Goal: Task Accomplishment & Management: Complete application form

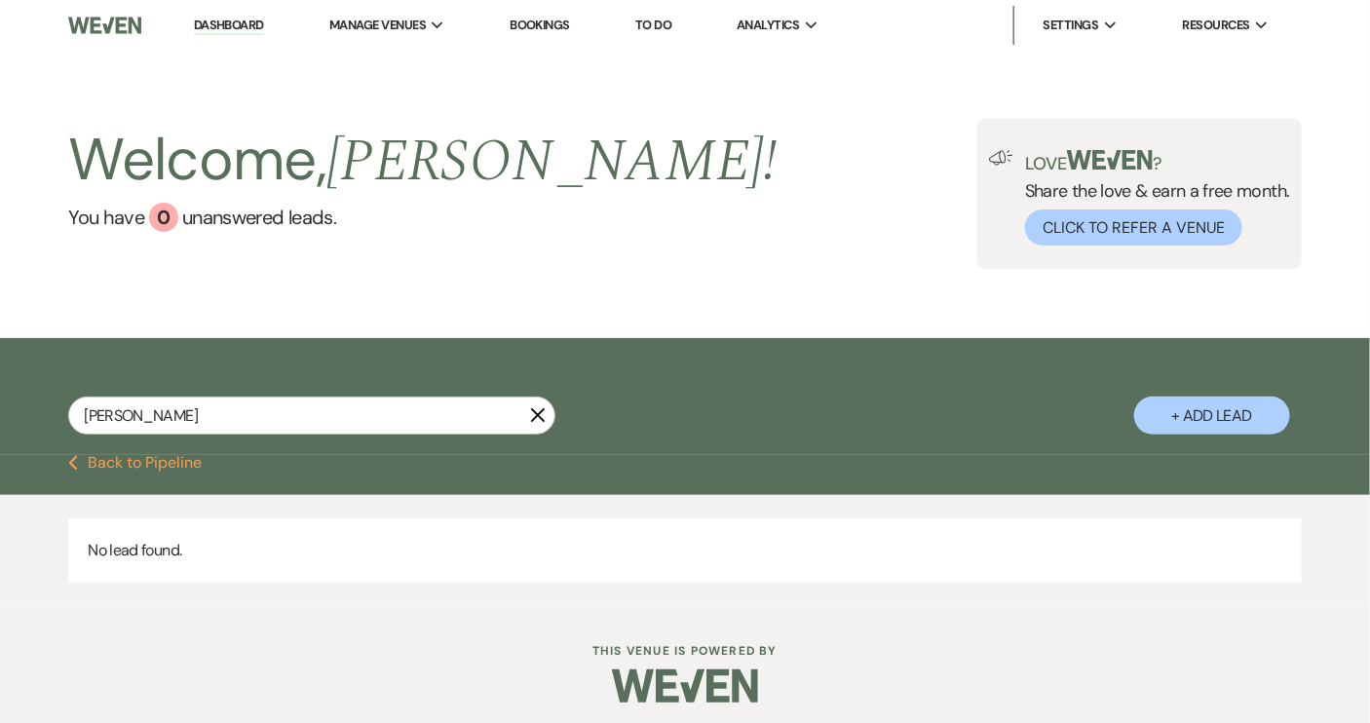
click at [537, 414] on use "button" at bounding box center [538, 415] width 15 height 15
select select "9"
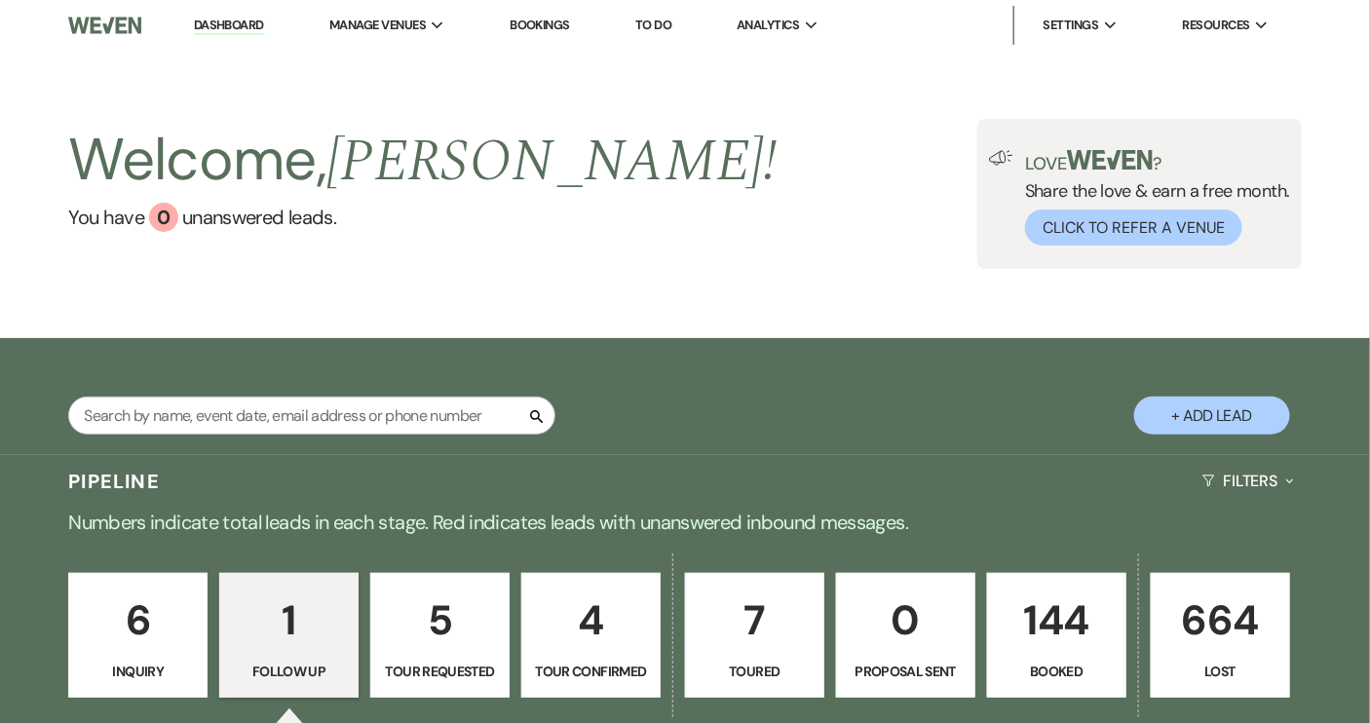
select select "9"
click at [1180, 403] on button "+ Add Lead" at bounding box center [1212, 416] width 156 height 38
select select "640"
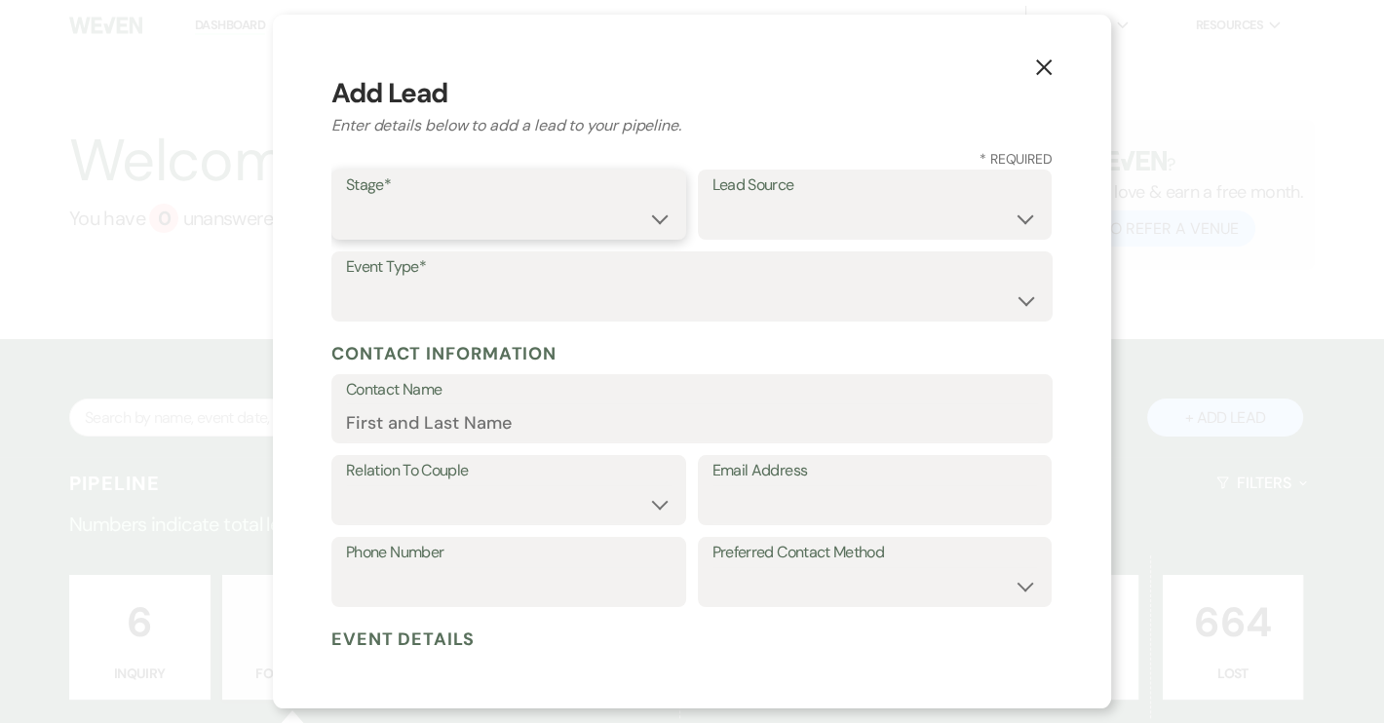
click at [654, 221] on select "Inquiry Follow Up Tour Requested Tour Confirmed Toured Proposal Sent Booked Lost" at bounding box center [508, 219] width 325 height 38
select select "9"
click at [346, 200] on select "Inquiry Follow Up Tour Requested Tour Confirmed Toured Proposal Sent Booked Lost" at bounding box center [508, 219] width 325 height 38
click at [1008, 215] on select "Weven Venue Website Instagram Facebook Pinterest Google The Knot Wedding Wire H…" at bounding box center [874, 219] width 325 height 38
select select "14"
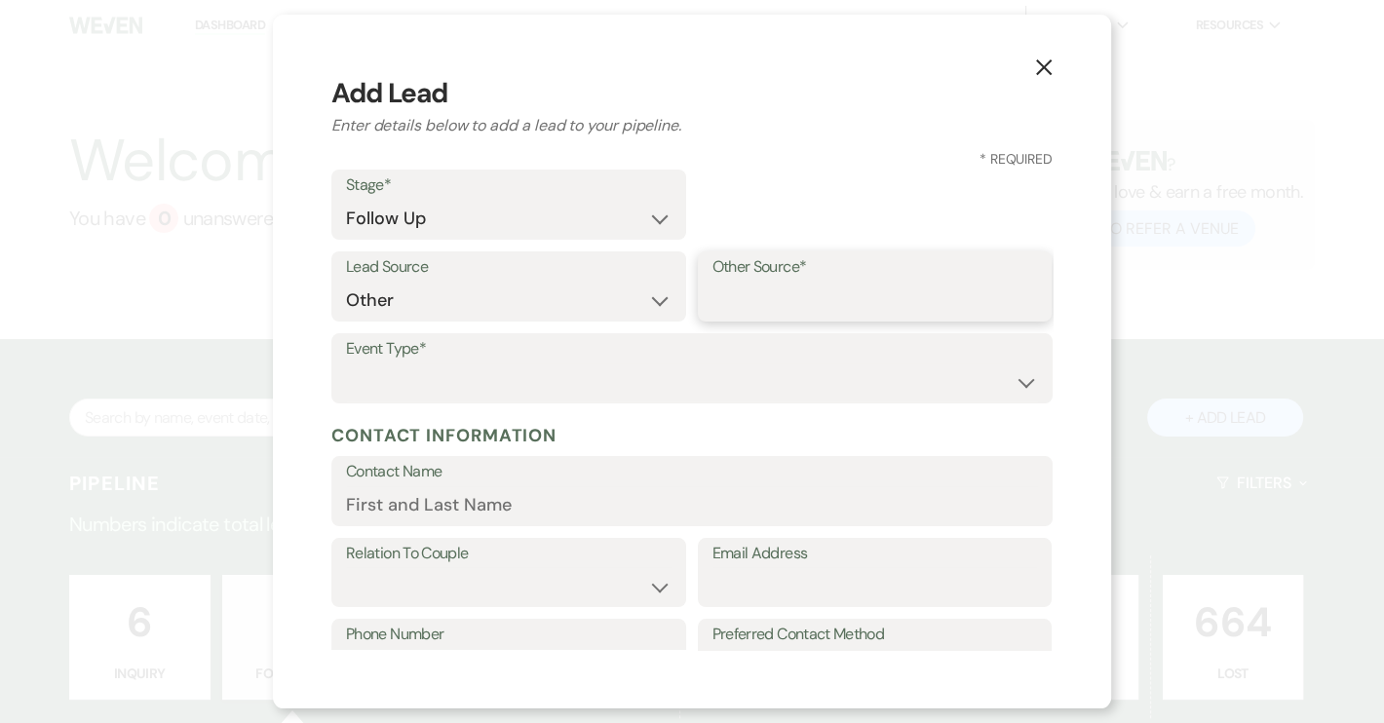
click at [809, 282] on input "Other Source*" at bounding box center [874, 301] width 325 height 38
type input "Open House"
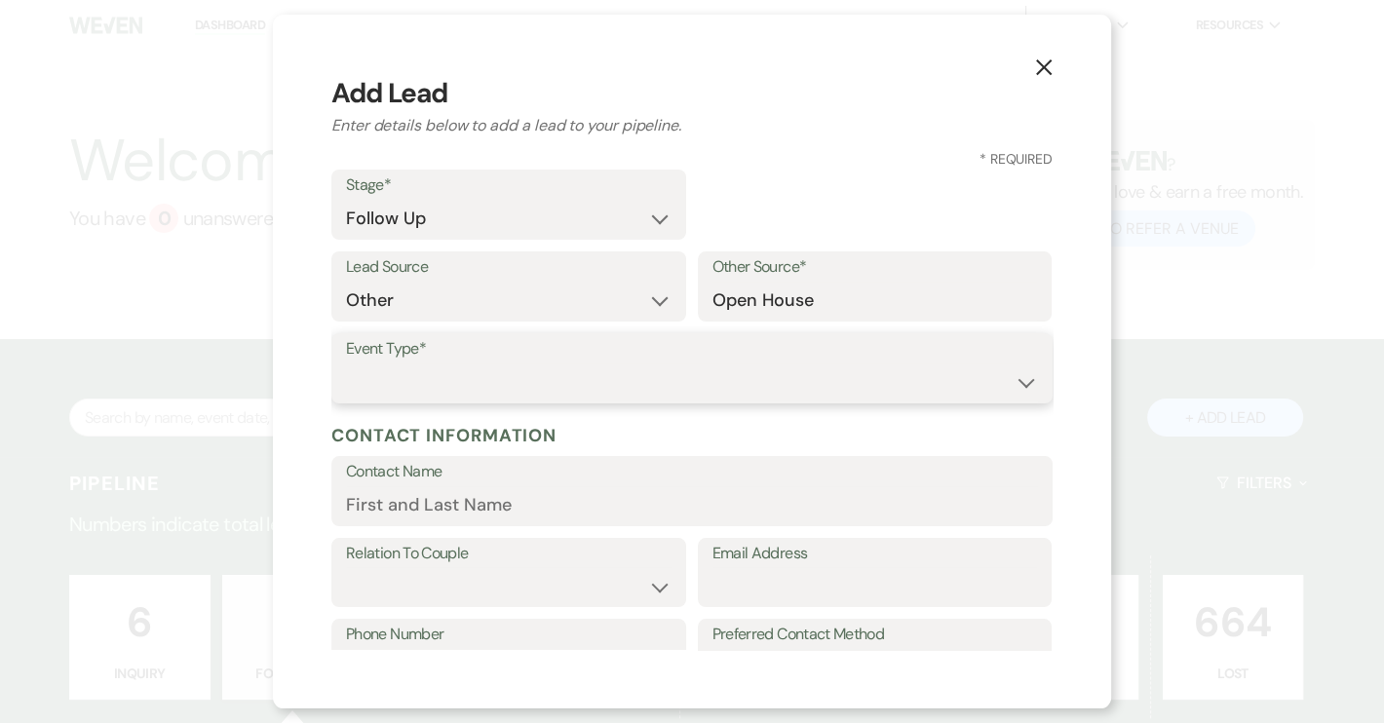
click at [376, 374] on select "Wedding Anniversary Party Baby Shower Bachelorette / Bachelor Party Birthday Pa…" at bounding box center [692, 382] width 692 height 38
select select "1"
click at [346, 363] on select "Wedding Anniversary Party Baby Shower Bachelorette / Bachelor Party Birthday Pa…" at bounding box center [692, 382] width 692 height 38
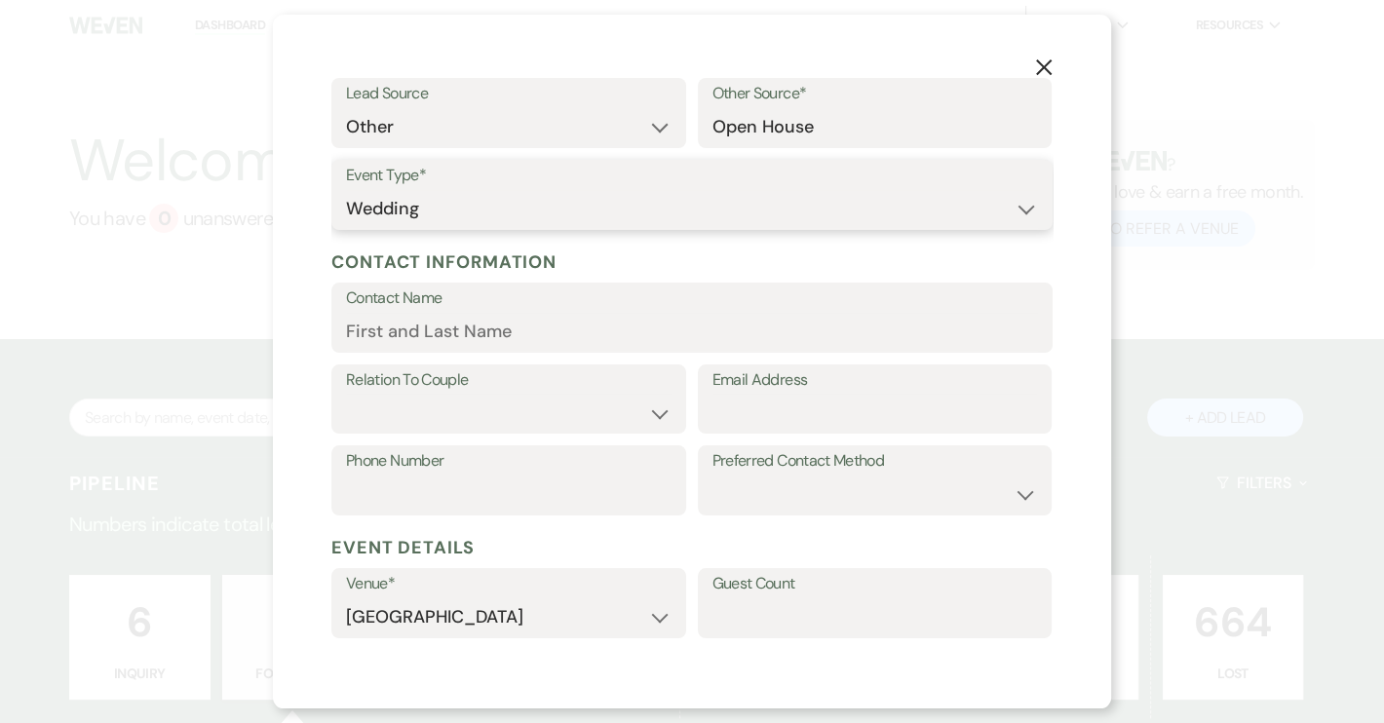
scroll to position [176, 0]
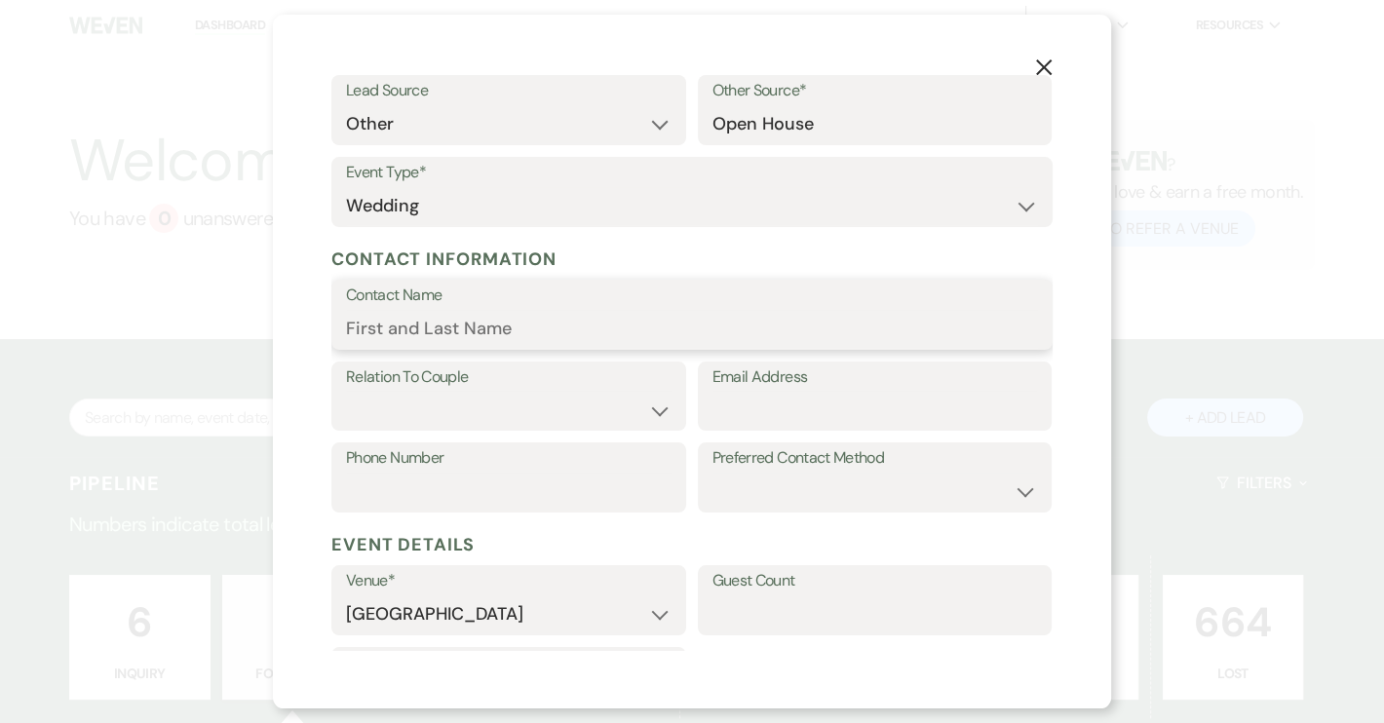
click at [461, 325] on input "Contact Name" at bounding box center [692, 329] width 692 height 38
paste input "[EMAIL_ADDRESS][DOMAIN_NAME]"
type input "[EMAIL_ADDRESS][DOMAIN_NAME]"
click at [754, 405] on input "Email Address" at bounding box center [874, 410] width 325 height 38
paste input "[EMAIL_ADDRESS][DOMAIN_NAME]"
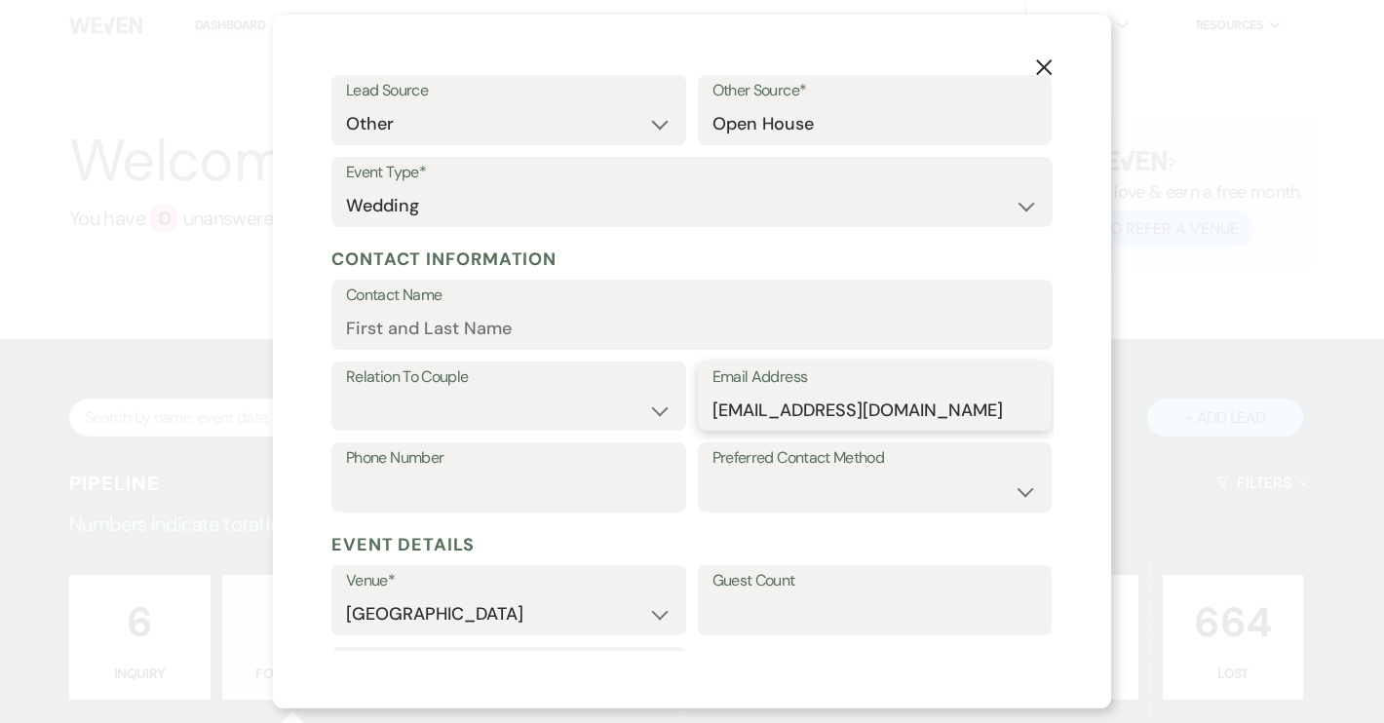
type input "[EMAIL_ADDRESS][DOMAIN_NAME]"
click at [417, 339] on input "Contact Name" at bounding box center [692, 329] width 692 height 38
type input "[PERSON_NAME]"
click at [383, 397] on select "Couple Planner Parent of Couple Family Member Friend Other" at bounding box center [508, 410] width 325 height 38
select select "1"
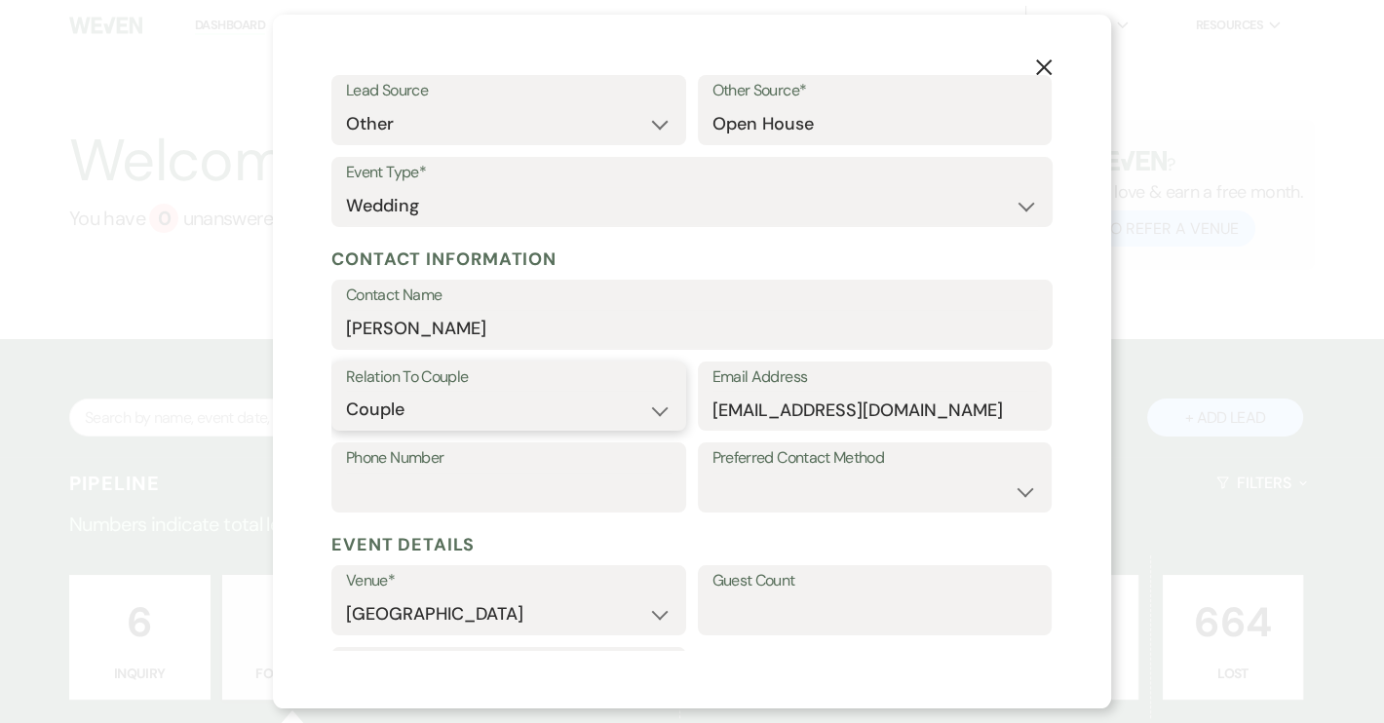
click at [346, 391] on select "Couple Planner Parent of Couple Family Member Friend Other" at bounding box center [508, 410] width 325 height 38
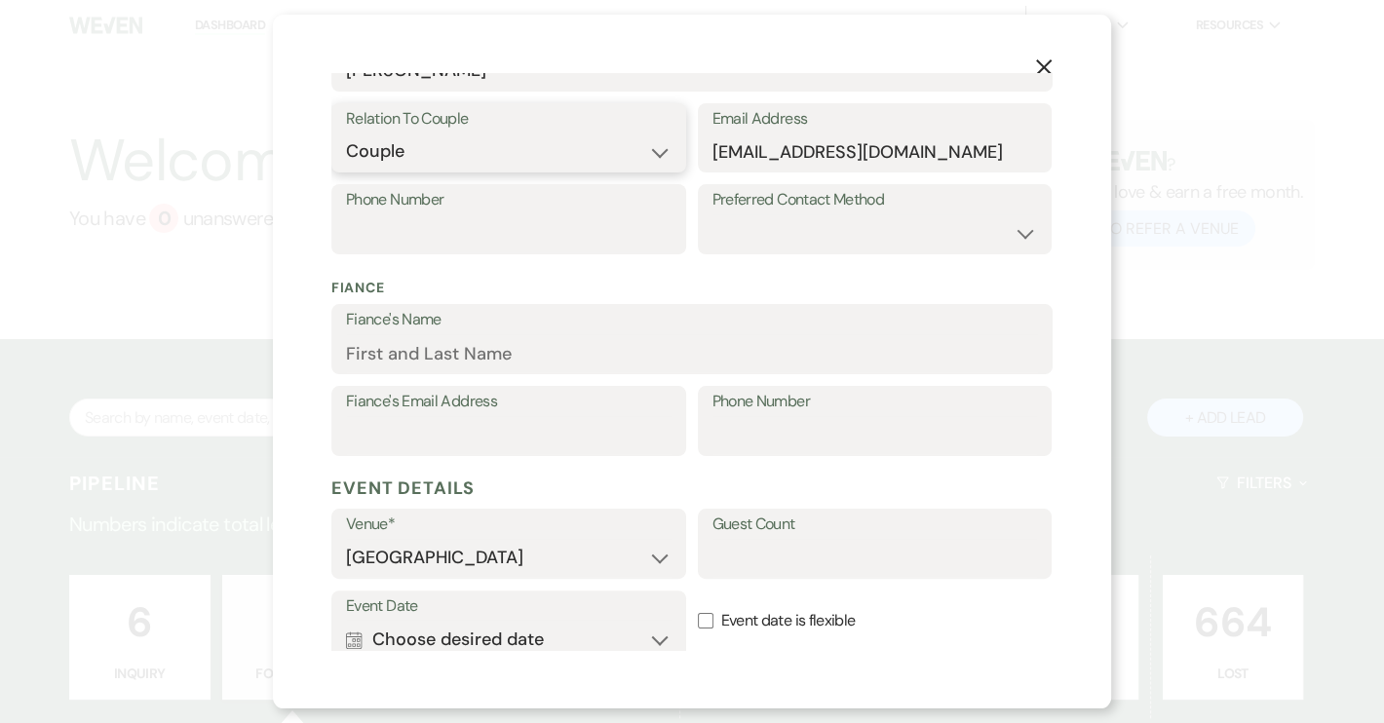
scroll to position [442, 0]
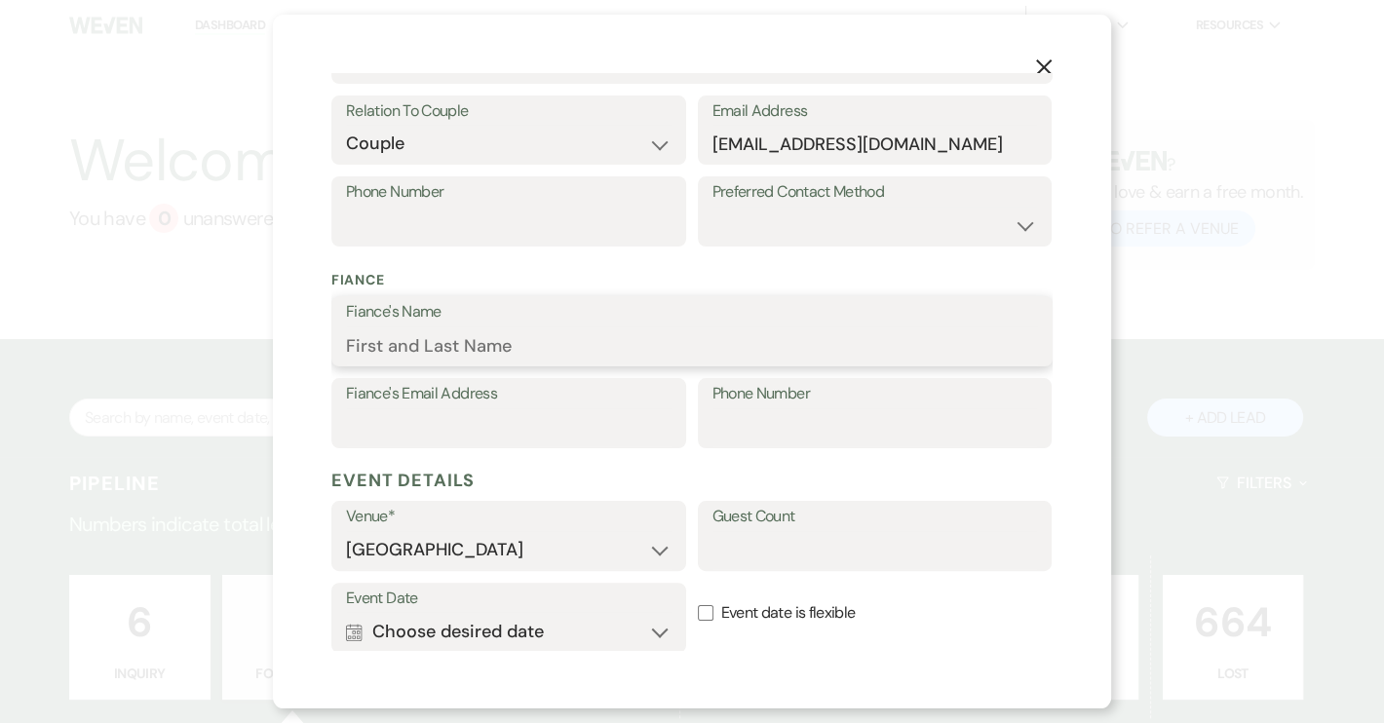
click at [395, 342] on input "Fiance's Name" at bounding box center [692, 345] width 692 height 38
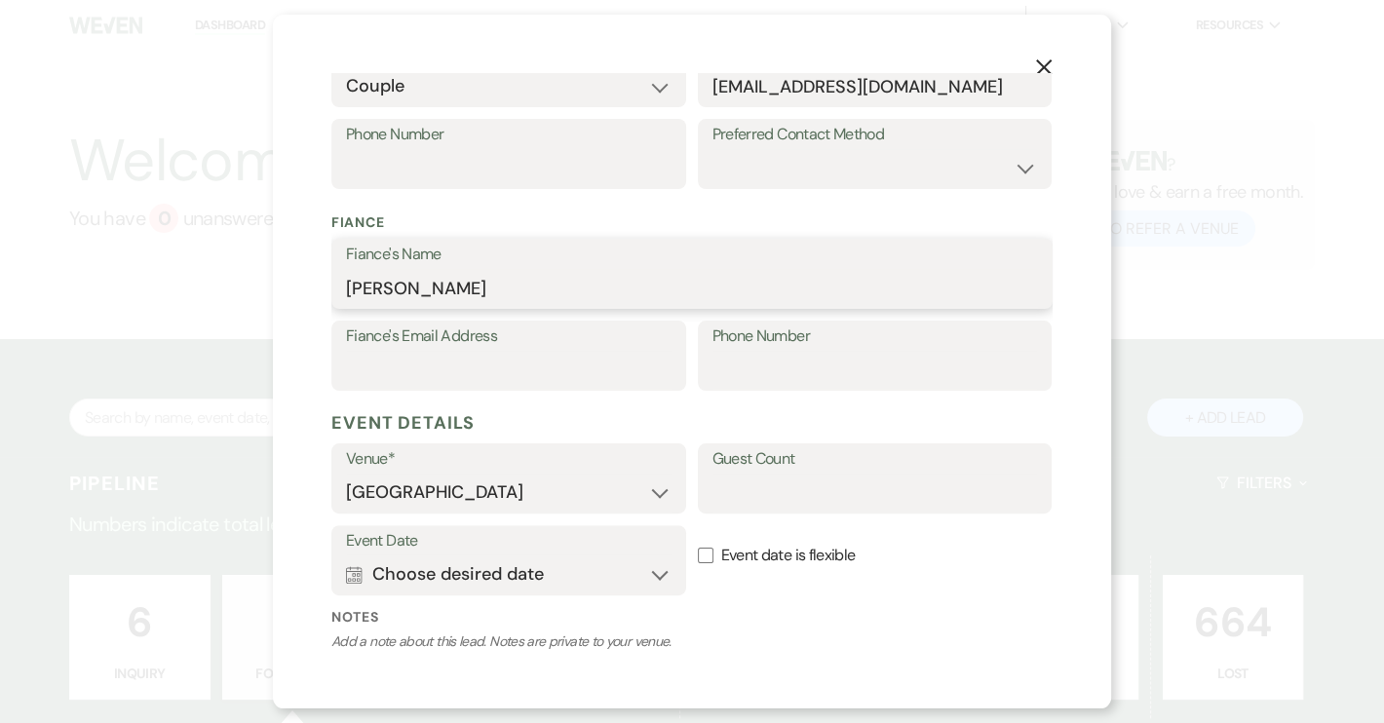
scroll to position [531, 0]
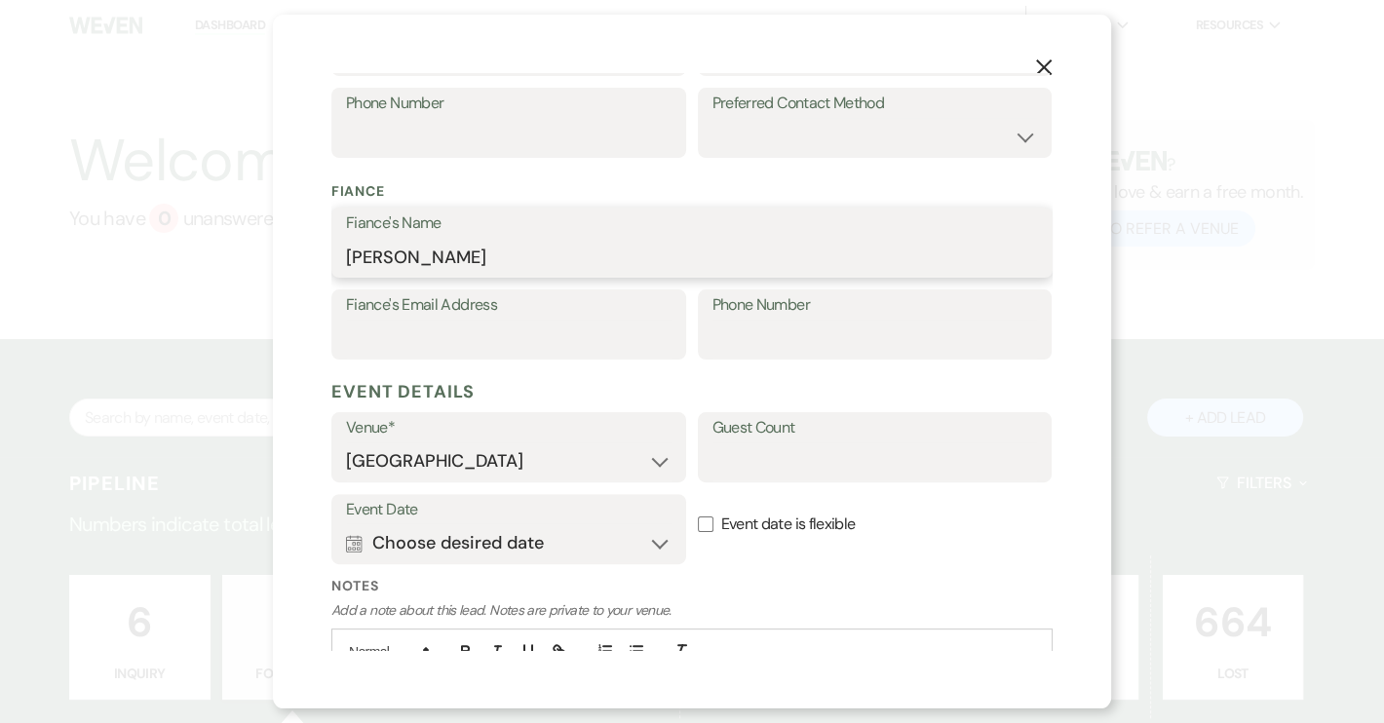
type input "[PERSON_NAME]"
click at [702, 522] on input "Event date is flexible" at bounding box center [706, 524] width 16 height 16
checkbox input "true"
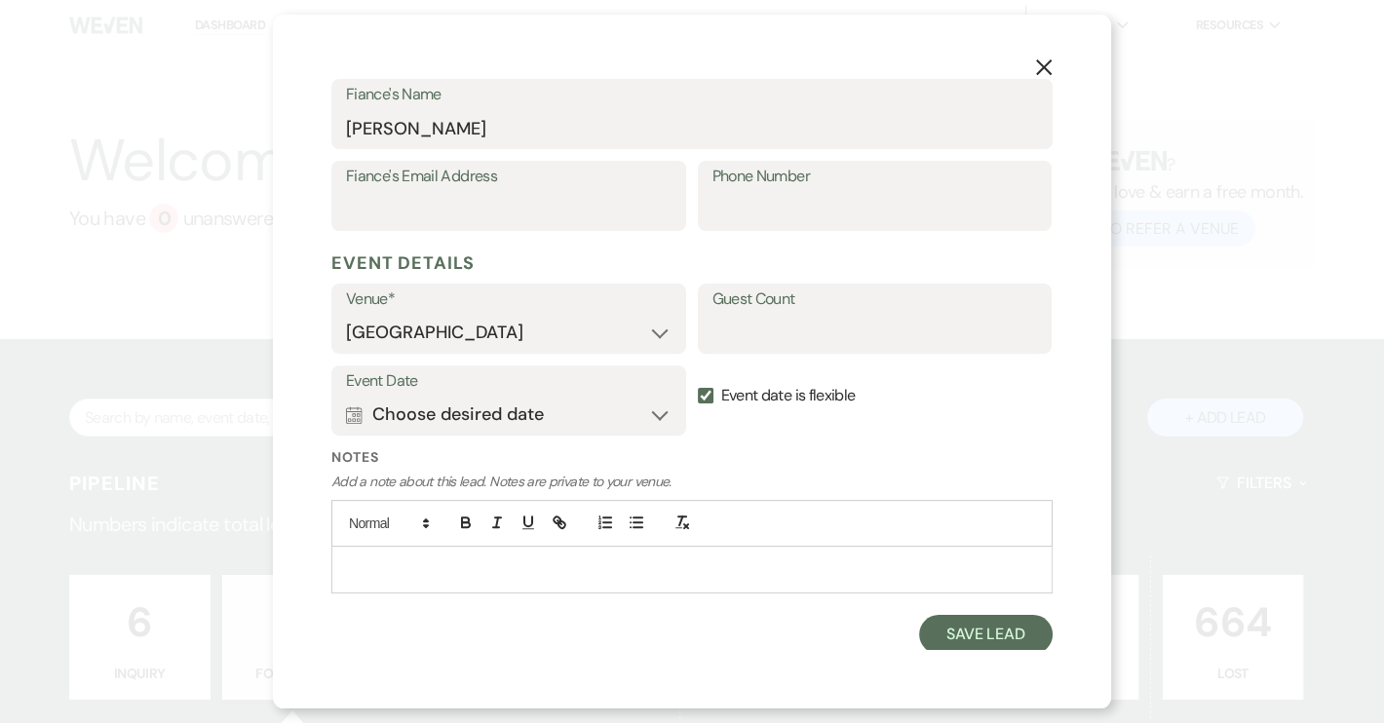
scroll to position [662, 0]
click at [405, 560] on p at bounding box center [692, 566] width 690 height 21
click at [999, 632] on button "Save Lead" at bounding box center [985, 632] width 133 height 39
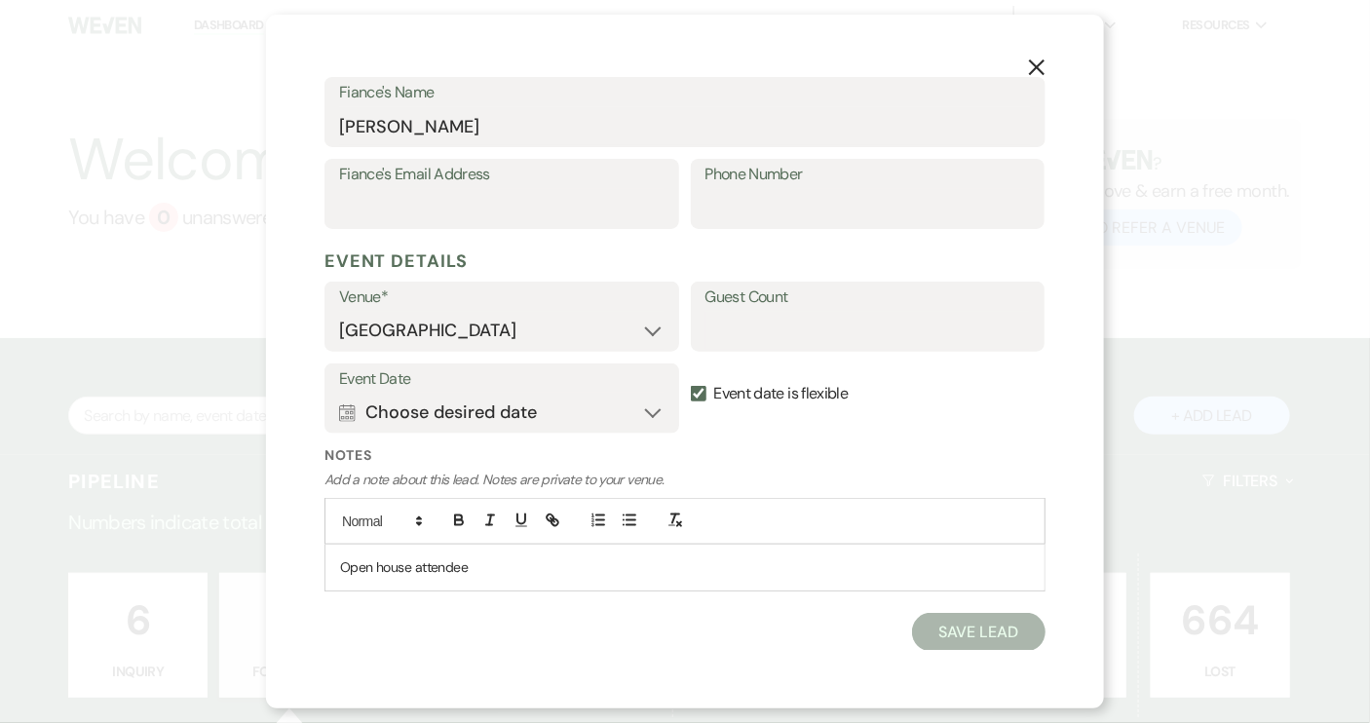
select select "9"
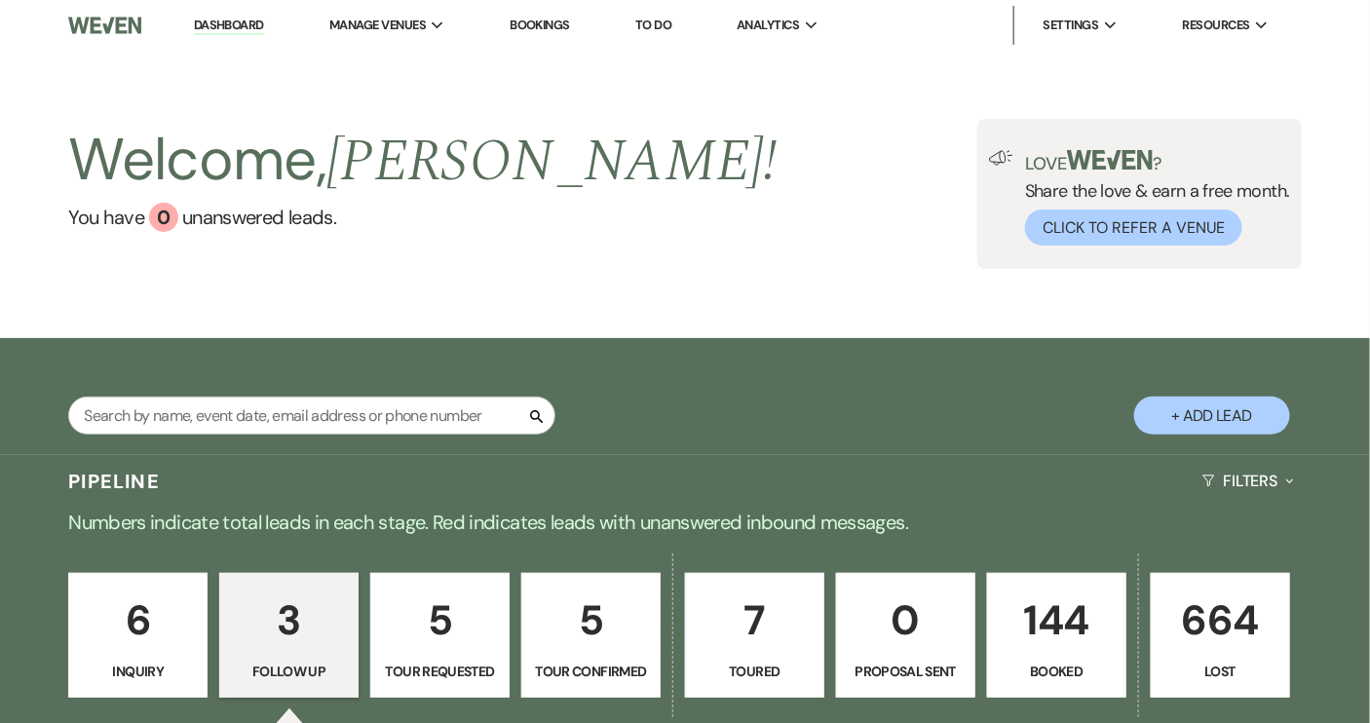
click at [1175, 410] on button "+ Add Lead" at bounding box center [1212, 416] width 156 height 38
select select "640"
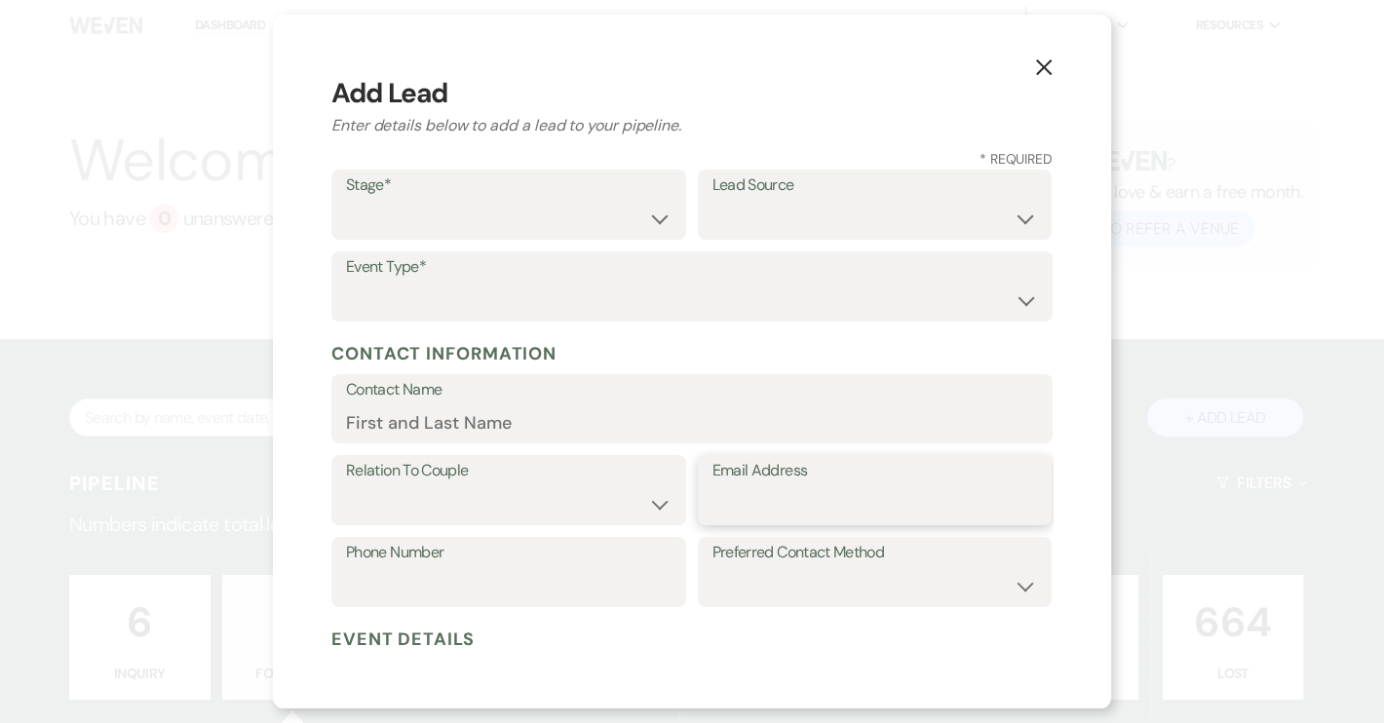
click at [724, 499] on input "Email Address" at bounding box center [874, 504] width 325 height 38
paste input "[EMAIL_ADDRESS][DOMAIN_NAME]"
type input "[EMAIL_ADDRESS][DOMAIN_NAME]"
click at [383, 420] on input "Contact Name" at bounding box center [692, 422] width 692 height 38
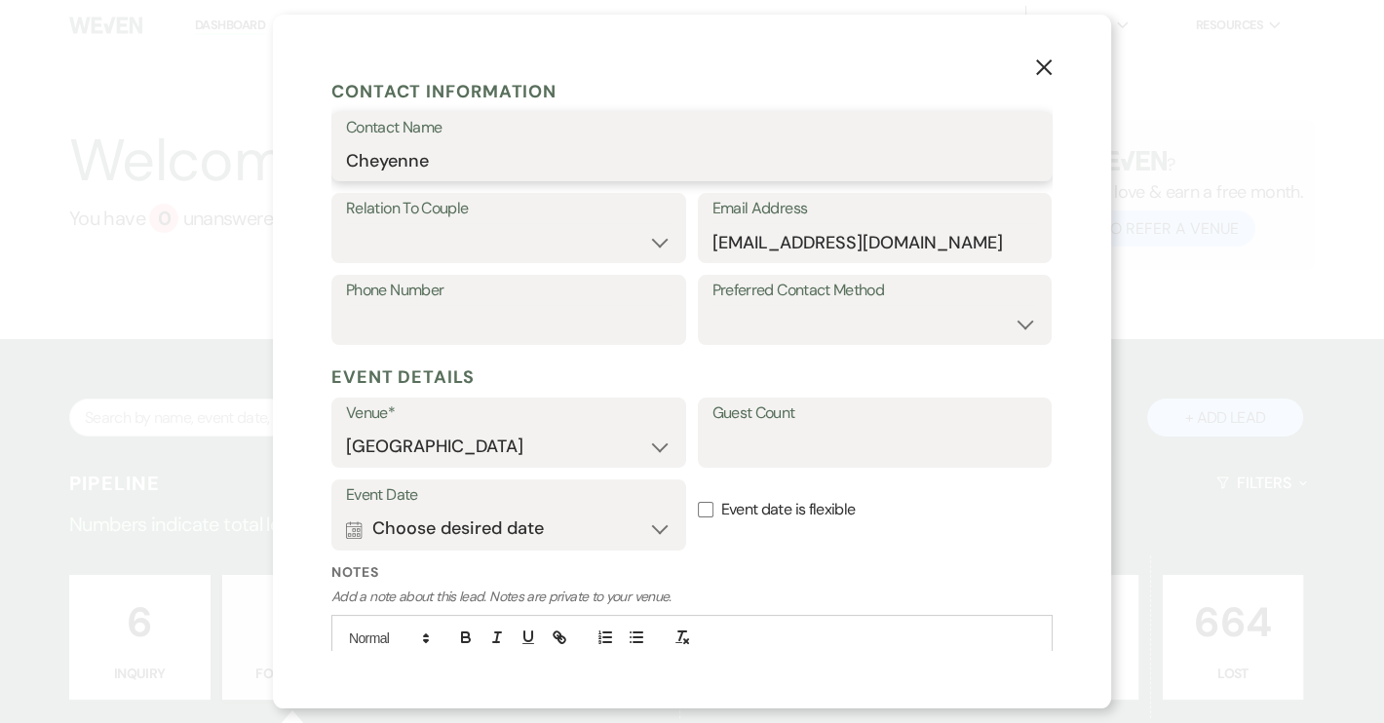
scroll to position [265, 0]
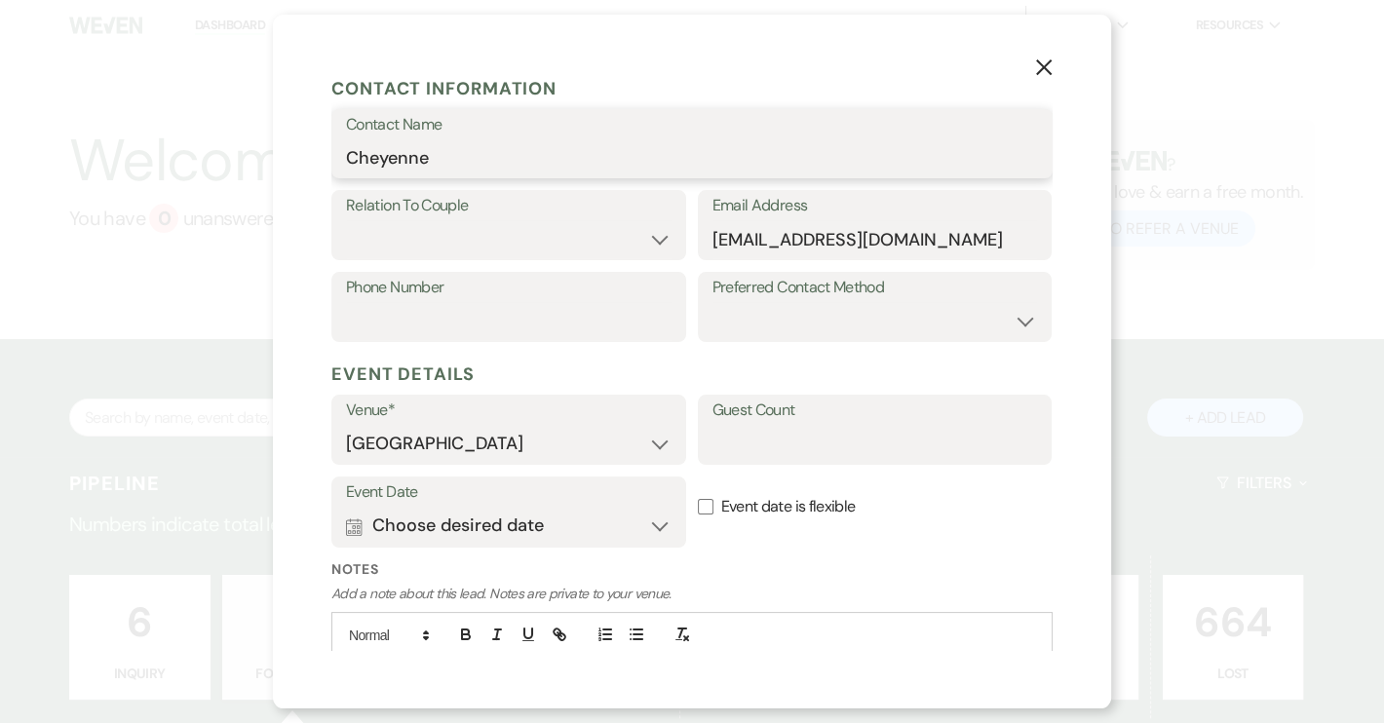
type input "Cheyenne"
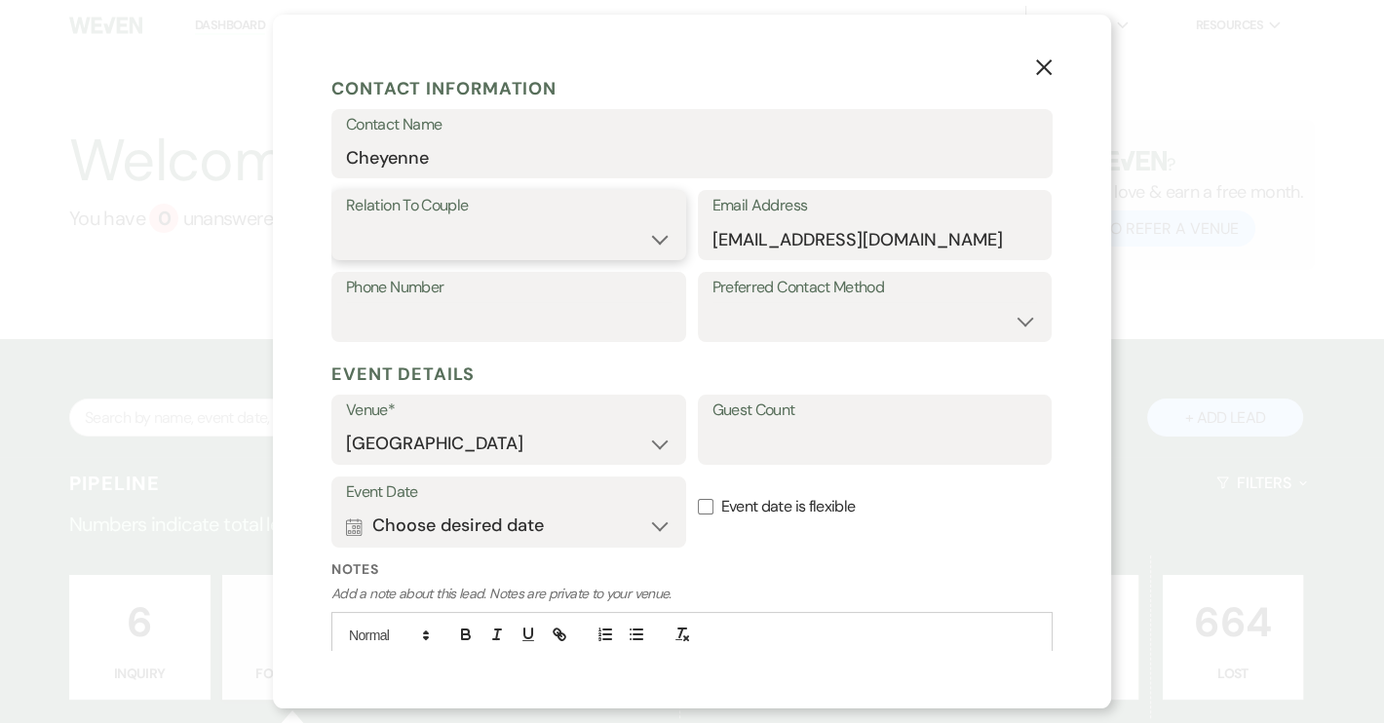
click at [664, 241] on select "Couple Planner Parent of Couple Family Member Friend Other" at bounding box center [508, 239] width 325 height 38
select select "1"
click at [346, 220] on select "Couple Planner Parent of Couple Family Member Friend Other" at bounding box center [508, 239] width 325 height 38
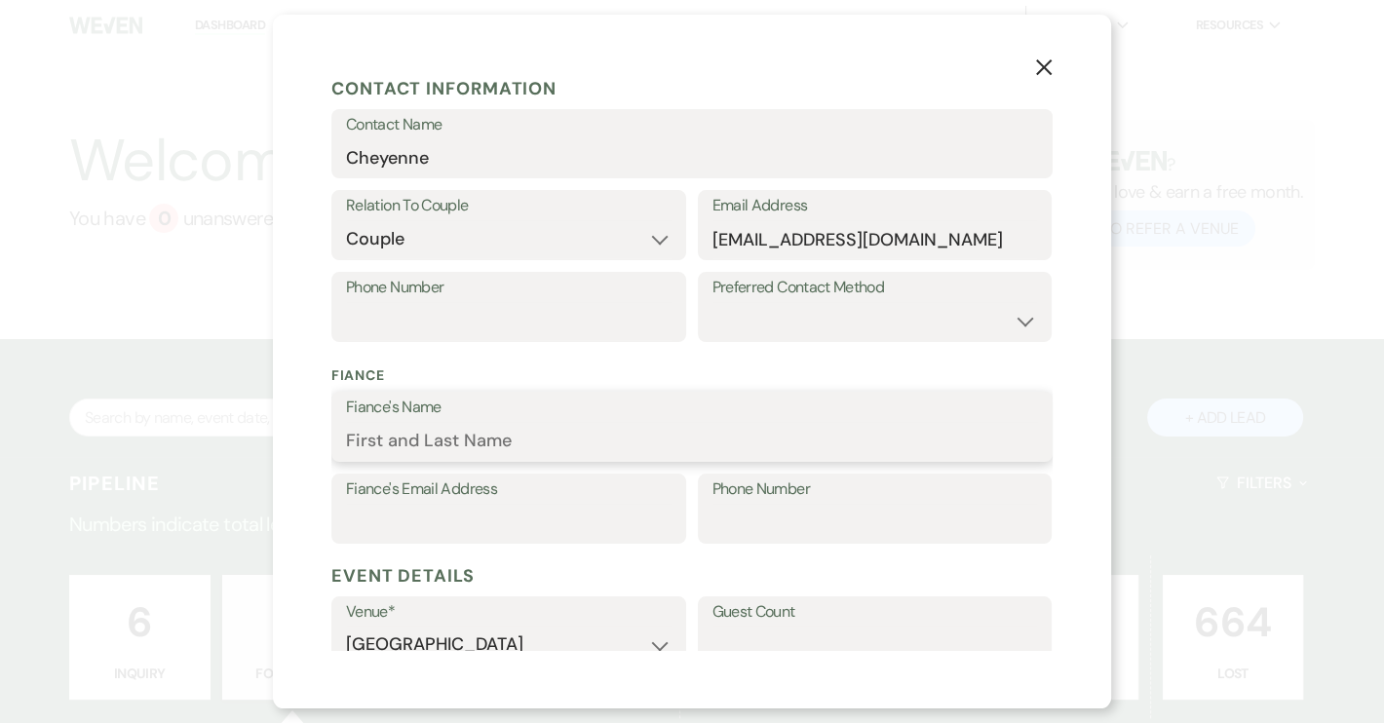
click at [399, 440] on input "Fiance's Name" at bounding box center [692, 441] width 692 height 38
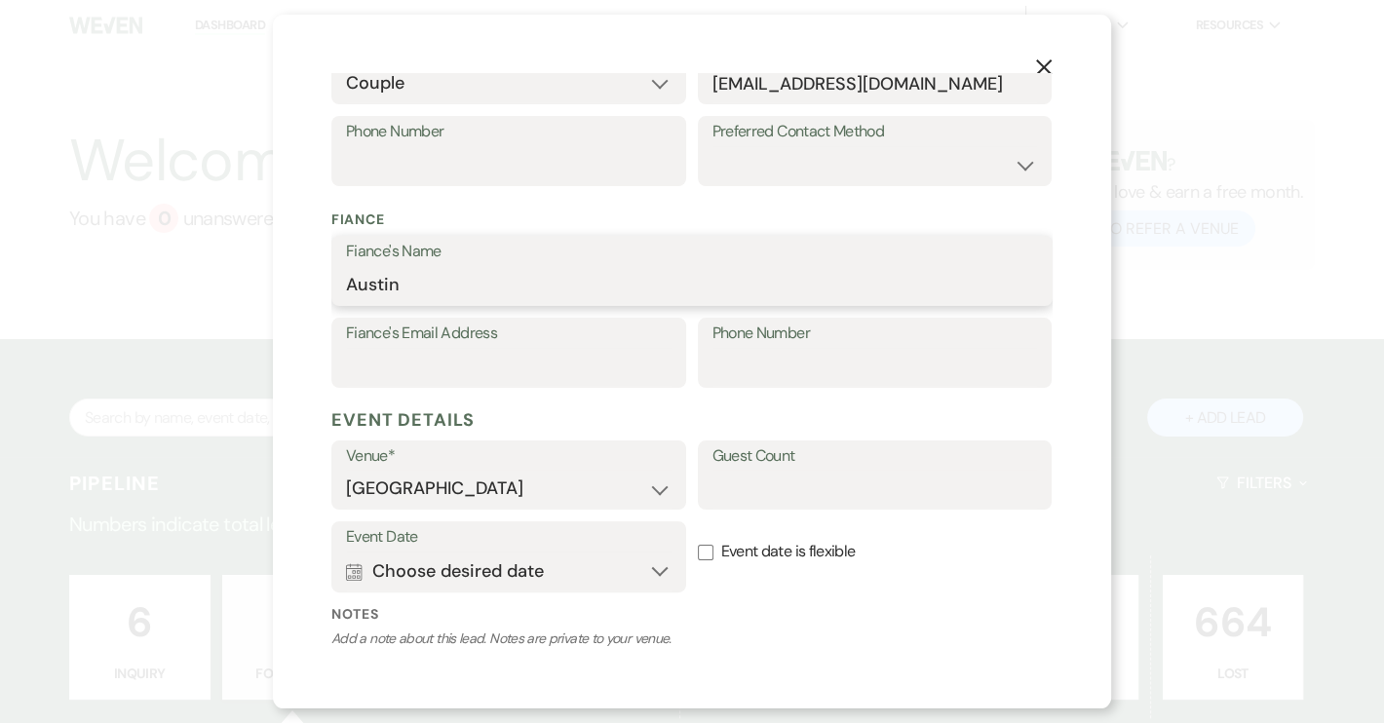
scroll to position [531, 0]
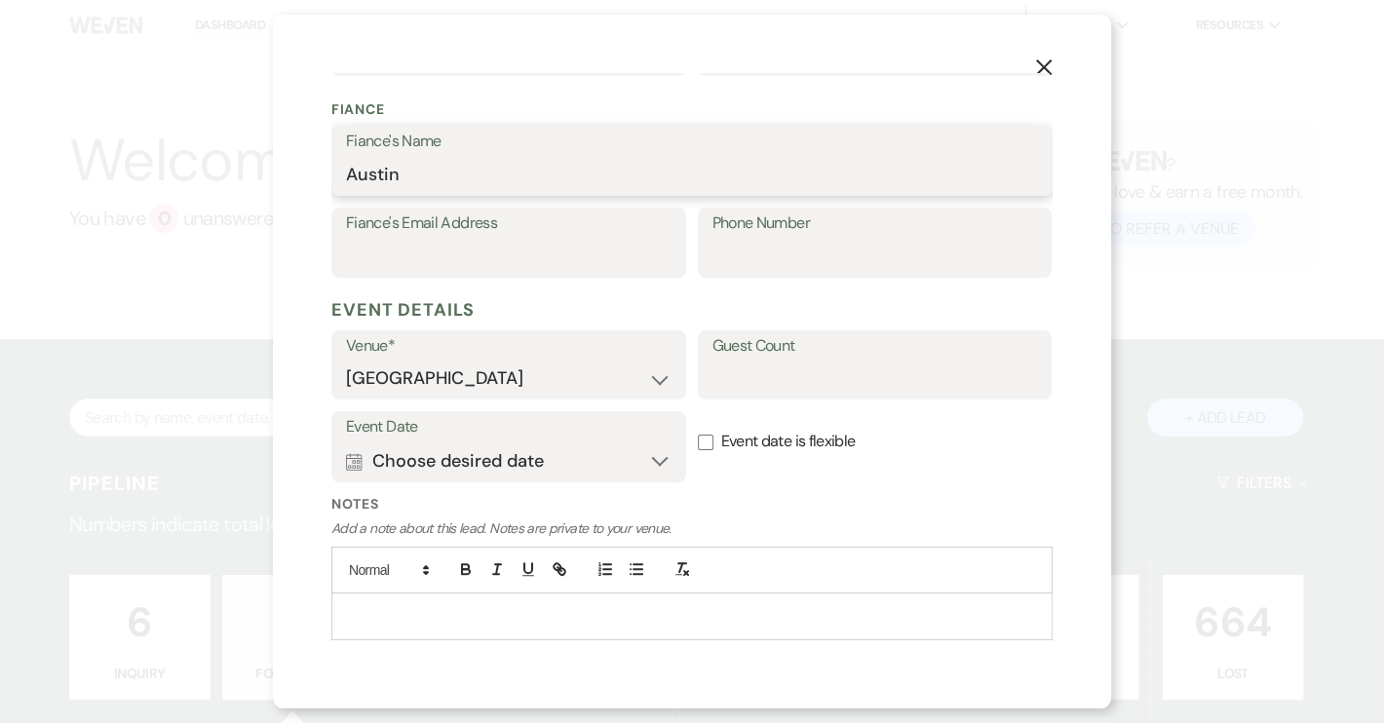
type input "Austin"
click at [698, 437] on input "Event date is flexible" at bounding box center [706, 443] width 16 height 16
checkbox input "true"
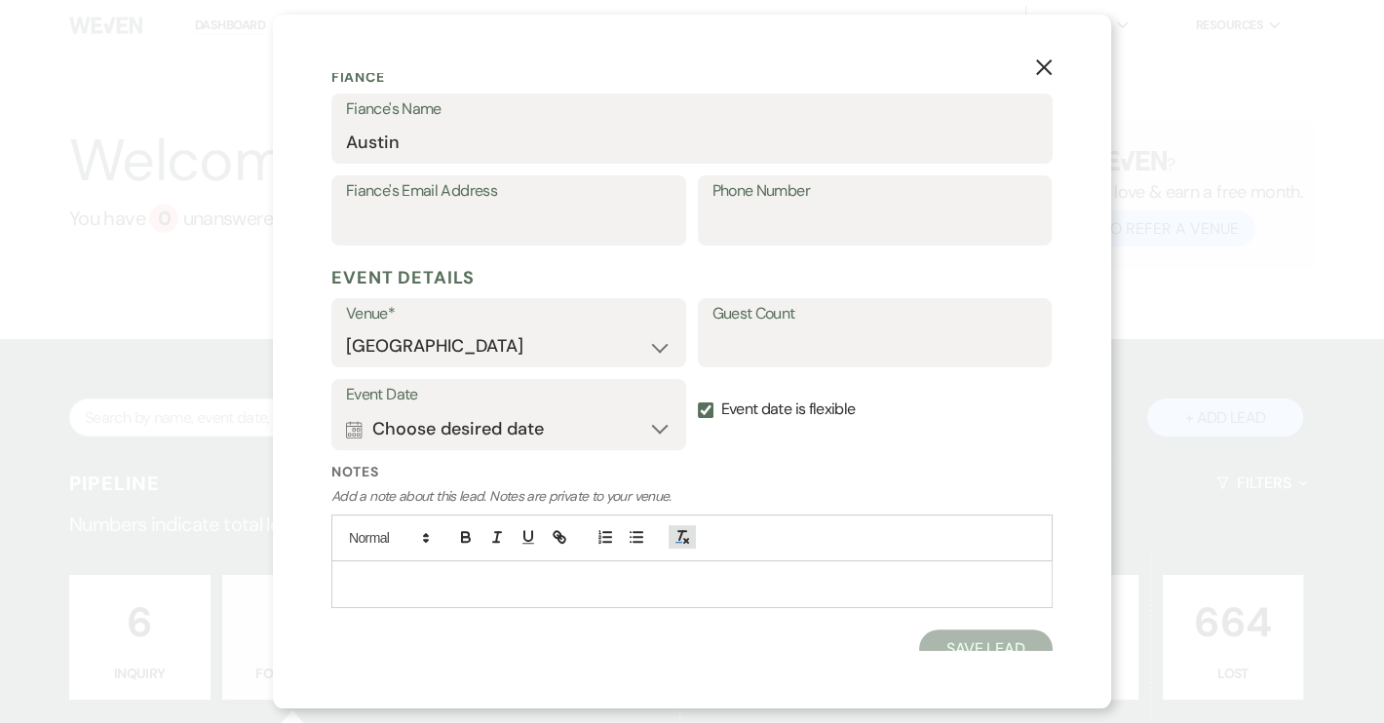
scroll to position [579, 0]
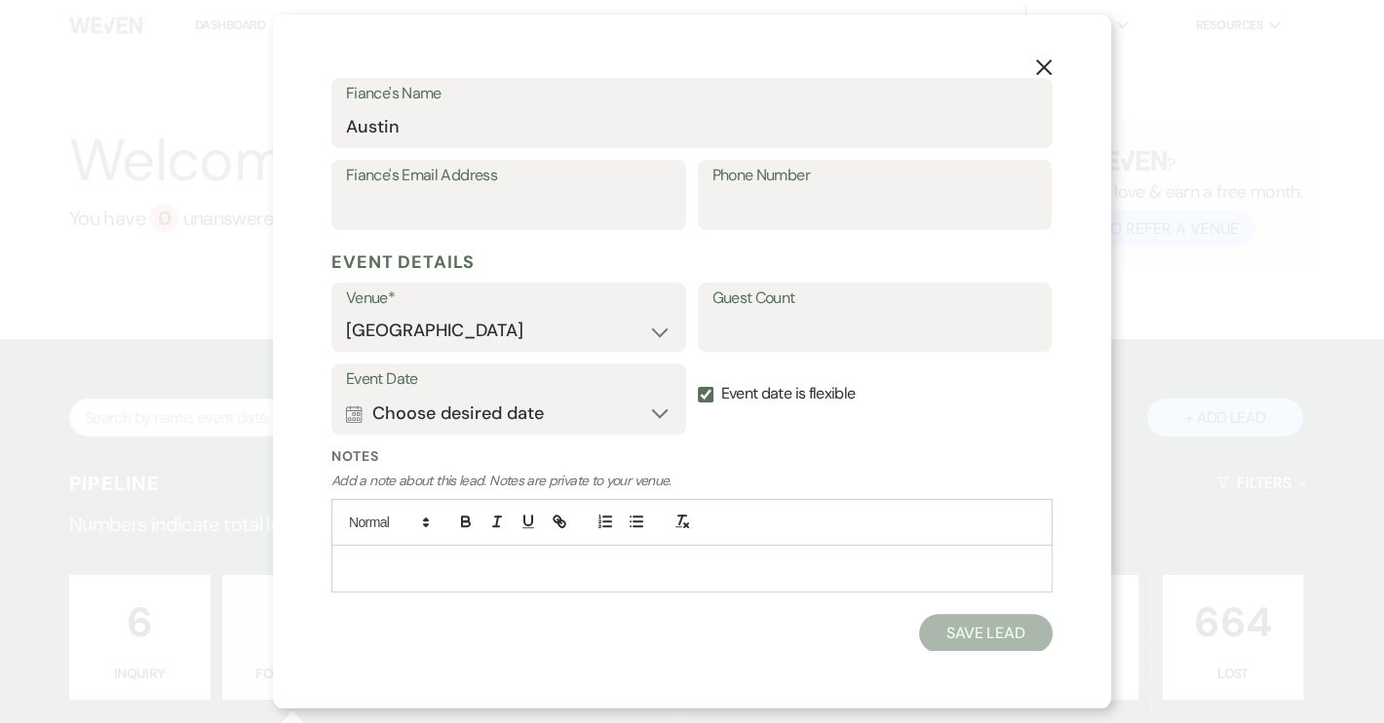
click at [382, 557] on p at bounding box center [692, 567] width 690 height 21
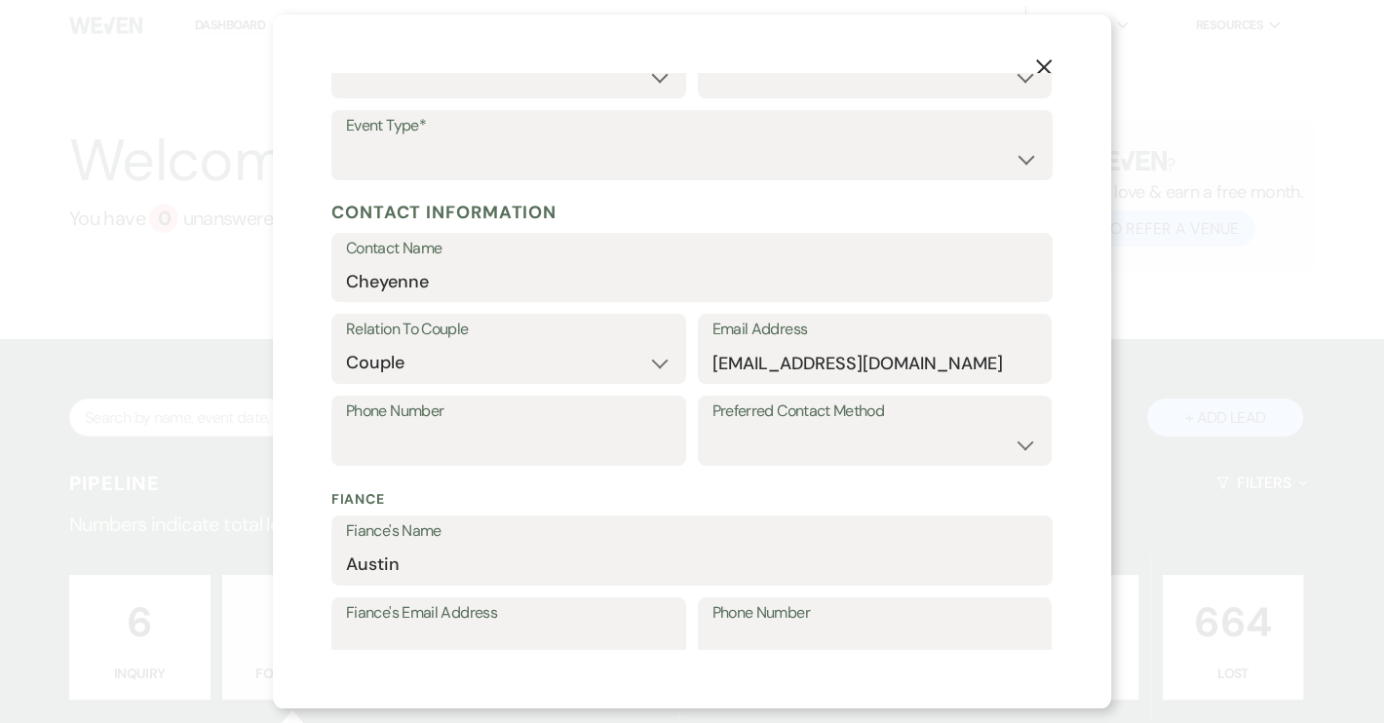
scroll to position [0, 0]
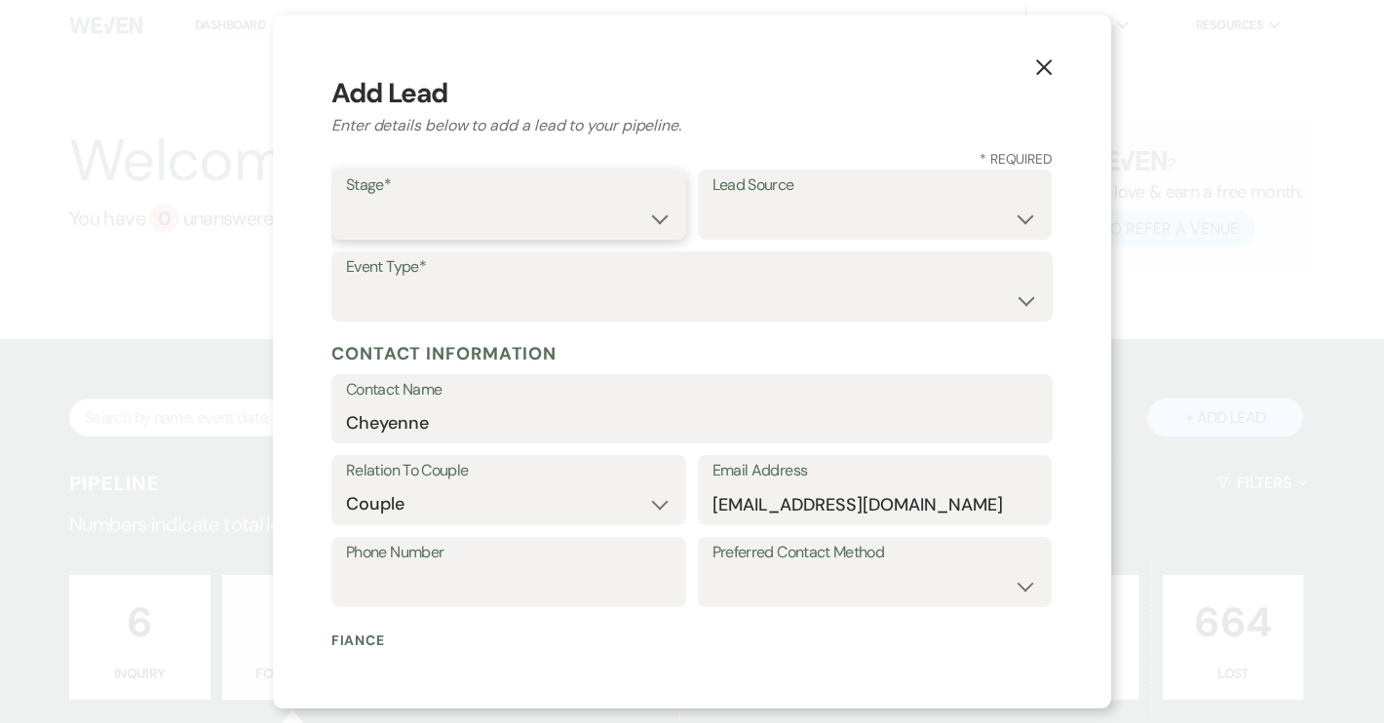
click at [646, 217] on select "Inquiry Follow Up Tour Requested Tour Confirmed Toured Proposal Sent Booked Lost" at bounding box center [508, 219] width 325 height 38
select select "9"
click at [346, 200] on select "Inquiry Follow Up Tour Requested Tour Confirmed Toured Proposal Sent Booked Lost" at bounding box center [508, 219] width 325 height 38
click at [1014, 218] on select "Weven Venue Website Instagram Facebook Pinterest Google The Knot Wedding Wire H…" at bounding box center [874, 219] width 325 height 38
select select "14"
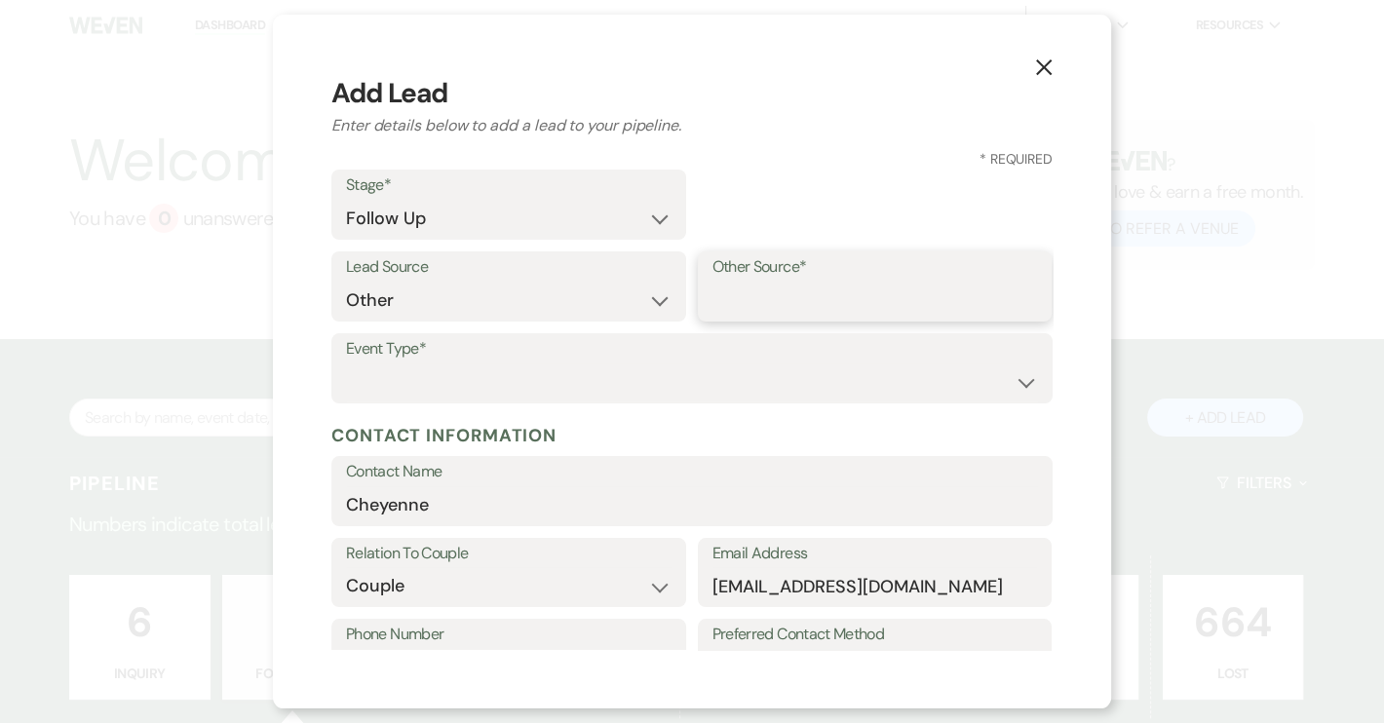
click at [760, 309] on input "Other Source*" at bounding box center [874, 301] width 325 height 38
type input "Open House"
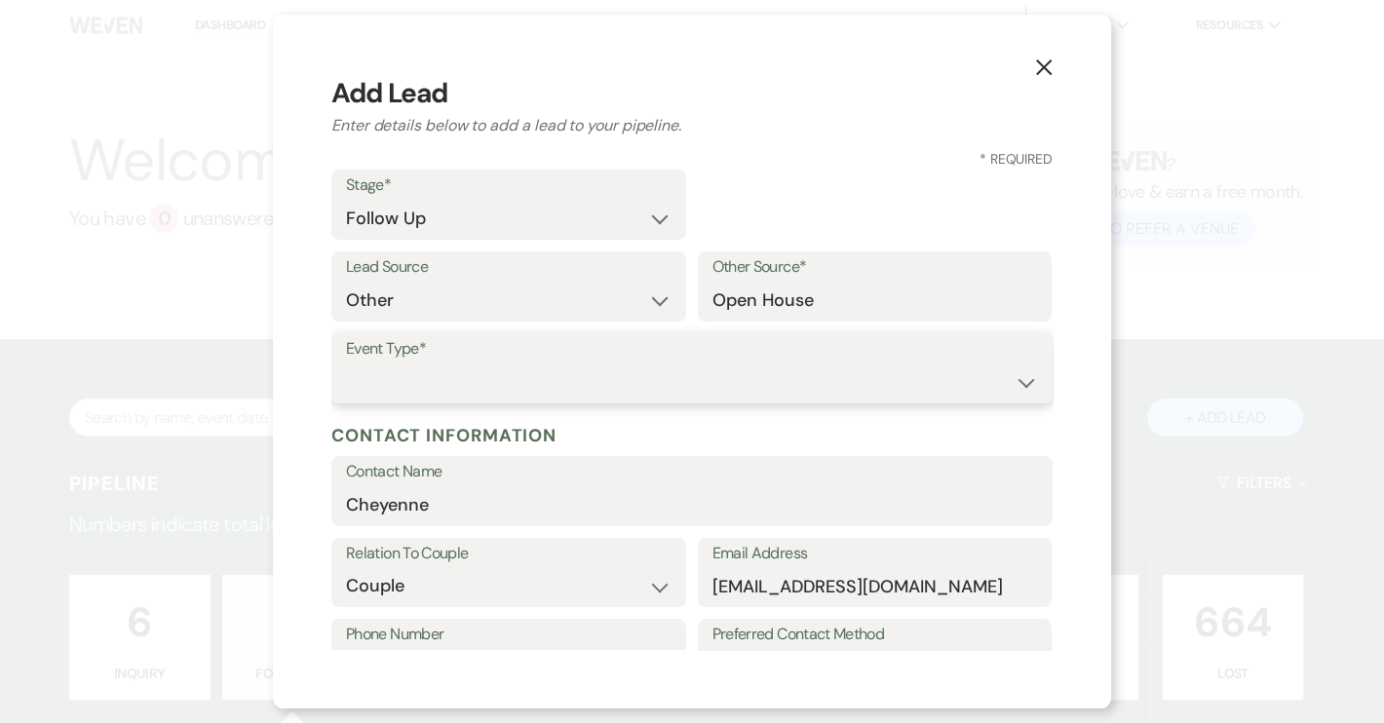
click at [493, 363] on select "Wedding Anniversary Party Baby Shower Bachelorette / Bachelor Party Birthday Pa…" at bounding box center [692, 382] width 692 height 38
select select "1"
click at [346, 363] on select "Wedding Anniversary Party Baby Shower Bachelorette / Bachelor Party Birthday Pa…" at bounding box center [692, 382] width 692 height 38
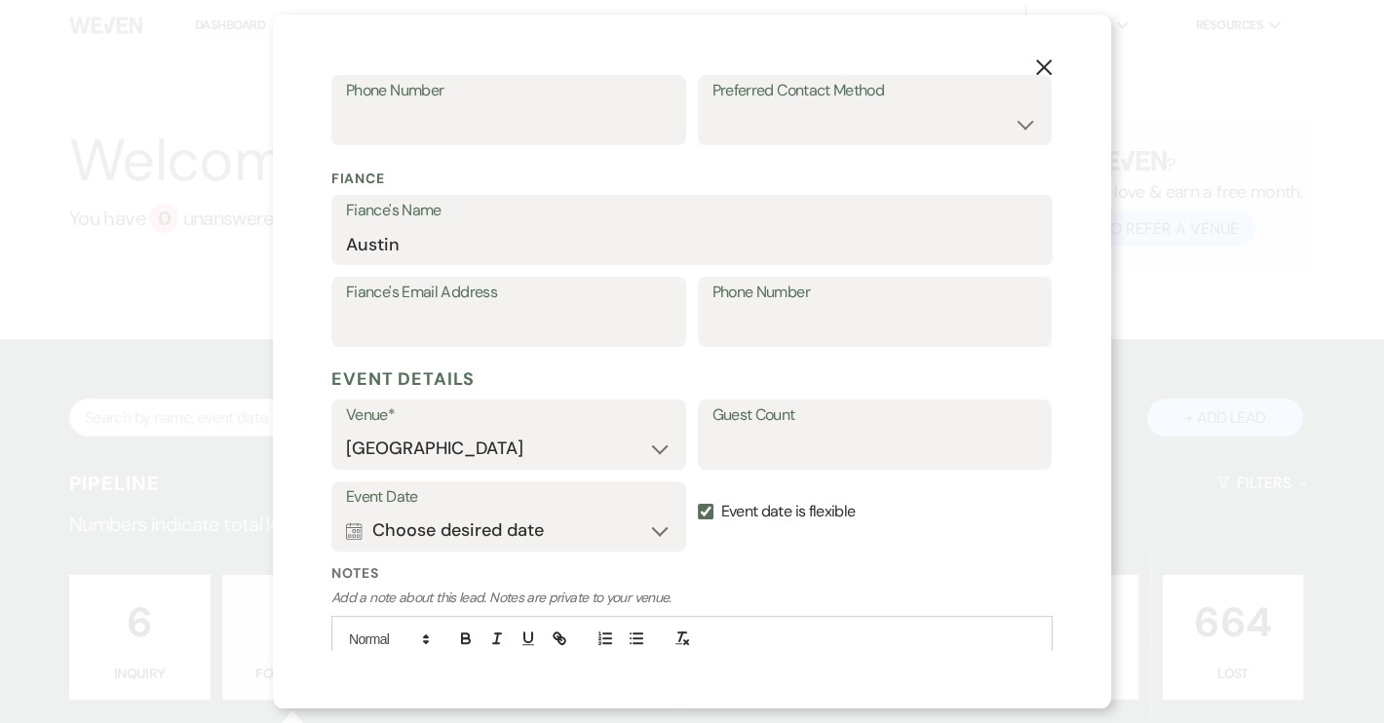
scroll to position [662, 0]
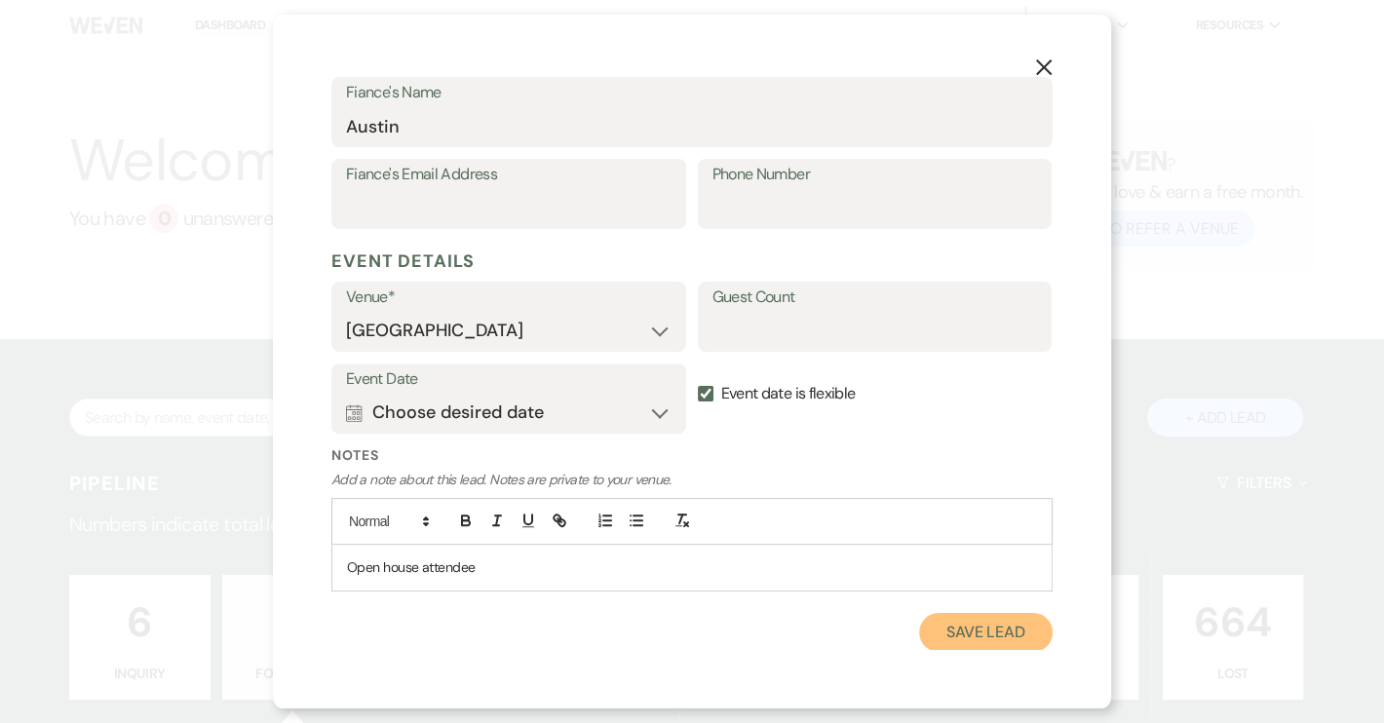
click at [949, 635] on button "Save Lead" at bounding box center [985, 632] width 133 height 39
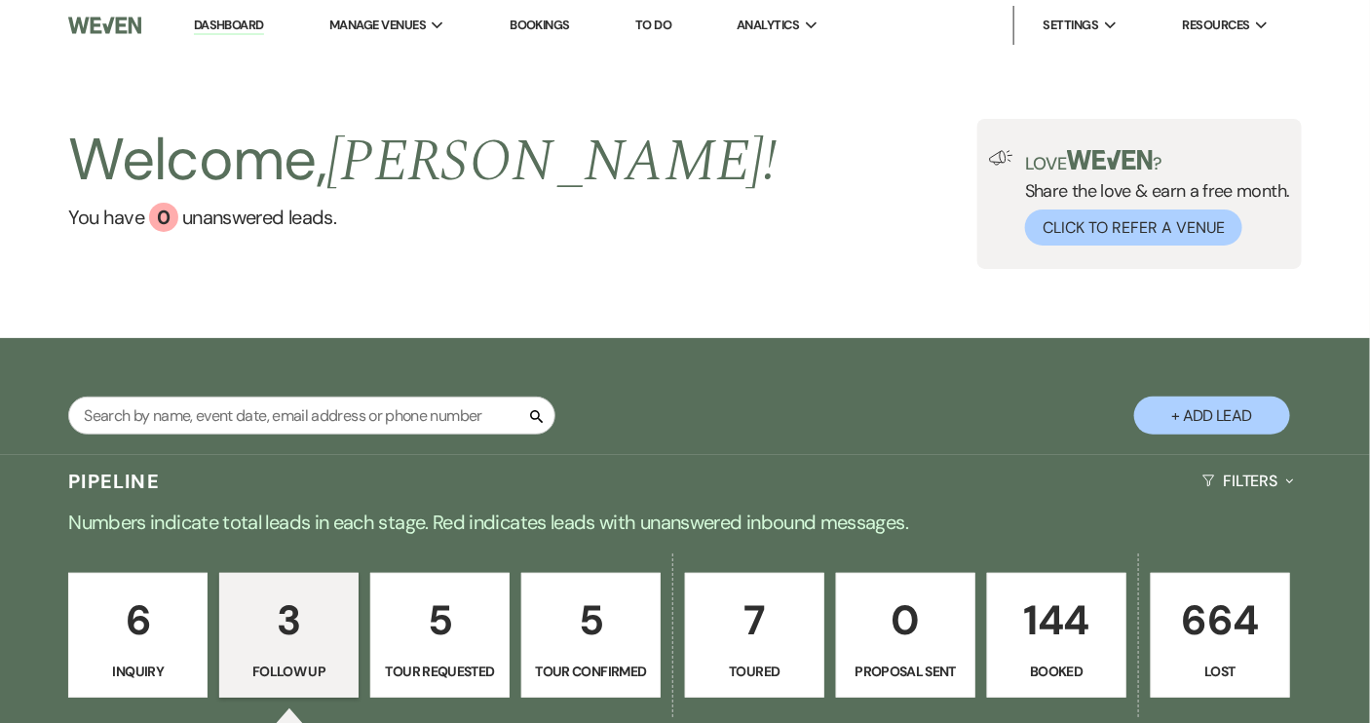
select select "9"
click at [317, 425] on input "text" at bounding box center [311, 416] width 487 height 38
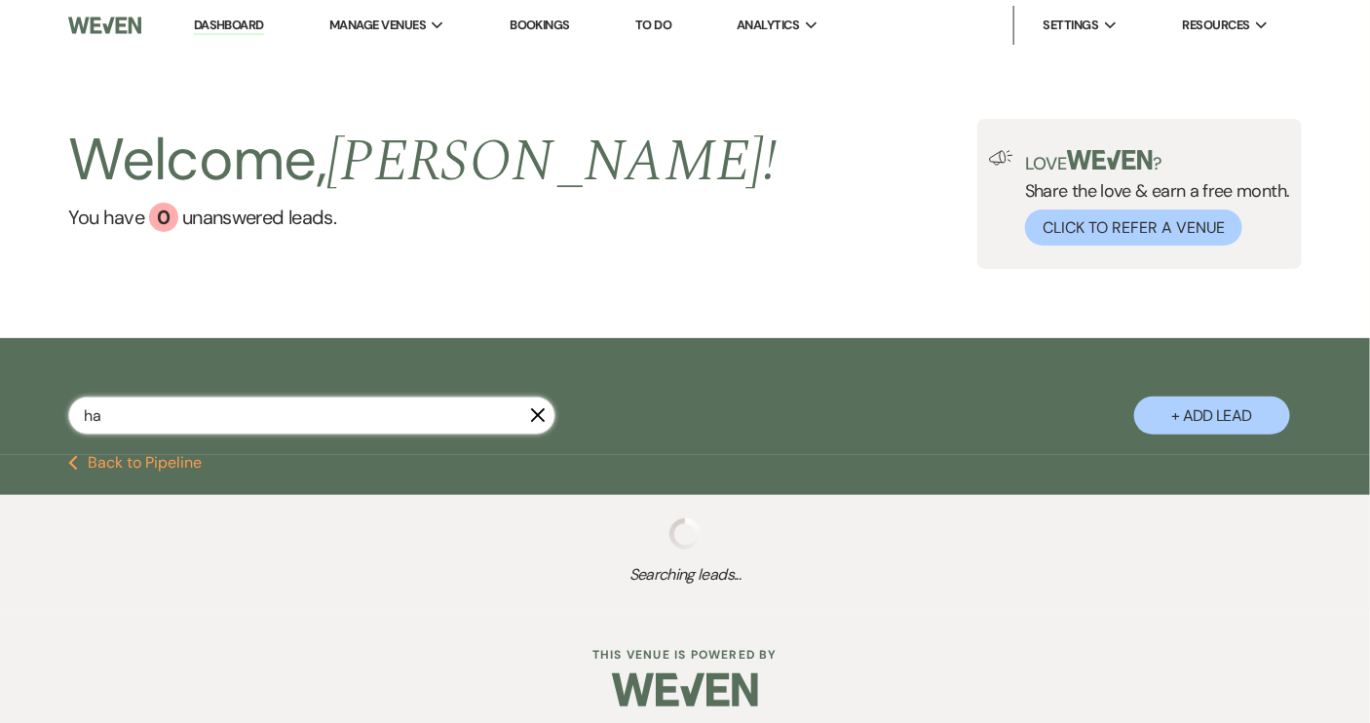
type input "hau"
select select "8"
select select "5"
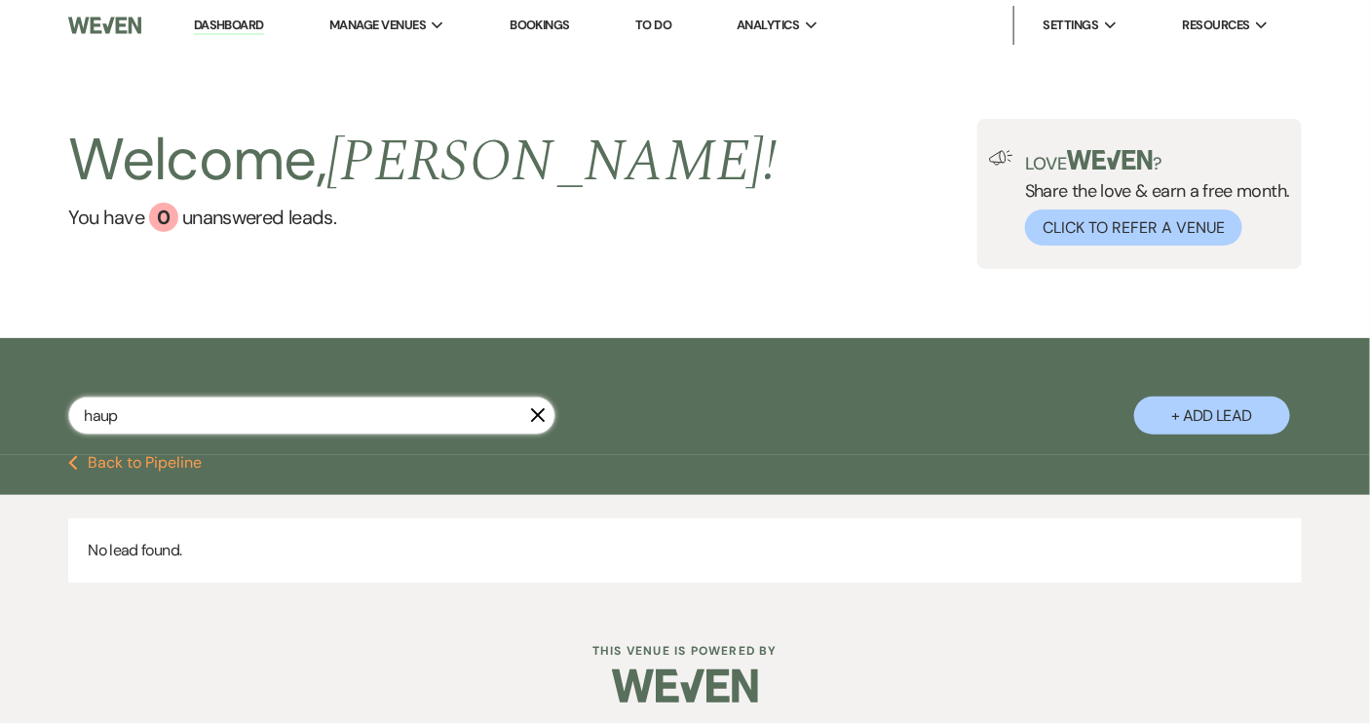
type input "haup"
click at [1215, 414] on button "+ Add Lead" at bounding box center [1212, 416] width 156 height 38
select select "640"
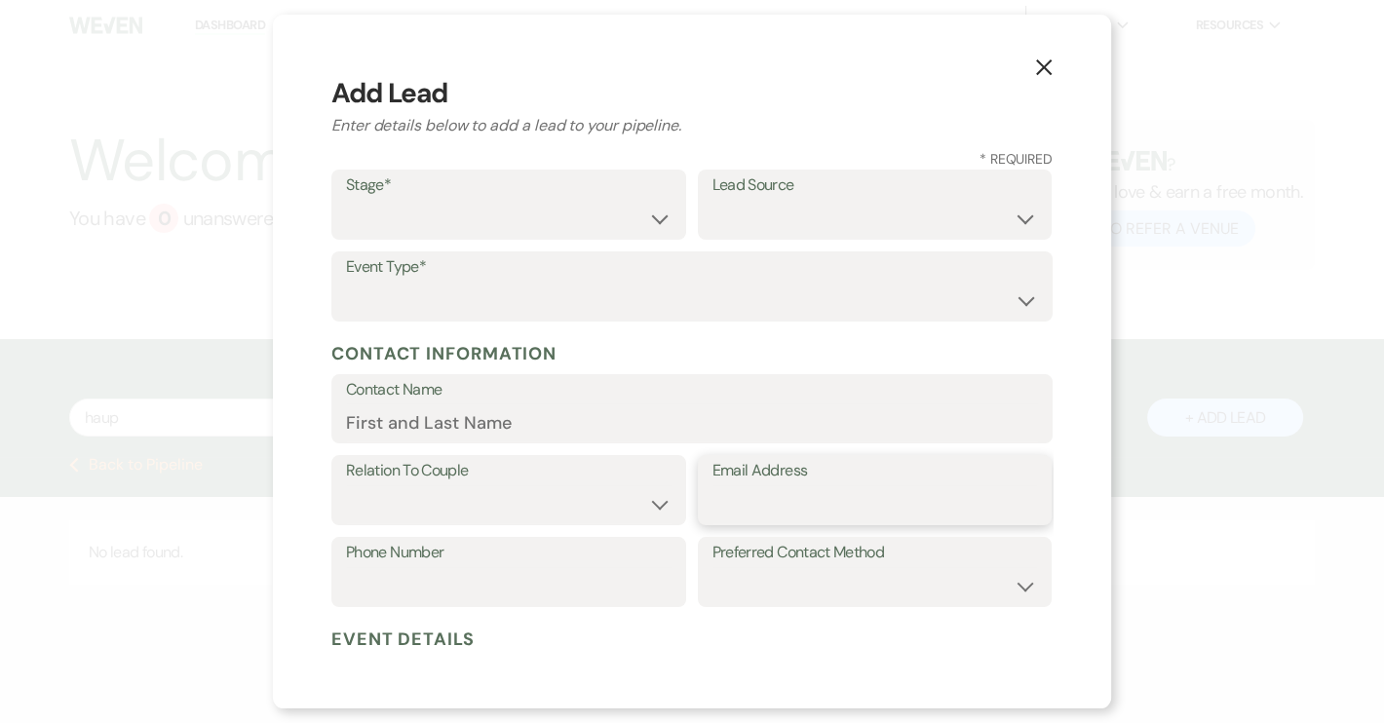
click at [756, 511] on input "Email Address" at bounding box center [874, 504] width 325 height 38
paste input "[EMAIL_ADDRESS][DOMAIN_NAME]"
type input "[EMAIL_ADDRESS][DOMAIN_NAME]"
click at [418, 429] on input "Contact Name" at bounding box center [692, 422] width 692 height 38
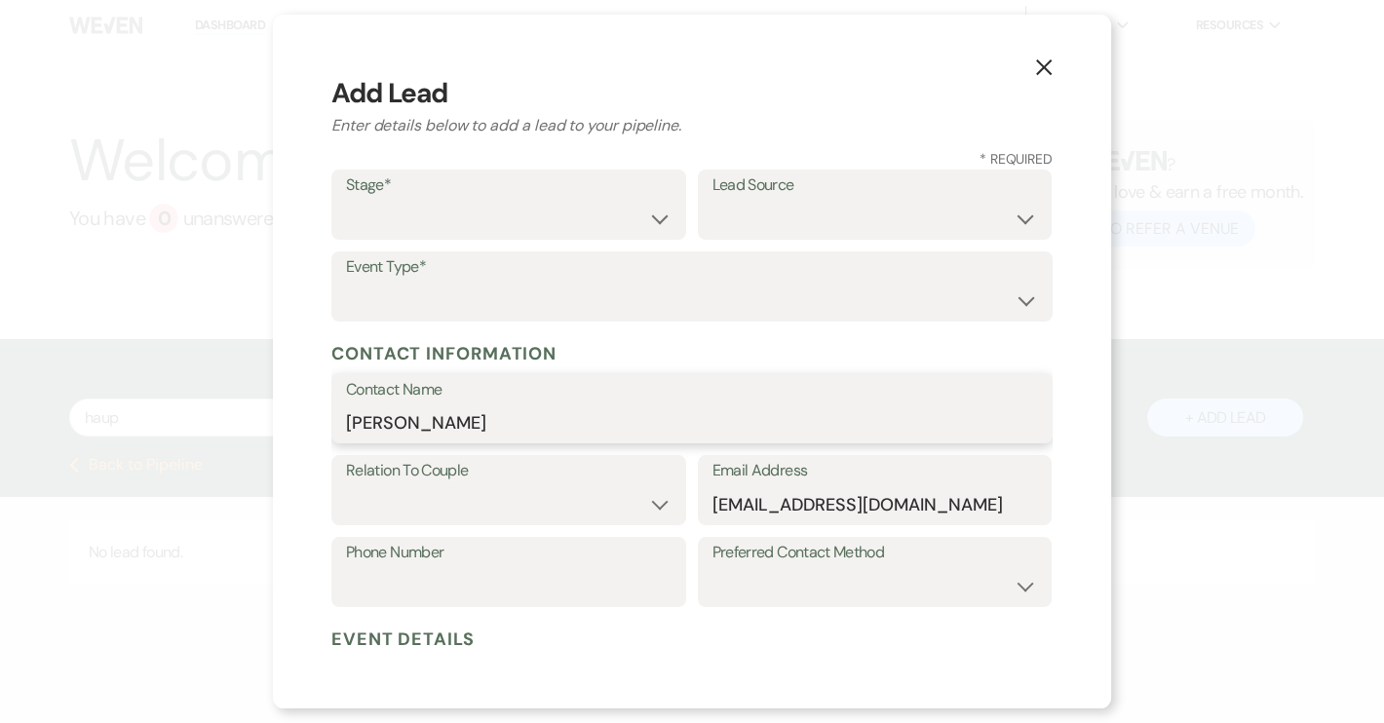
type input "[PERSON_NAME]"
click at [654, 507] on select "Couple Planner Parent of Couple Family Member Friend Other" at bounding box center [508, 504] width 325 height 38
select select "1"
click at [346, 485] on select "Couple Planner Parent of Couple Family Member Friend Other" at bounding box center [508, 504] width 325 height 38
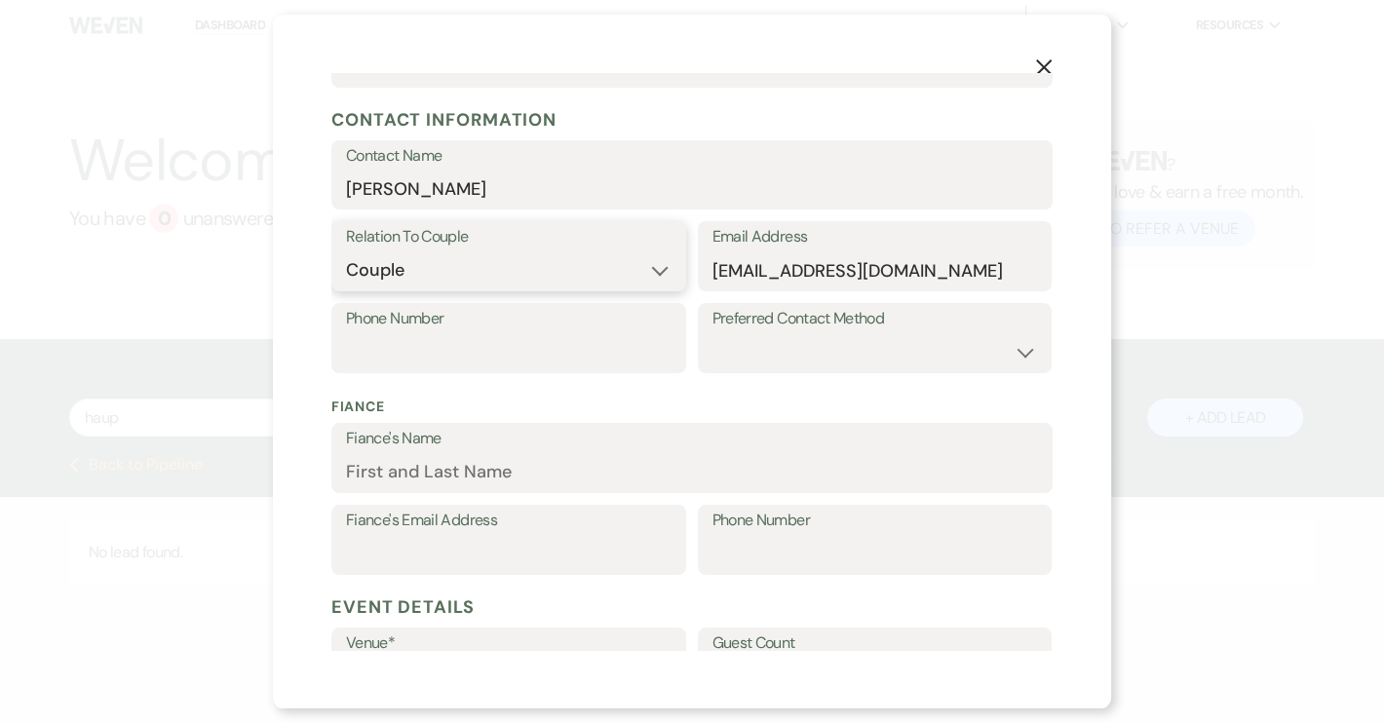
scroll to position [265, 0]
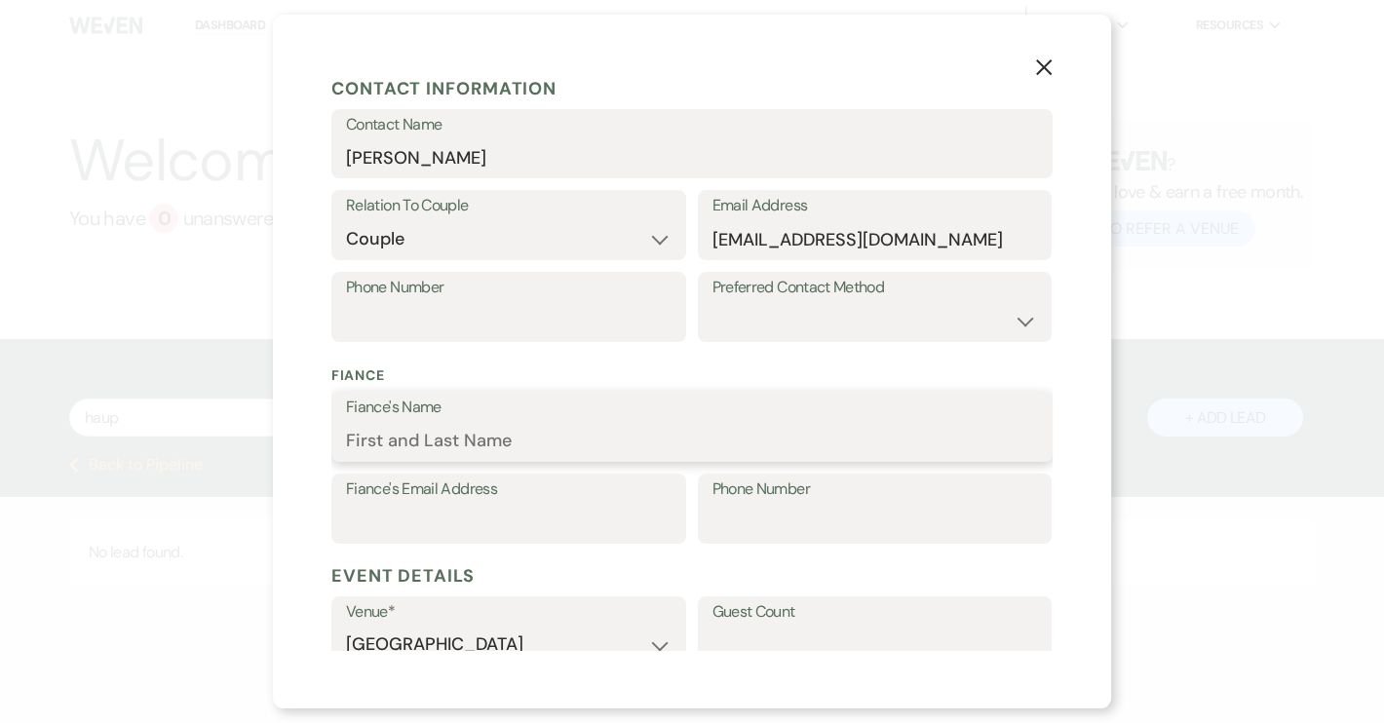
click at [399, 444] on input "Fiance's Name" at bounding box center [692, 441] width 692 height 38
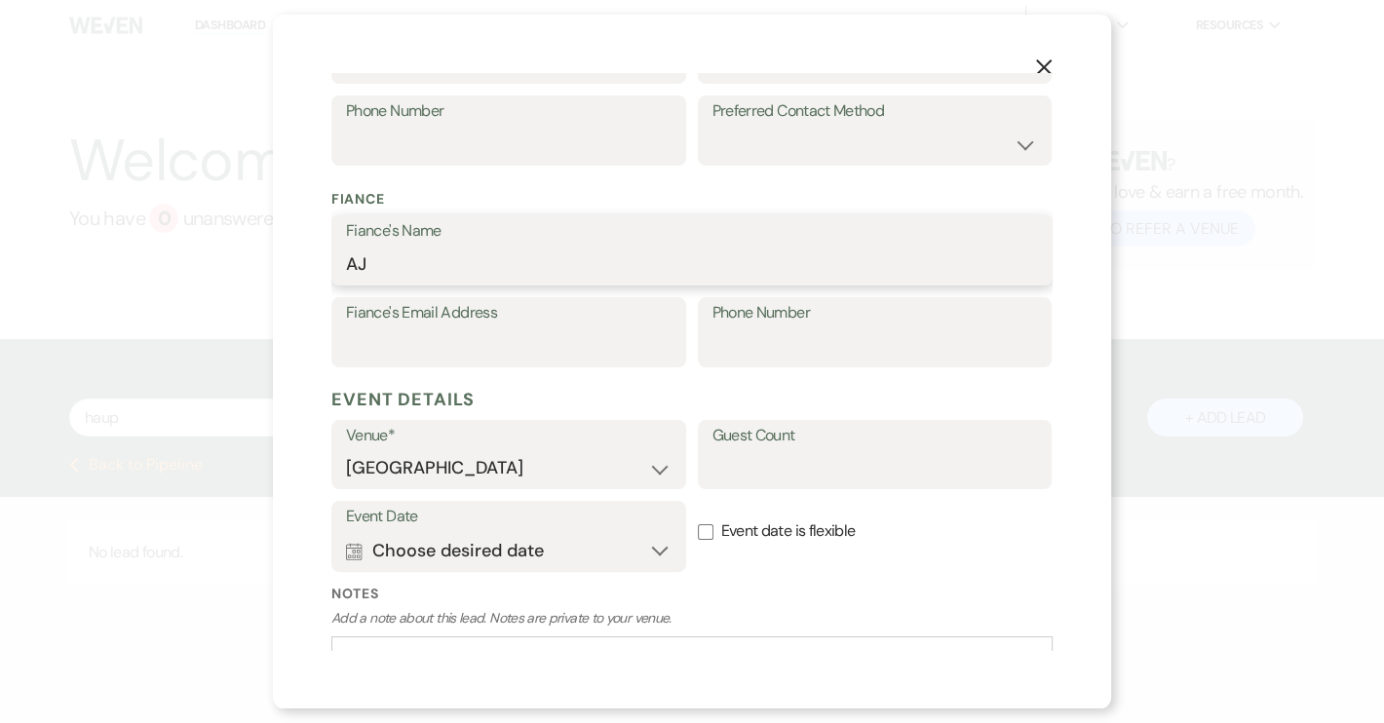
scroll to position [442, 0]
type input "AJ"
click at [698, 526] on input "Event date is flexible" at bounding box center [706, 531] width 16 height 16
checkbox input "true"
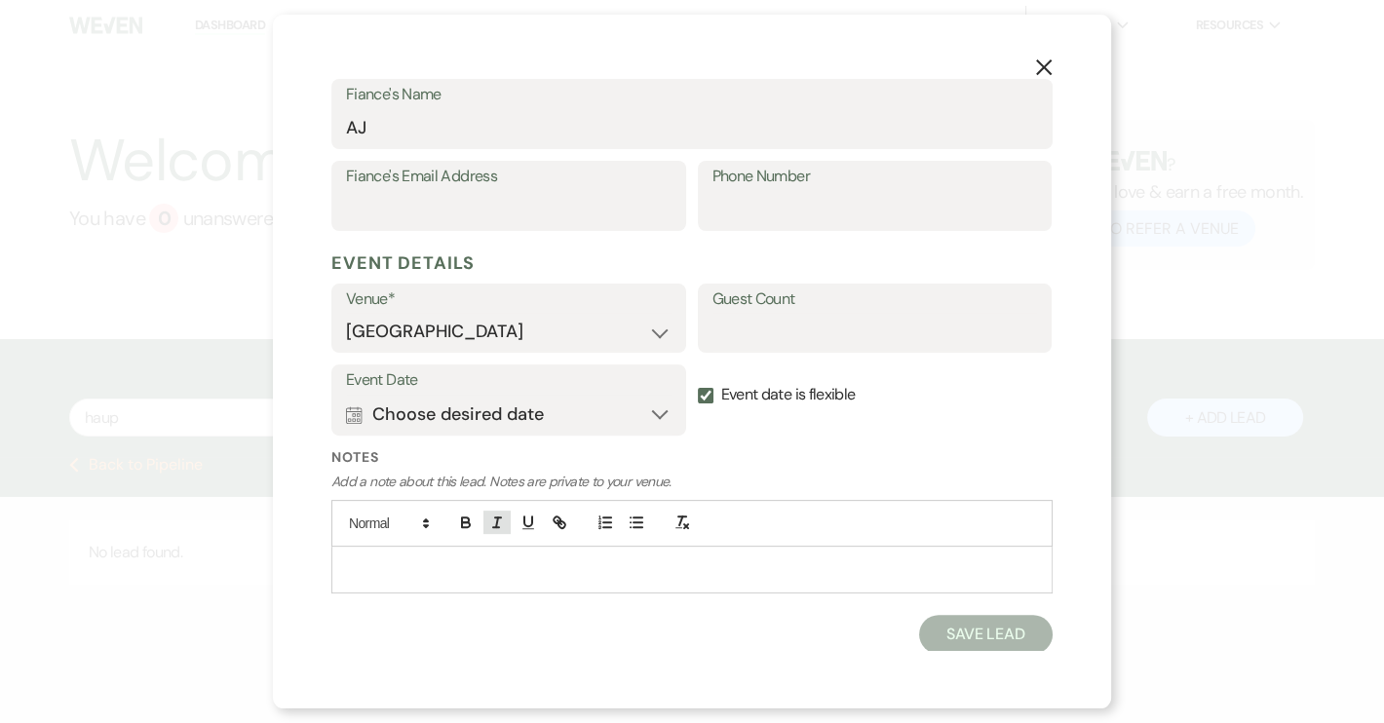
scroll to position [579, 0]
click at [389, 560] on p at bounding box center [692, 567] width 690 height 21
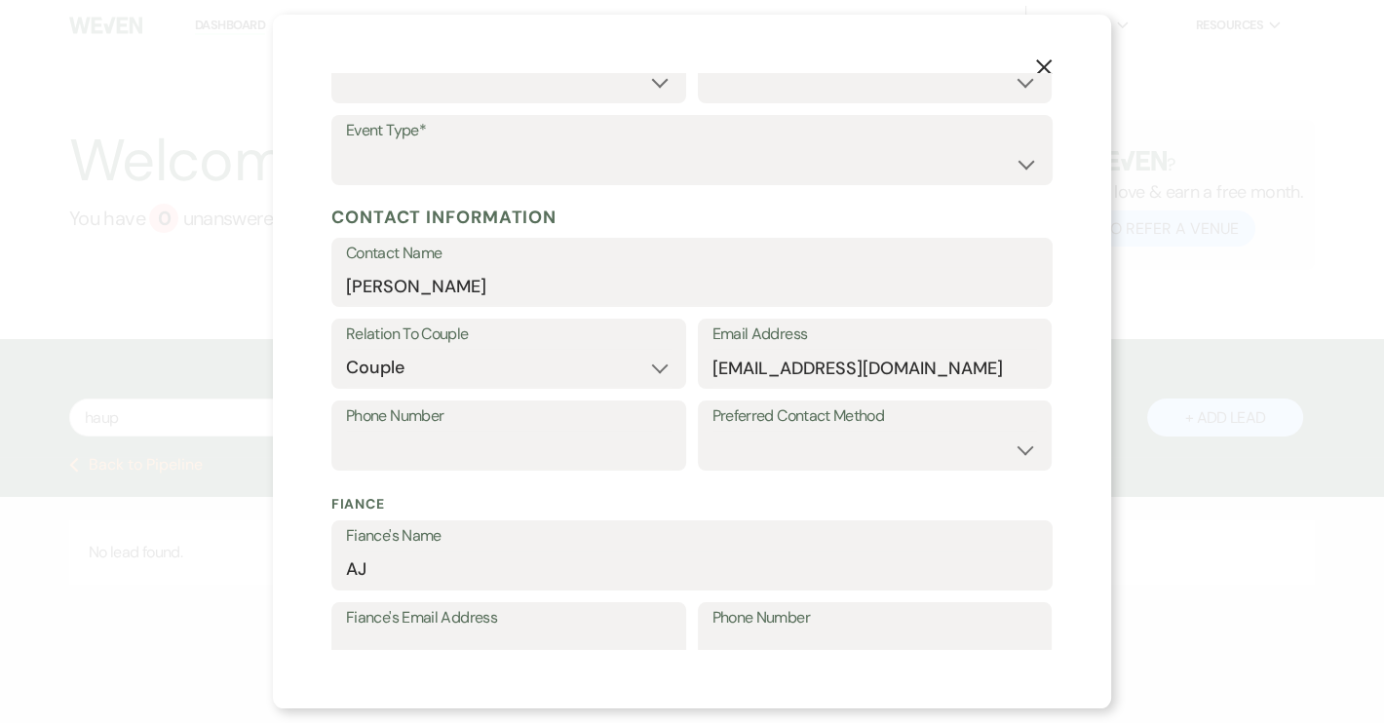
scroll to position [0, 0]
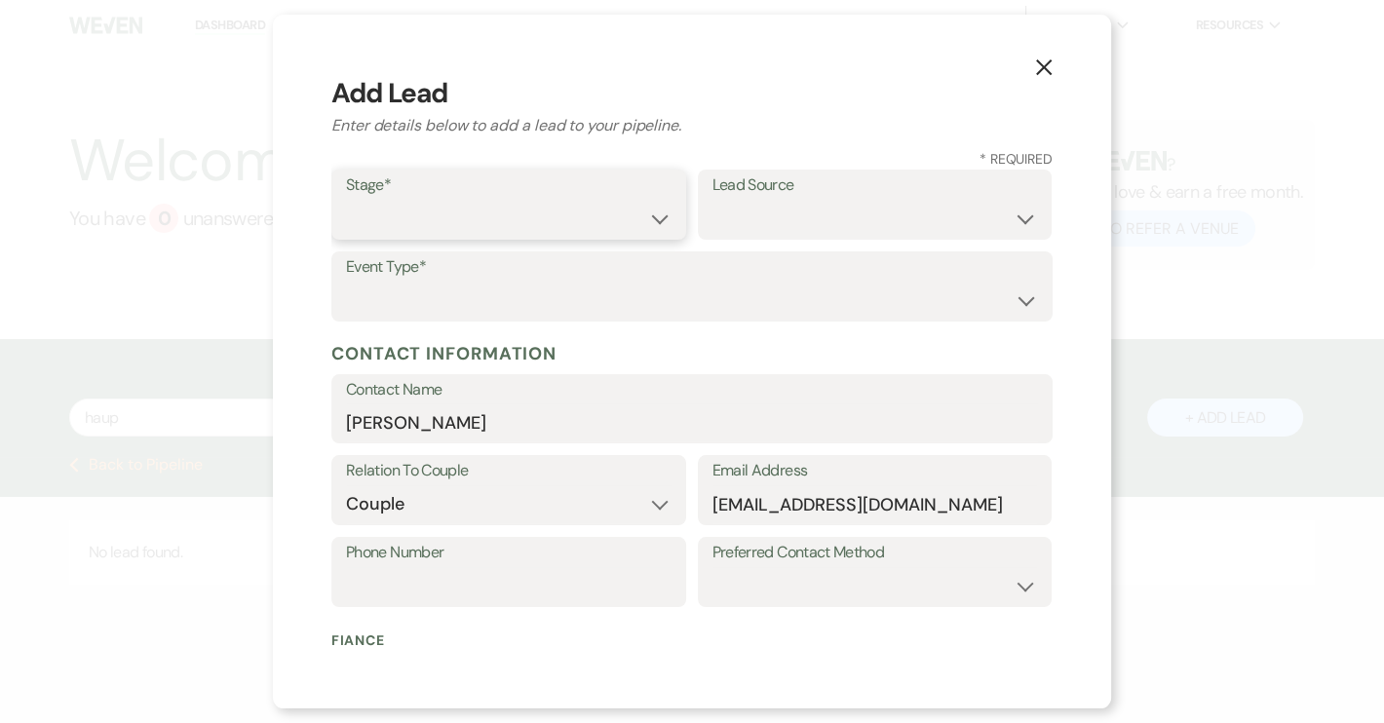
click at [657, 217] on select "Inquiry Follow Up Tour Requested Tour Confirmed Toured Proposal Sent Booked Lost" at bounding box center [508, 219] width 325 height 38
select select "9"
click at [346, 200] on select "Inquiry Follow Up Tour Requested Tour Confirmed Toured Proposal Sent Booked Lost" at bounding box center [508, 219] width 325 height 38
click at [1006, 223] on select "Weven Venue Website Instagram Facebook Pinterest Google The Knot Wedding Wire H…" at bounding box center [874, 219] width 325 height 38
select select "14"
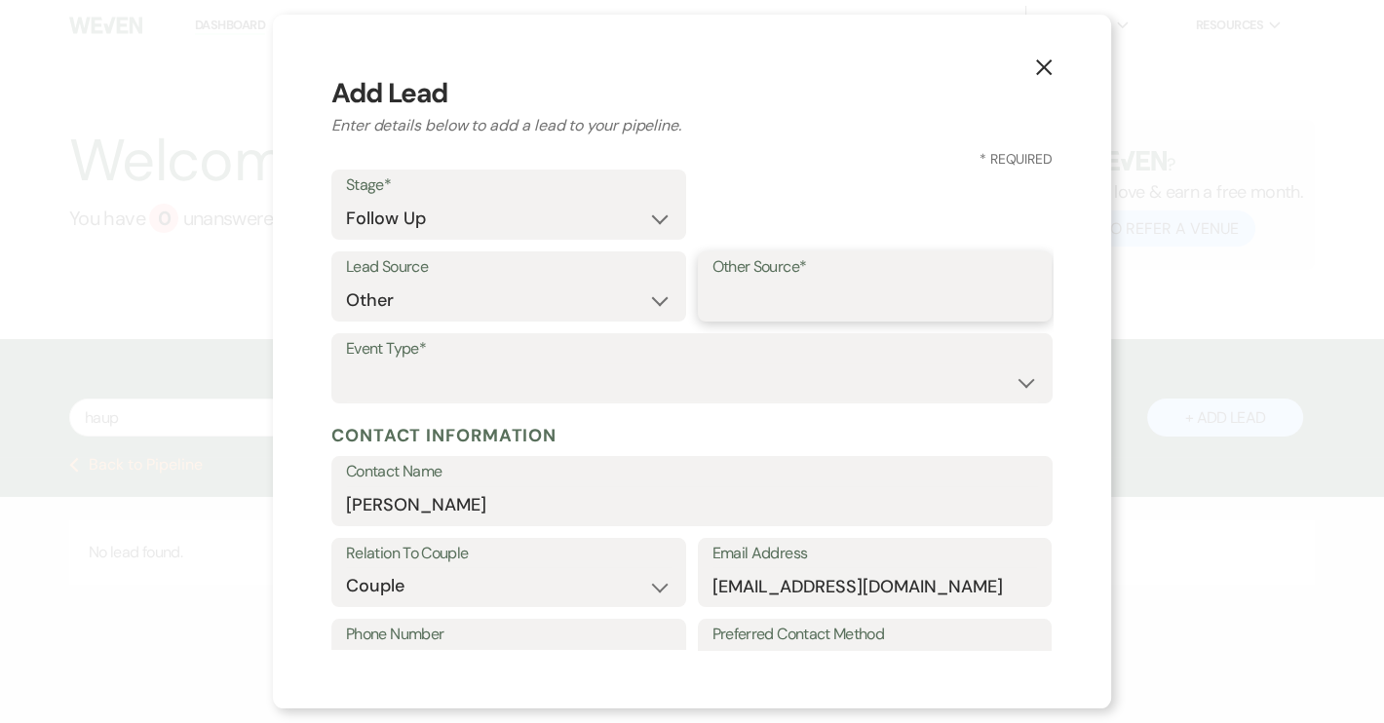
click at [760, 287] on input "Other Source*" at bounding box center [874, 301] width 325 height 38
type input "Open House"
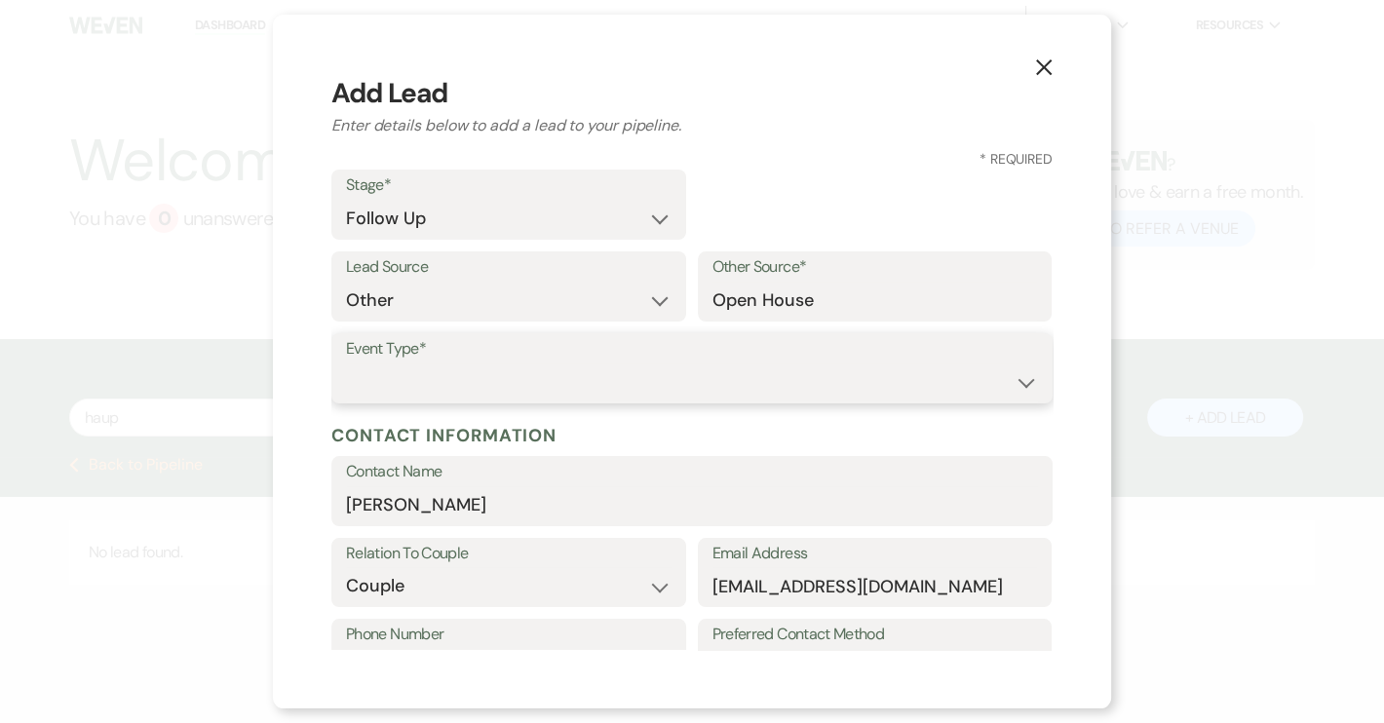
click at [437, 378] on select "Wedding Anniversary Party Baby Shower Bachelorette / Bachelor Party Birthday Pa…" at bounding box center [692, 382] width 692 height 38
select select "1"
click at [346, 363] on select "Wedding Anniversary Party Baby Shower Bachelorette / Bachelor Party Birthday Pa…" at bounding box center [692, 382] width 692 height 38
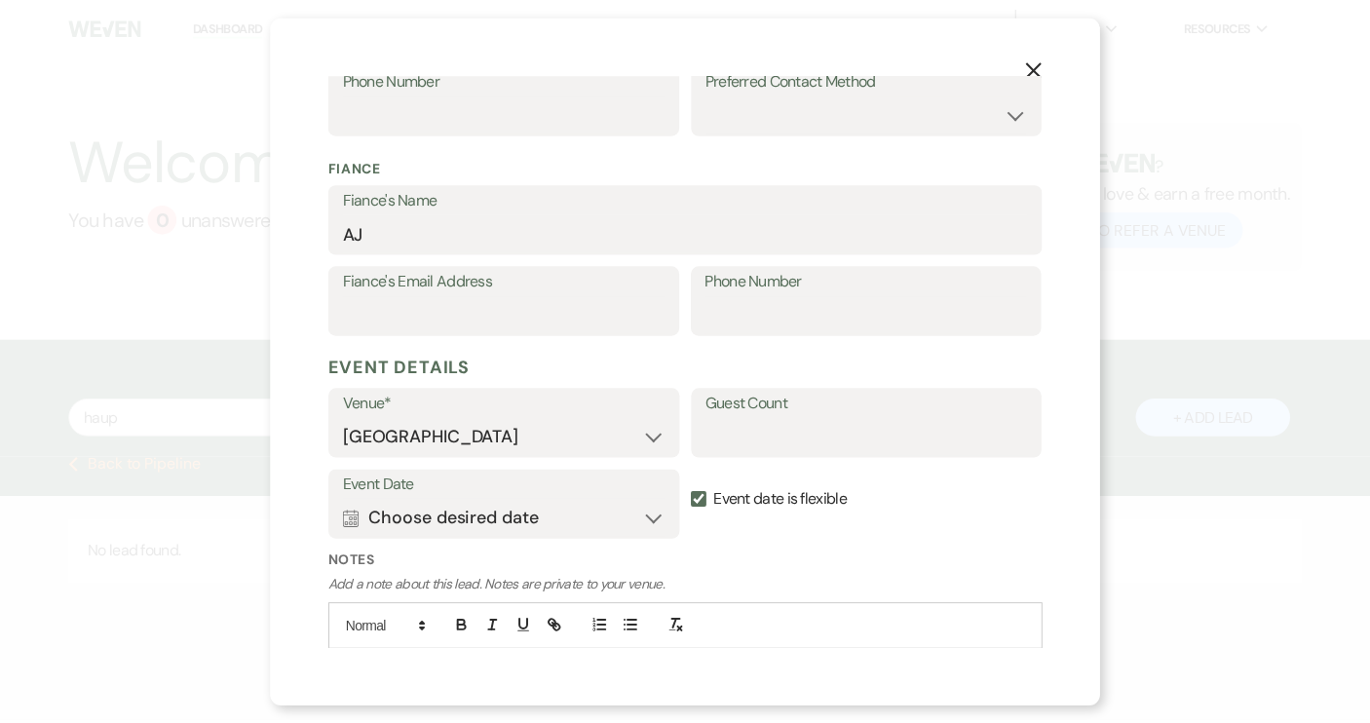
scroll to position [662, 0]
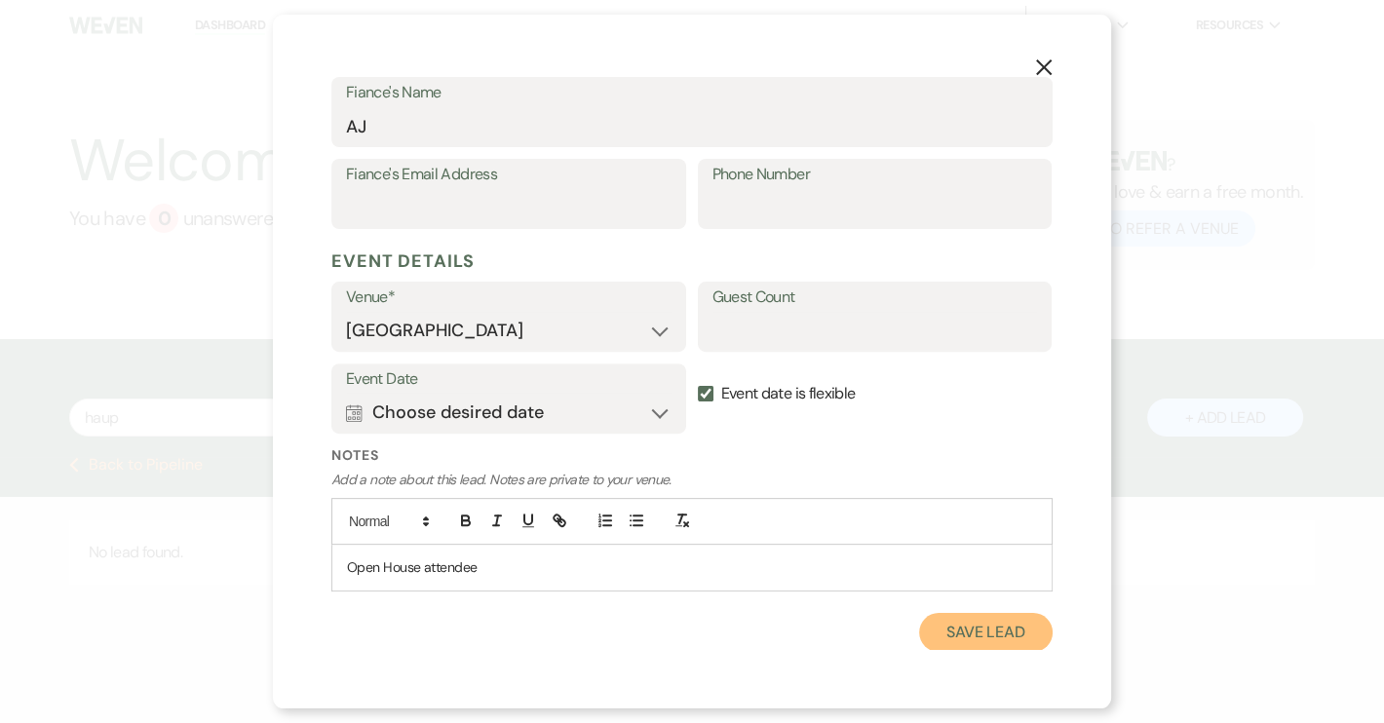
click at [969, 634] on button "Save Lead" at bounding box center [985, 632] width 133 height 39
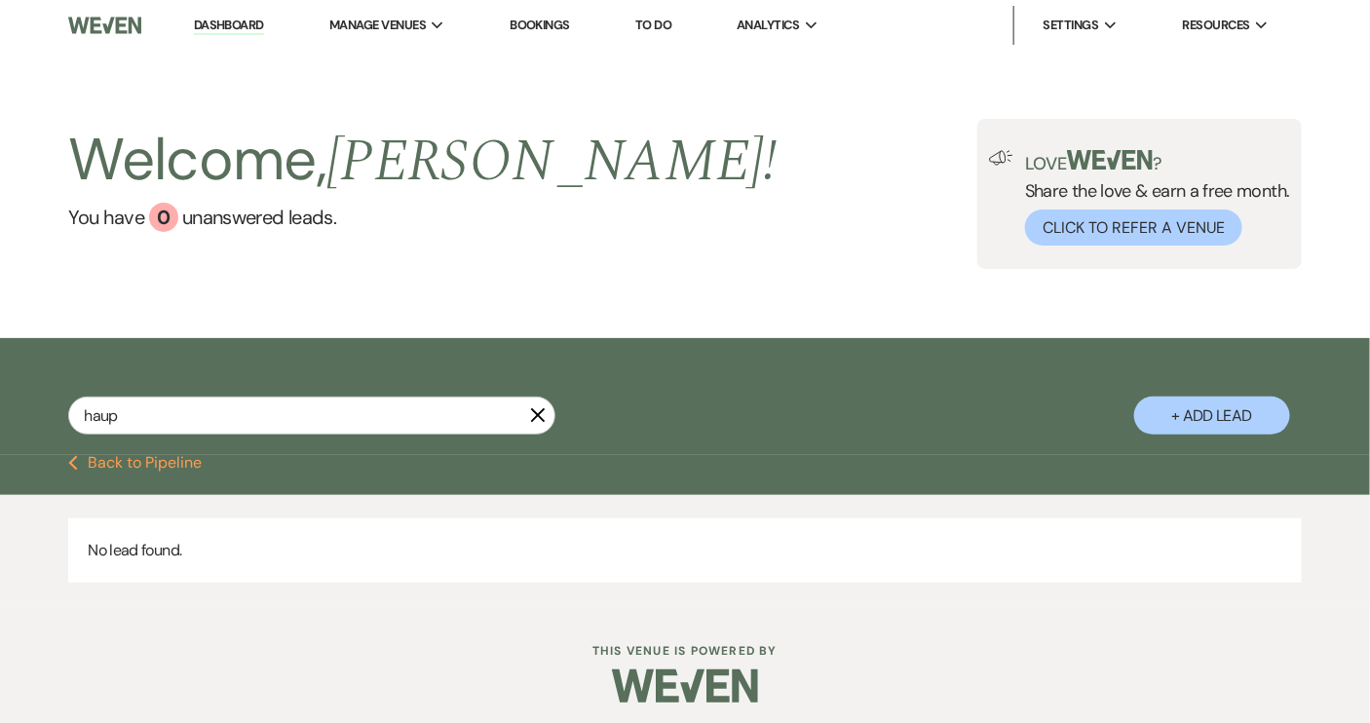
click at [536, 417] on use "button" at bounding box center [538, 415] width 15 height 15
select select "9"
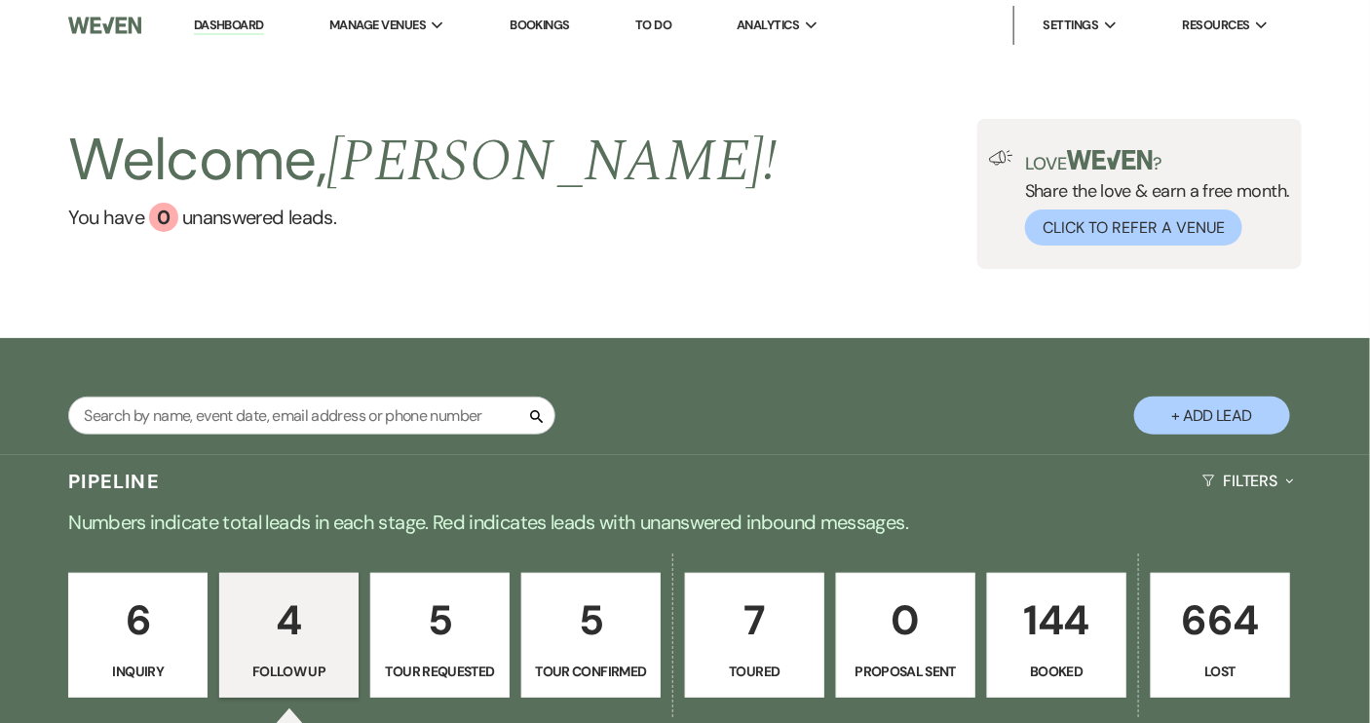
select select "9"
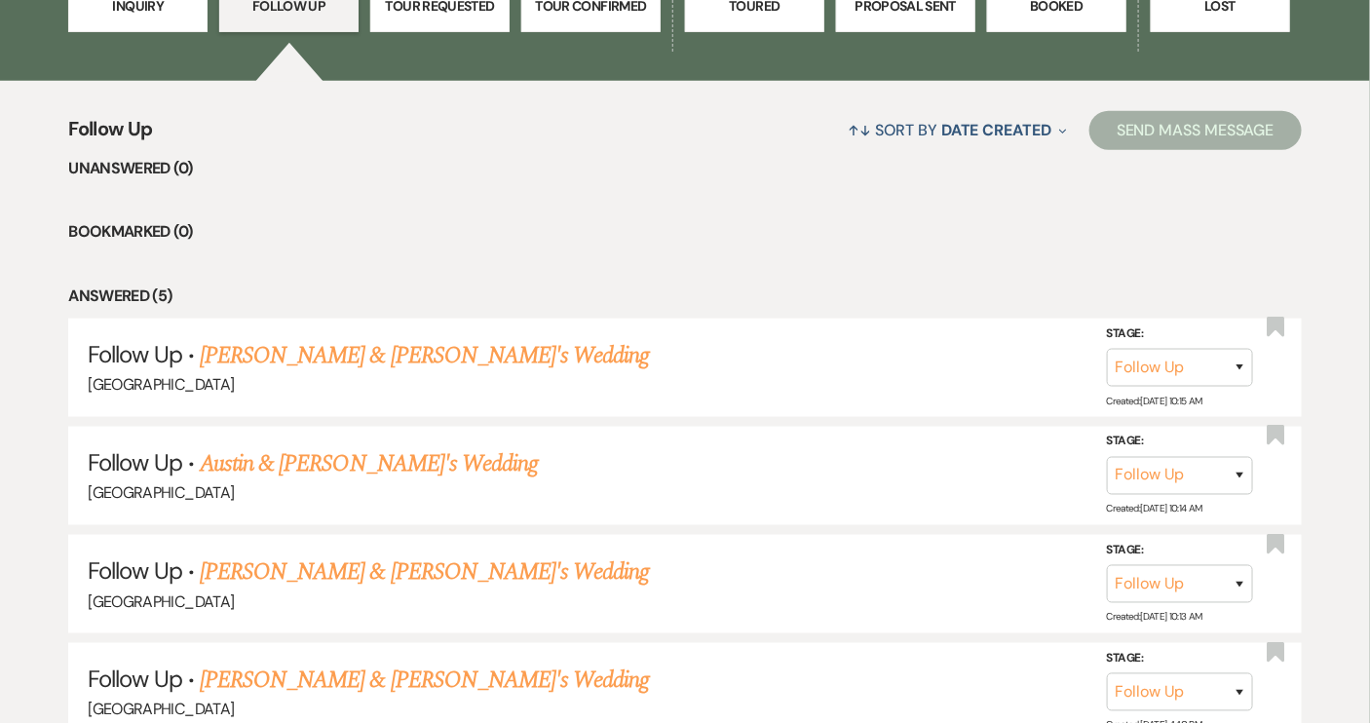
scroll to position [708, 0]
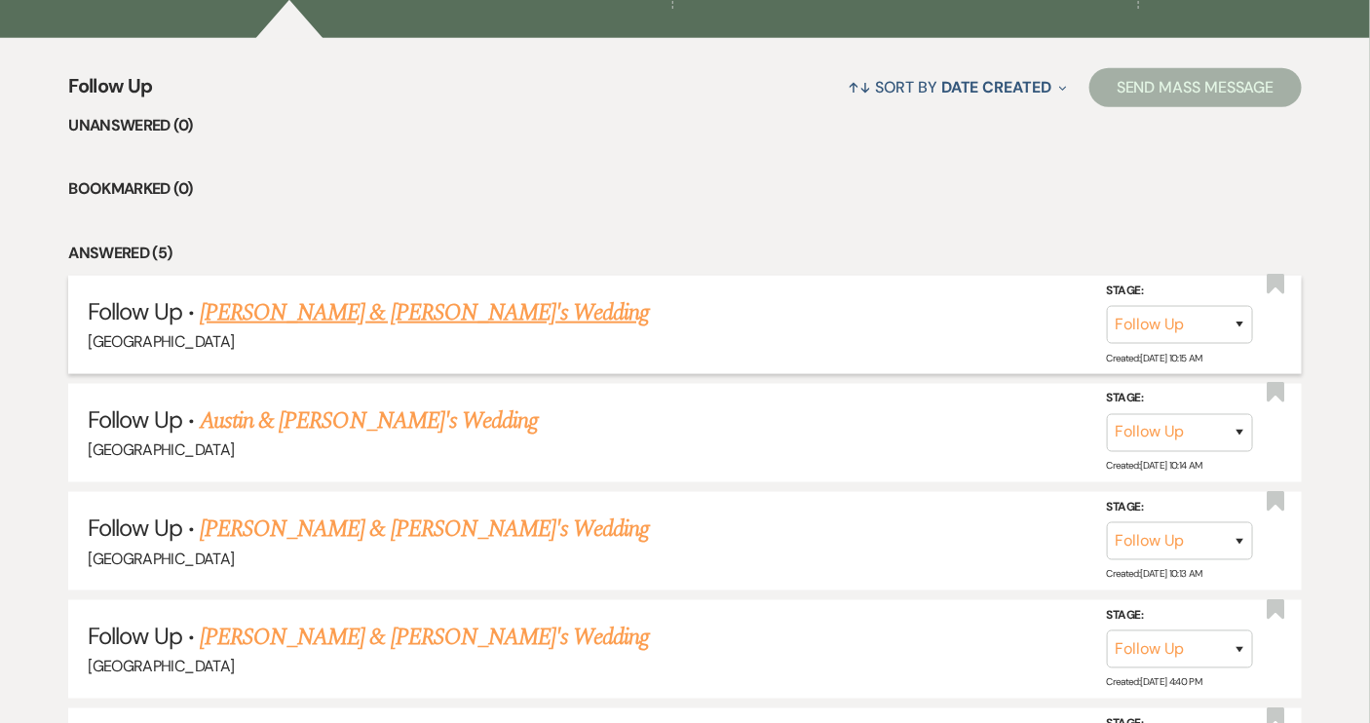
click at [343, 309] on link "[PERSON_NAME] & [PERSON_NAME]'s Wedding" at bounding box center [425, 312] width 450 height 35
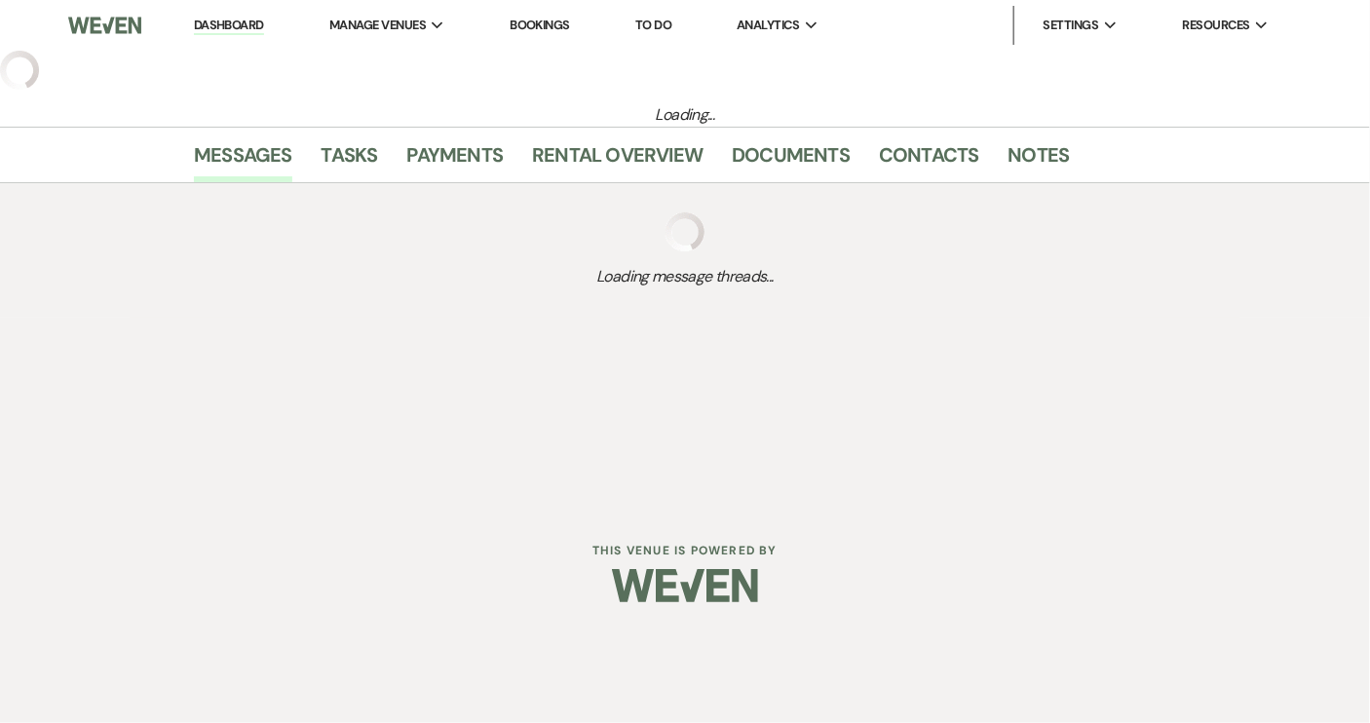
select select "9"
select select "14"
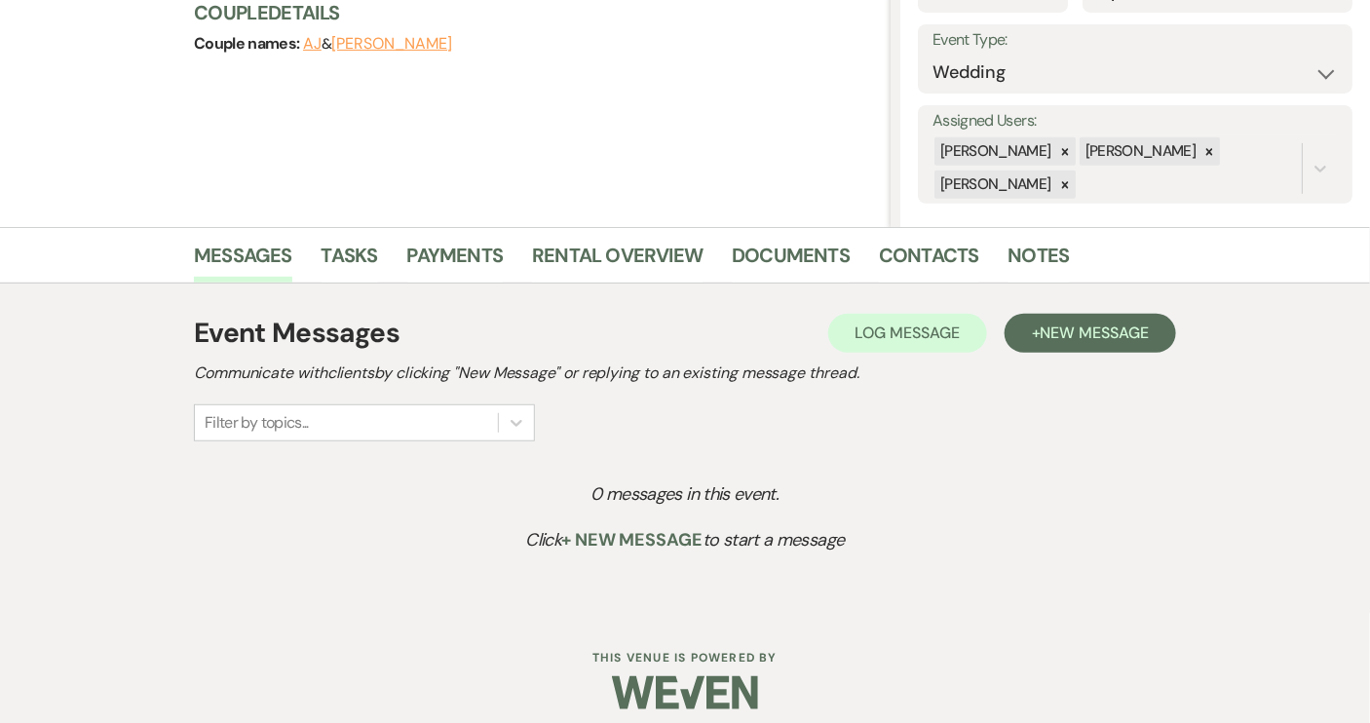
scroll to position [276, 0]
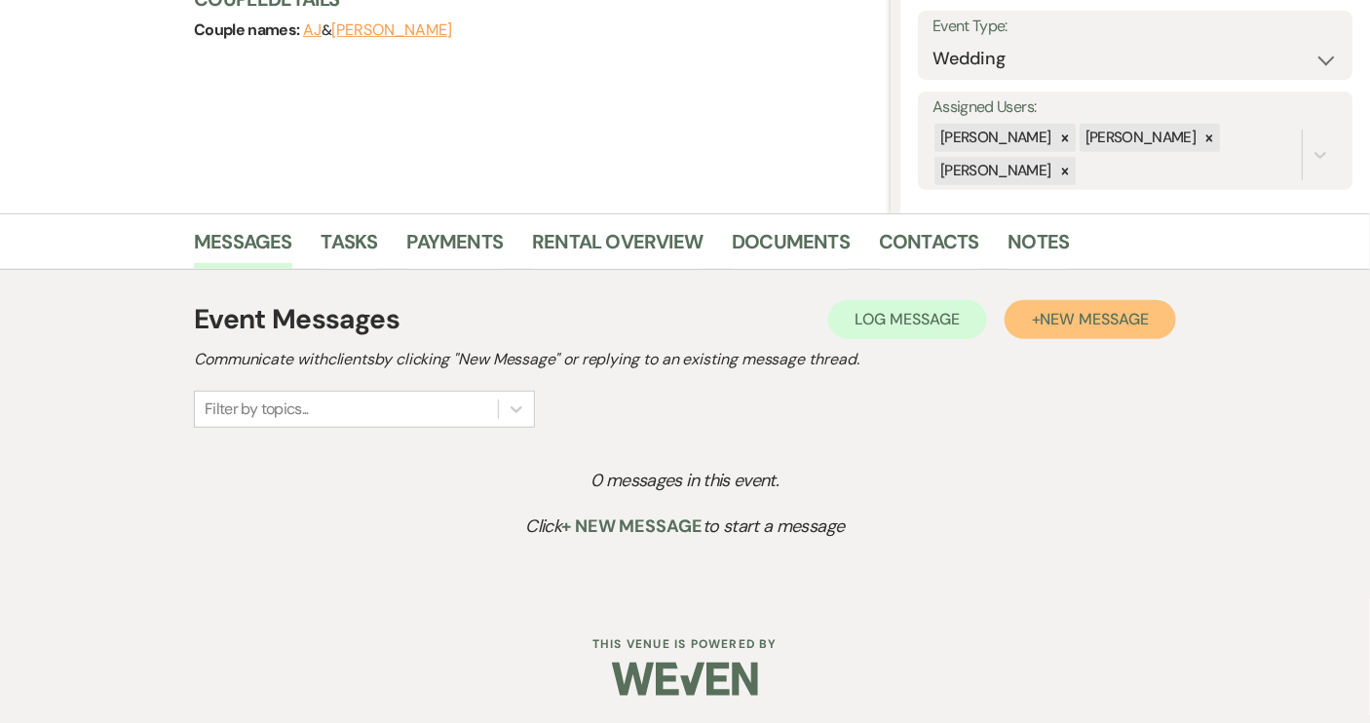
click at [1081, 309] on span "New Message" at bounding box center [1095, 319] width 108 height 20
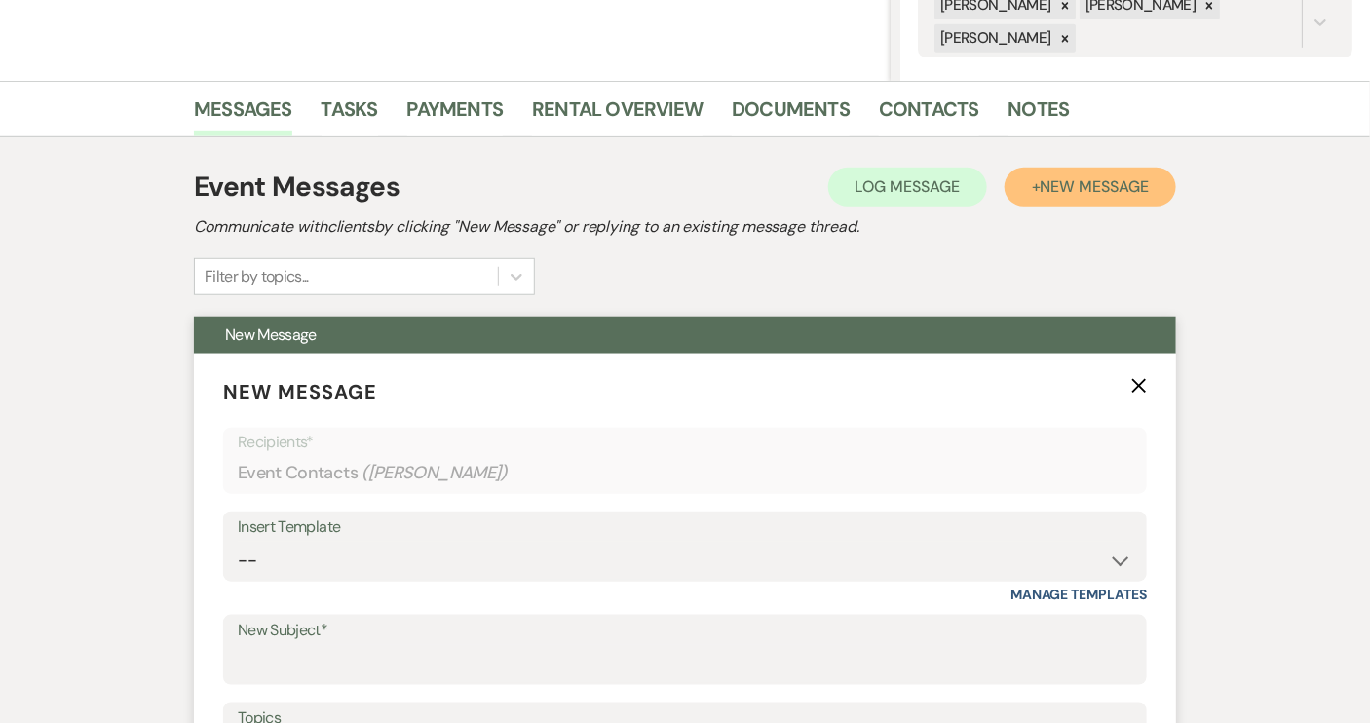
scroll to position [630, 0]
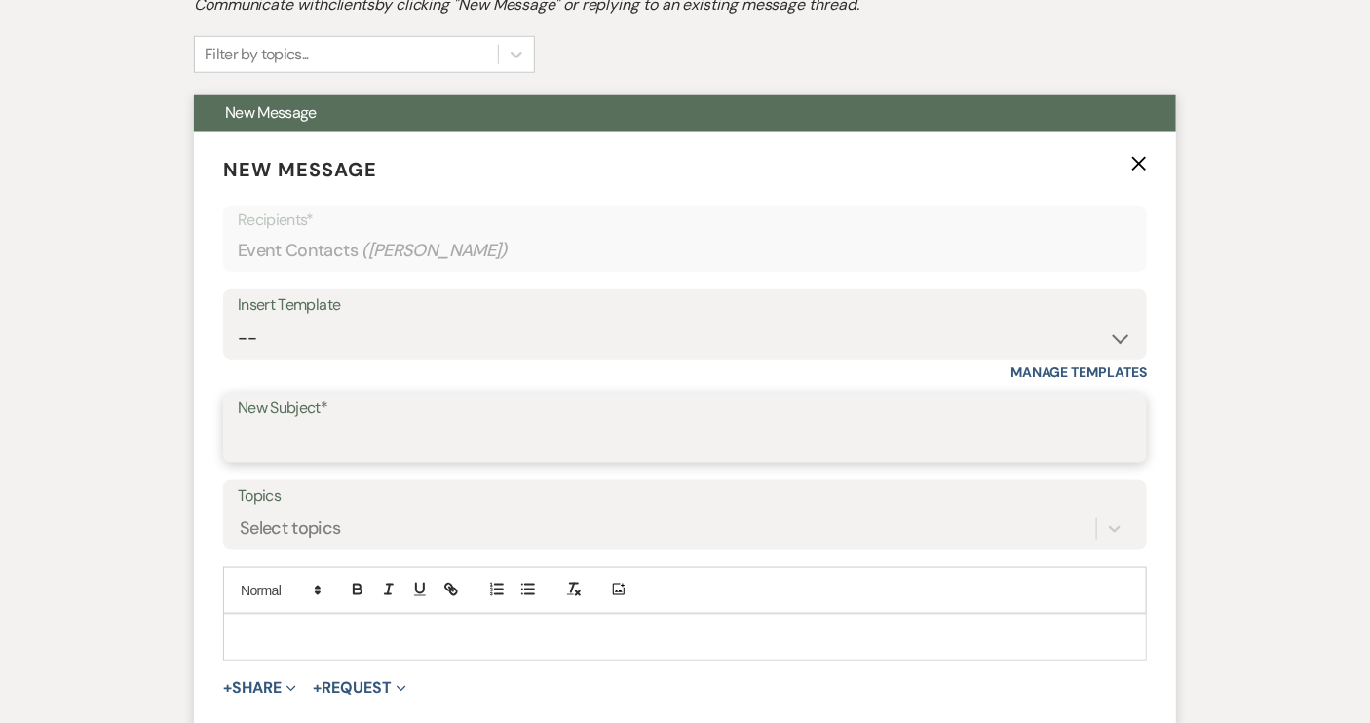
click at [324, 433] on input "New Subject*" at bounding box center [685, 442] width 894 height 38
type input "Open House follow up"
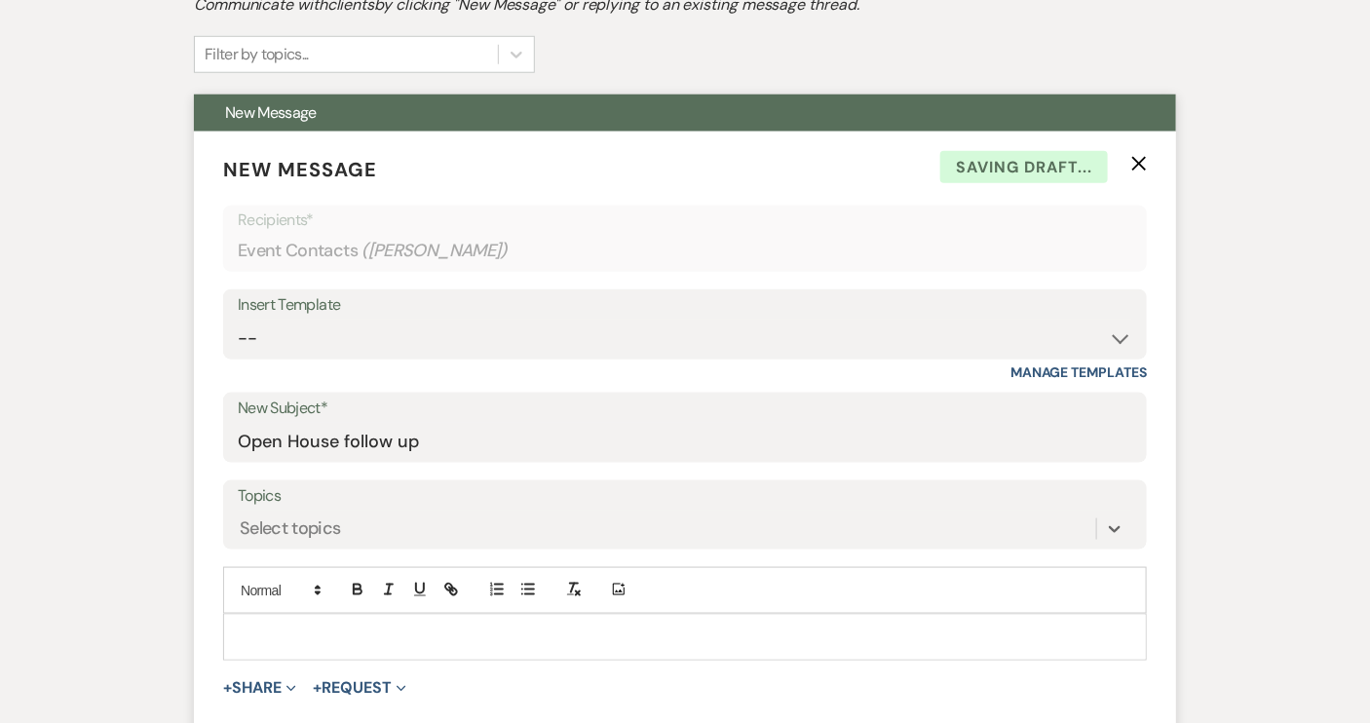
click at [290, 623] on div at bounding box center [685, 637] width 922 height 45
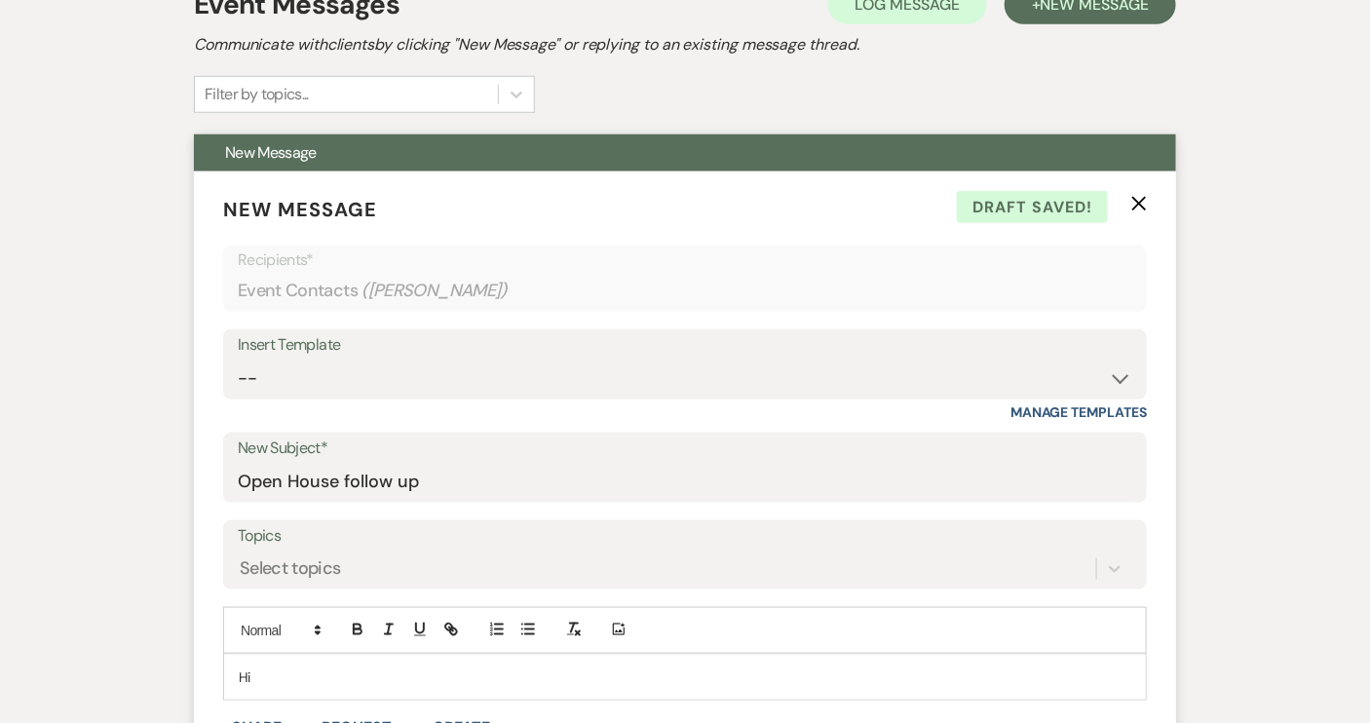
scroll to position [708, 0]
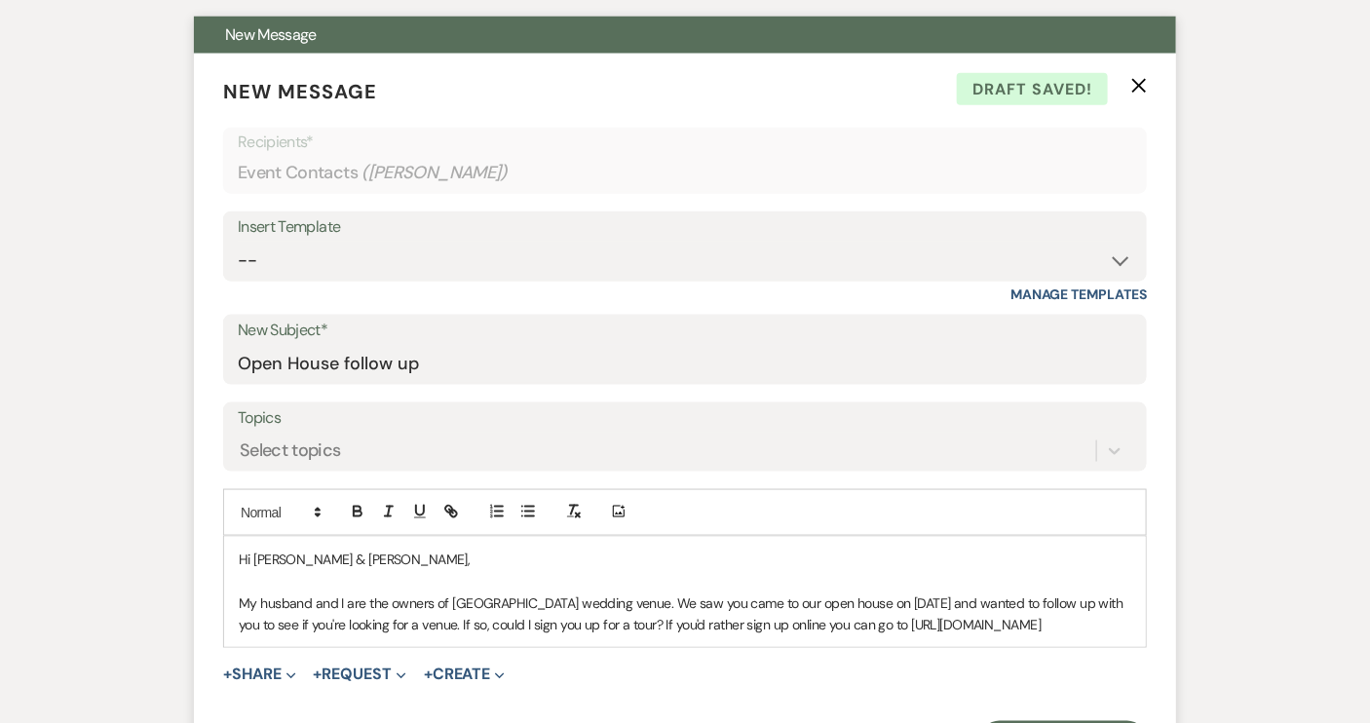
drag, startPoint x: 508, startPoint y: 647, endPoint x: 240, endPoint y: 652, distance: 268.0
click at [240, 636] on p "My husband and I are the owners of [GEOGRAPHIC_DATA] wedding venue. We saw you …" at bounding box center [685, 614] width 893 height 44
click at [447, 507] on icon "button" at bounding box center [451, 512] width 18 height 18
type input "[URL][DOMAIN_NAME]"
click at [497, 679] on link at bounding box center [488, 684] width 42 height 15
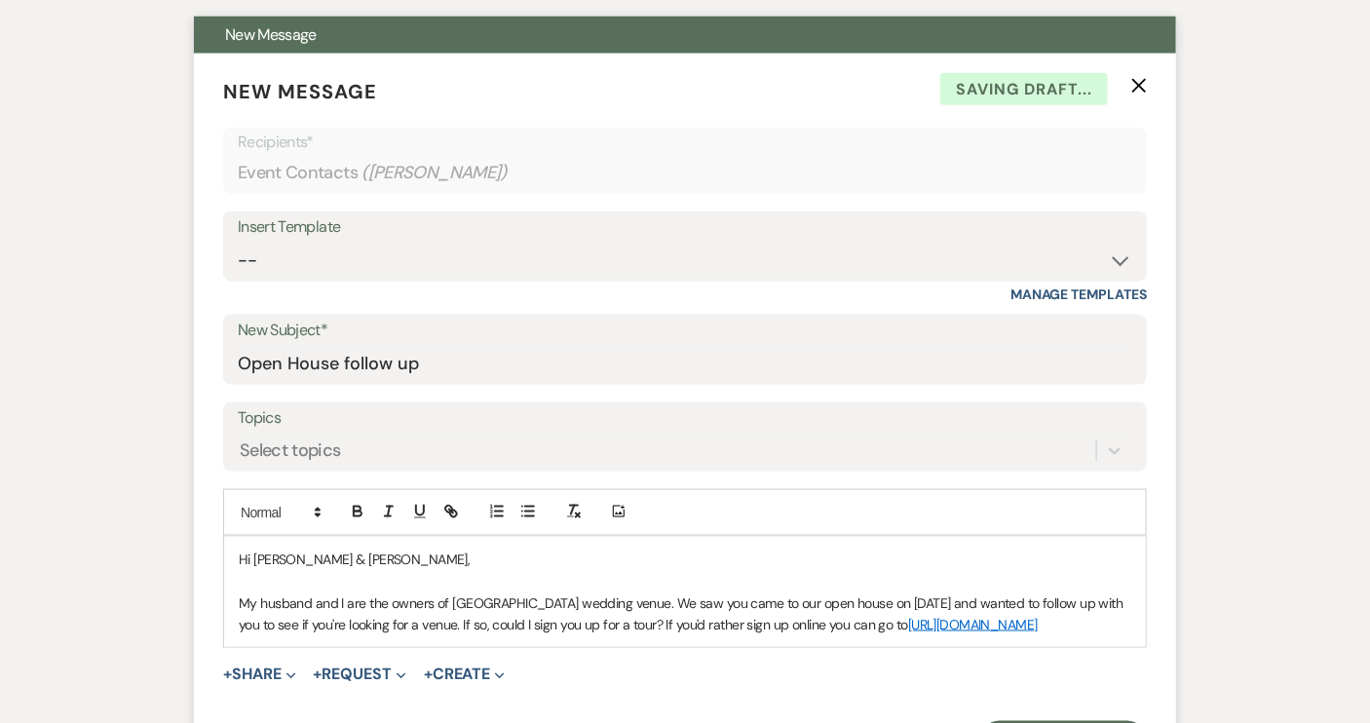
click at [535, 636] on p "My husband and I are the owners of [GEOGRAPHIC_DATA] wedding venue. We saw you …" at bounding box center [685, 614] width 893 height 44
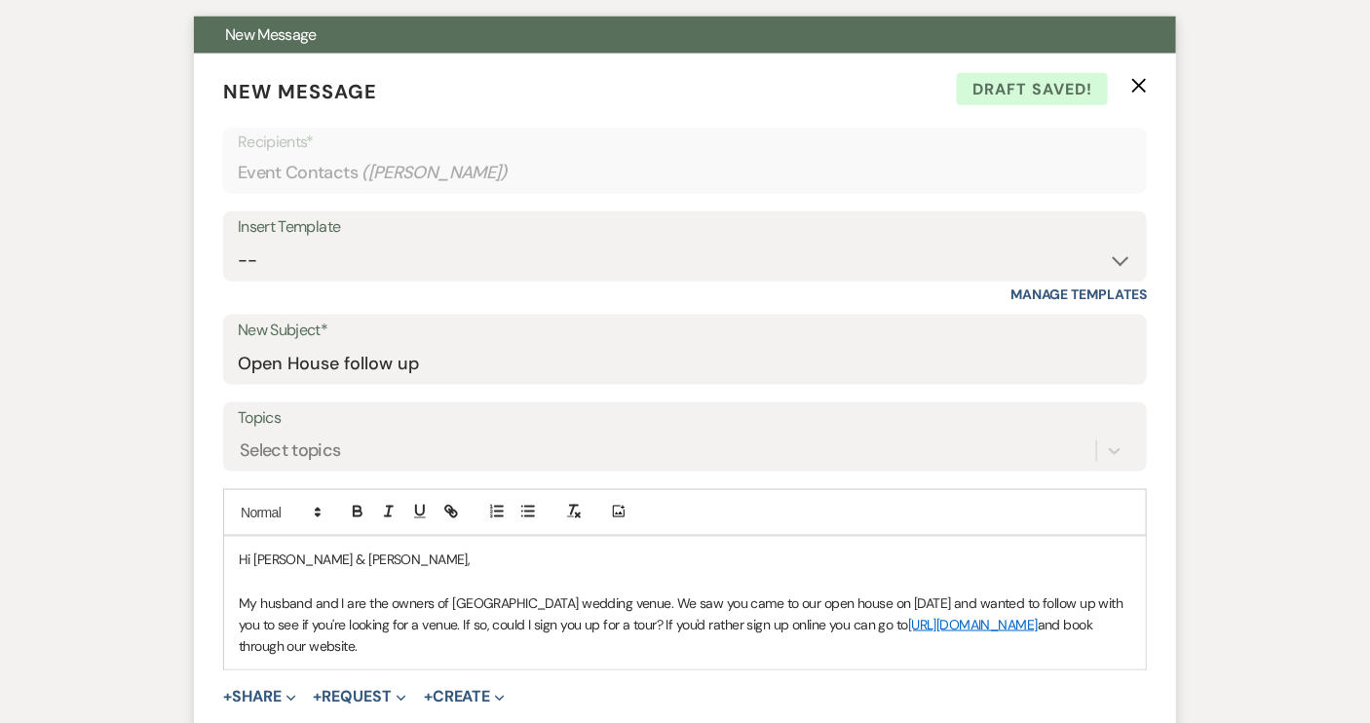
click at [657, 596] on p "My husband and I are the owners of [GEOGRAPHIC_DATA] wedding venue. We saw you …" at bounding box center [685, 624] width 893 height 65
click at [971, 599] on p "My husband and I are the owners of [GEOGRAPHIC_DATA] wedding venue.We saw you c…" at bounding box center [685, 624] width 893 height 65
click at [945, 625] on p "My husband and I are the owners of [GEOGRAPHIC_DATA] wedding venue.We saw you c…" at bounding box center [685, 624] width 893 height 65
click at [942, 627] on p "My husband and I are the owners of [GEOGRAPHIC_DATA] wedding venue.We saw you c…" at bounding box center [685, 624] width 893 height 65
click at [860, 647] on p "My husband and I are the owners of [GEOGRAPHIC_DATA] wedding venue.We saw you c…" at bounding box center [685, 624] width 893 height 65
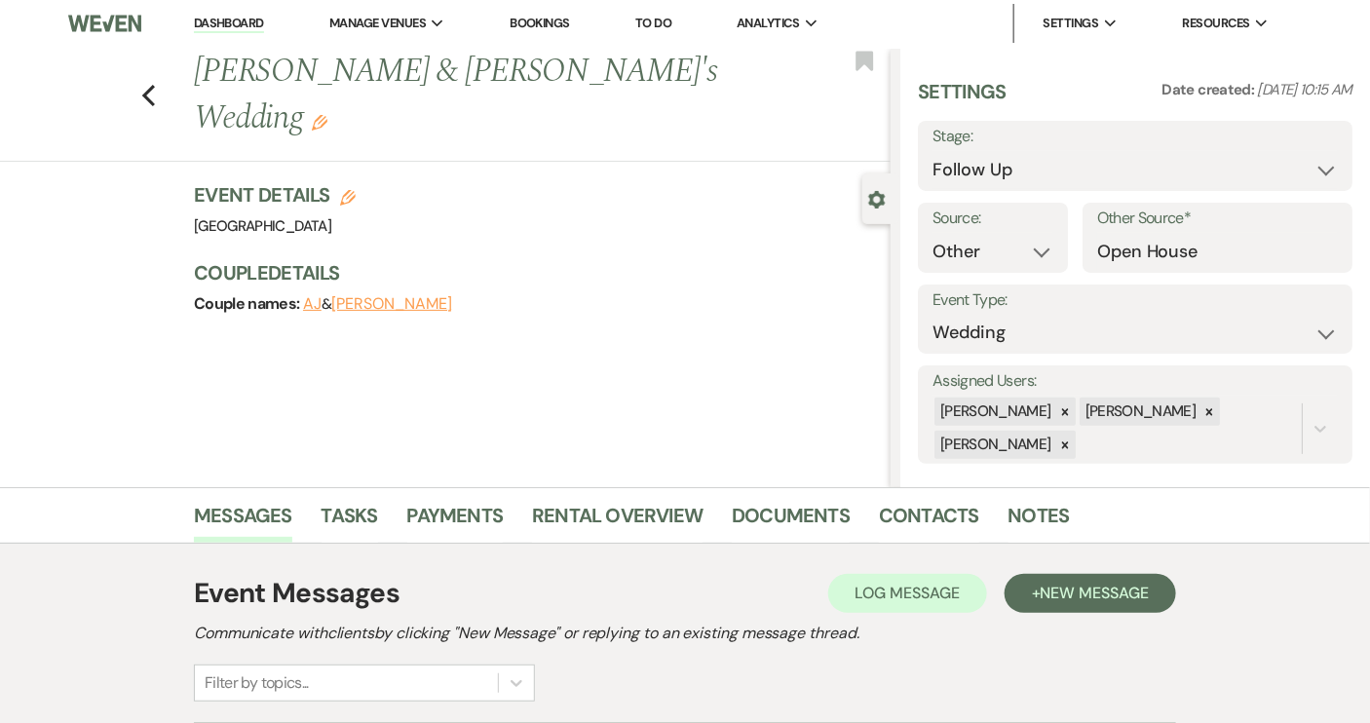
scroll to position [0, 0]
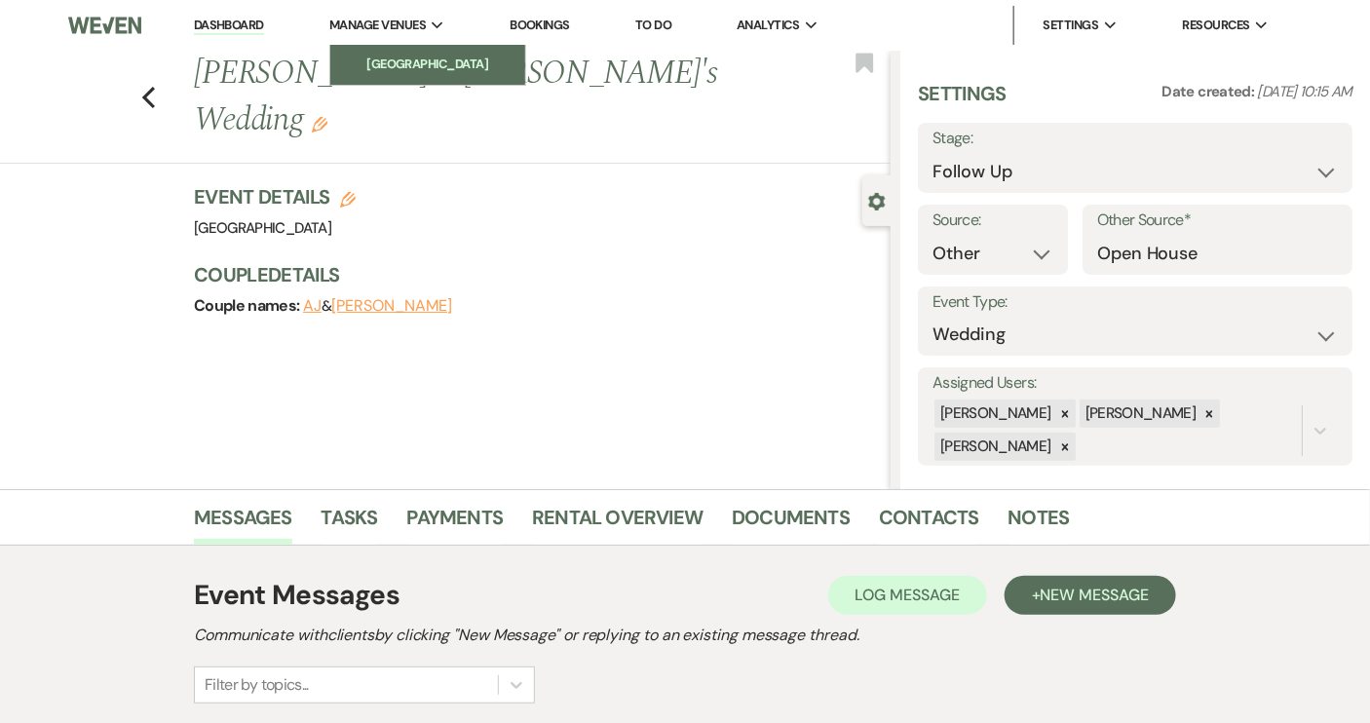
click at [406, 58] on li "[GEOGRAPHIC_DATA]" at bounding box center [427, 64] width 175 height 19
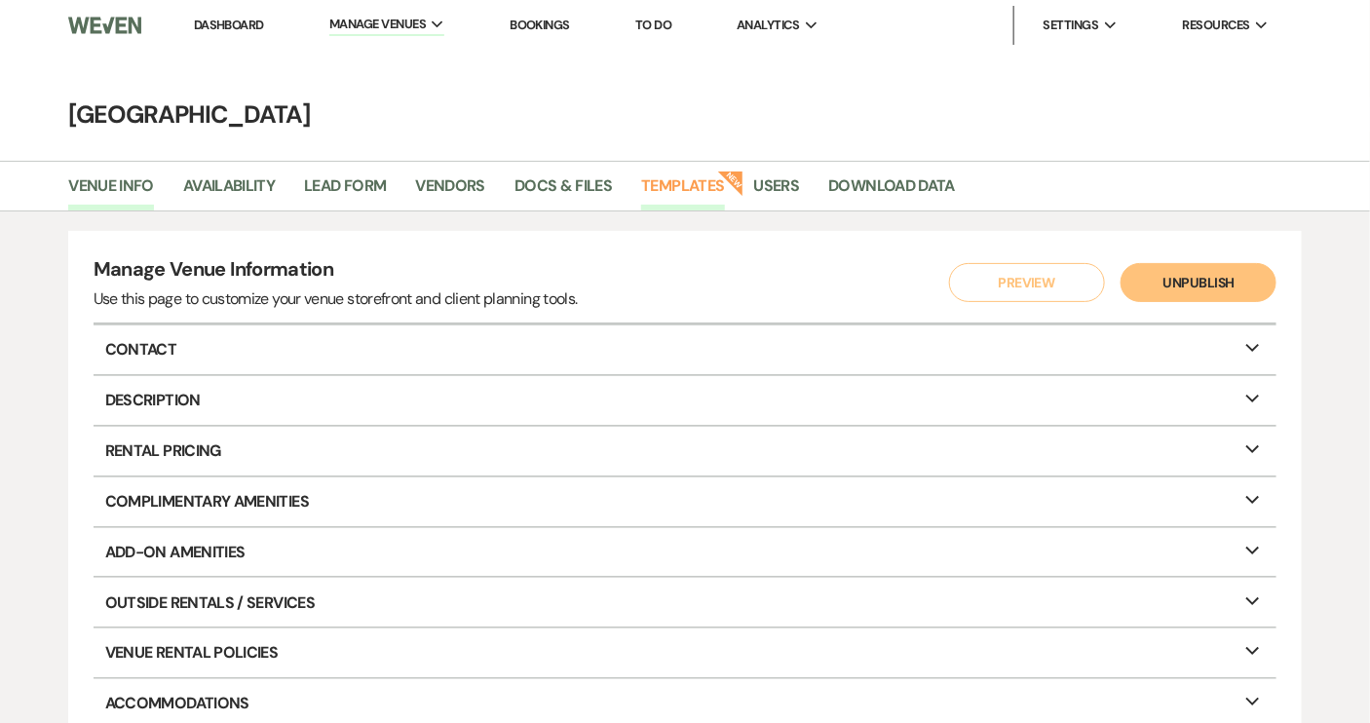
click at [692, 183] on link "Templates" at bounding box center [682, 191] width 83 height 37
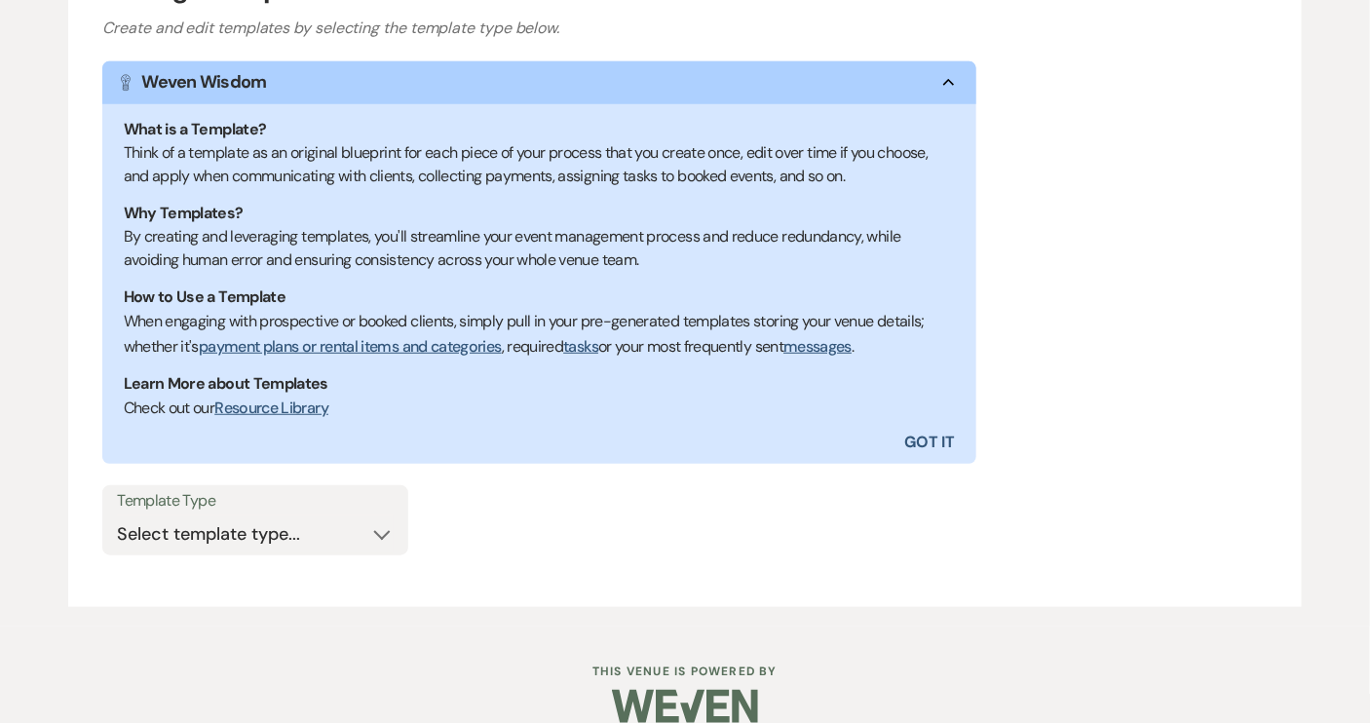
scroll to position [325, 0]
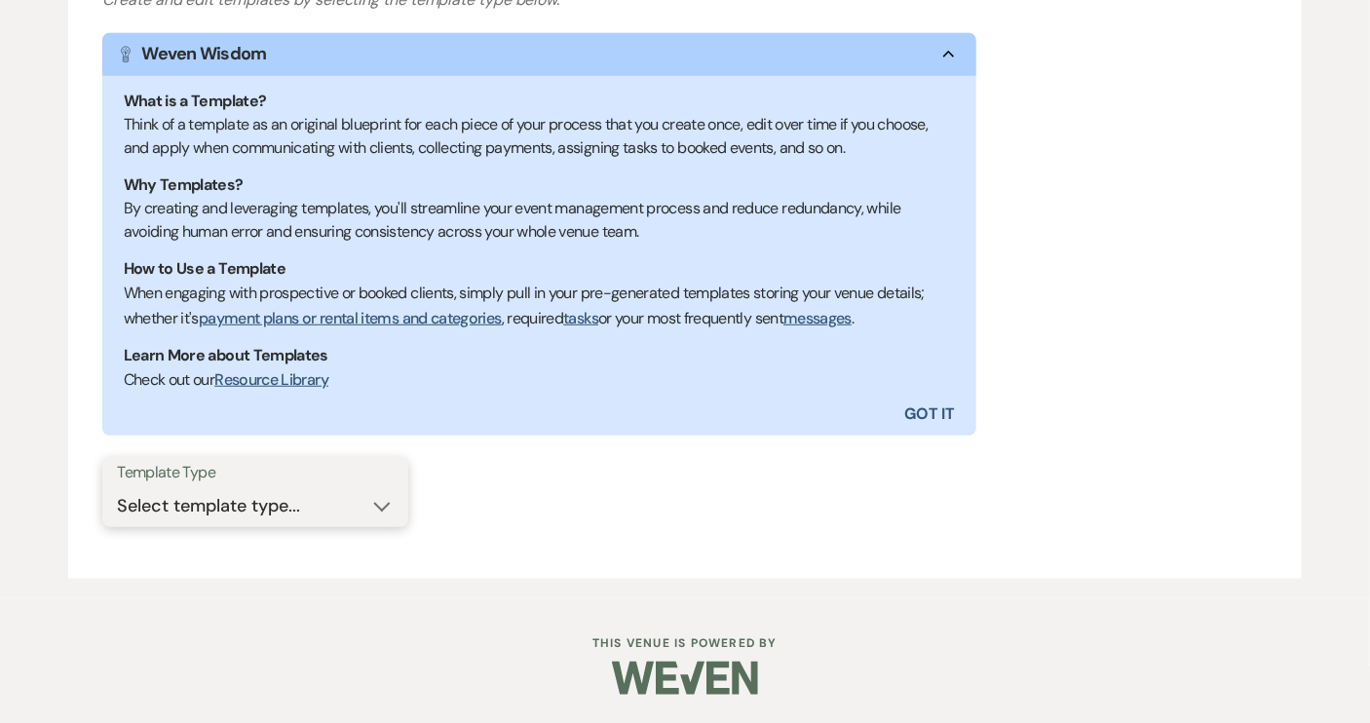
click at [373, 508] on select "Select template type... Task List Message Templates Payment Plan Inventory Item…" at bounding box center [255, 506] width 277 height 38
select select "Message Templates"
click at [117, 487] on select "Select template type... Task List Message Templates Payment Plan Inventory Item…" at bounding box center [255, 506] width 277 height 38
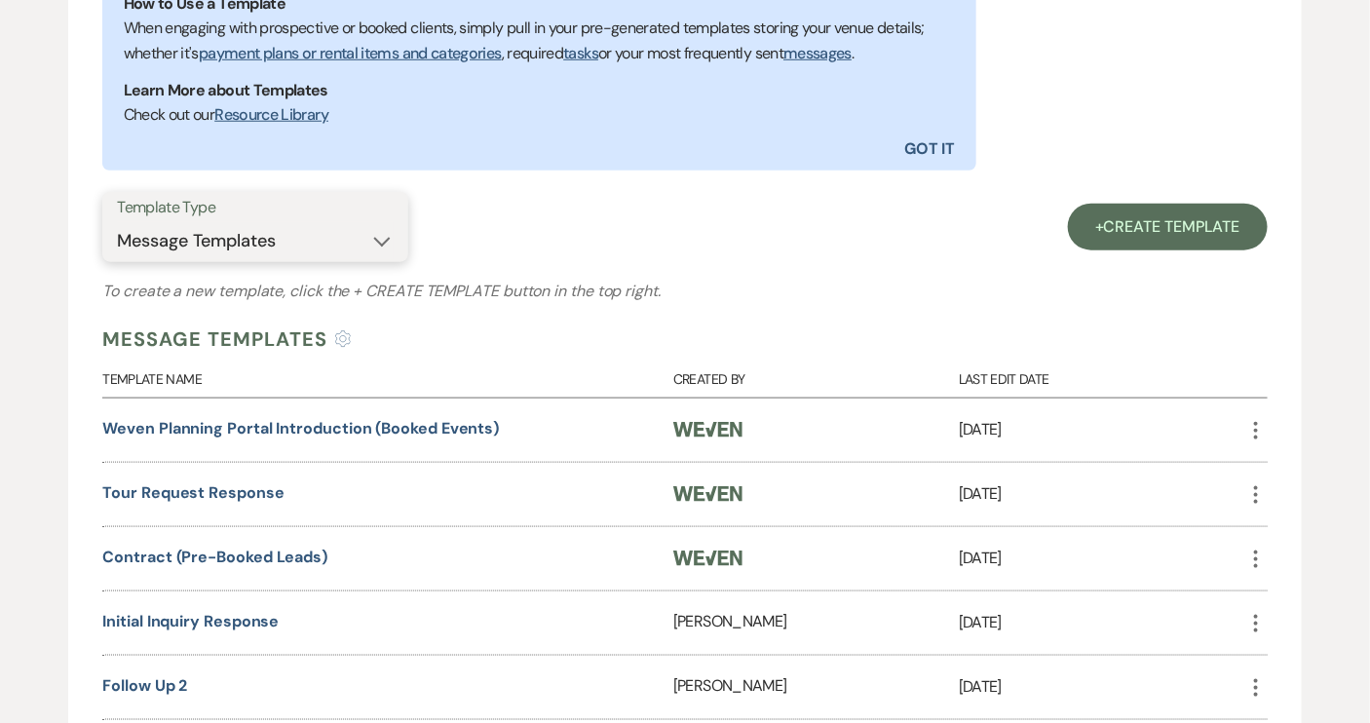
scroll to position [856, 0]
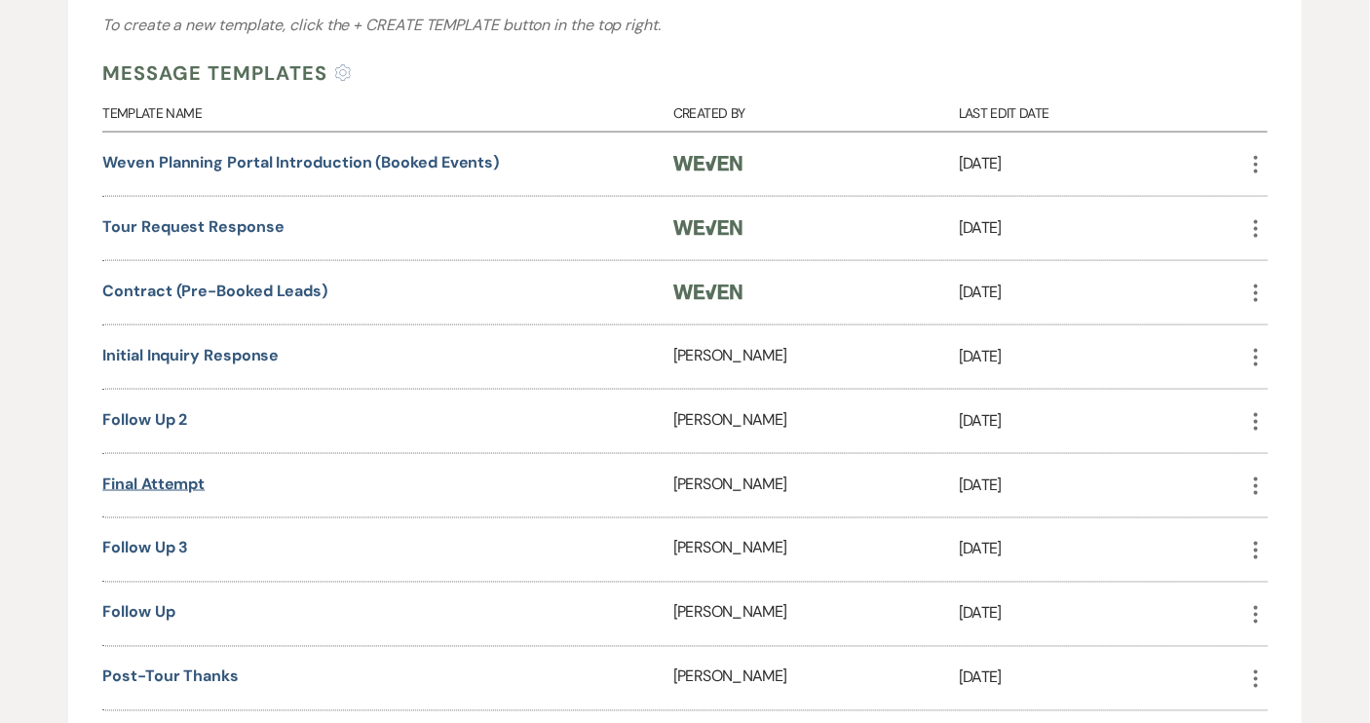
click at [182, 480] on link "Final attempt" at bounding box center [153, 484] width 102 height 20
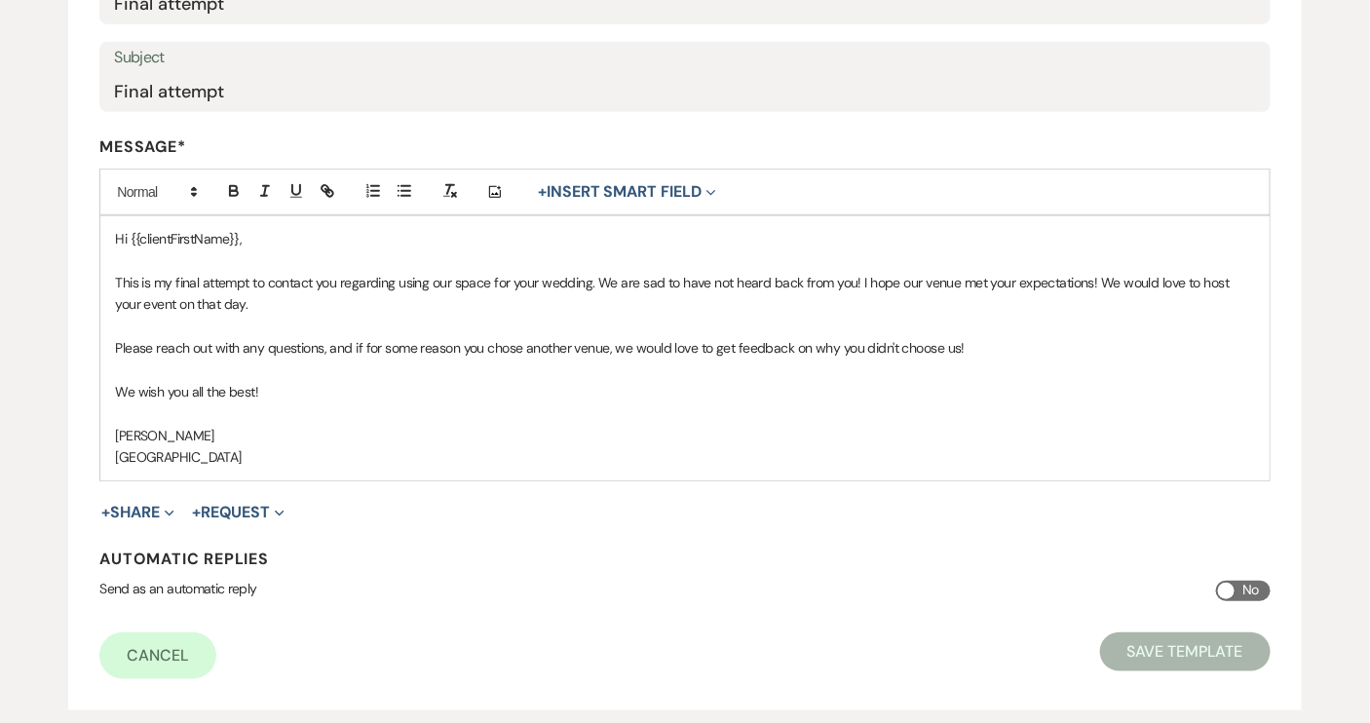
scroll to position [386, 0]
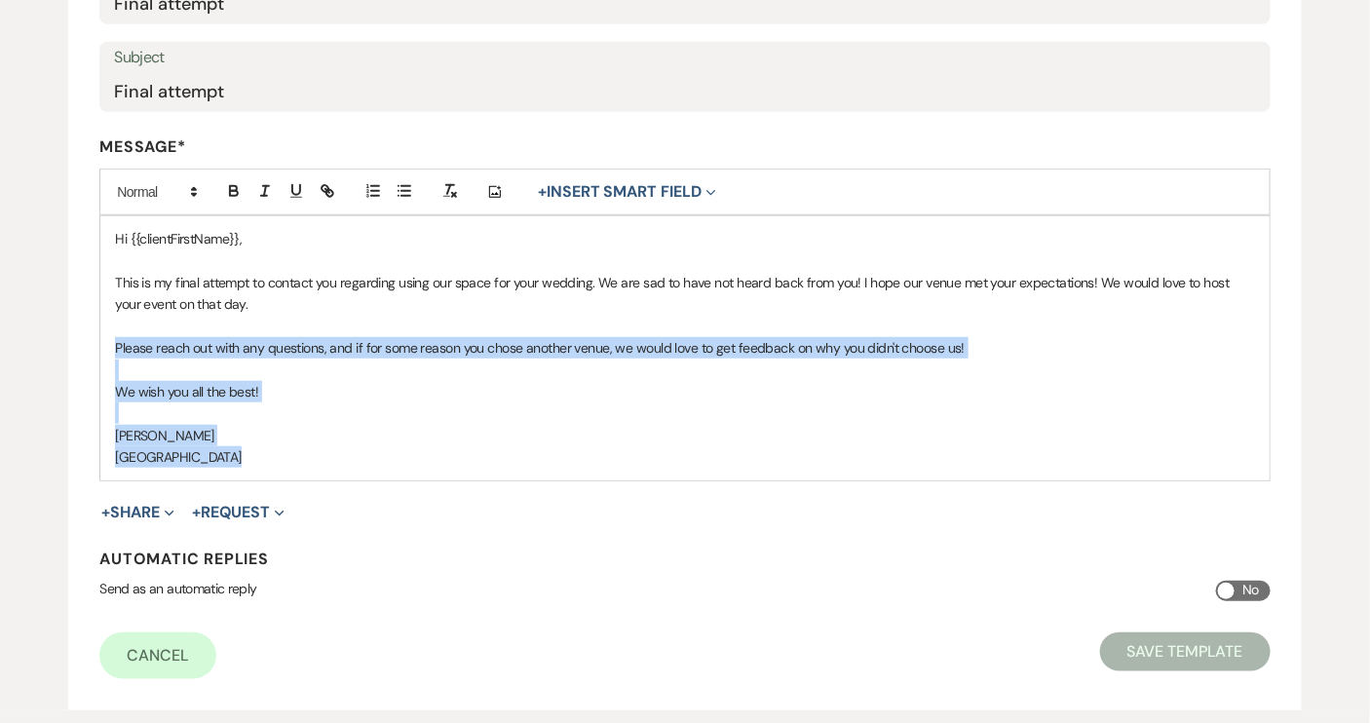
drag, startPoint x: 116, startPoint y: 345, endPoint x: 956, endPoint y: 452, distance: 846.7
click at [956, 452] on div "Hi {{clientFirstName}}, This is my final attempt to contact you regarding using…" at bounding box center [684, 347] width 1168 height 263
copy div "Please reach out with any questions, and if for some reason you chose another v…"
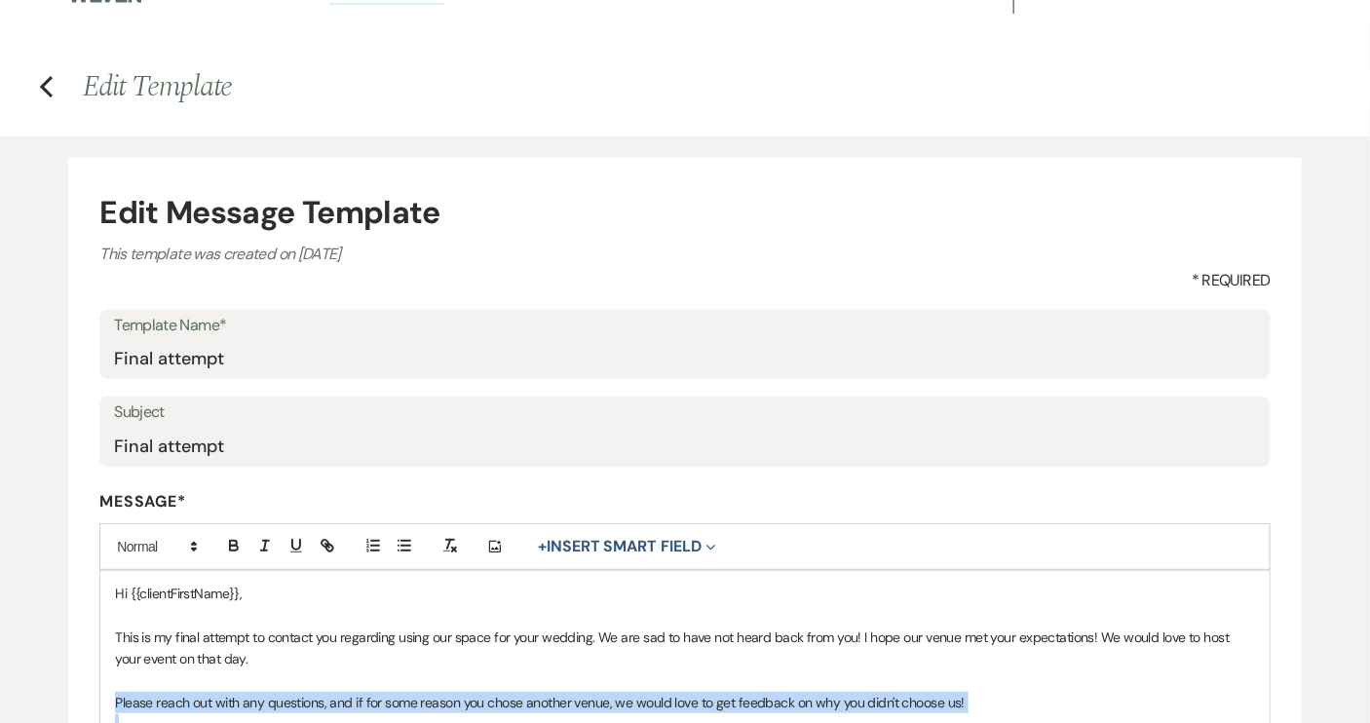
scroll to position [0, 0]
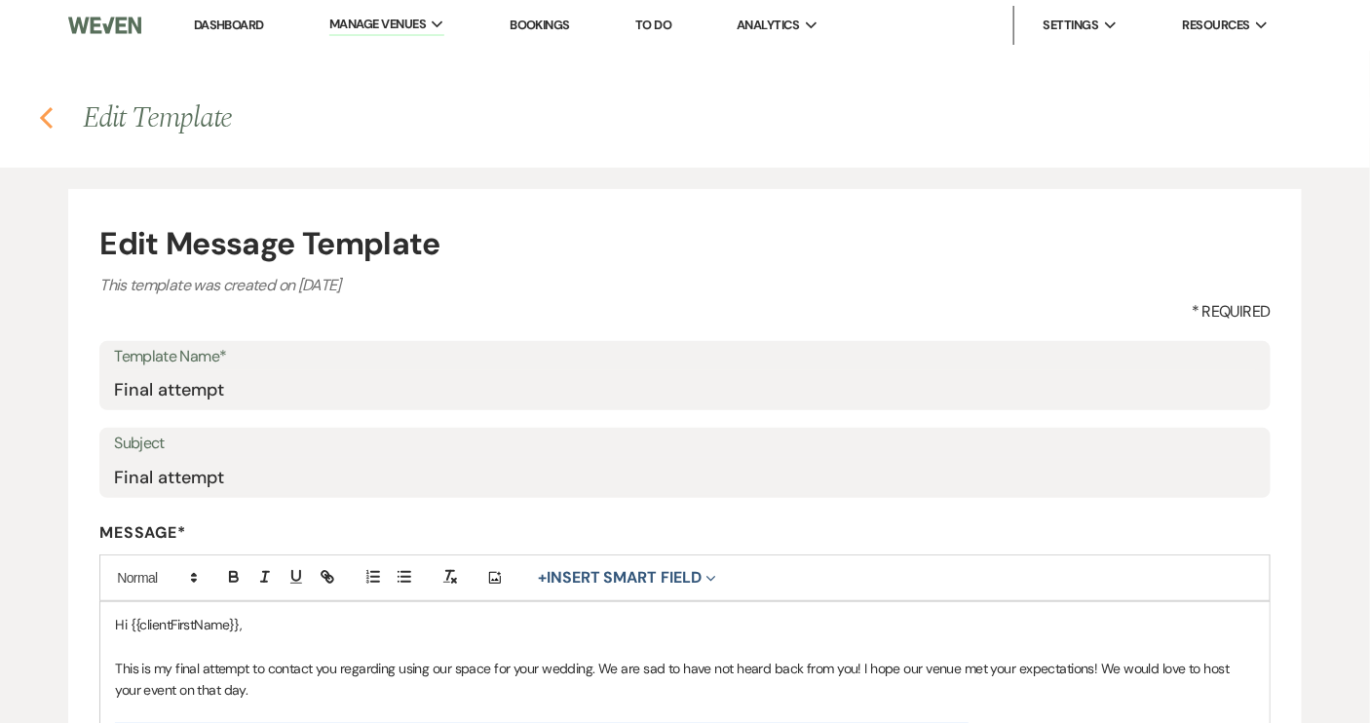
click at [49, 121] on icon "Previous" at bounding box center [46, 117] width 15 height 23
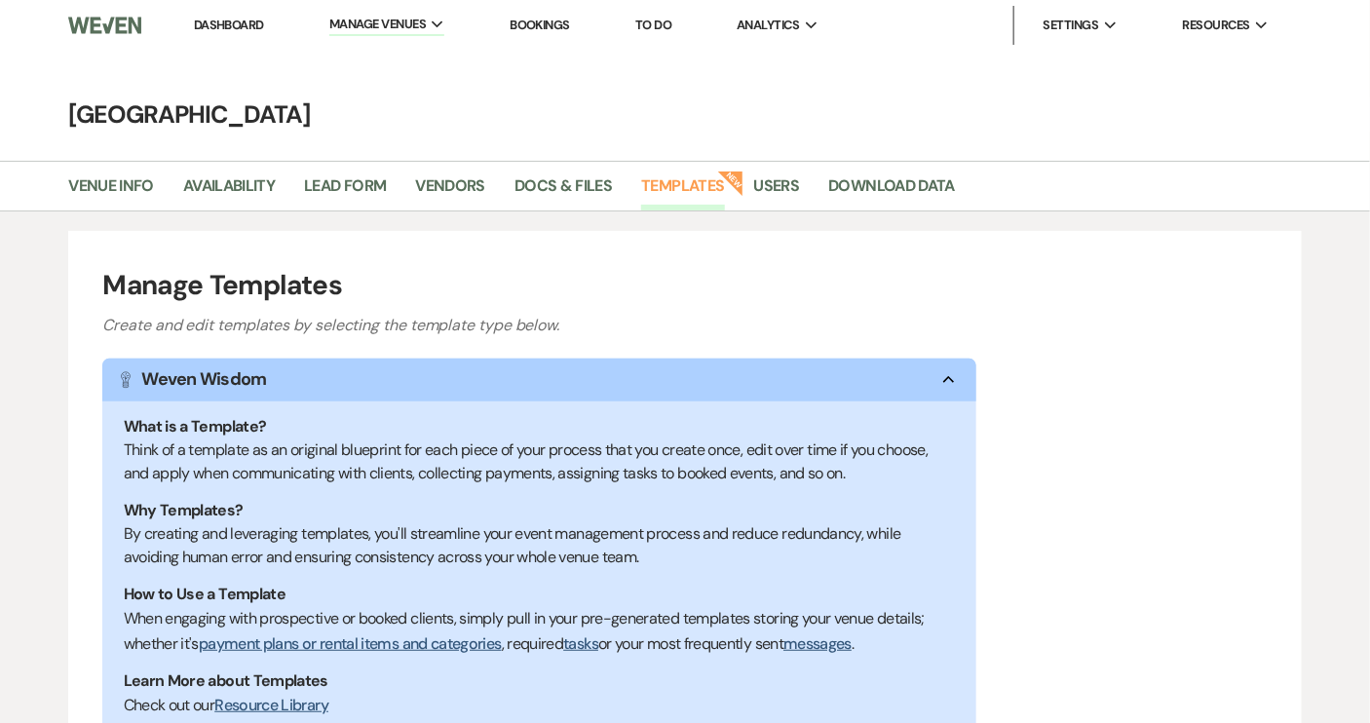
click at [243, 29] on link "Dashboard" at bounding box center [229, 25] width 70 height 17
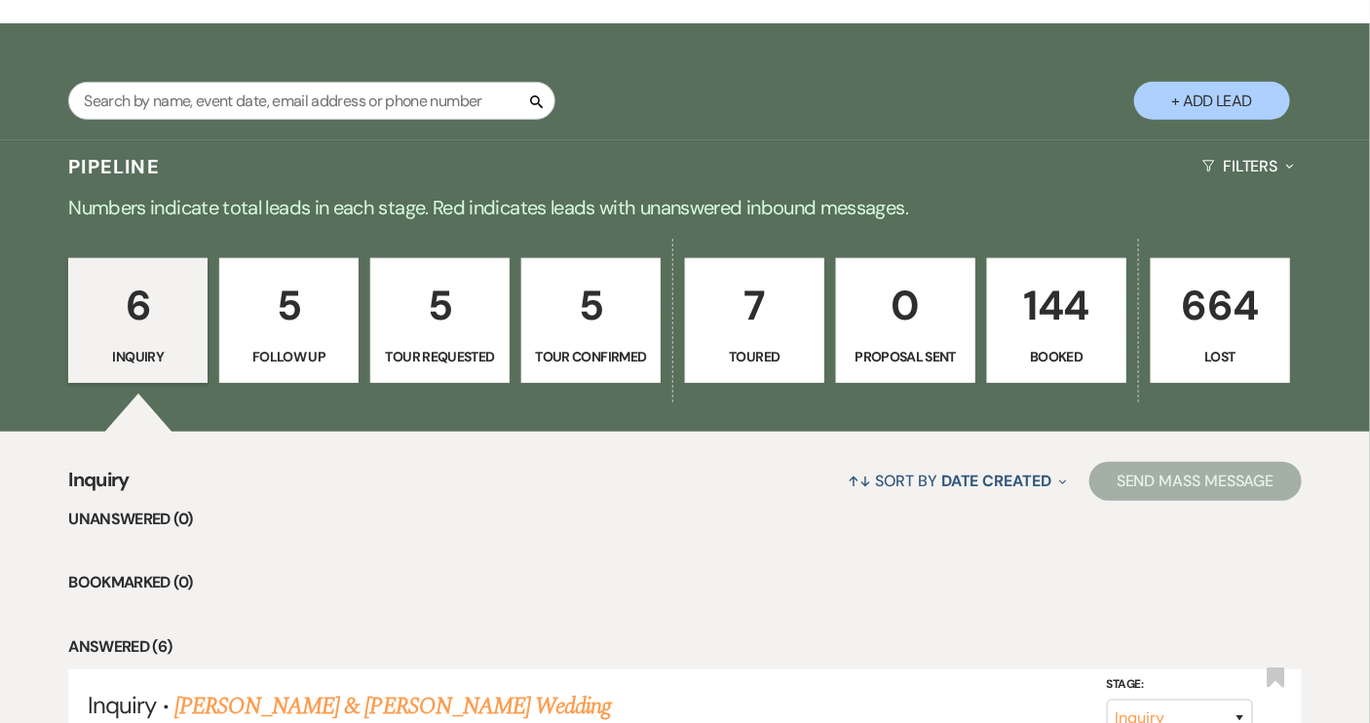
scroll to position [354, 0]
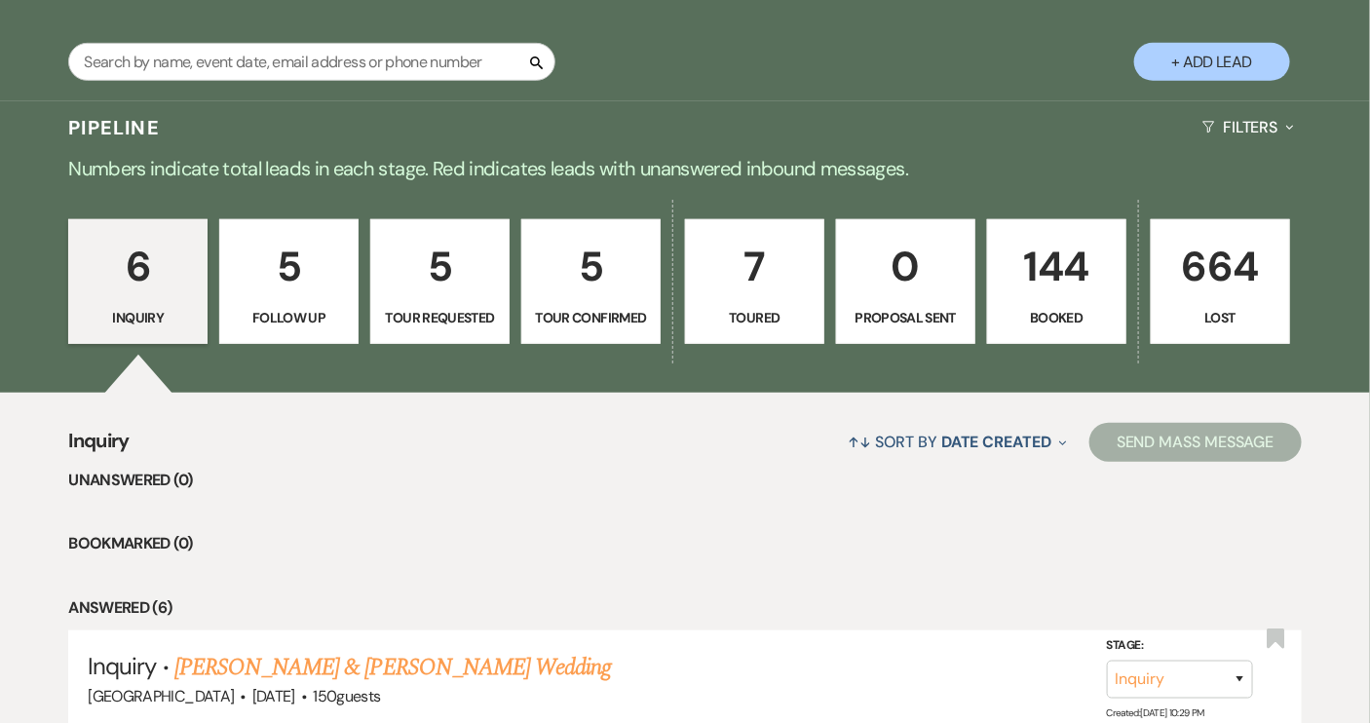
click at [298, 307] on p "Follow Up" at bounding box center [289, 317] width 114 height 21
select select "9"
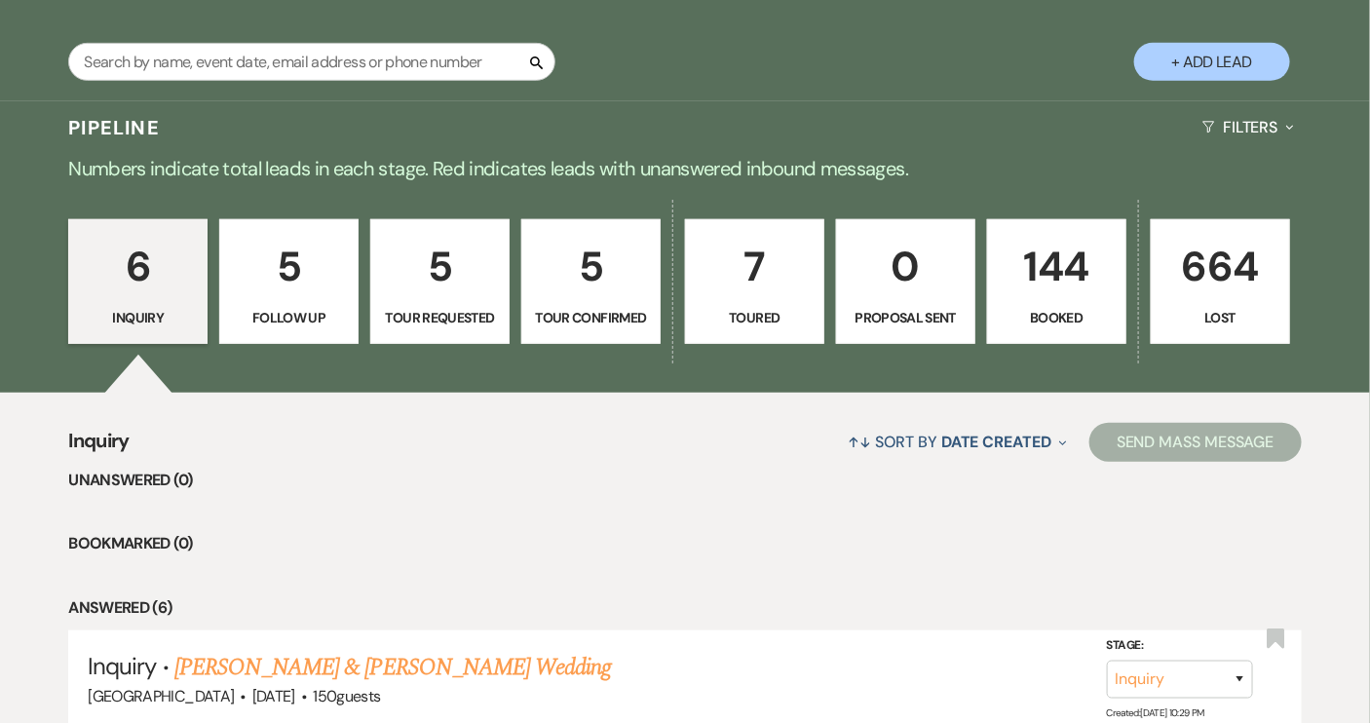
select select "9"
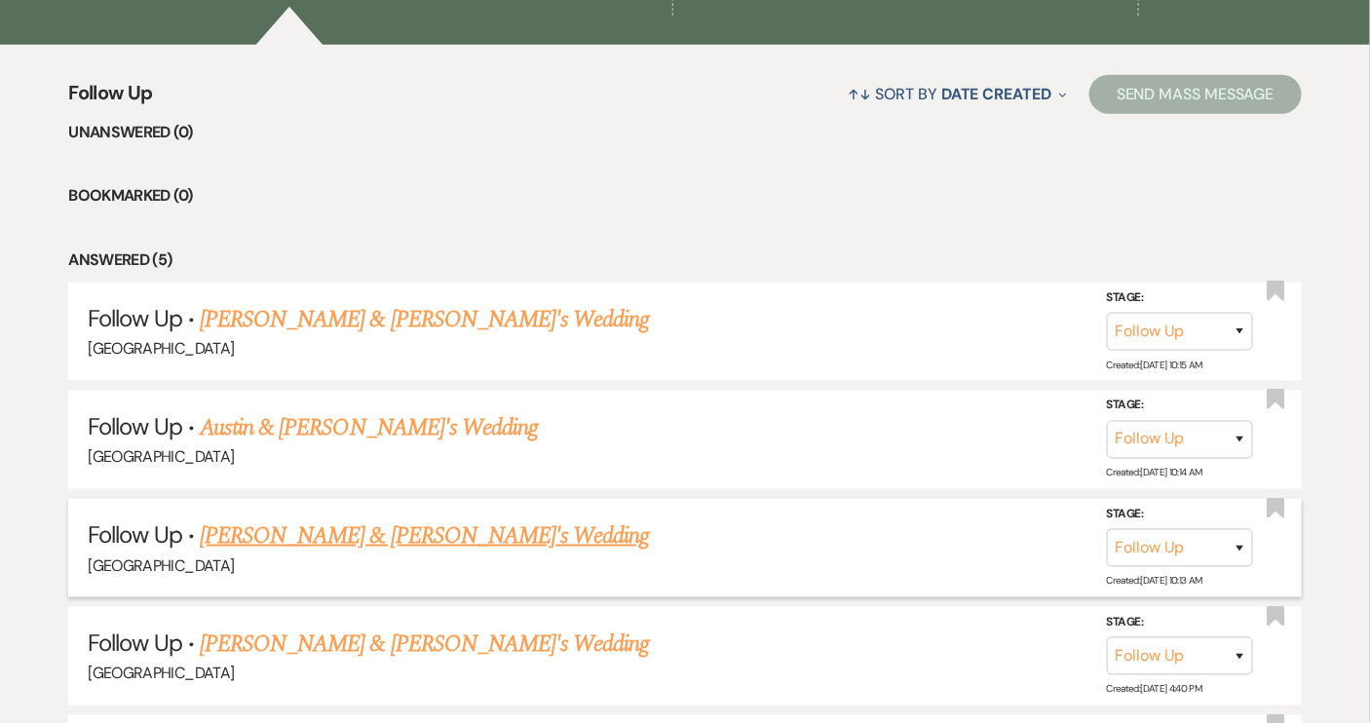
scroll to position [708, 0]
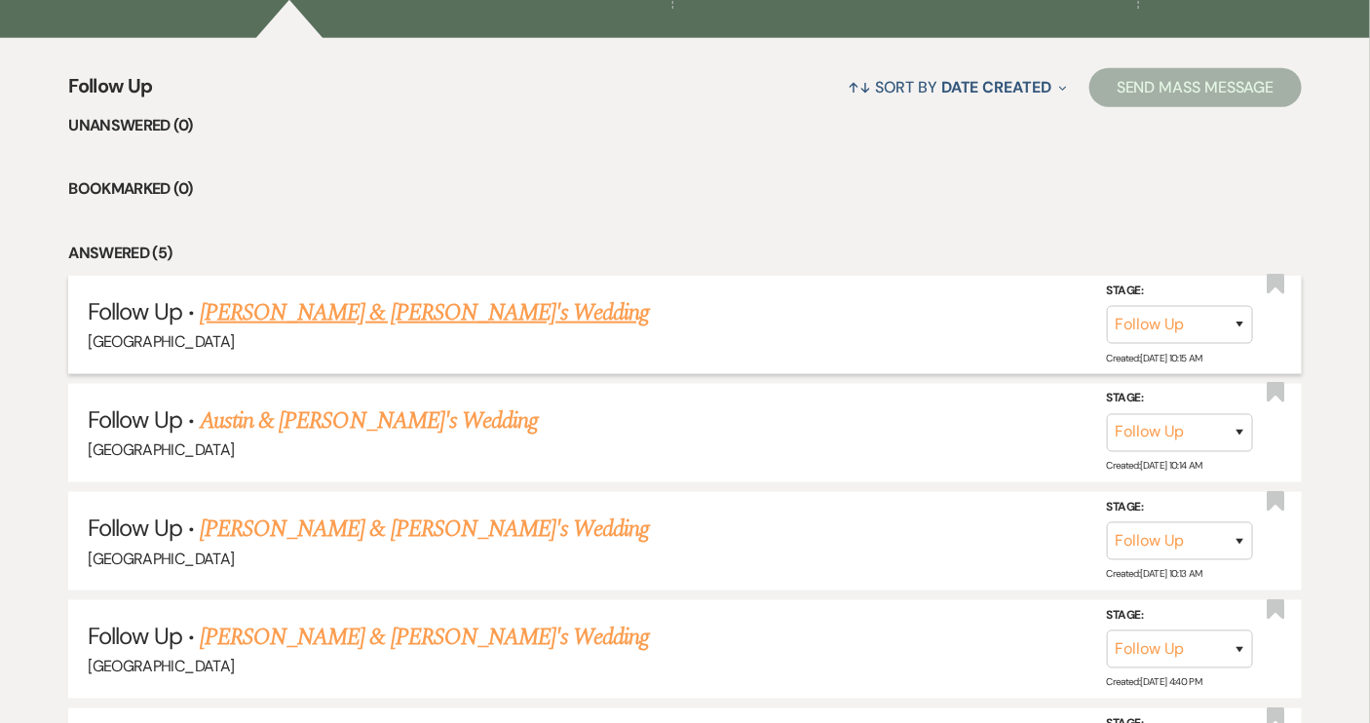
click at [361, 313] on link "[PERSON_NAME] & [PERSON_NAME]'s Wedding" at bounding box center [425, 312] width 450 height 35
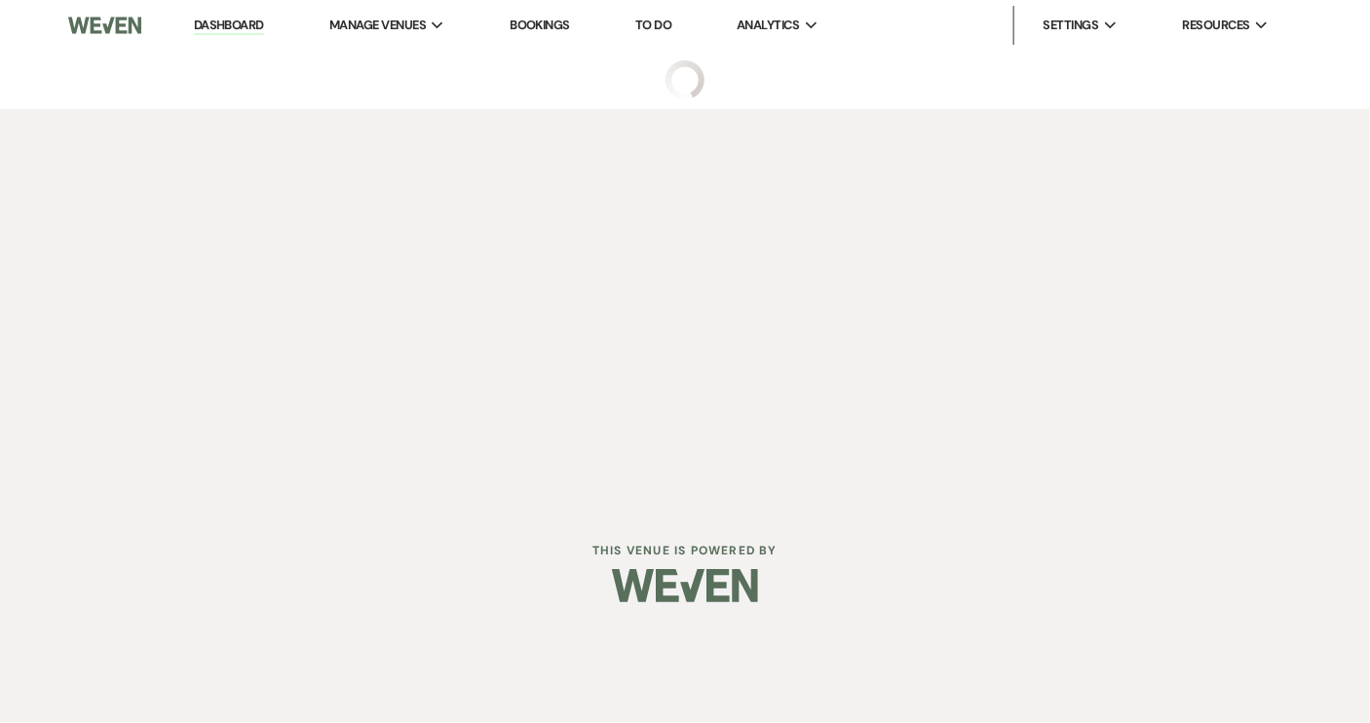
select select "9"
select select "14"
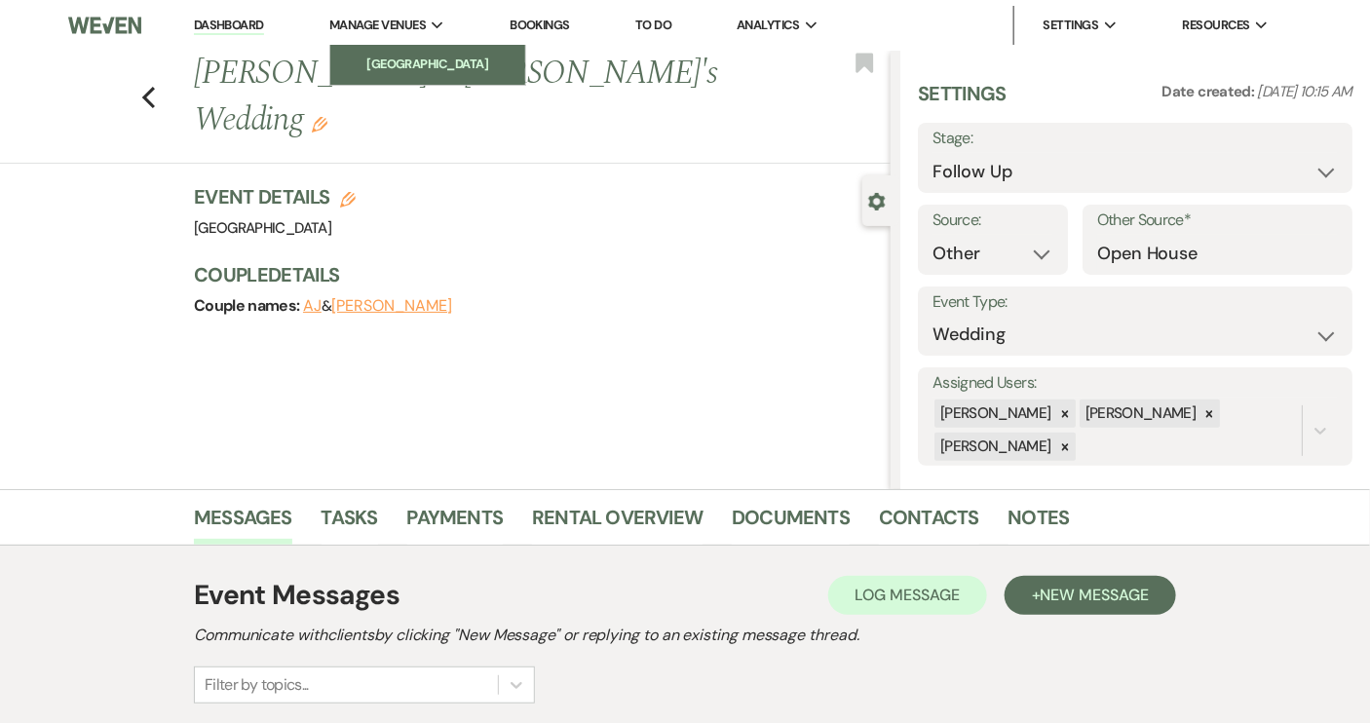
click at [390, 77] on link "[GEOGRAPHIC_DATA]" at bounding box center [427, 64] width 195 height 39
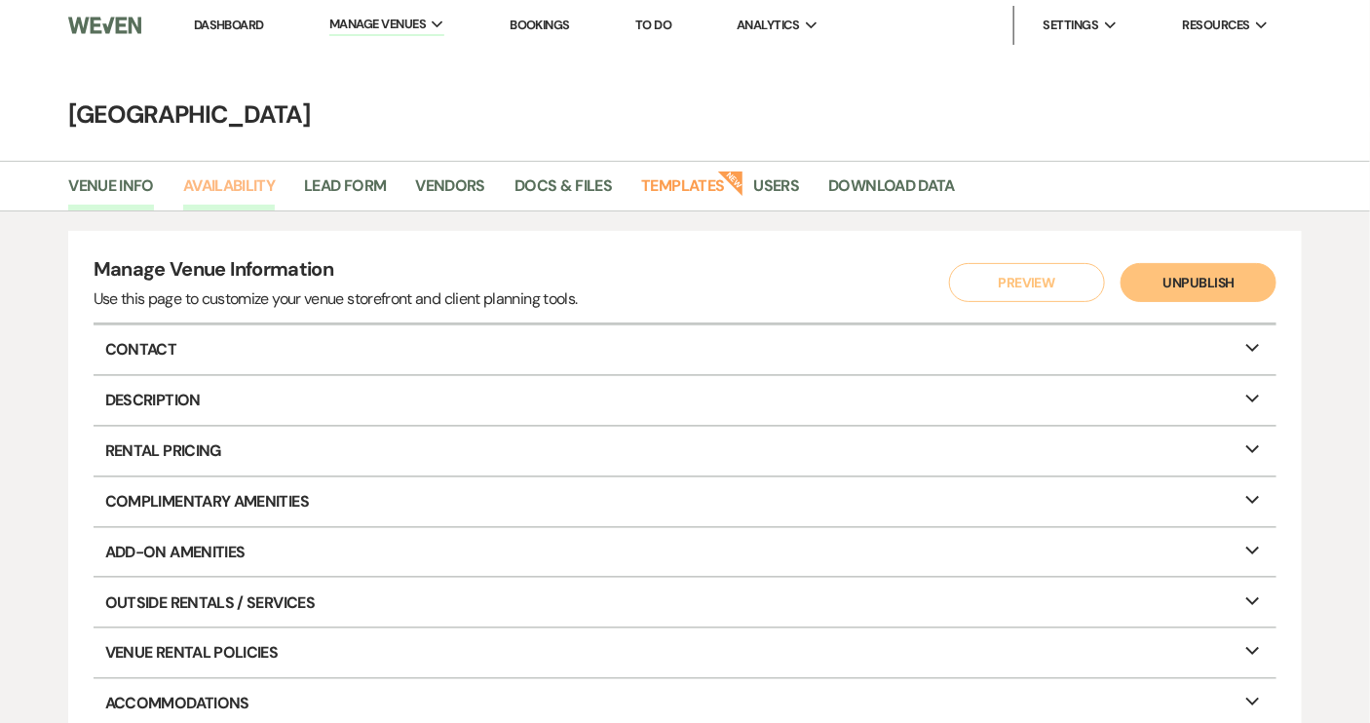
click at [235, 173] on link "Availability" at bounding box center [229, 191] width 92 height 37
select select "2"
select select "2026"
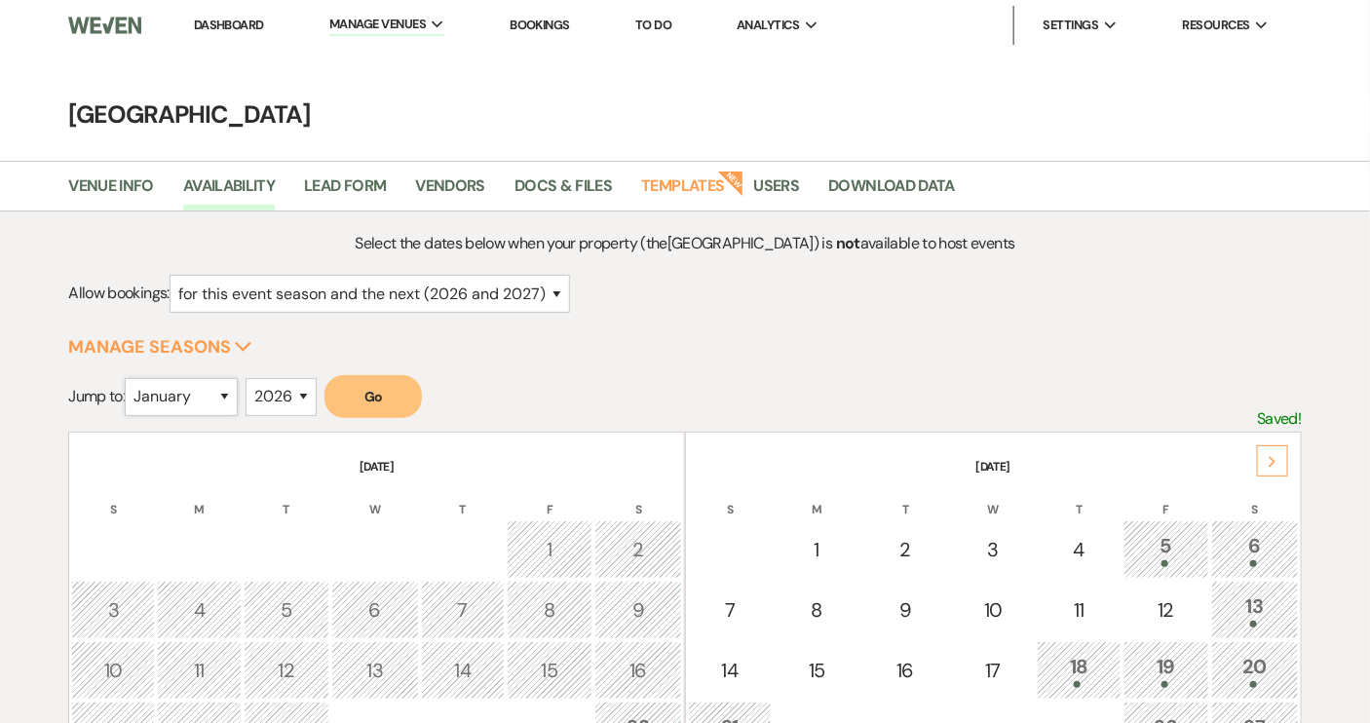
click at [225, 393] on select "January February March April May June July August September October November De…" at bounding box center [181, 397] width 113 height 38
select select "5"
click at [130, 378] on select "January February March April May June July August September October November De…" at bounding box center [181, 397] width 113 height 38
click at [344, 398] on button "Go" at bounding box center [372, 396] width 97 height 43
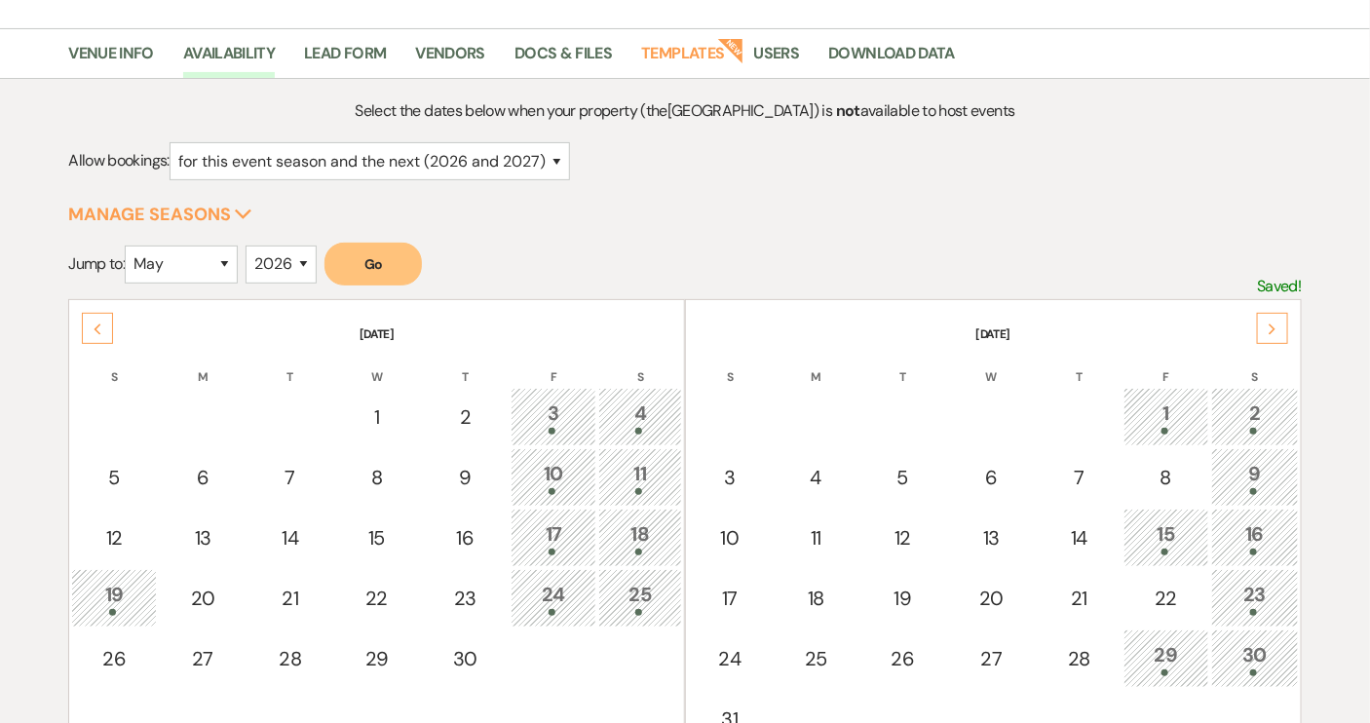
scroll to position [88, 0]
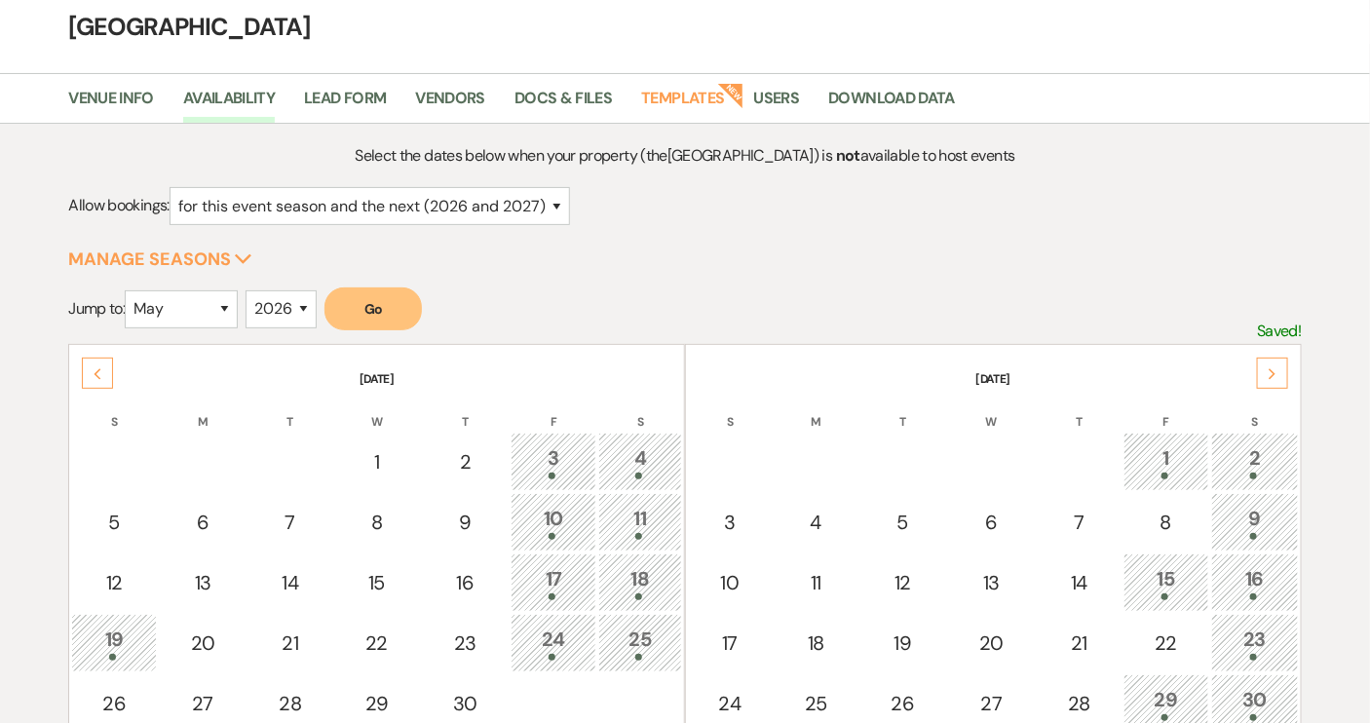
click at [1261, 593] on div at bounding box center [1255, 596] width 66 height 7
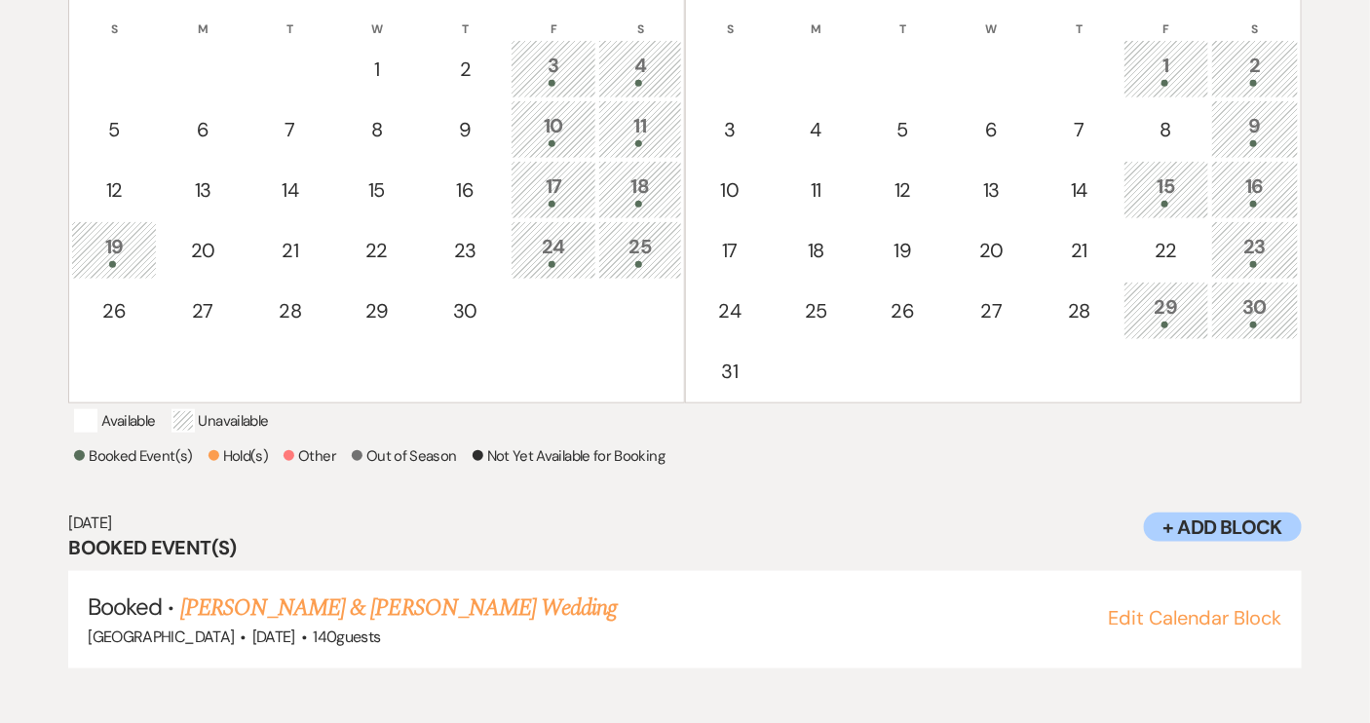
scroll to position [482, 0]
click at [1162, 176] on div "15" at bounding box center [1166, 188] width 64 height 36
click at [1240, 184] on div "16" at bounding box center [1255, 188] width 66 height 36
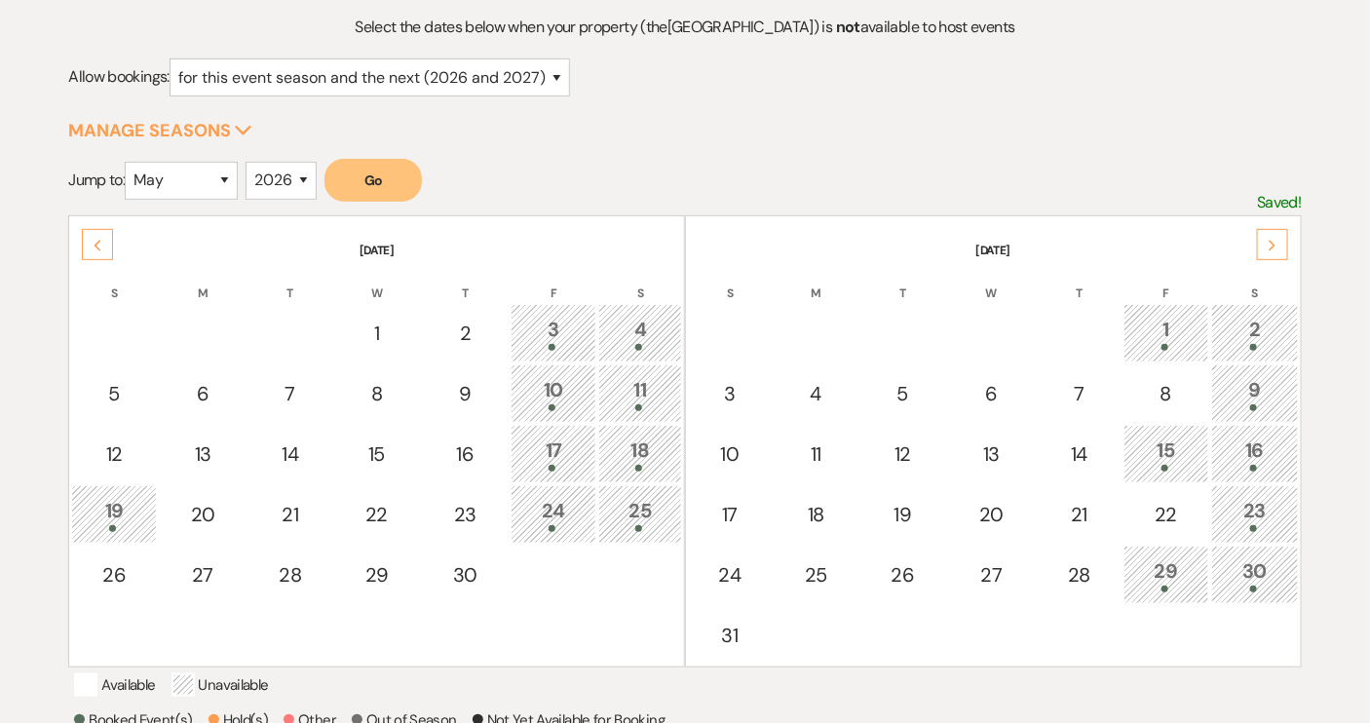
scroll to position [0, 0]
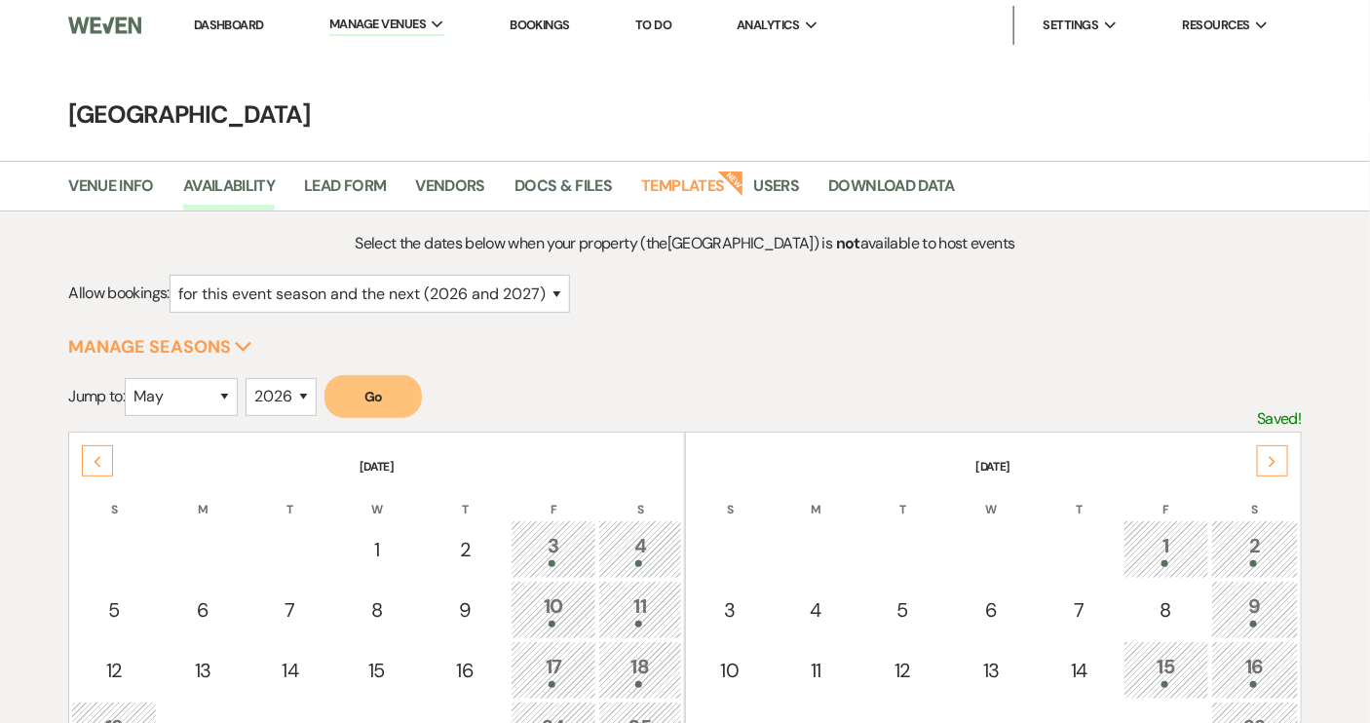
click at [224, 34] on li "Dashboard" at bounding box center [229, 25] width 90 height 39
click at [226, 26] on link "Dashboard" at bounding box center [229, 25] width 70 height 17
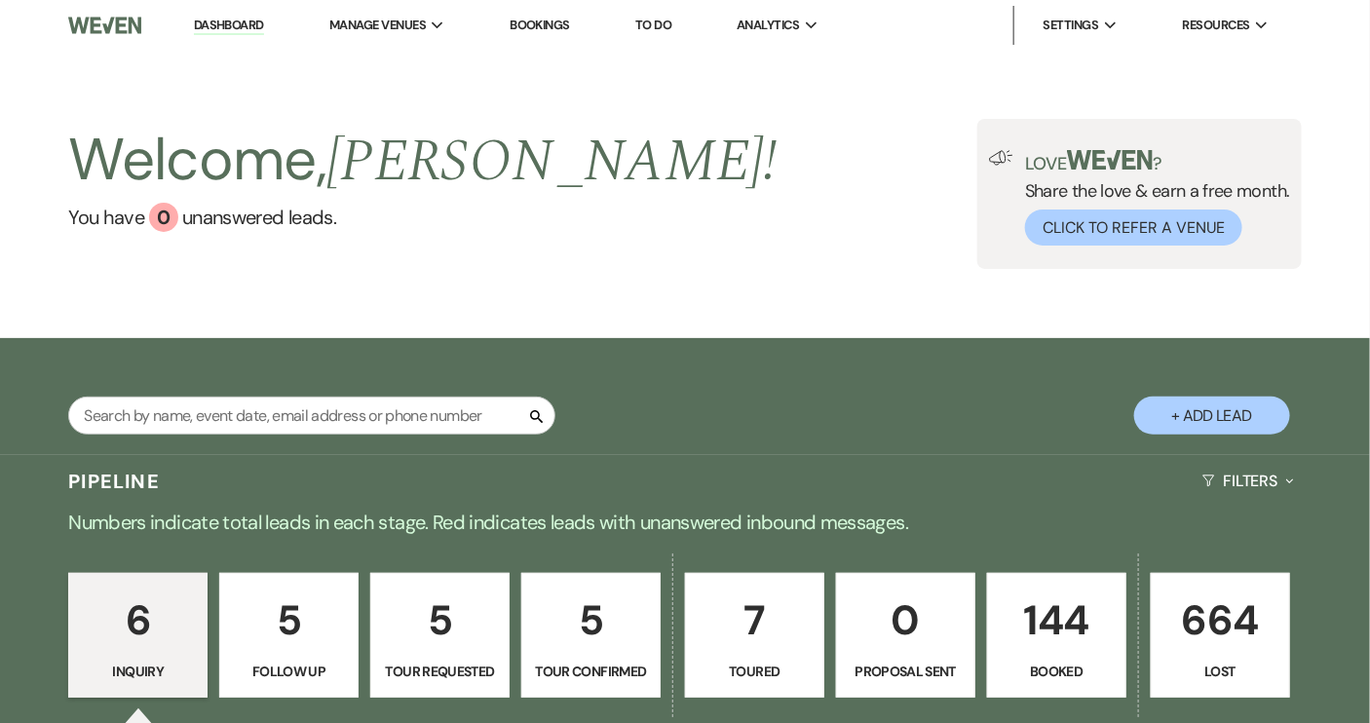
click at [281, 661] on p "Follow Up" at bounding box center [289, 671] width 114 height 21
select select "9"
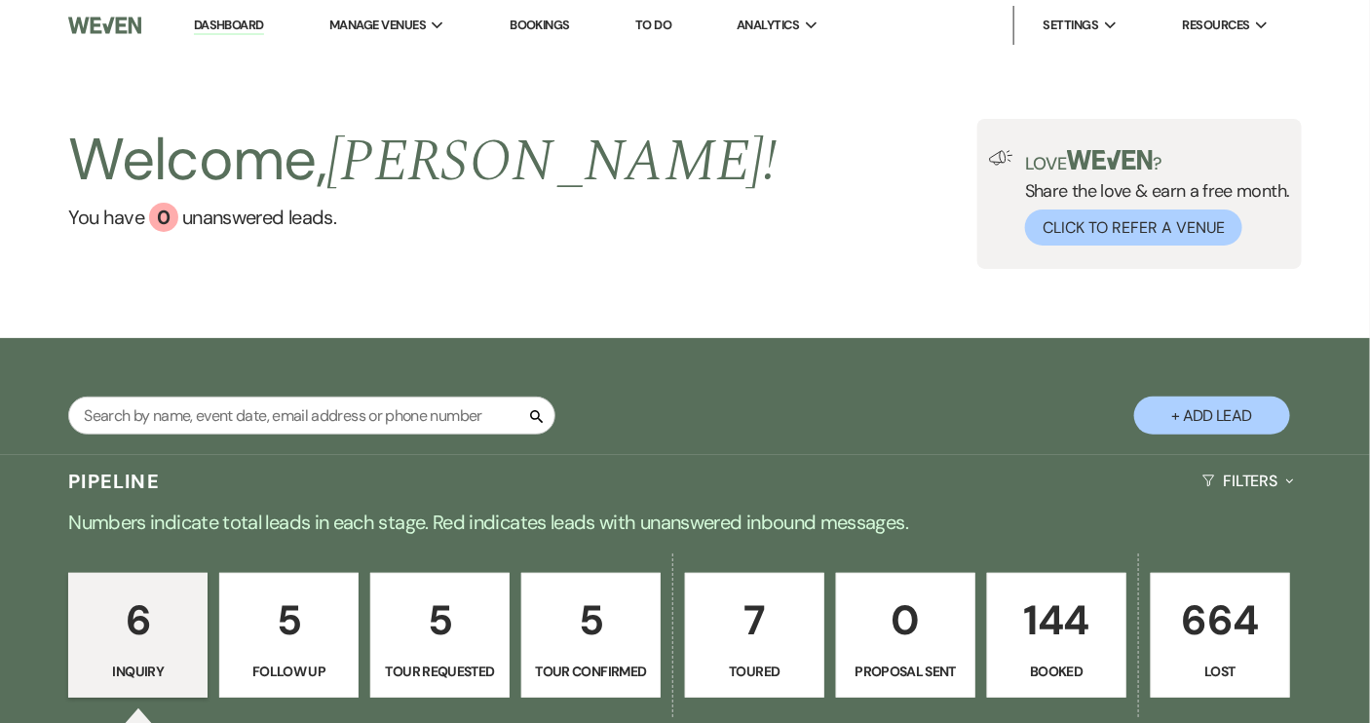
select select "9"
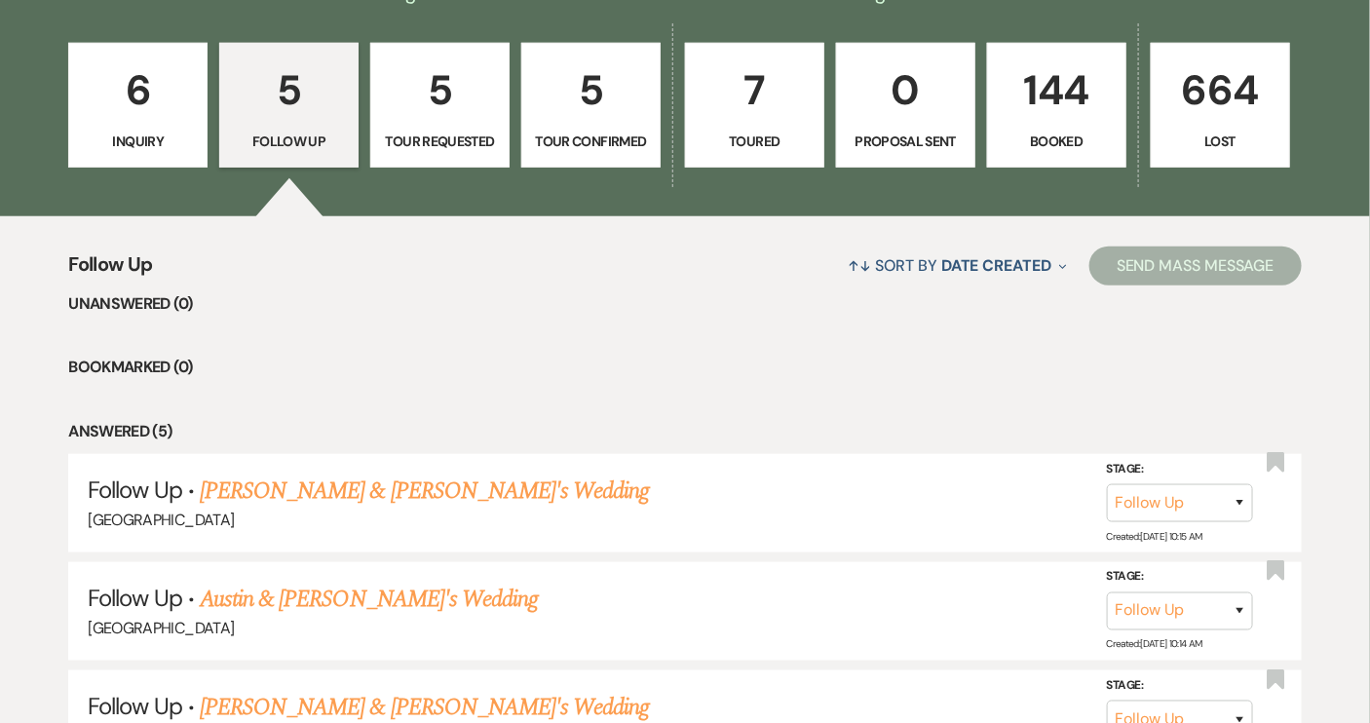
scroll to position [531, 0]
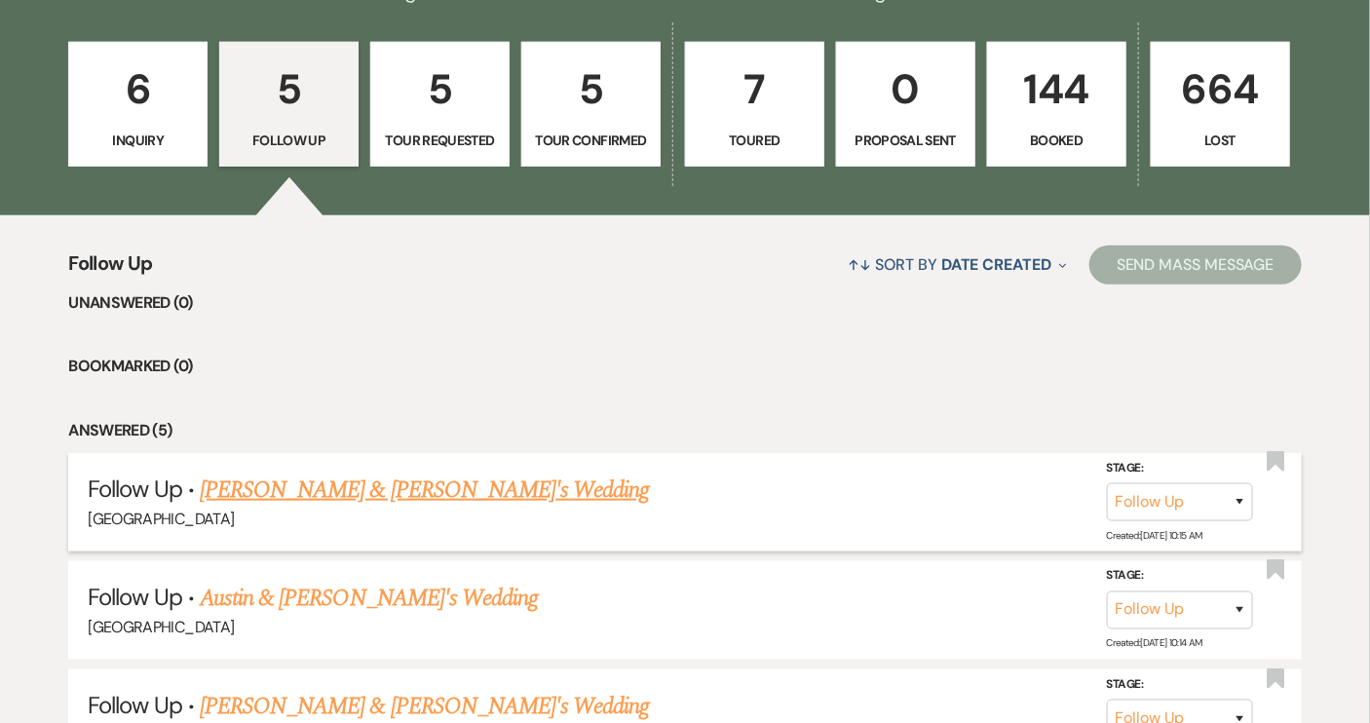
click at [339, 496] on link "[PERSON_NAME] & [PERSON_NAME]'s Wedding" at bounding box center [425, 490] width 450 height 35
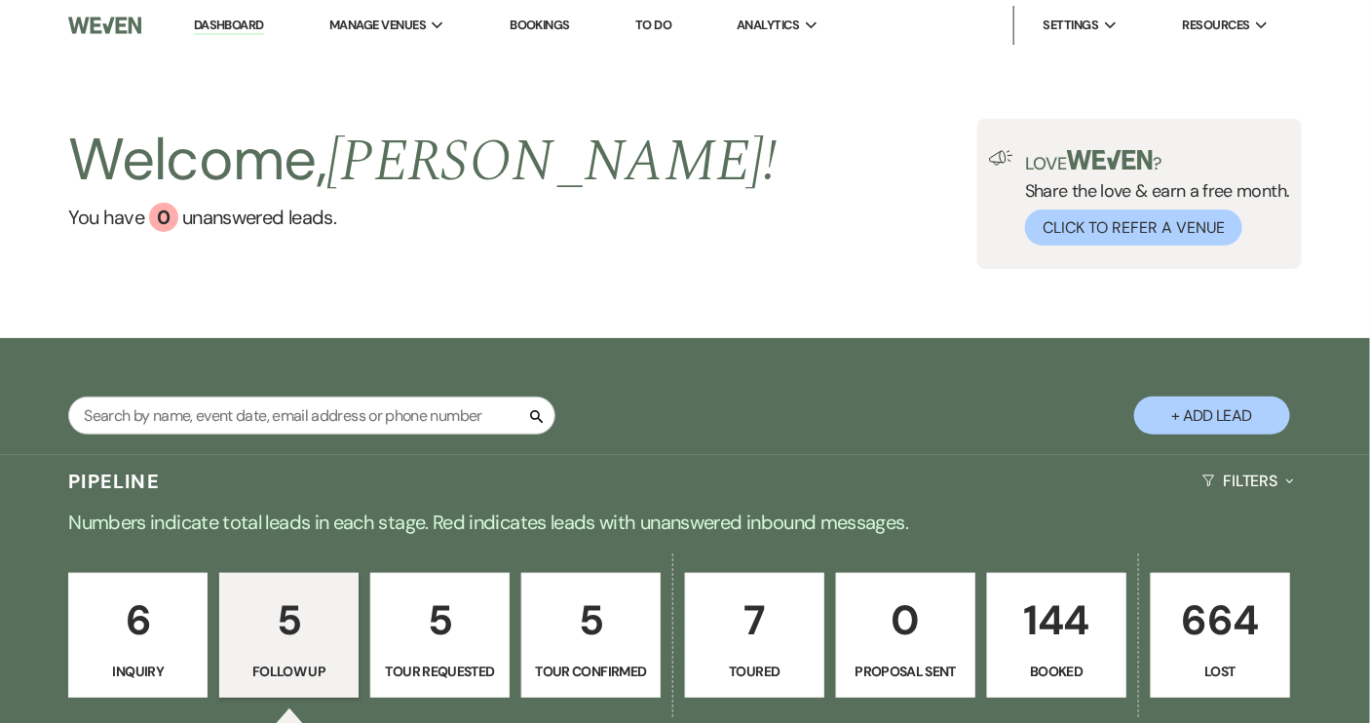
select select "9"
select select "14"
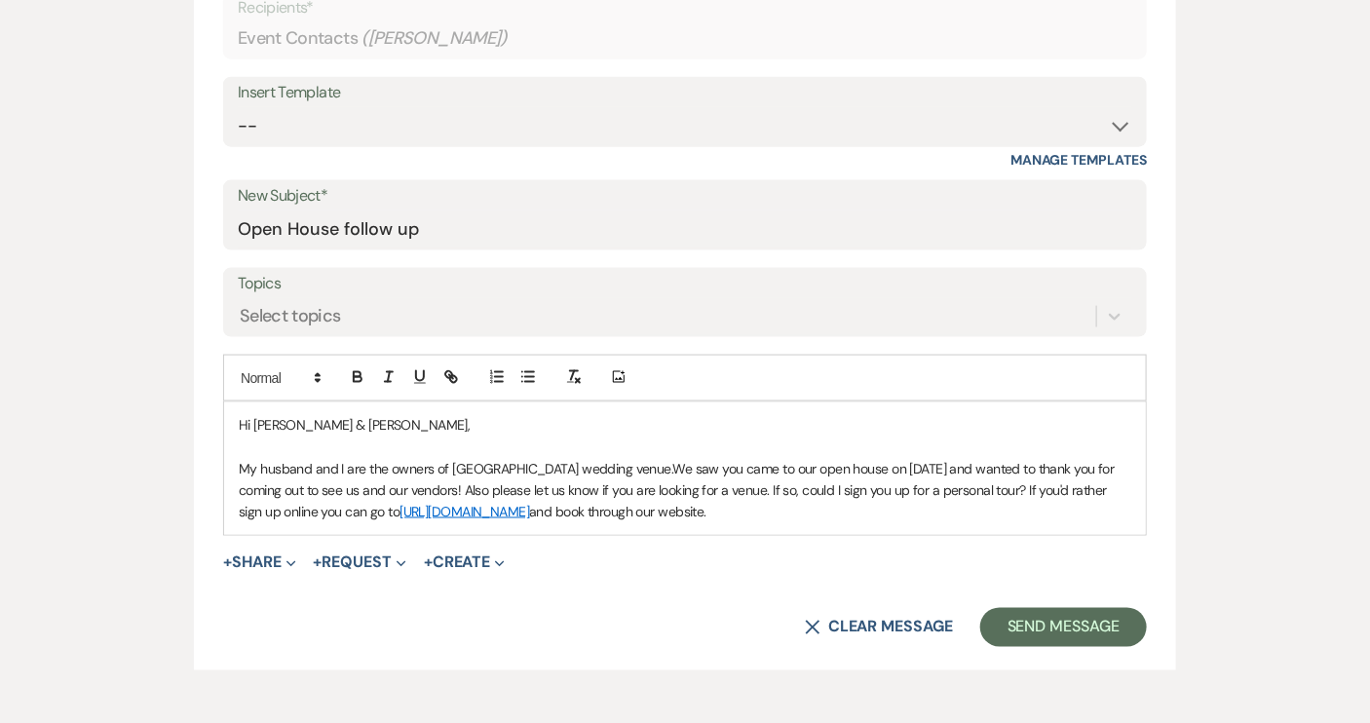
scroll to position [886, 0]
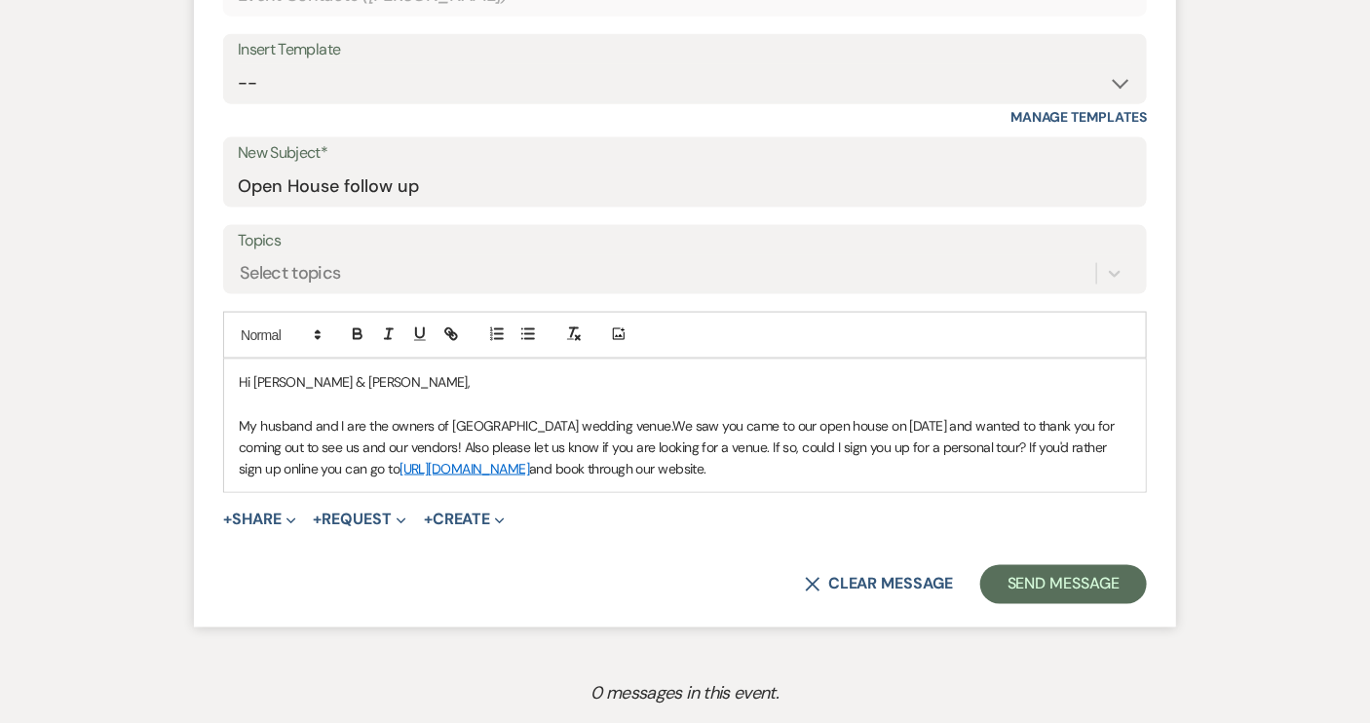
click at [844, 472] on p "My husband and I are the owners of Piney Grove Ranch wedding venue.We saw you c…" at bounding box center [685, 447] width 893 height 65
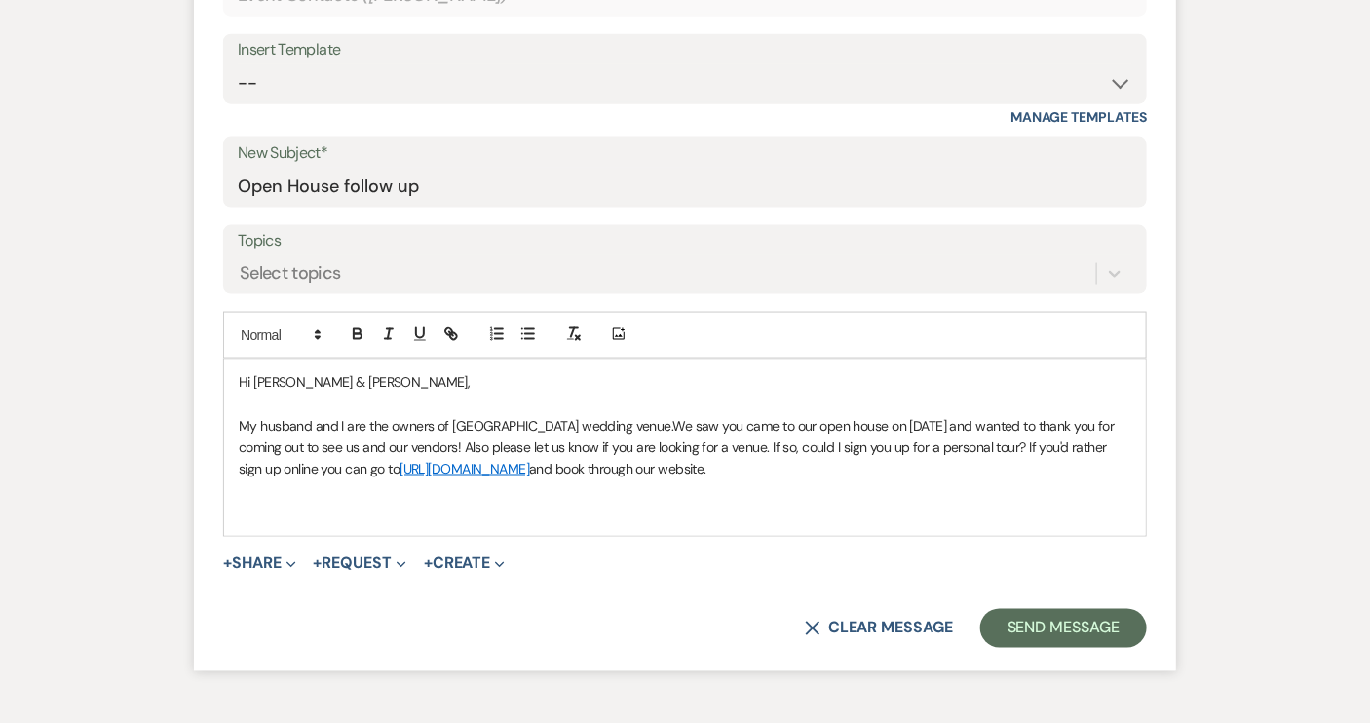
click at [652, 425] on p "My husband and I are the owners of Piney Grove Ranch wedding venue.We saw you c…" at bounding box center [685, 447] width 893 height 65
drag, startPoint x: 499, startPoint y: 447, endPoint x: 472, endPoint y: 433, distance: 31.0
click at [467, 444] on p "My husband and I are the owners of Piney Grove Ranch wedding venue. We saw you …" at bounding box center [685, 447] width 893 height 65
click at [818, 468] on p "My husband and I are the owners of Piney Grove Ranch wedding venue. We saw you …" at bounding box center [685, 447] width 893 height 65
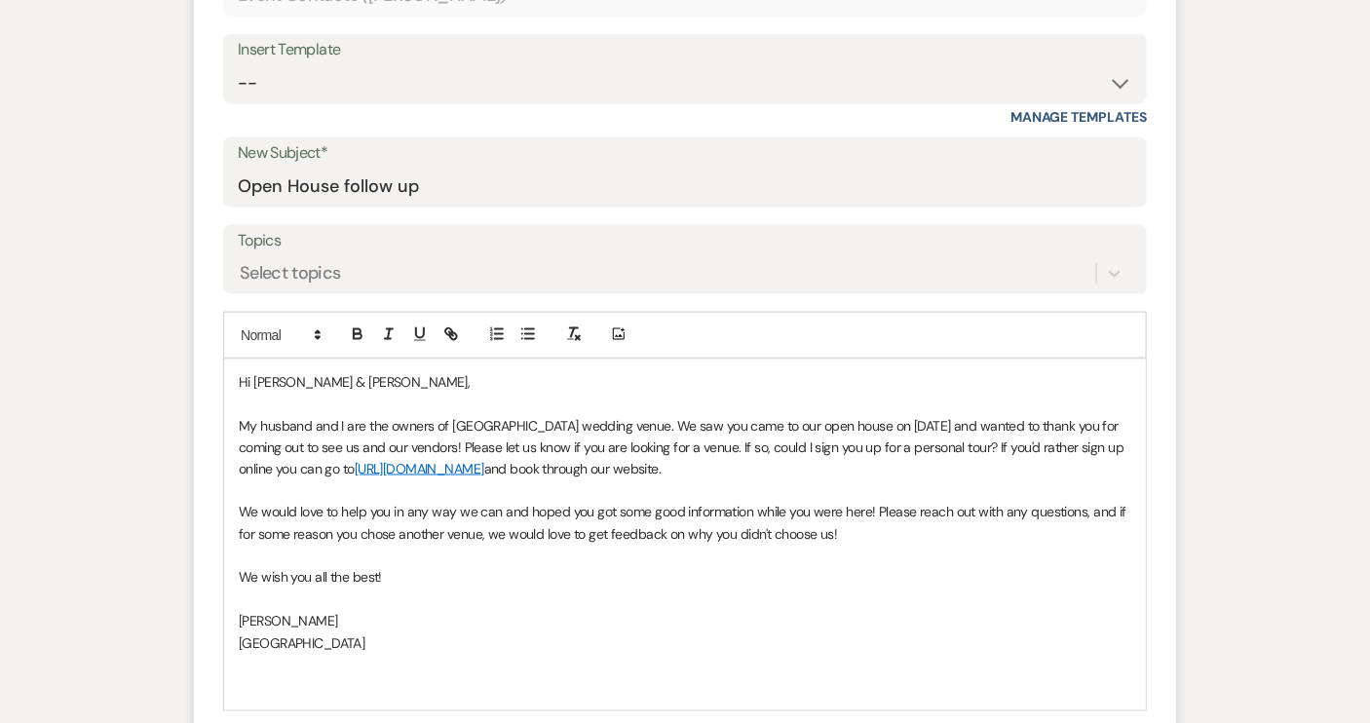
click at [311, 422] on p "My husband and I are the owners of Piney Grove Ranch wedding venue. We saw you …" at bounding box center [685, 447] width 893 height 65
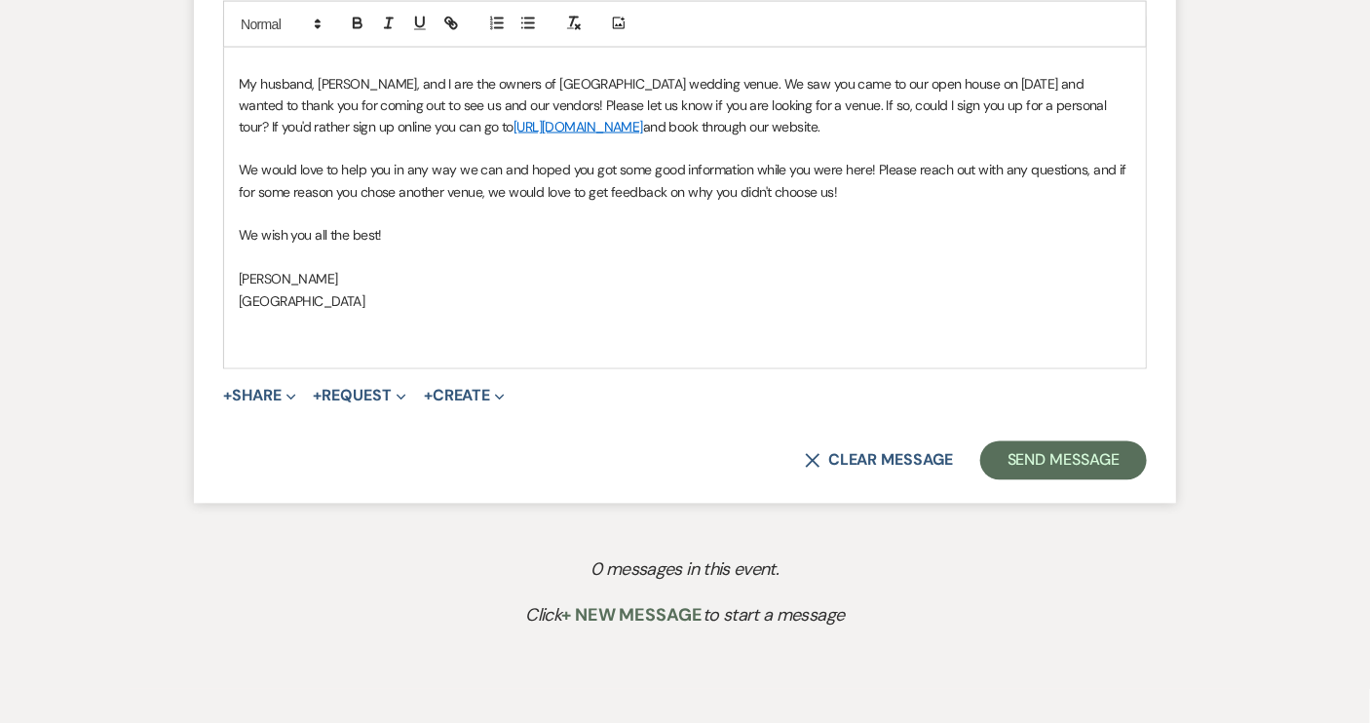
scroll to position [1239, 0]
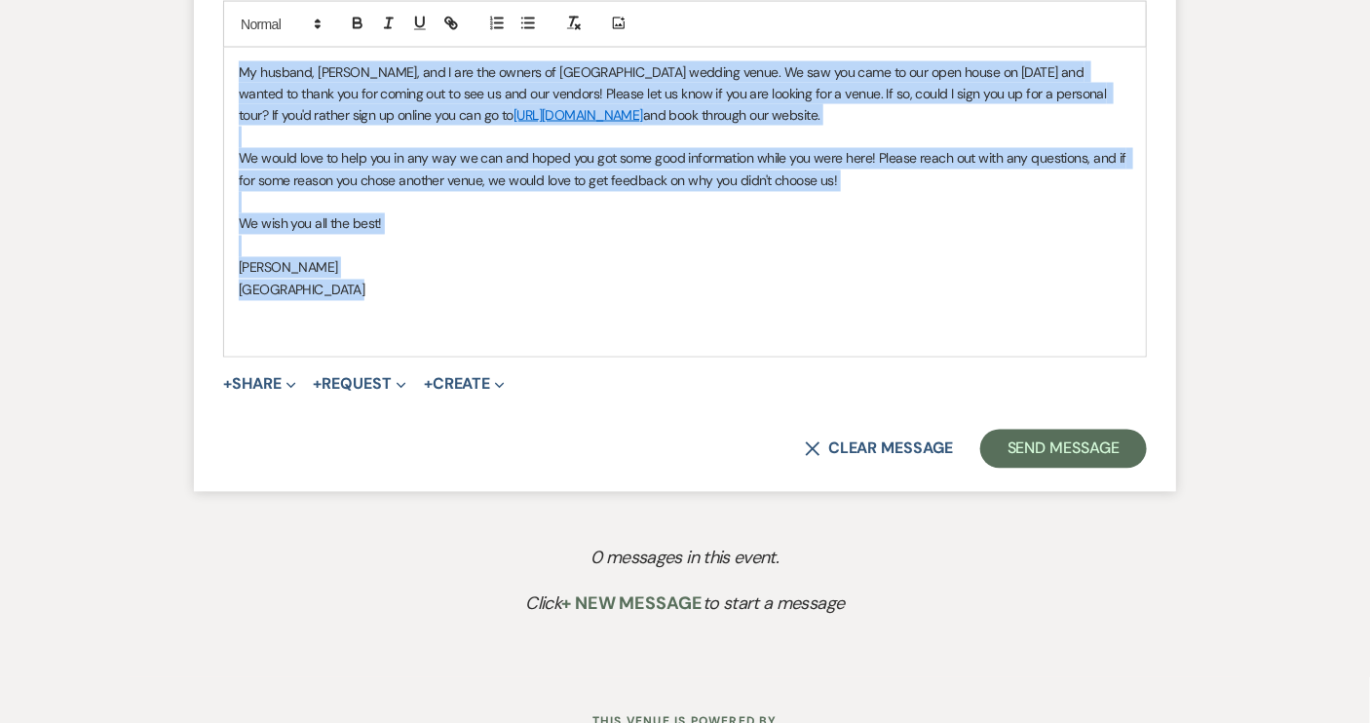
drag, startPoint x: 236, startPoint y: 67, endPoint x: 371, endPoint y: 289, distance: 260.2
click at [371, 289] on div "Hi Hannah & AJ, My husband, John, and I are the owners of Piney Grove Ranch wed…" at bounding box center [685, 181] width 922 height 351
copy div "My husband, John, and I are the owners of Piney Grove Ranch wedding venue. We s…"
click at [1027, 448] on button "Send Message" at bounding box center [1063, 449] width 167 height 39
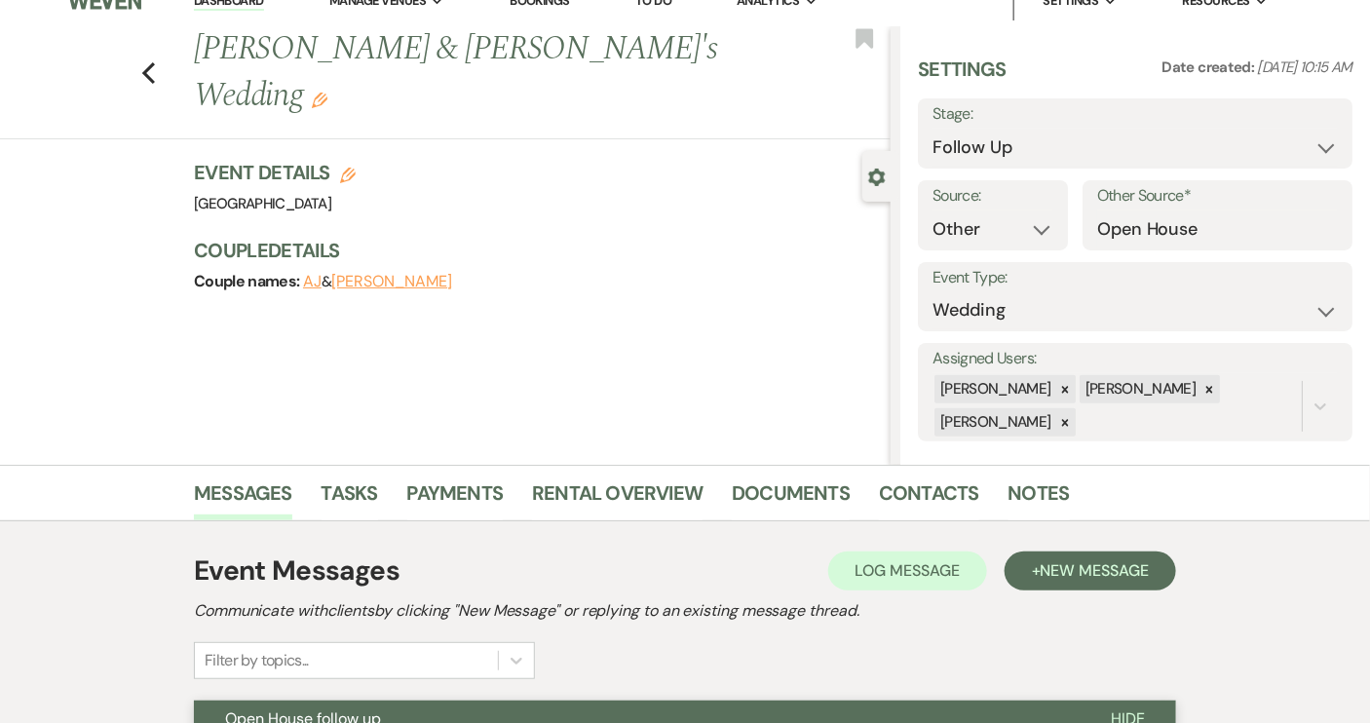
scroll to position [0, 0]
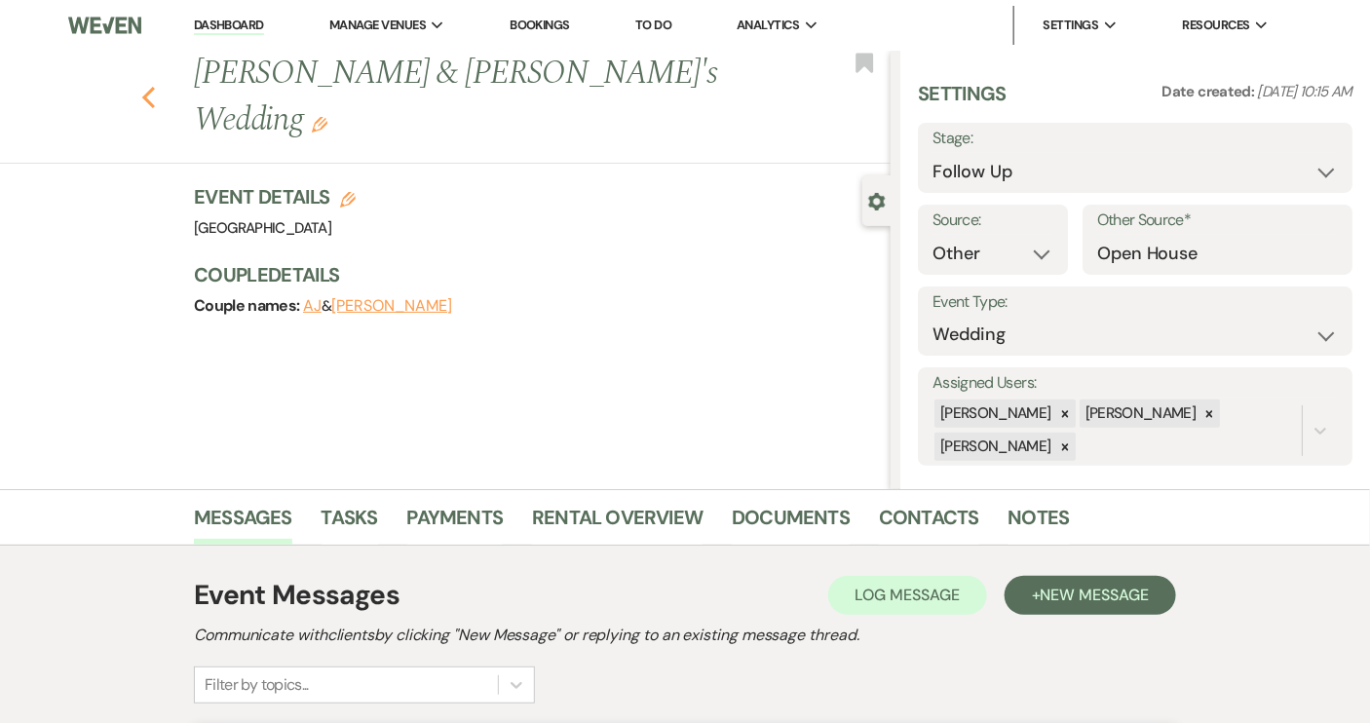
click at [156, 86] on icon "Previous" at bounding box center [148, 97] width 15 height 23
select select "9"
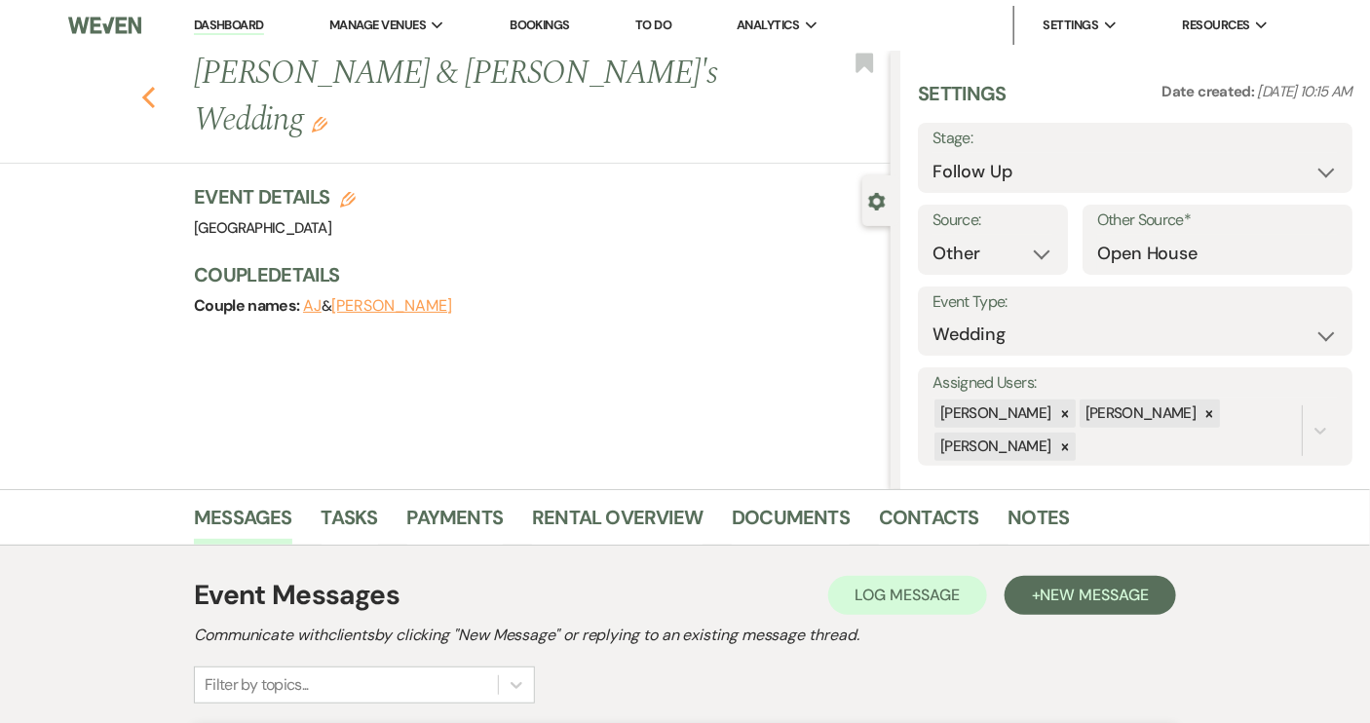
select select "9"
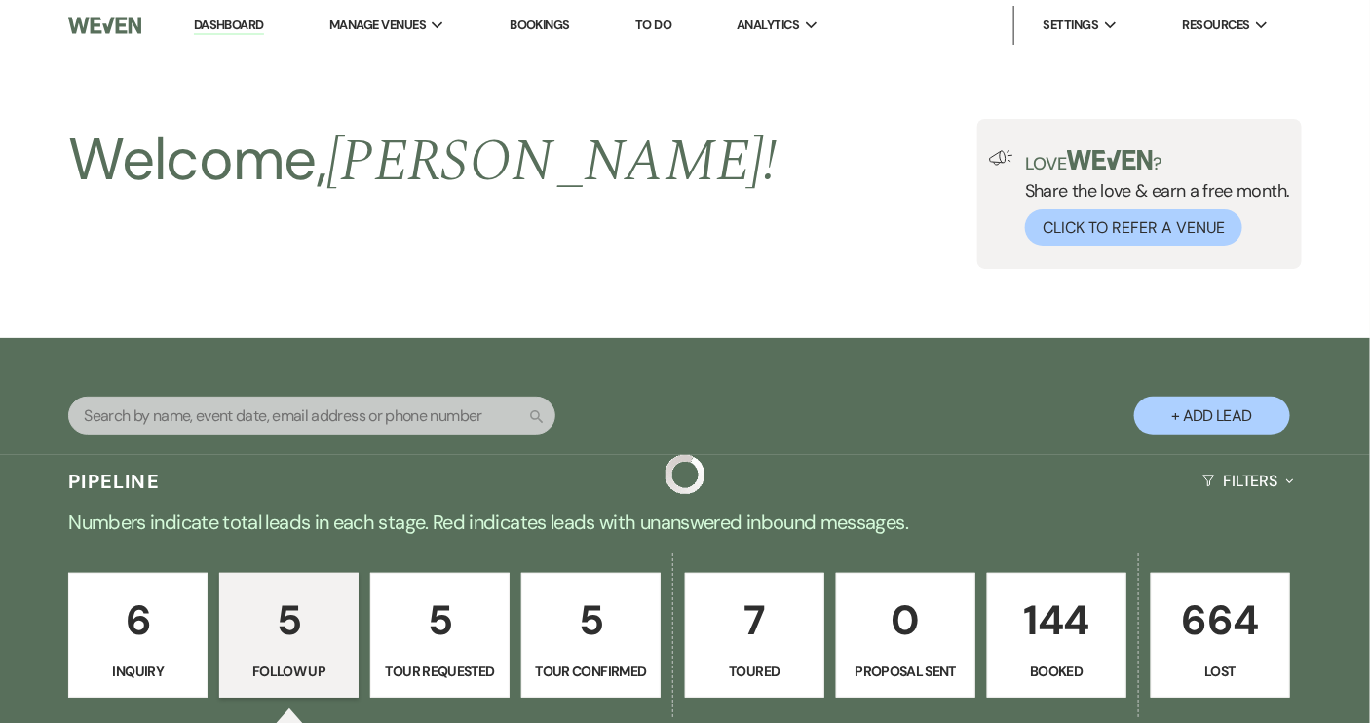
scroll to position [531, 0]
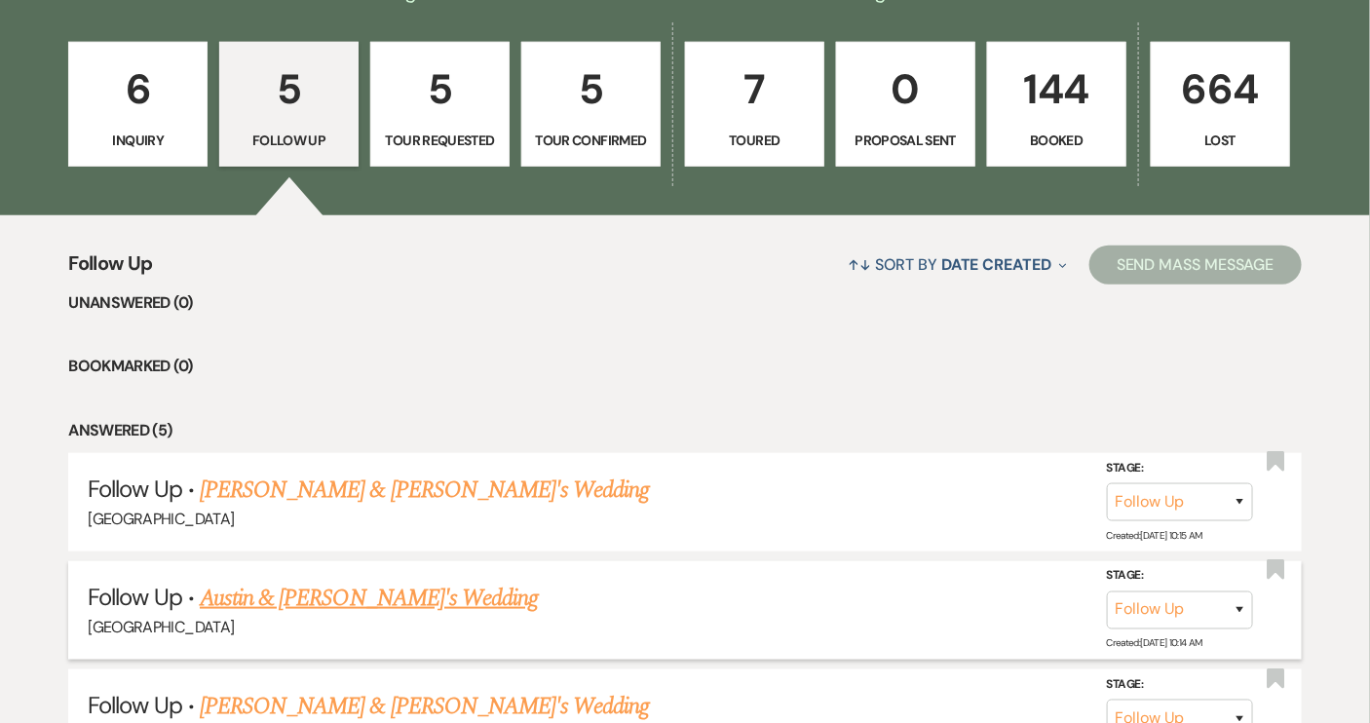
click at [333, 601] on link "Austin & [PERSON_NAME]'s Wedding" at bounding box center [369, 598] width 338 height 35
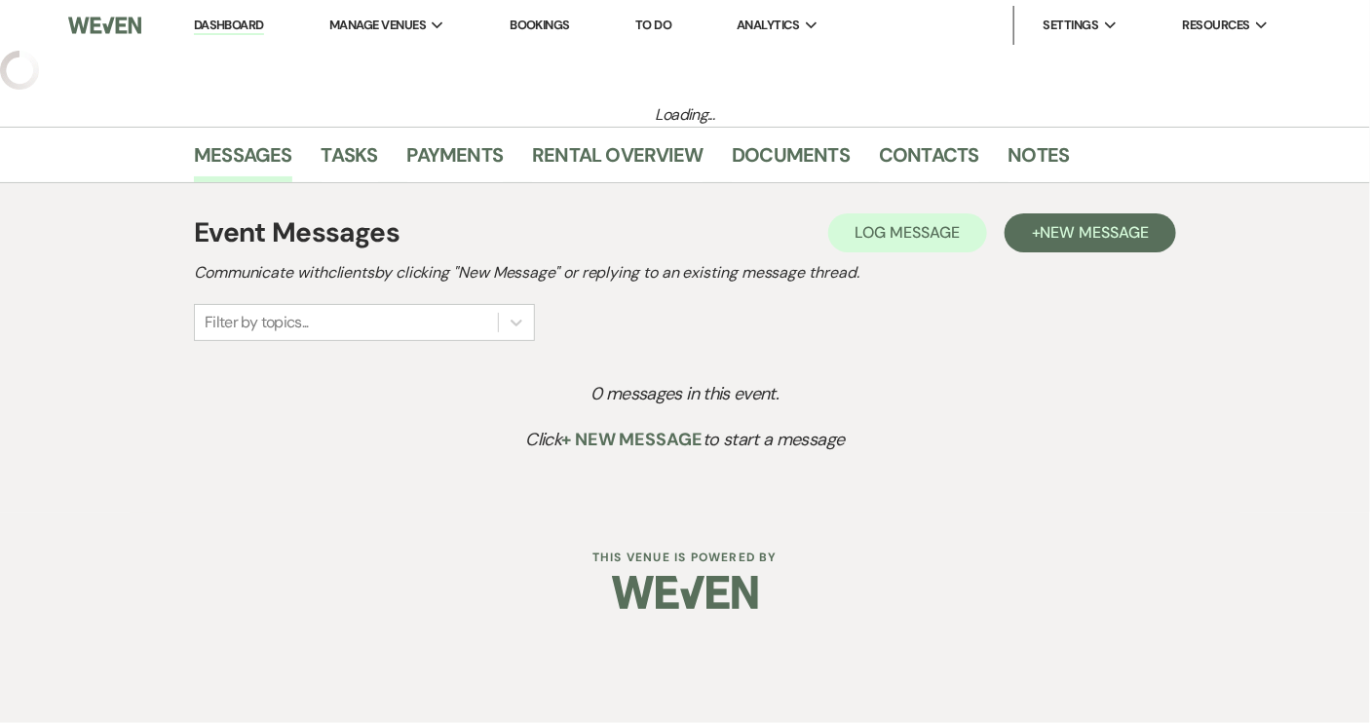
select select "9"
select select "14"
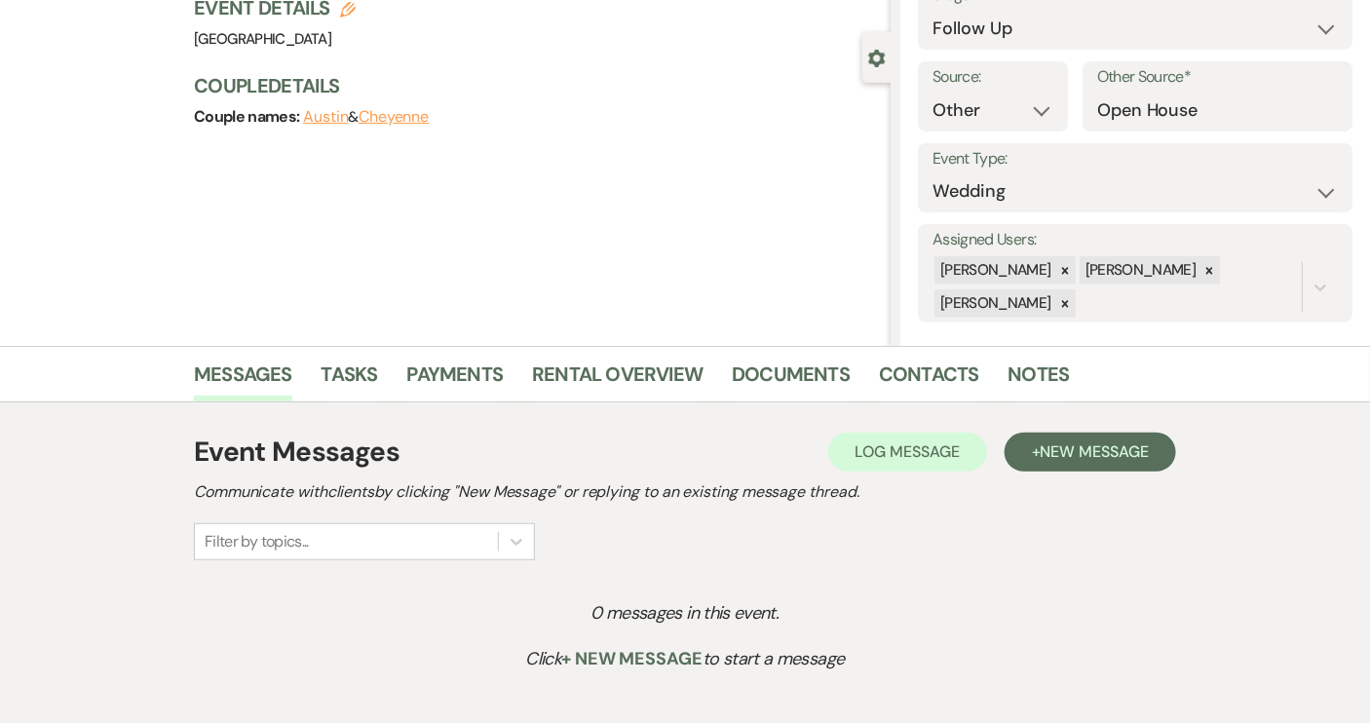
scroll to position [176, 0]
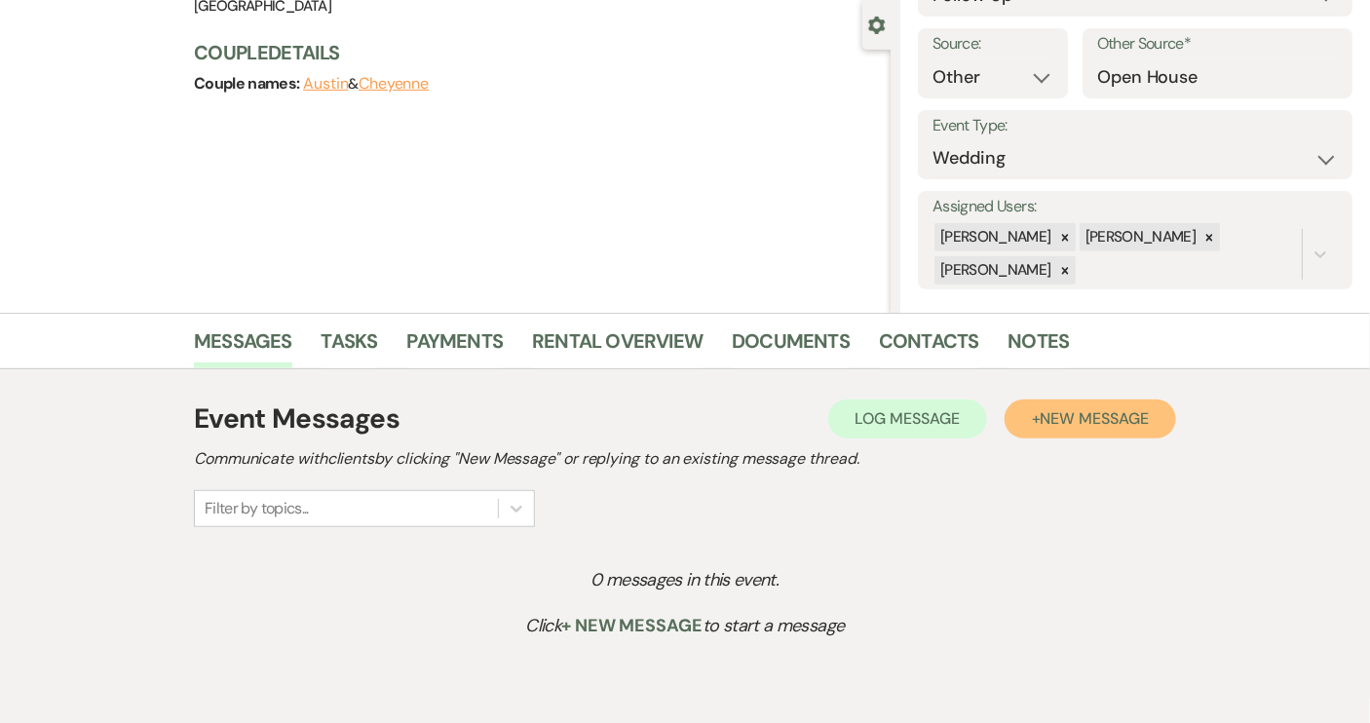
click at [1062, 421] on span "New Message" at bounding box center [1095, 418] width 108 height 20
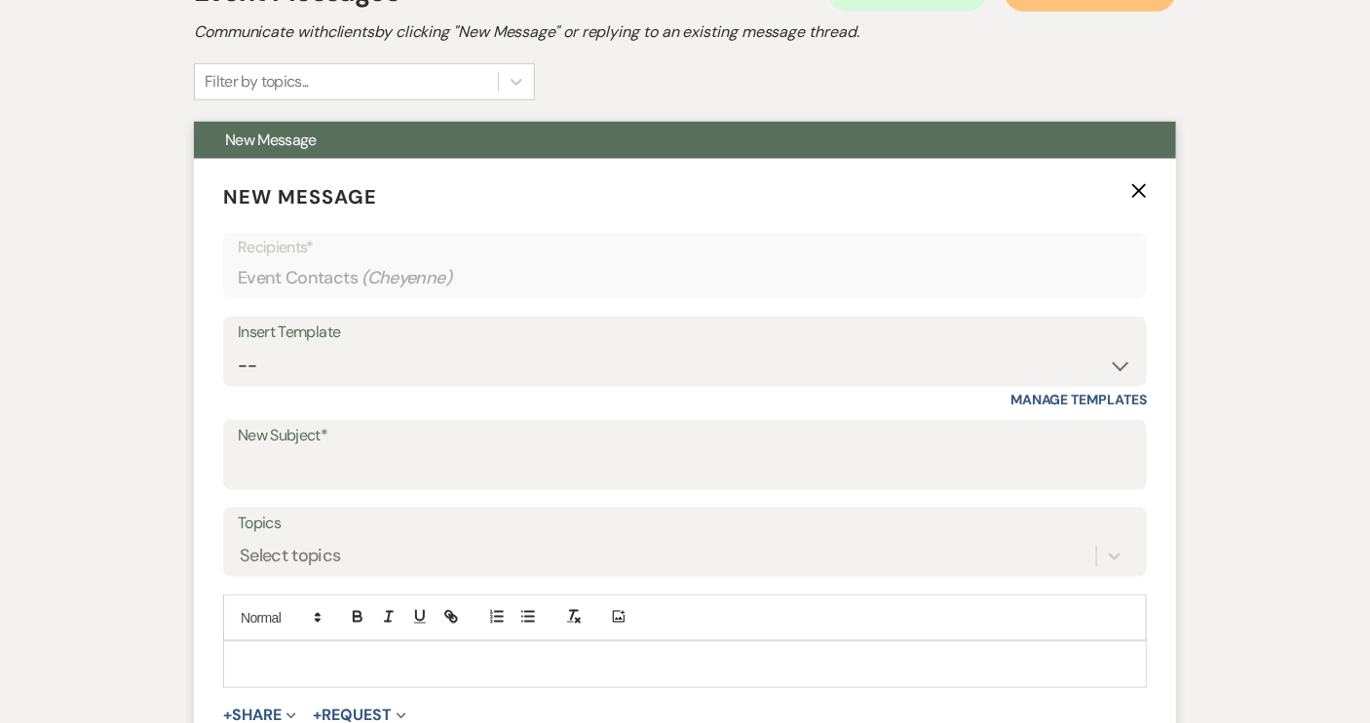
scroll to position [708, 0]
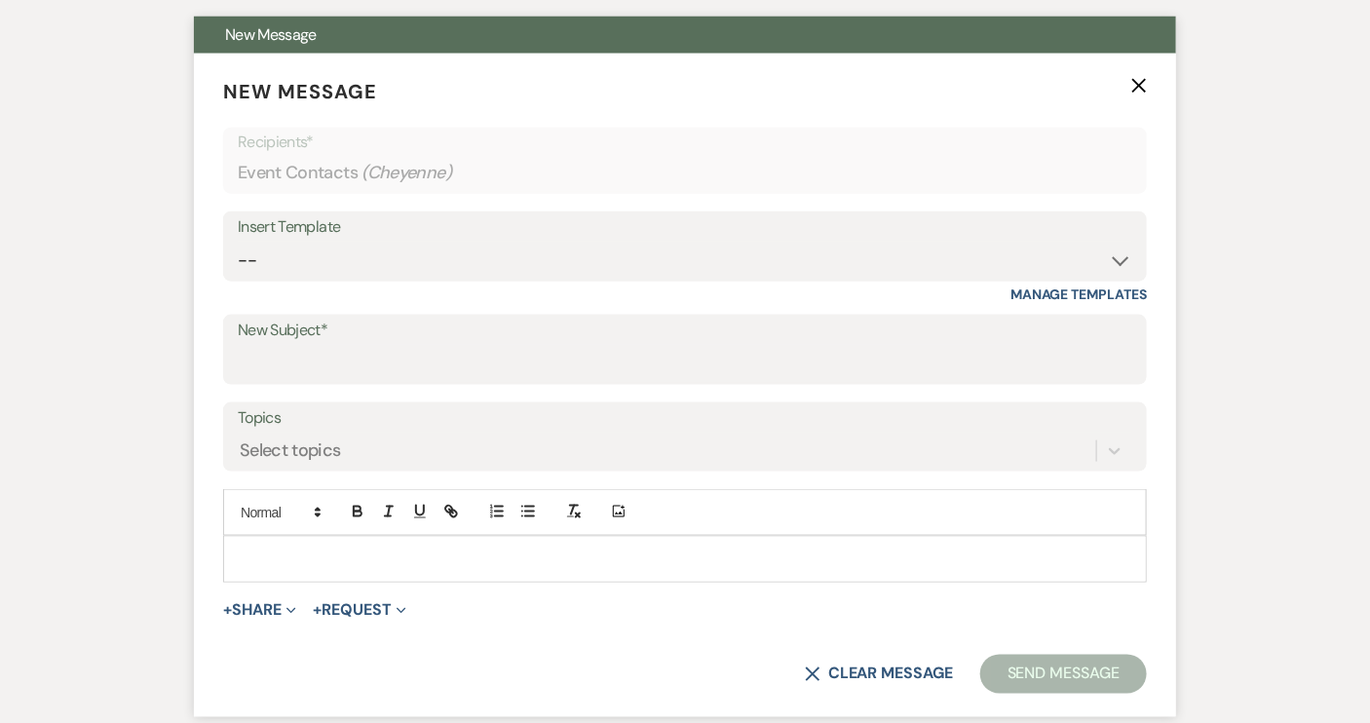
click at [279, 550] on p at bounding box center [685, 559] width 893 height 21
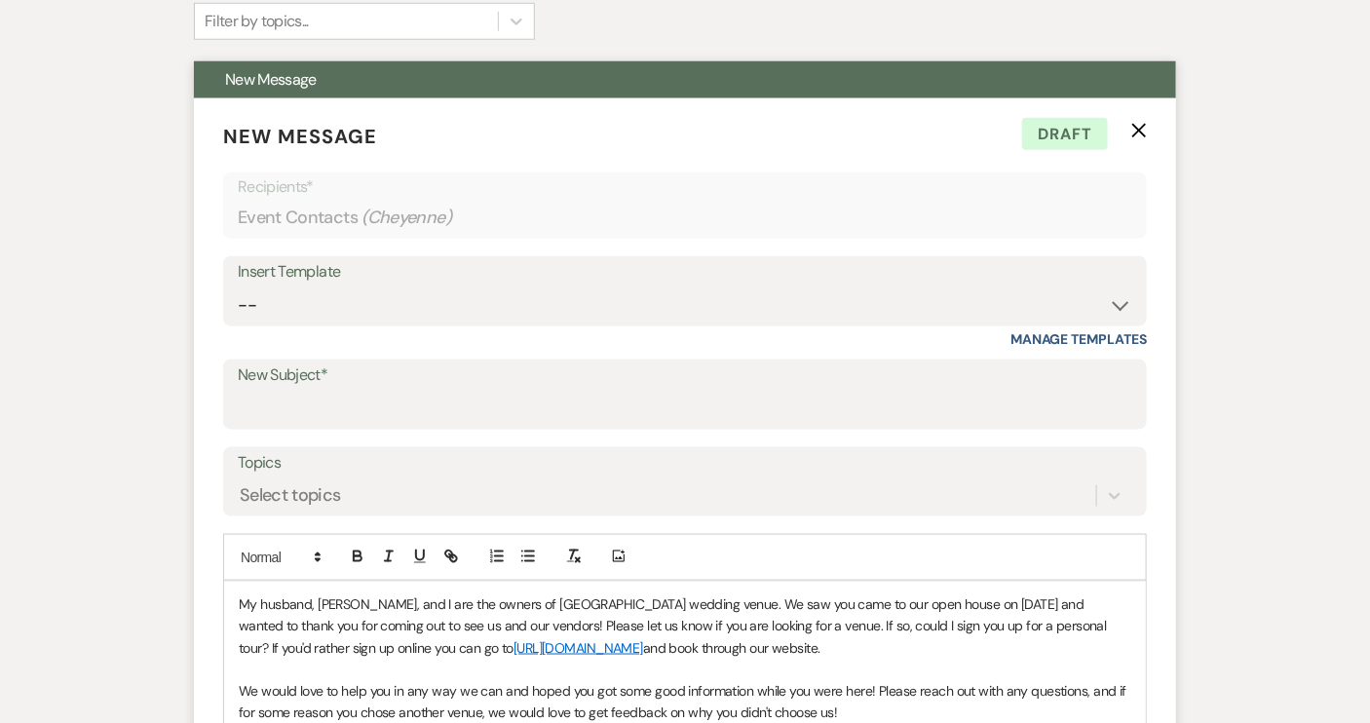
scroll to position [442, 0]
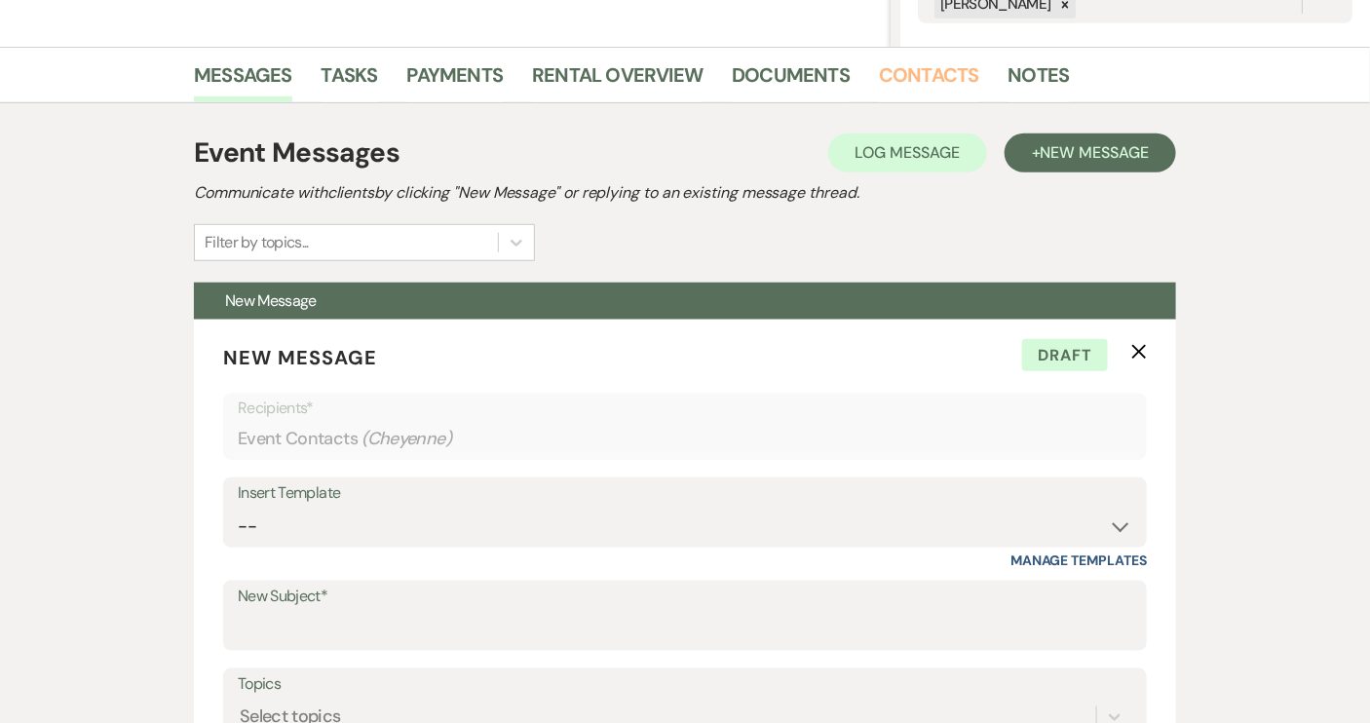
click at [906, 72] on link "Contacts" at bounding box center [929, 80] width 100 height 43
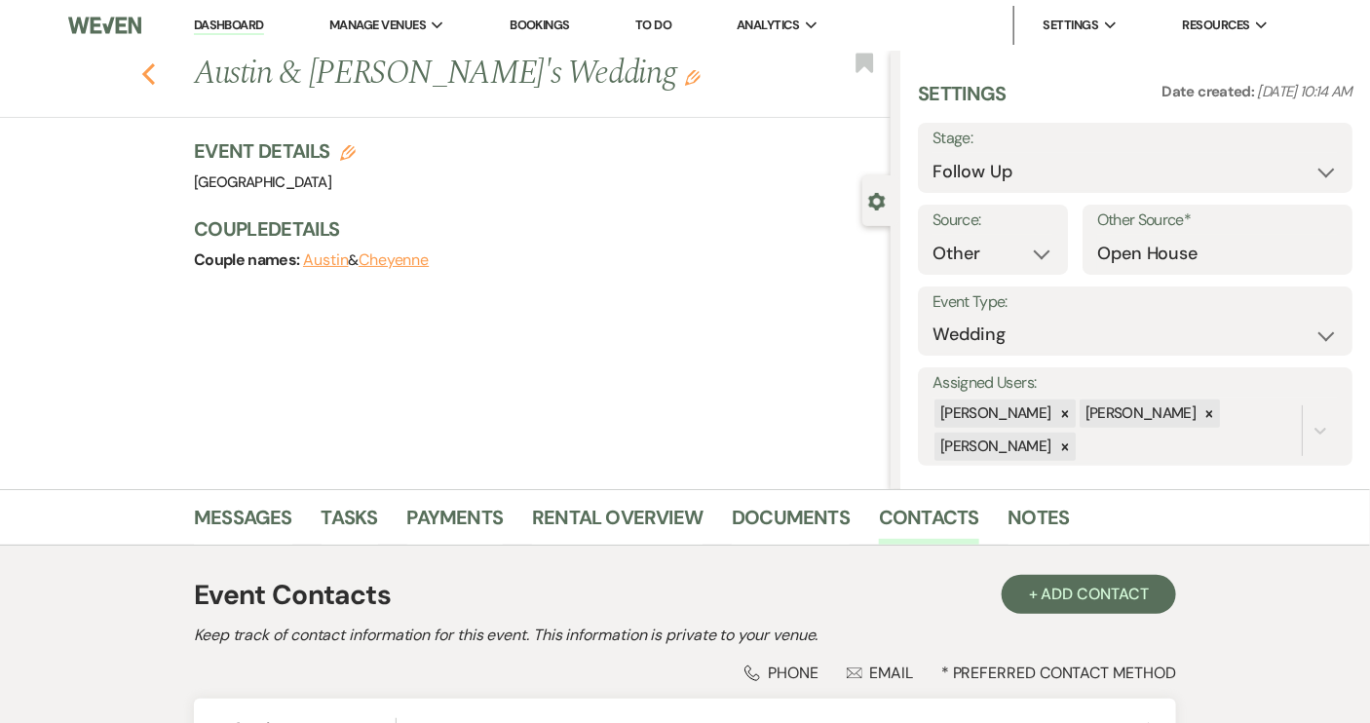
click at [156, 70] on icon "Previous" at bounding box center [148, 73] width 15 height 23
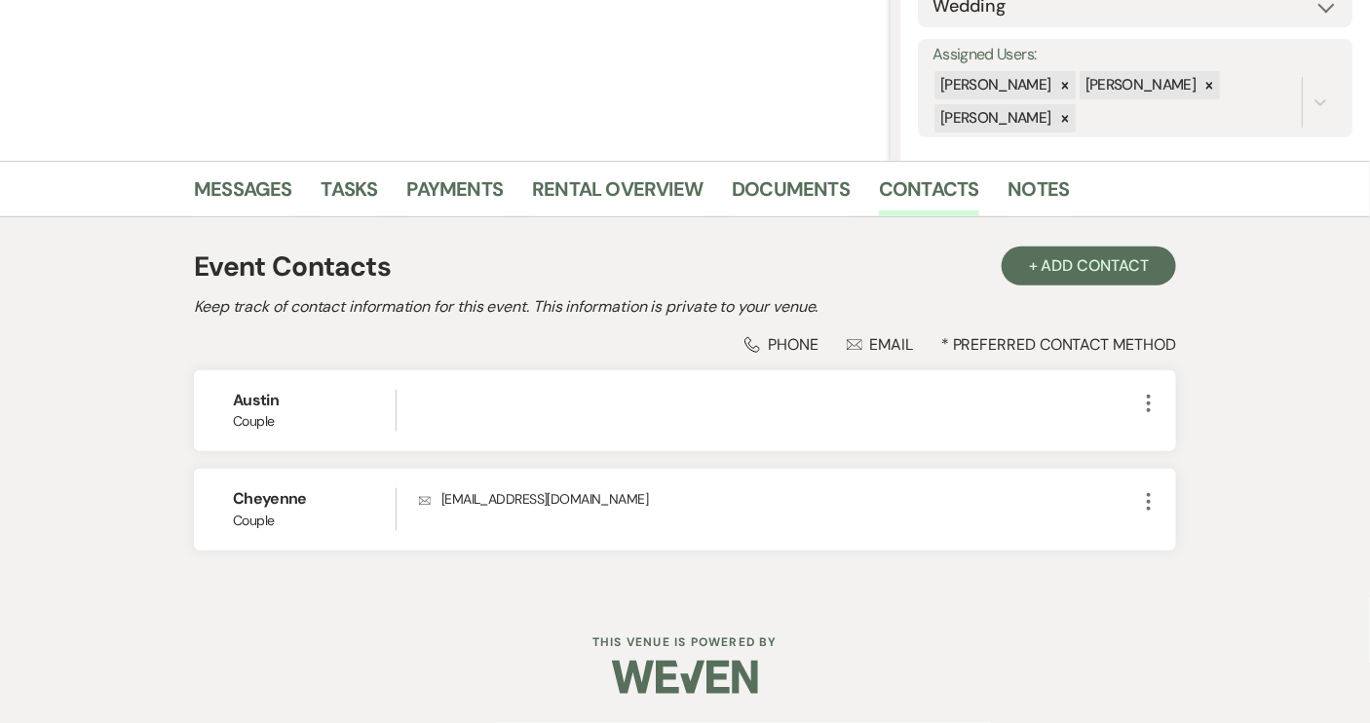
select select "9"
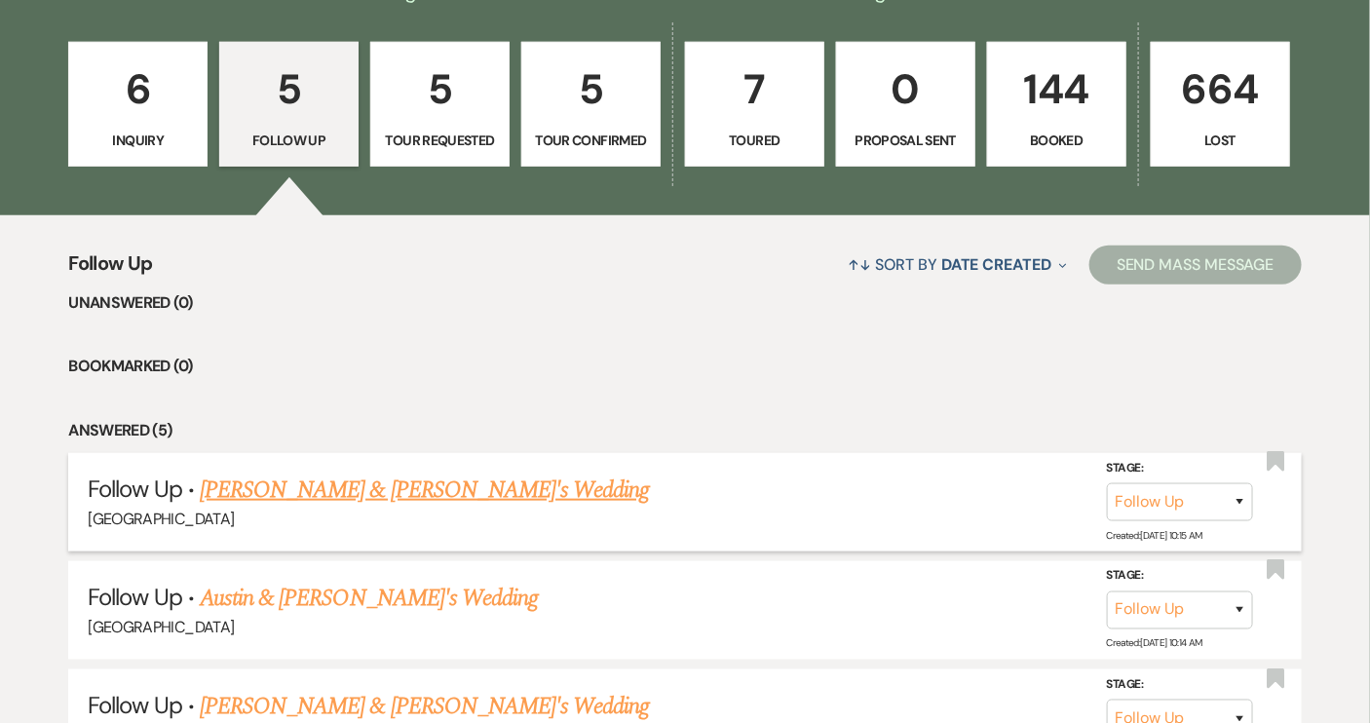
click at [359, 488] on link "[PERSON_NAME] & [PERSON_NAME]'s Wedding" at bounding box center [425, 490] width 450 height 35
select select "9"
select select "14"
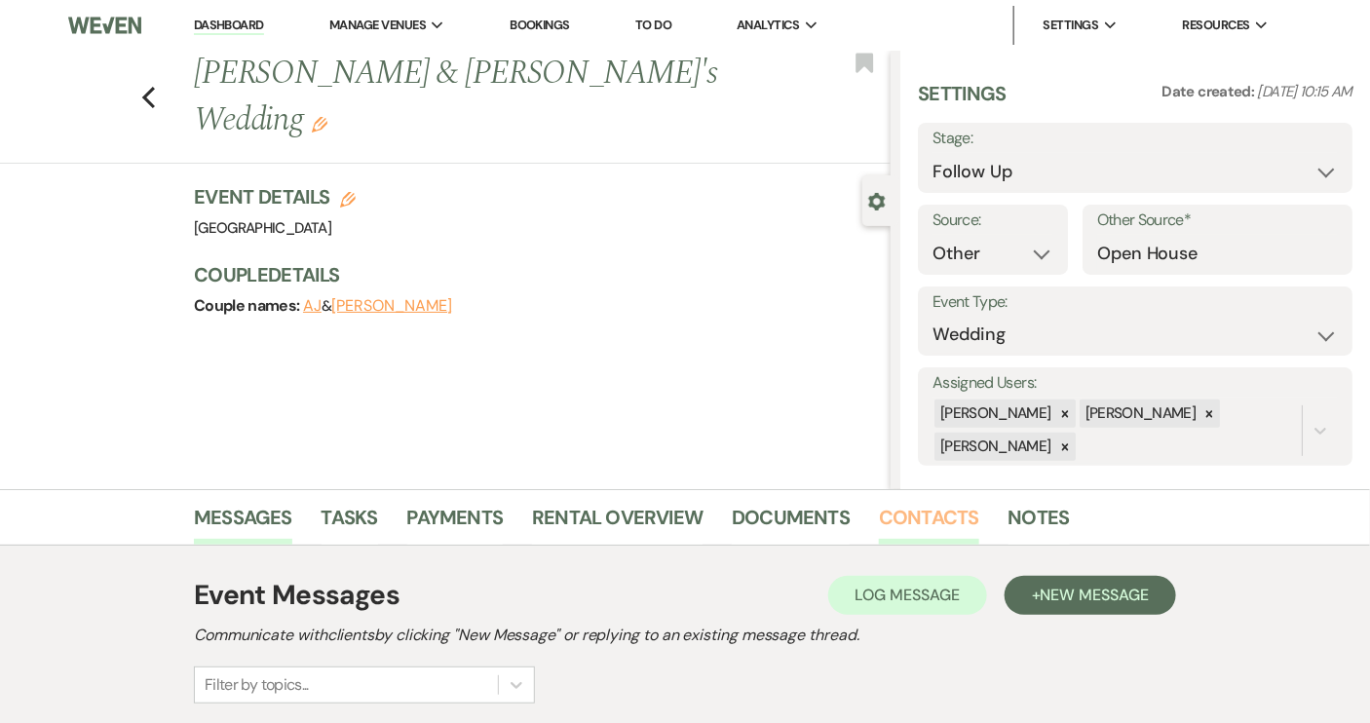
click at [905, 521] on link "Contacts" at bounding box center [929, 523] width 100 height 43
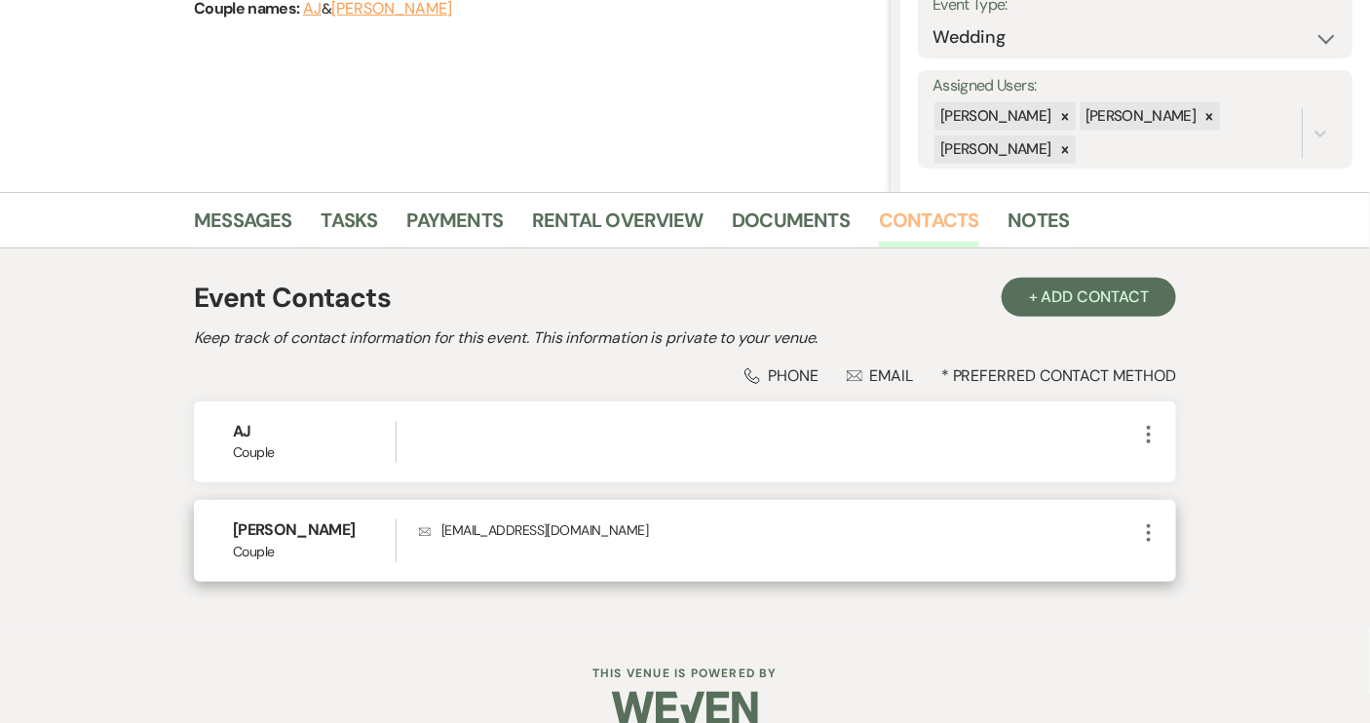
scroll to position [326, 0]
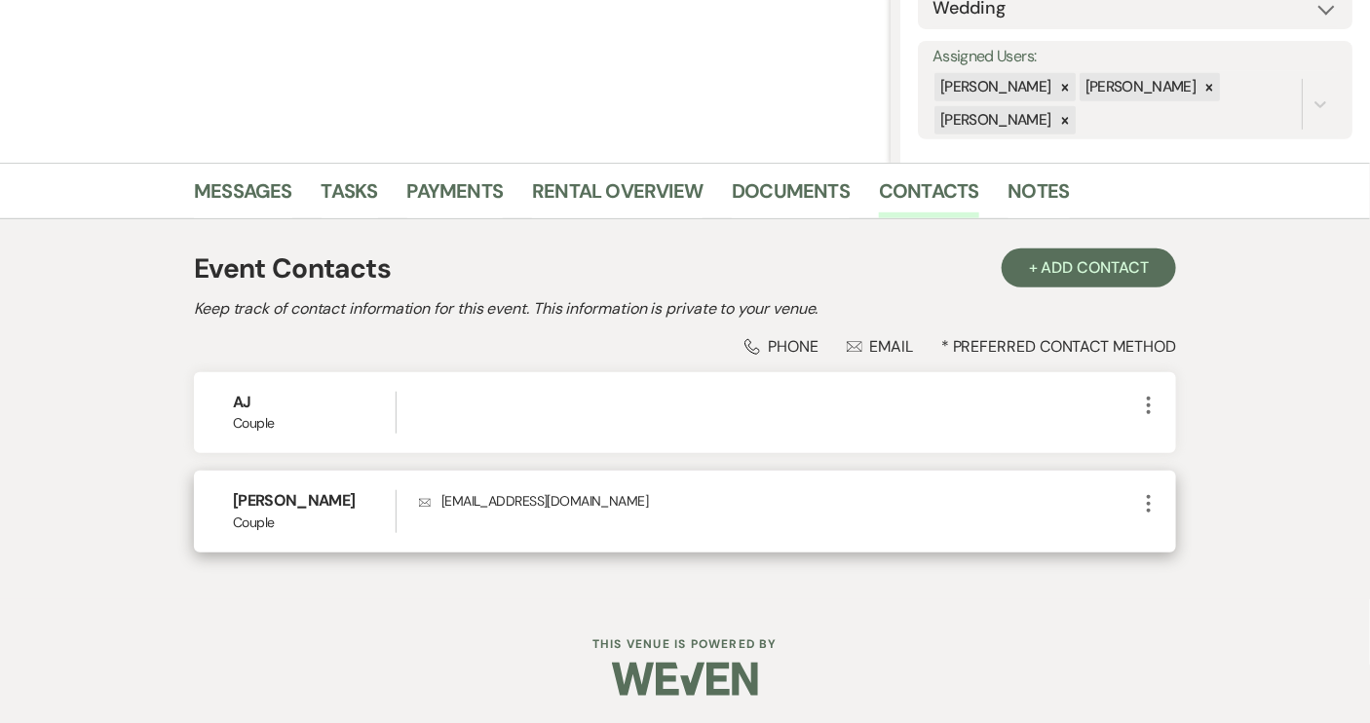
click at [1145, 505] on icon "More" at bounding box center [1148, 503] width 23 height 23
click at [1180, 533] on button "Pencil Edit" at bounding box center [1195, 541] width 116 height 33
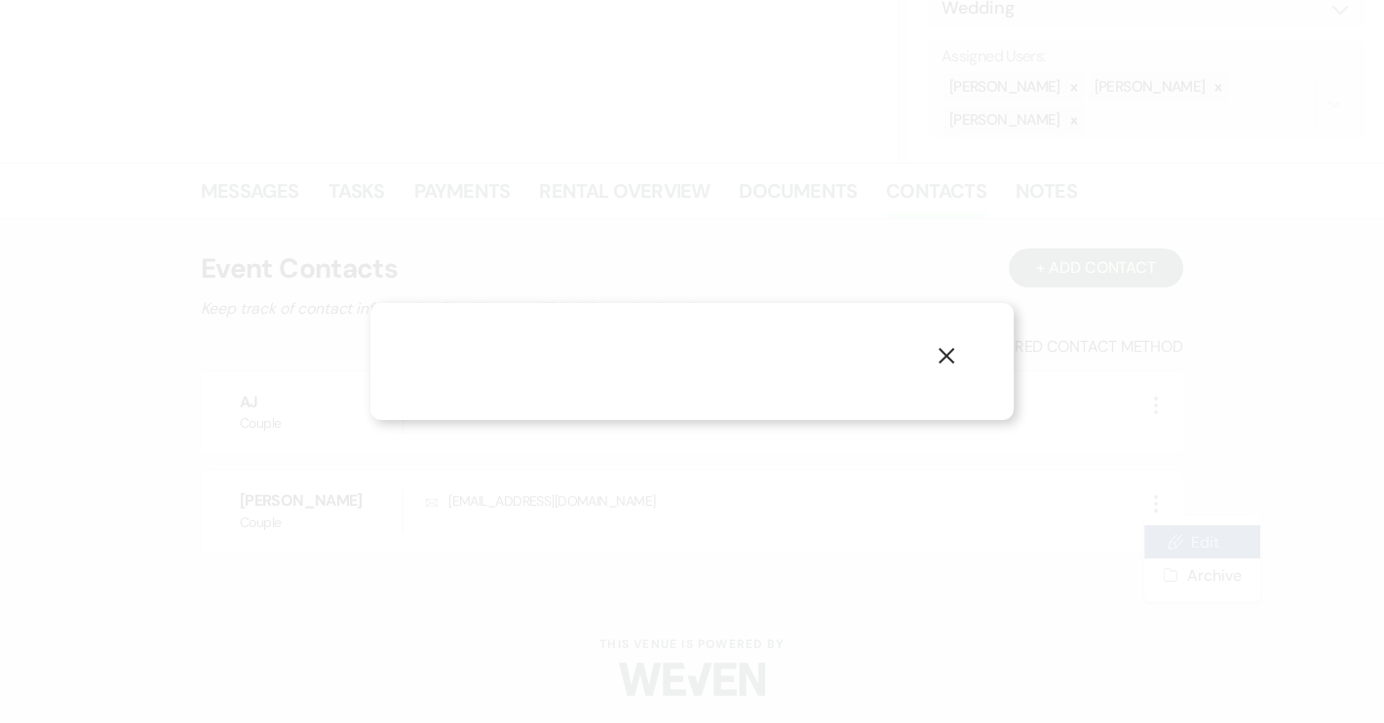
select select "1"
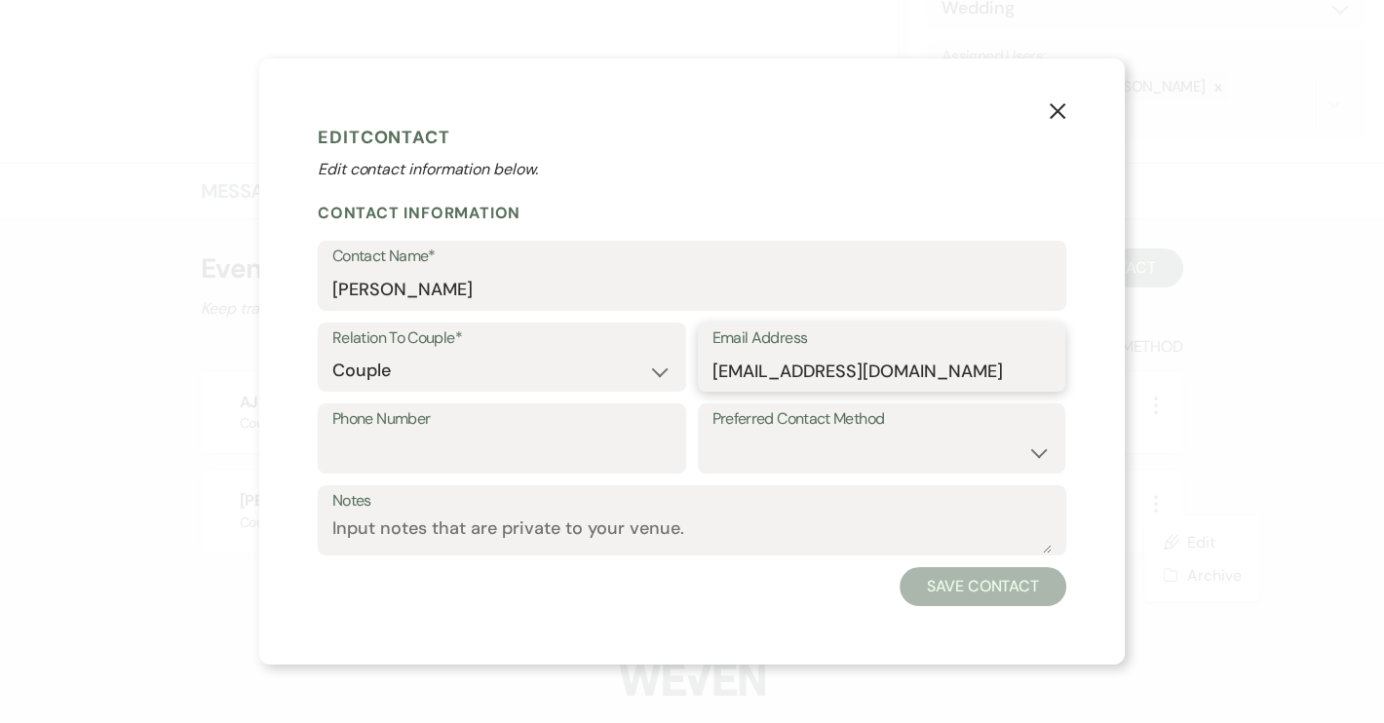
drag, startPoint x: 836, startPoint y: 372, endPoint x: 932, endPoint y: 380, distance: 95.8
click at [932, 380] on input "[EMAIL_ADDRESS][DOMAIN_NAME]" at bounding box center [881, 371] width 339 height 38
type input "hanhaupfear@gmail.com"
click at [976, 596] on button "Save Contact" at bounding box center [982, 586] width 167 height 39
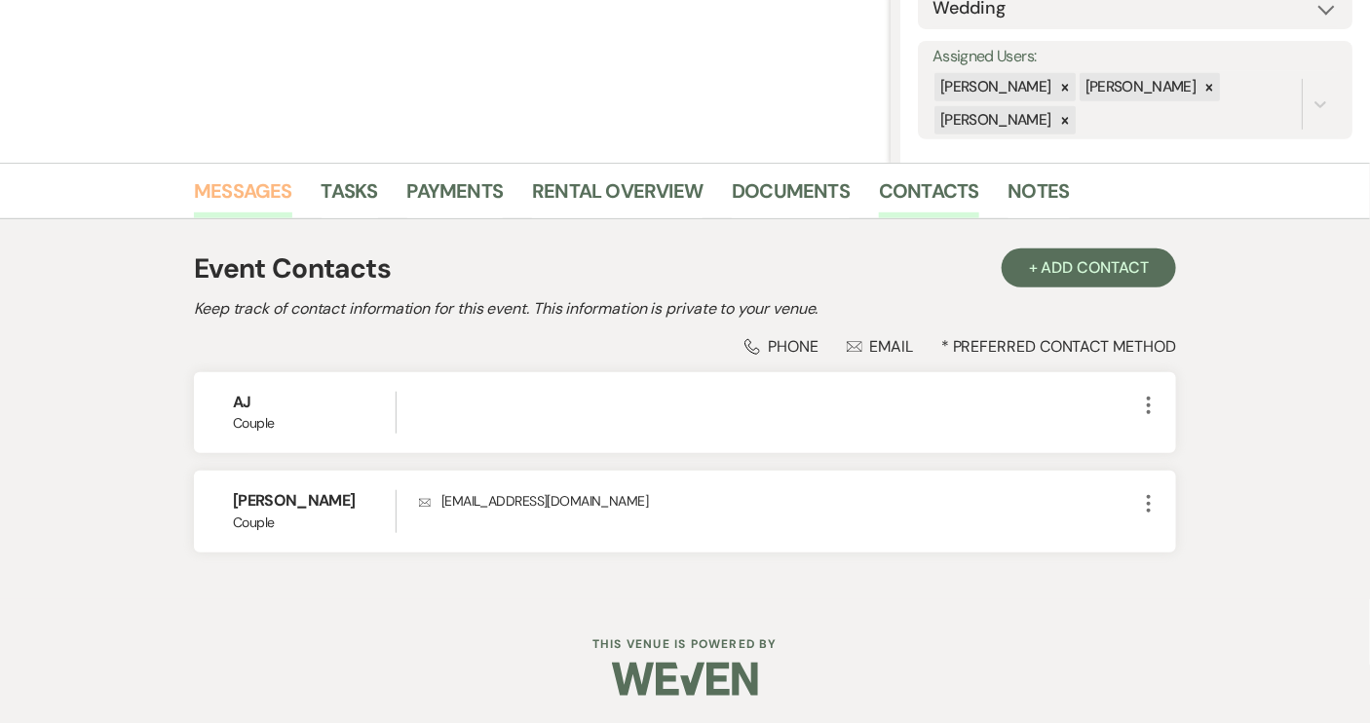
click at [227, 186] on link "Messages" at bounding box center [243, 196] width 98 height 43
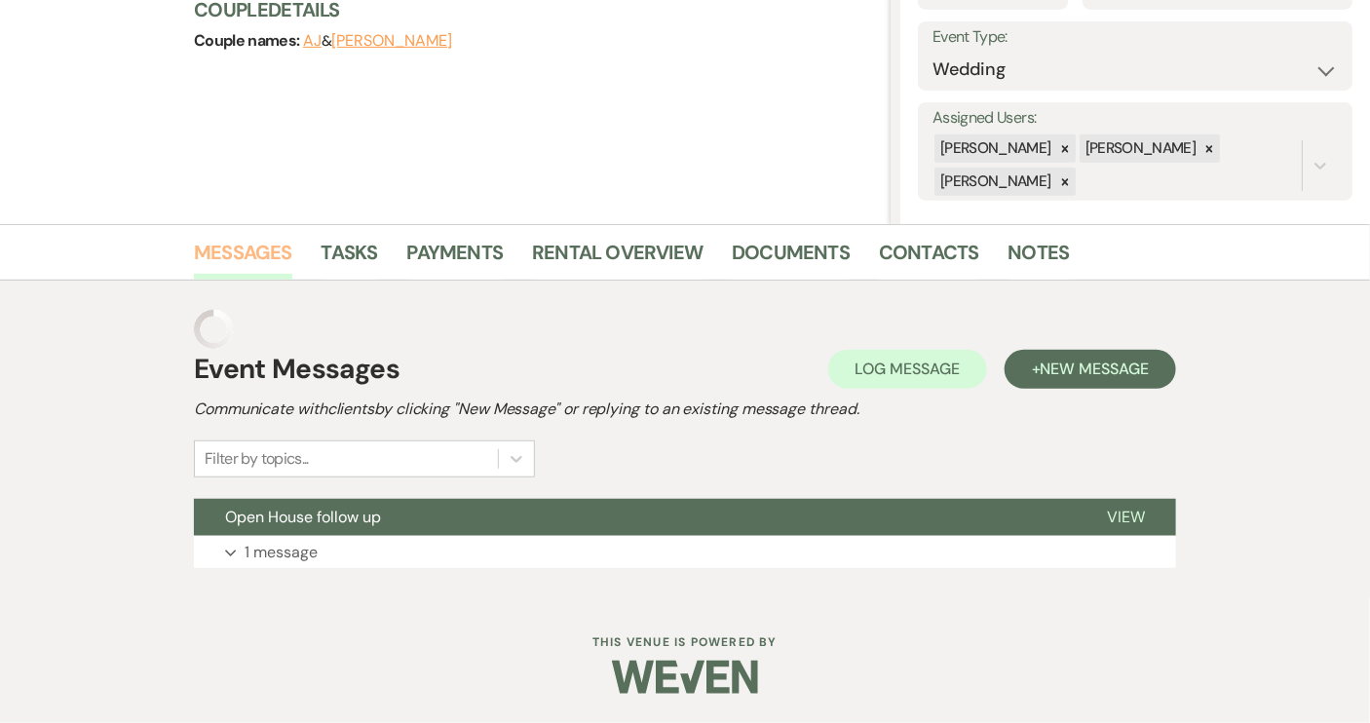
scroll to position [225, 0]
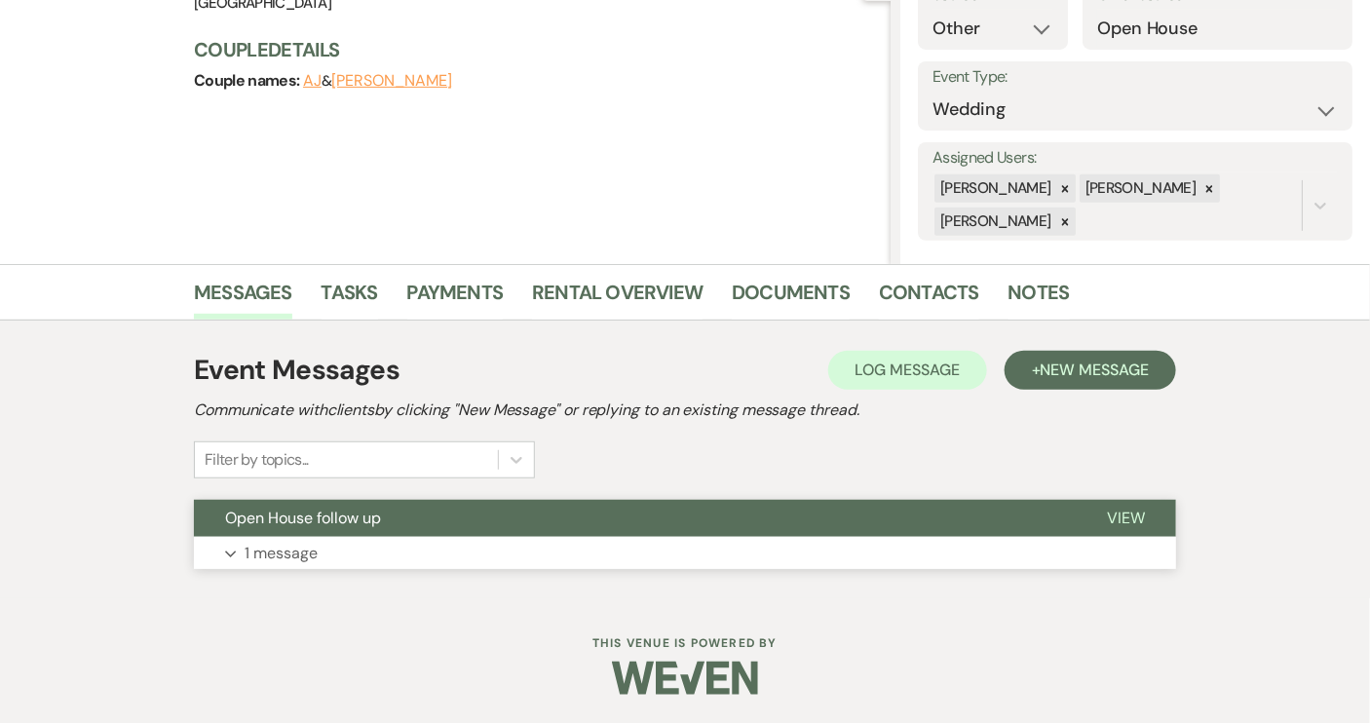
click at [1112, 516] on span "View" at bounding box center [1126, 518] width 38 height 20
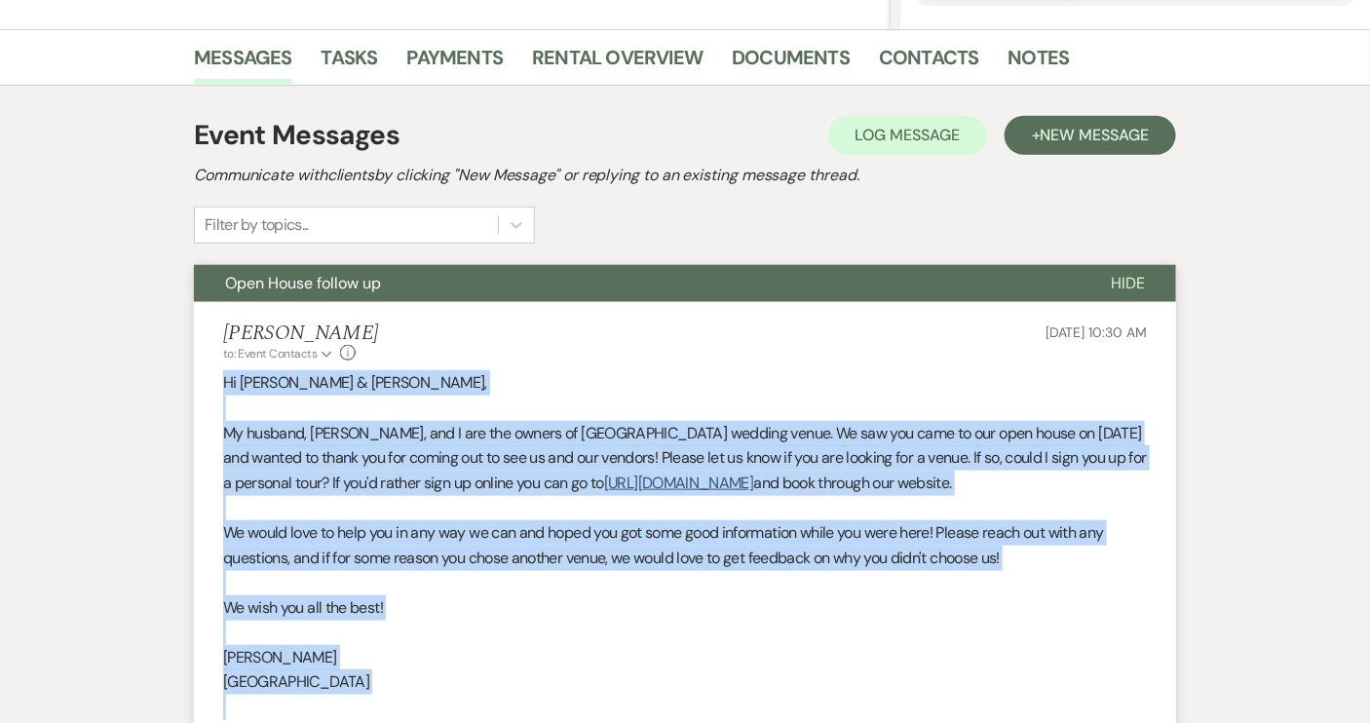
scroll to position [709, 0]
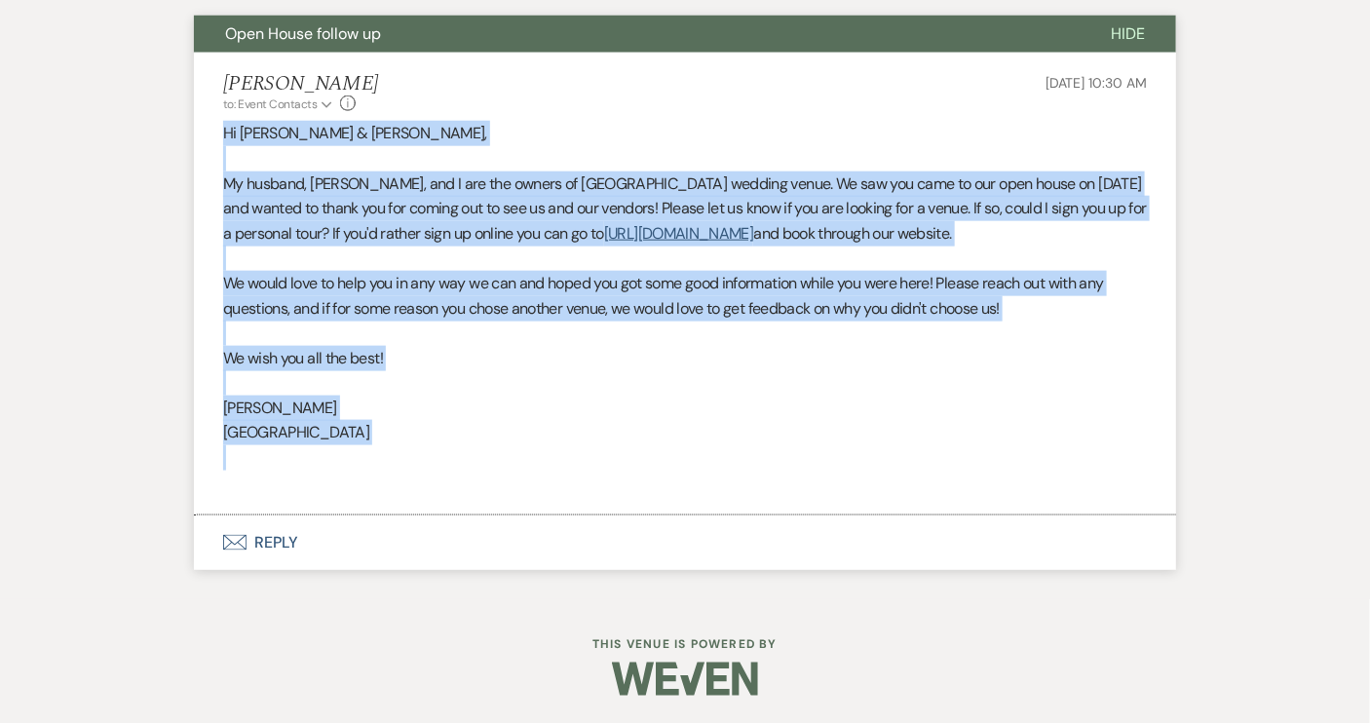
drag, startPoint x: 223, startPoint y: 483, endPoint x: 363, endPoint y: 466, distance: 141.4
click at [363, 466] on div "Hi Hannah & AJ, My husband, John, and I are the owners of Piney Grove Ranch wed…" at bounding box center [685, 308] width 924 height 374
copy div "Hi Hannah & AJ, My husband, John, and I are the owners of Piney Grove Ranch wed…"
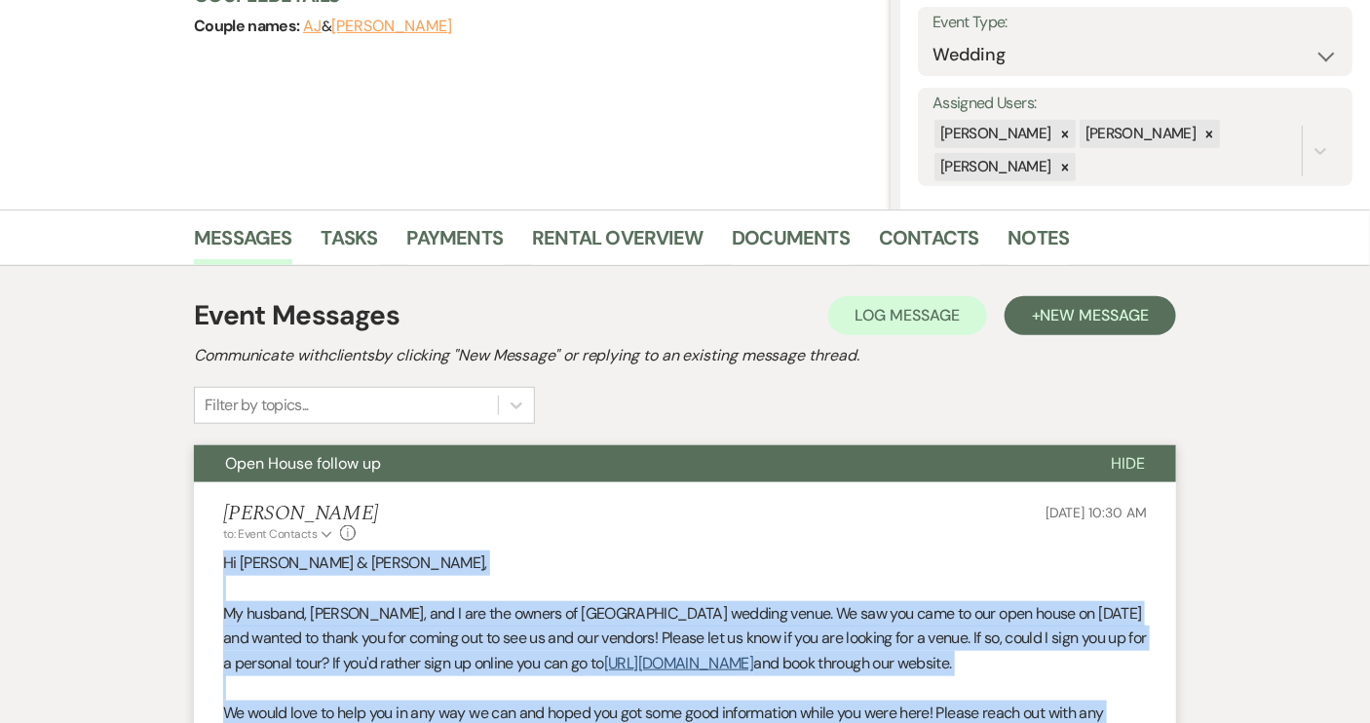
scroll to position [267, 0]
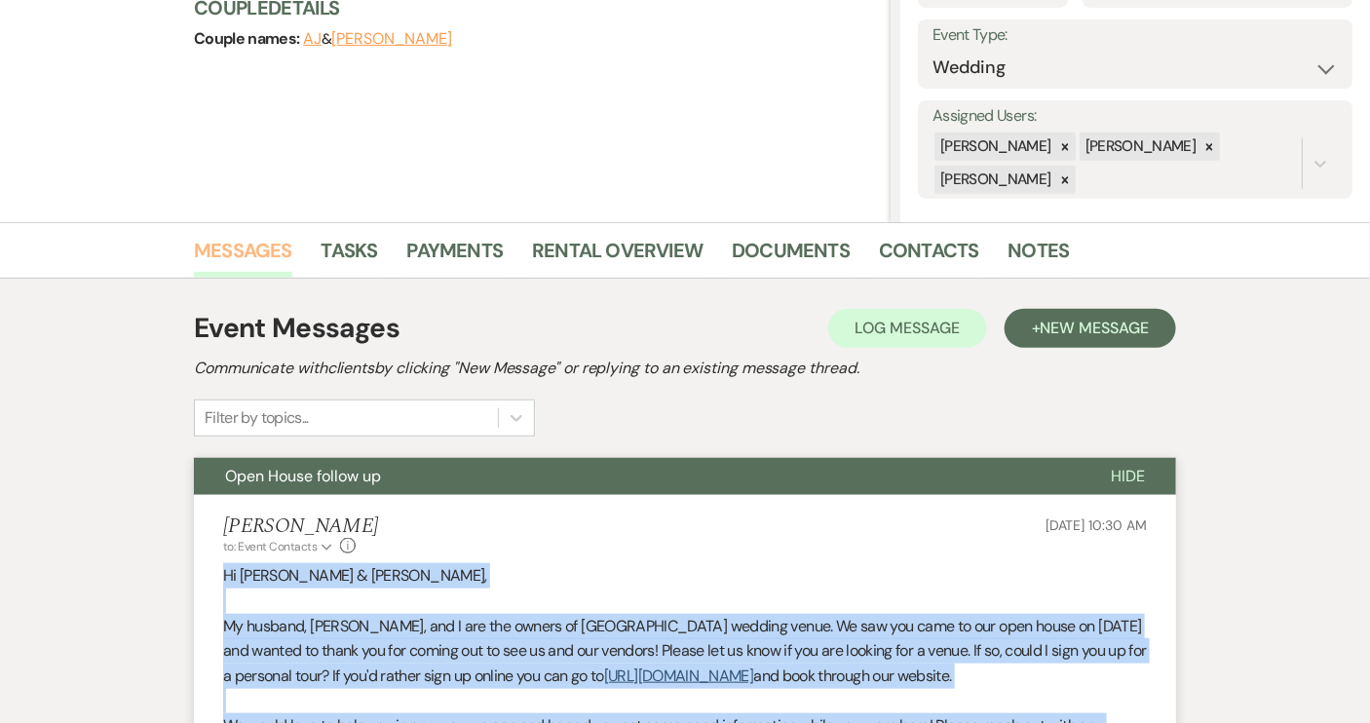
click at [246, 244] on link "Messages" at bounding box center [243, 256] width 98 height 43
click at [1038, 333] on button "+ New Message" at bounding box center [1090, 328] width 171 height 39
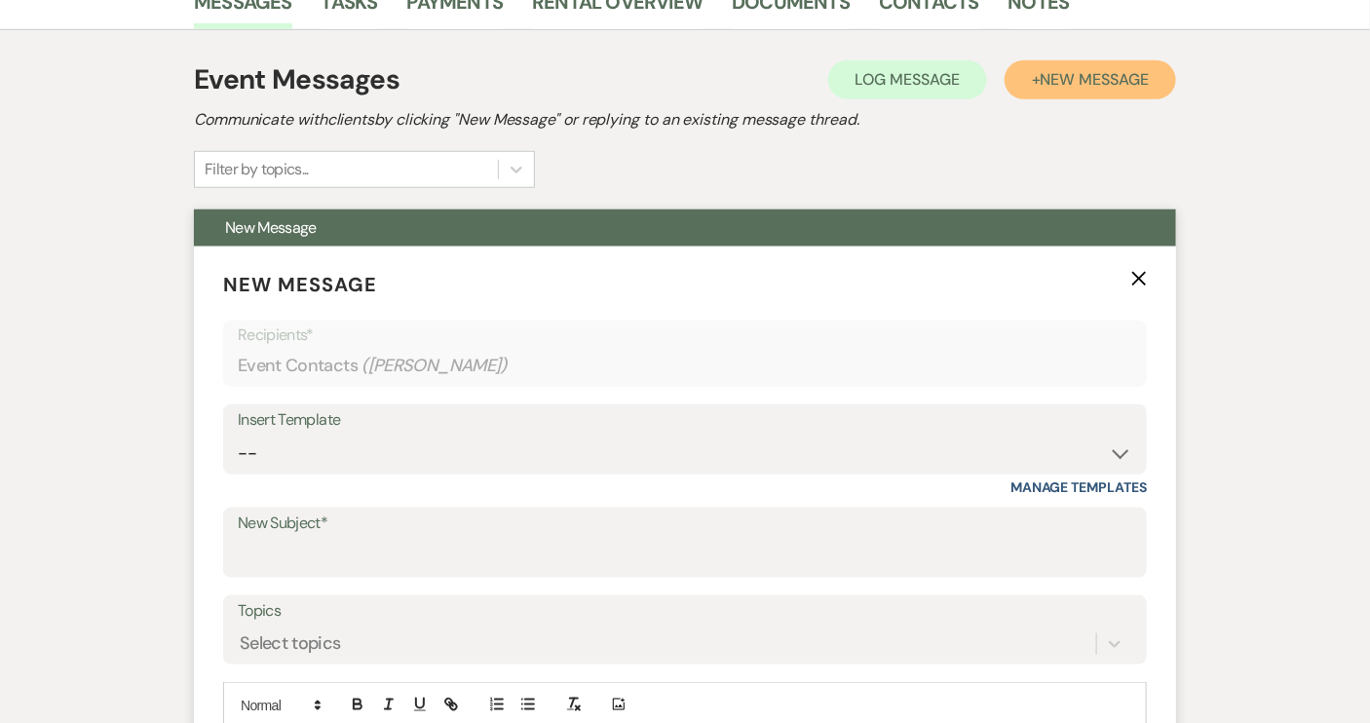
scroll to position [709, 0]
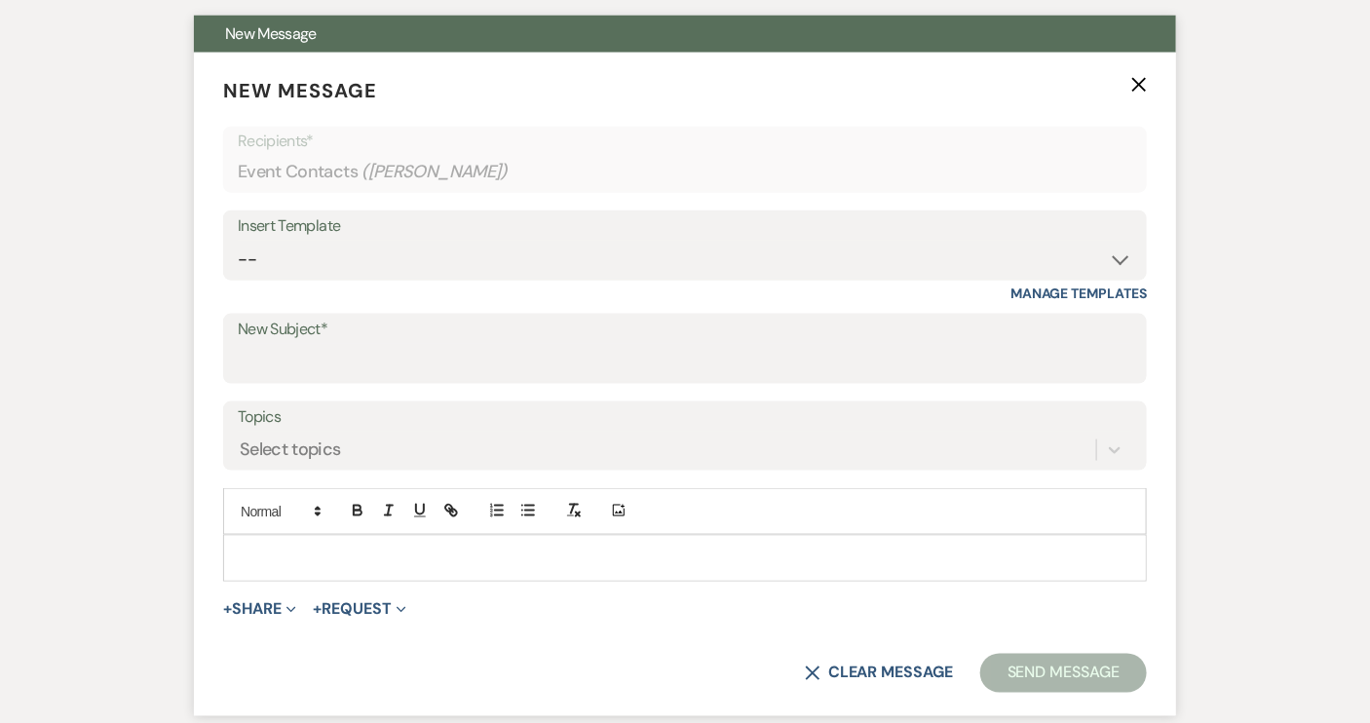
click at [282, 558] on p at bounding box center [685, 558] width 893 height 21
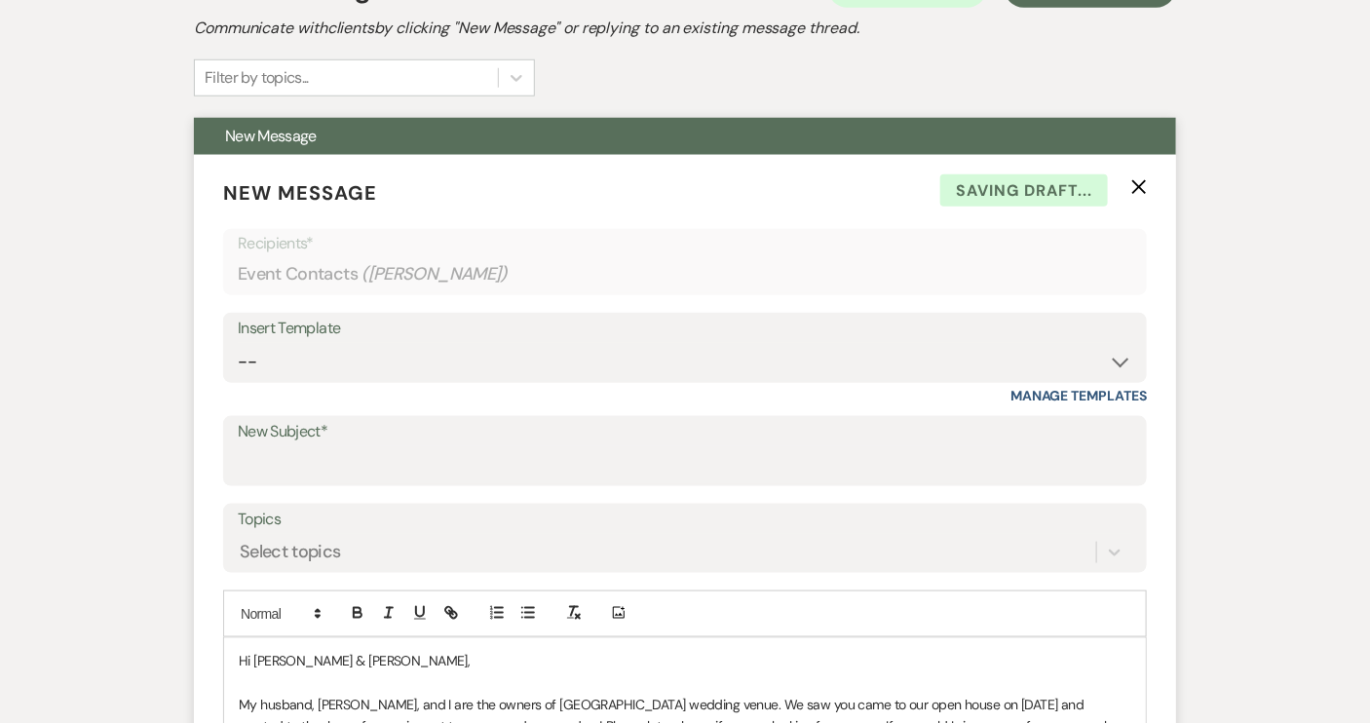
scroll to position [356, 0]
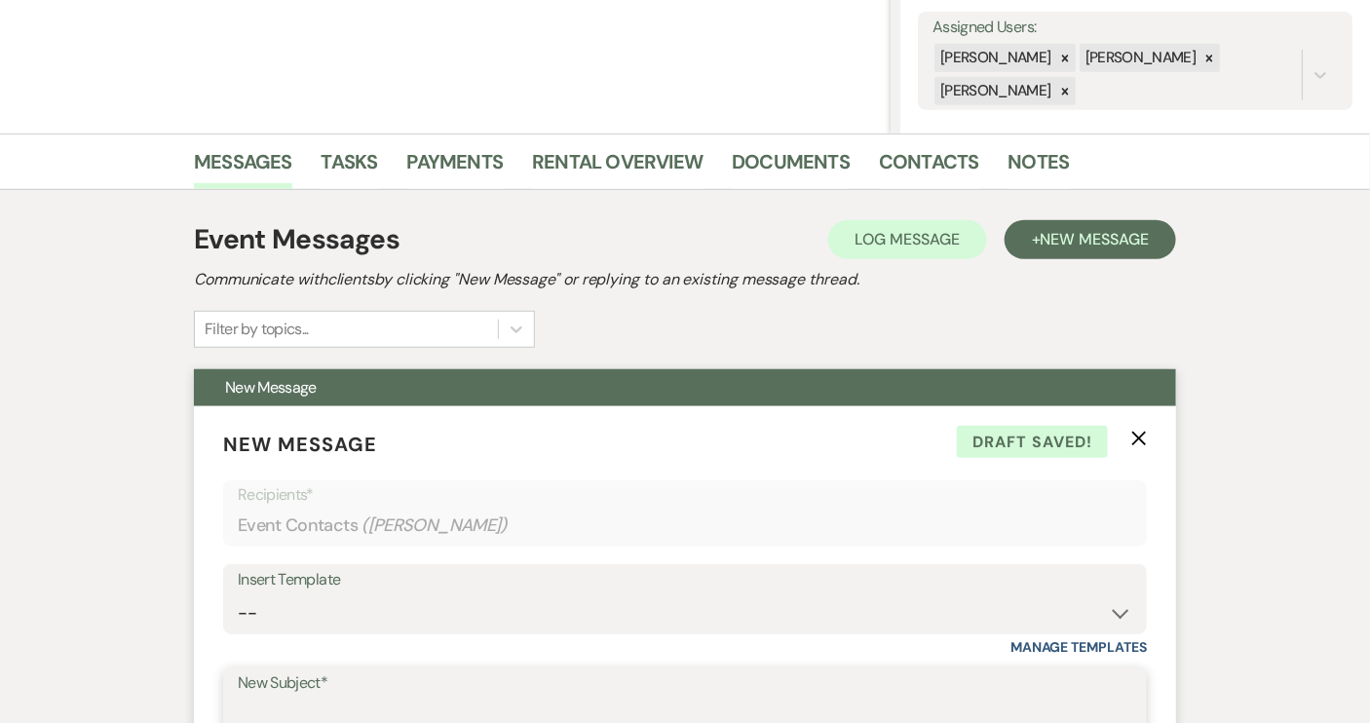
click at [323, 702] on input "New Subject*" at bounding box center [685, 717] width 894 height 38
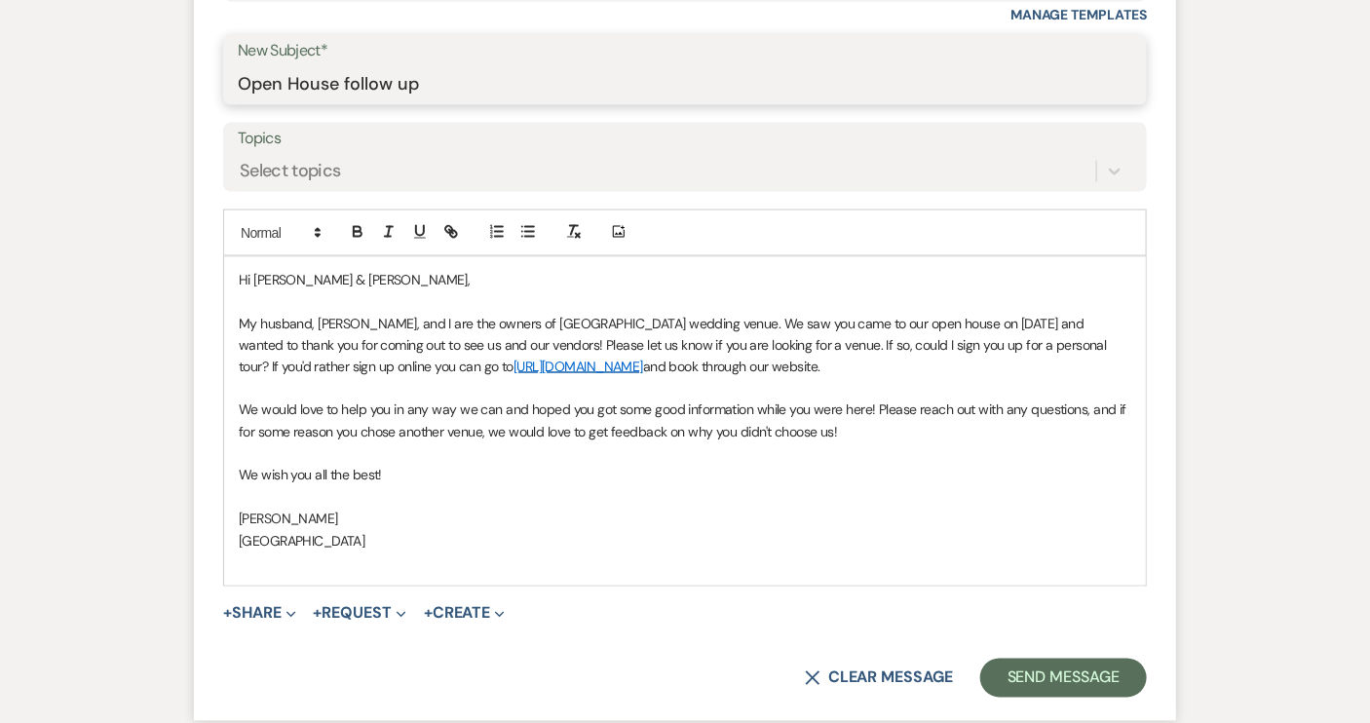
scroll to position [1158, 0]
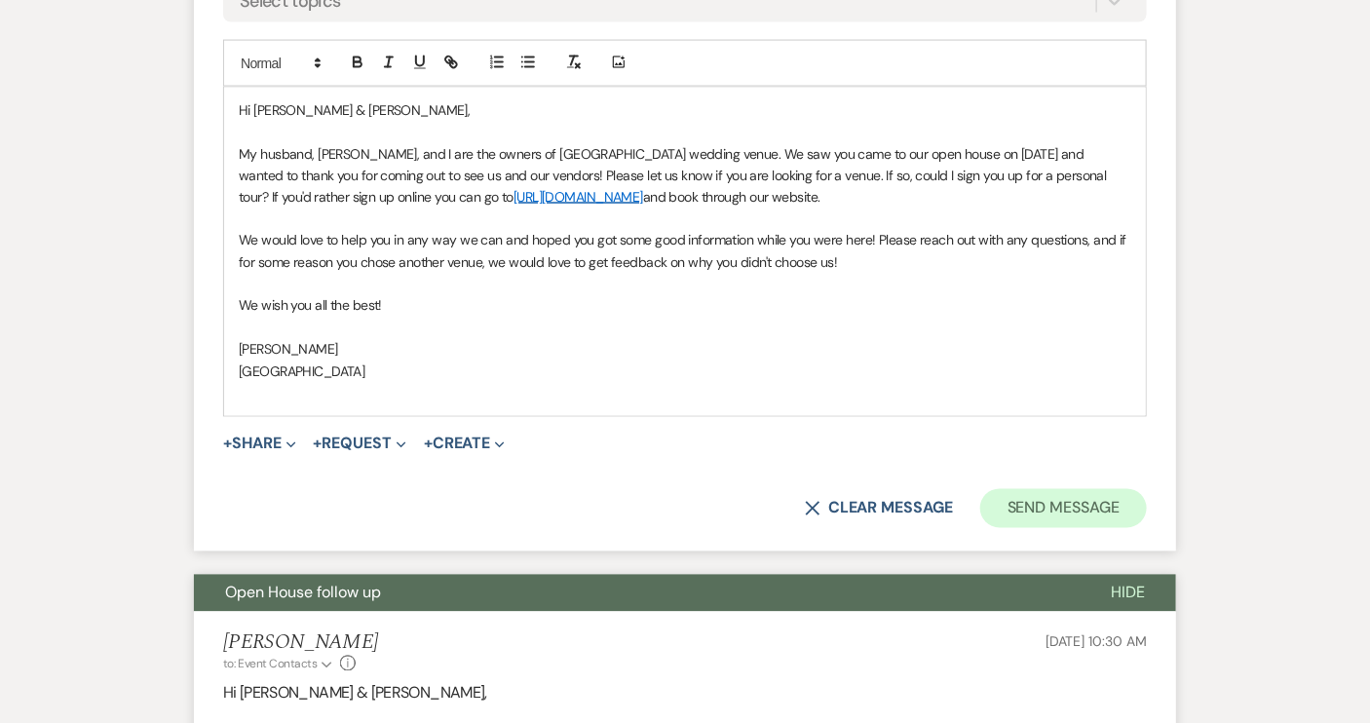
type input "Open House follow up"
click at [1046, 512] on button "Send Message" at bounding box center [1063, 508] width 167 height 39
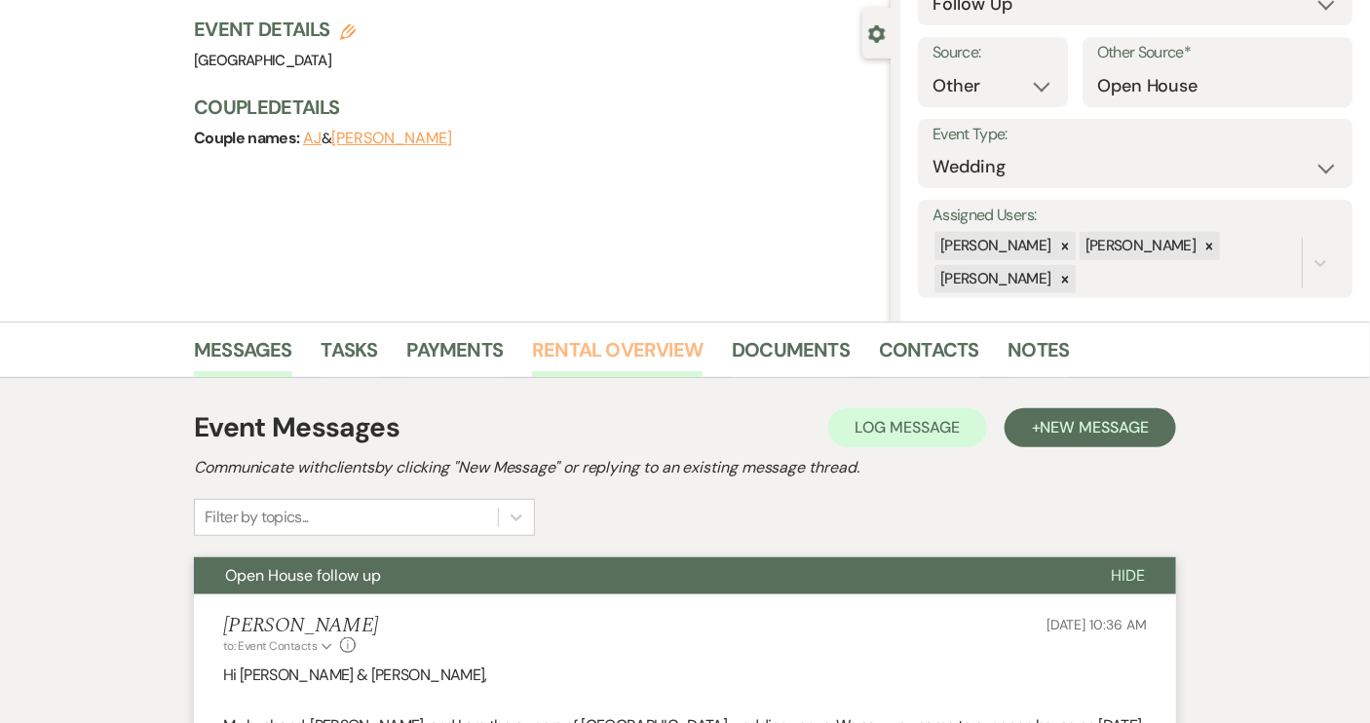
scroll to position [0, 0]
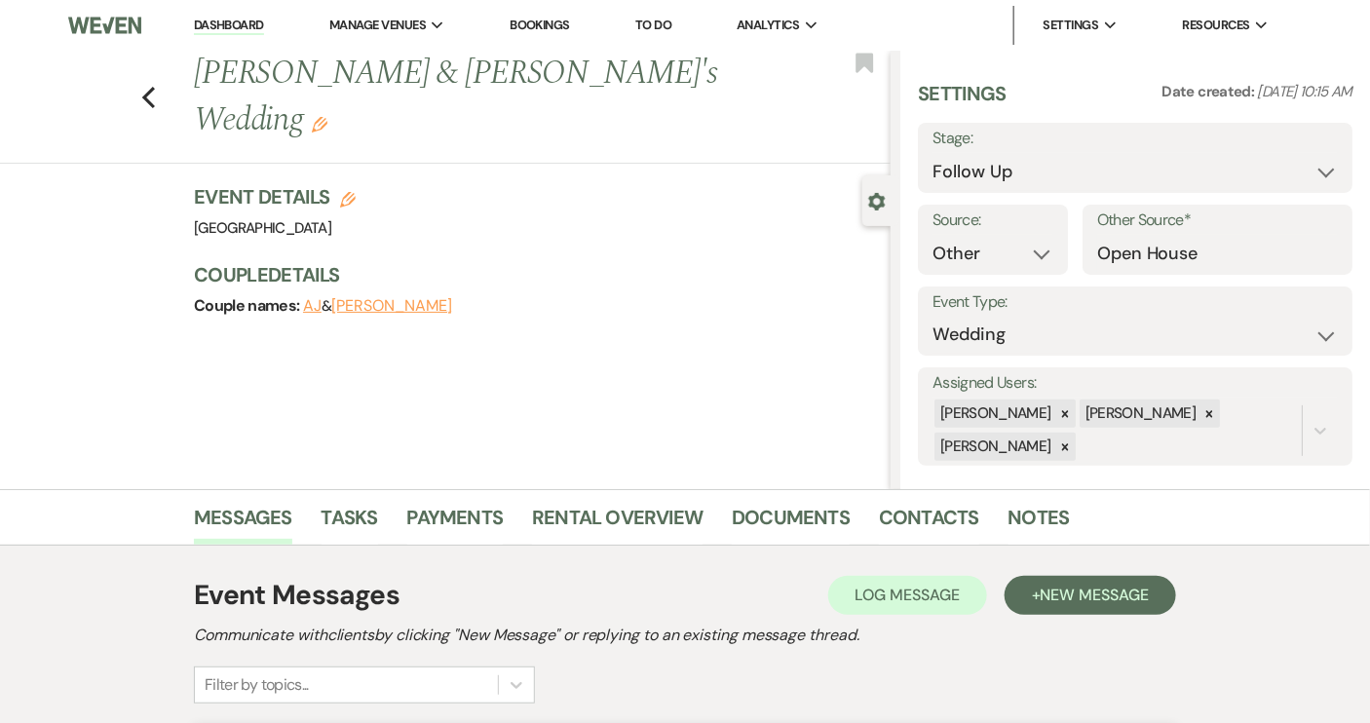
click at [360, 292] on div "Couple names: AJ & Hannah" at bounding box center [532, 305] width 677 height 27
click at [363, 298] on button "[PERSON_NAME]" at bounding box center [391, 306] width 121 height 16
select select "1"
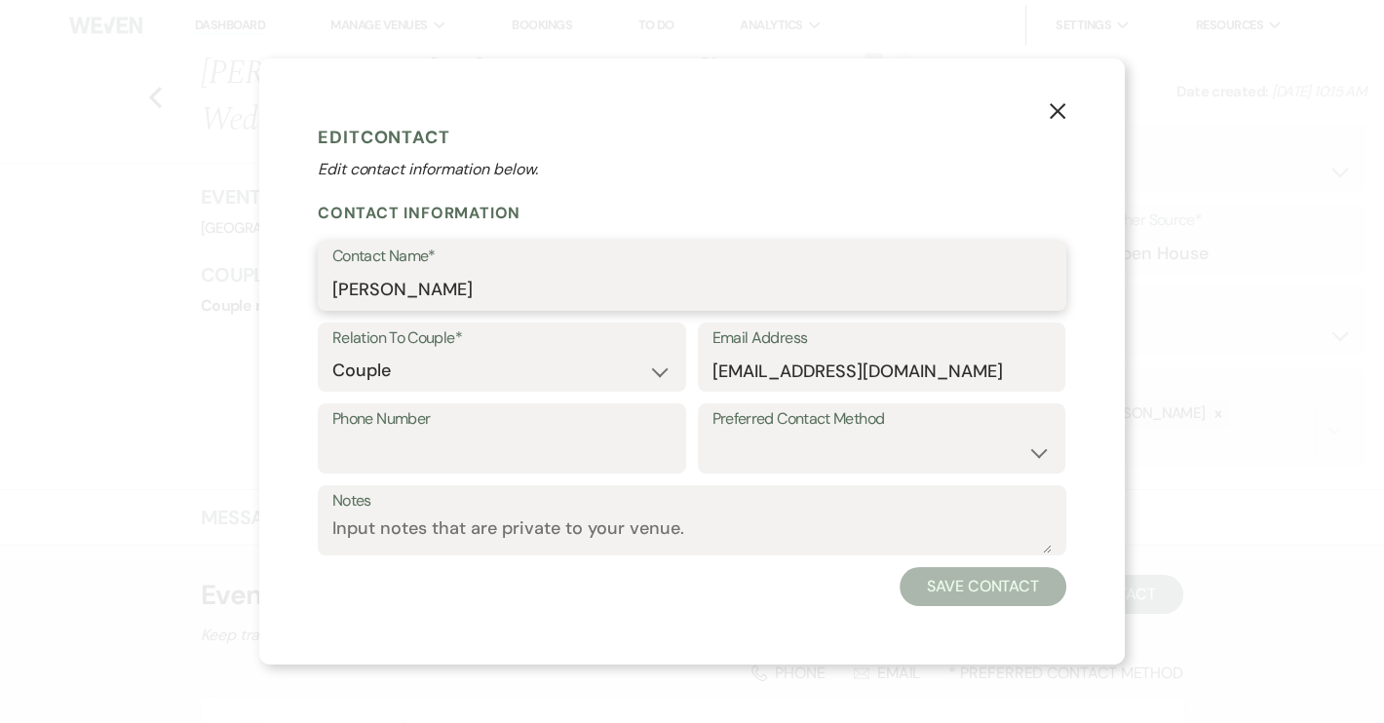
click at [429, 295] on input "[PERSON_NAME]" at bounding box center [691, 290] width 719 height 38
type input "Hannah Haupfear"
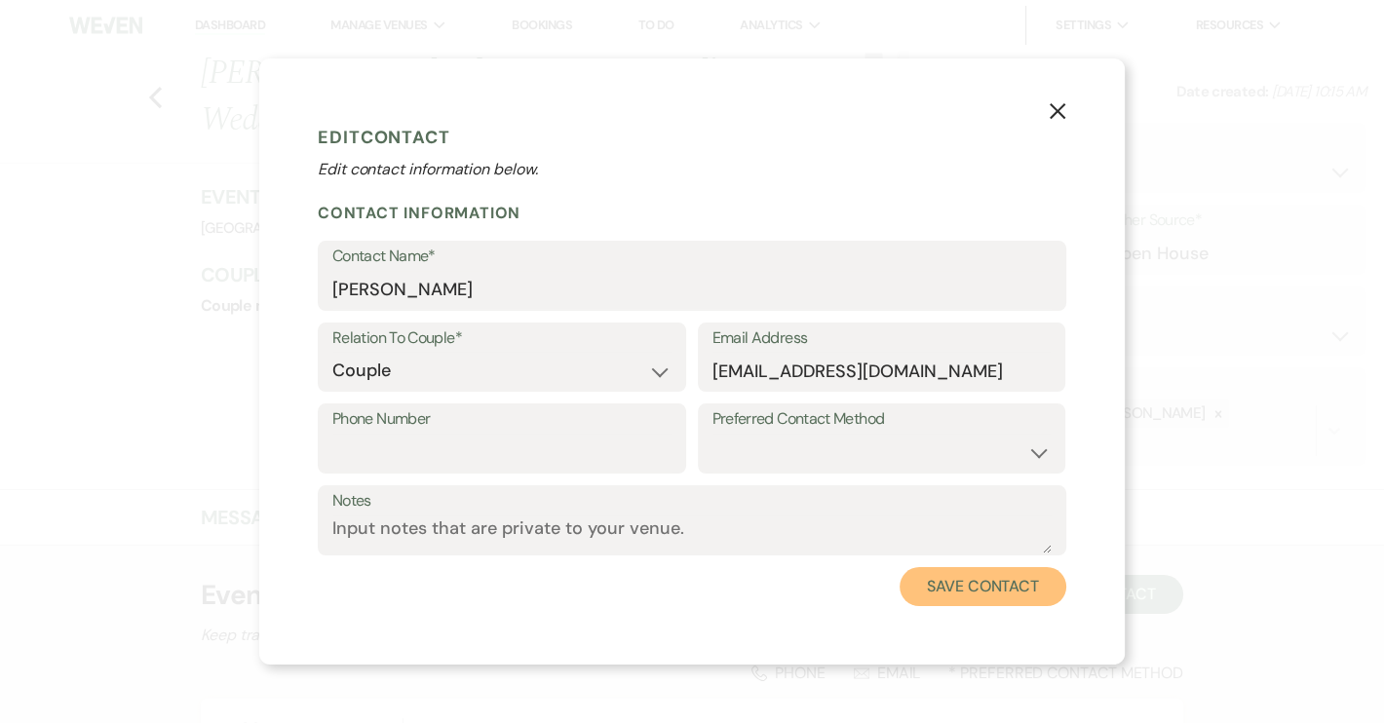
click at [999, 576] on button "Save Contact" at bounding box center [982, 586] width 167 height 39
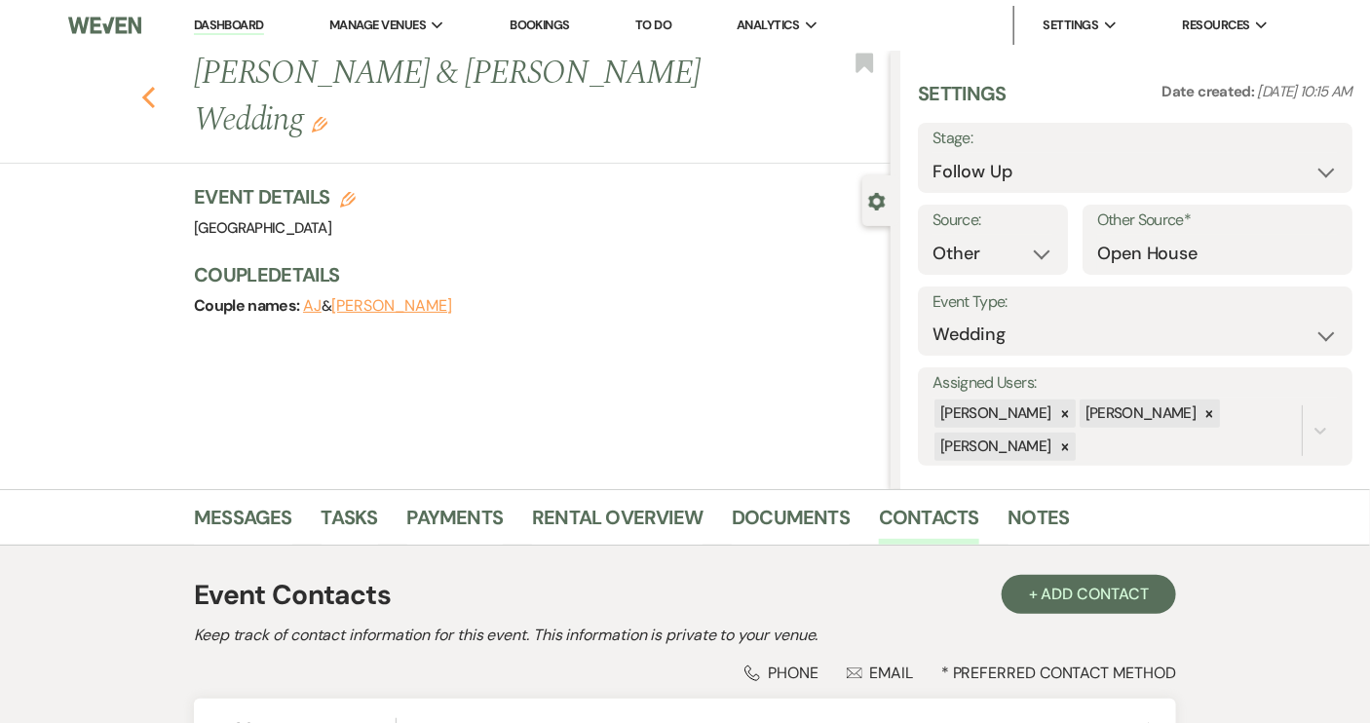
click at [156, 86] on icon "Previous" at bounding box center [148, 97] width 15 height 23
select select "9"
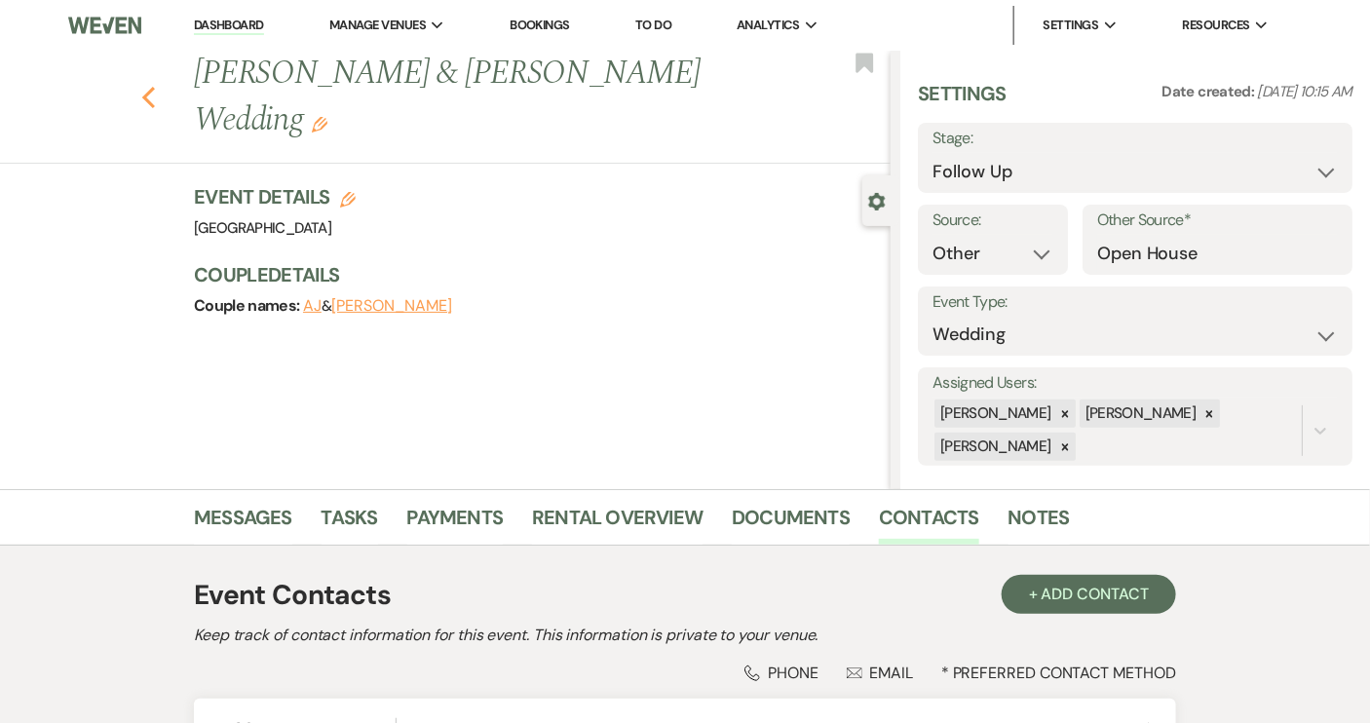
select select "9"
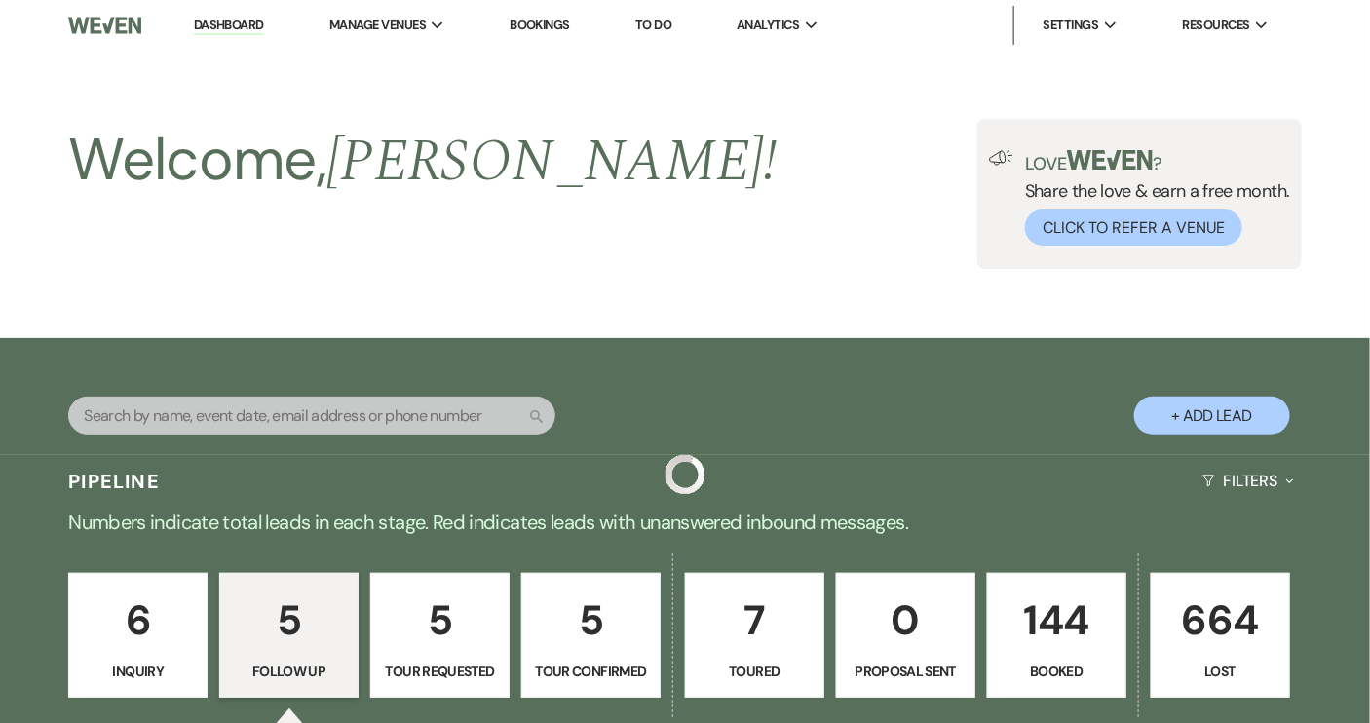
scroll to position [531, 0]
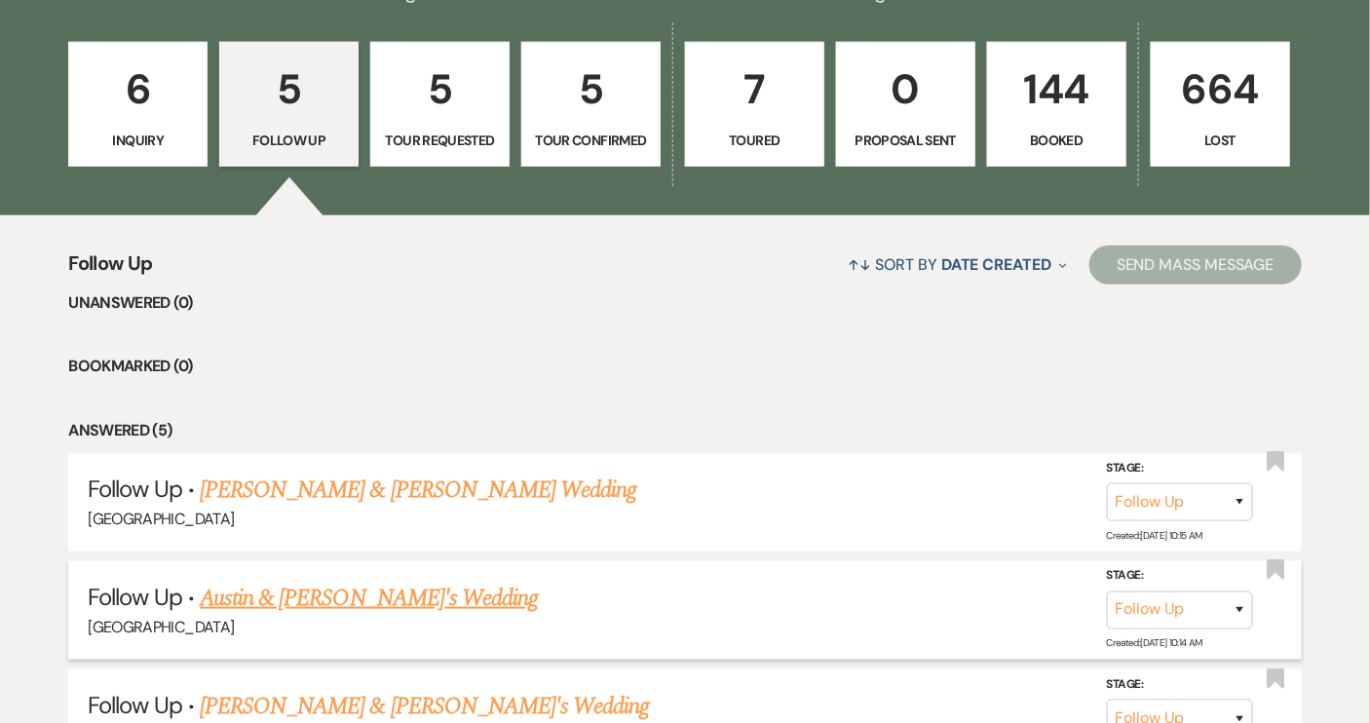
click at [350, 591] on link "Austin & [PERSON_NAME]'s Wedding" at bounding box center [369, 598] width 338 height 35
select select "9"
select select "14"
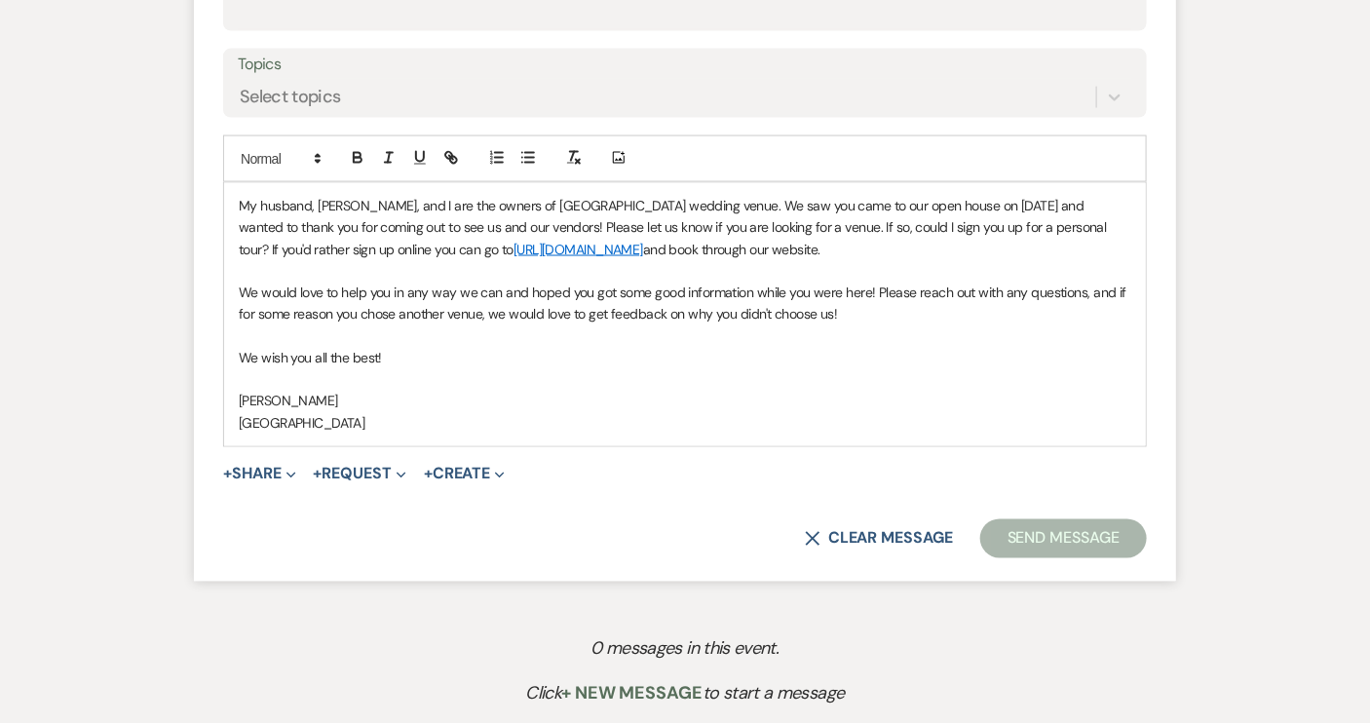
scroll to position [708, 0]
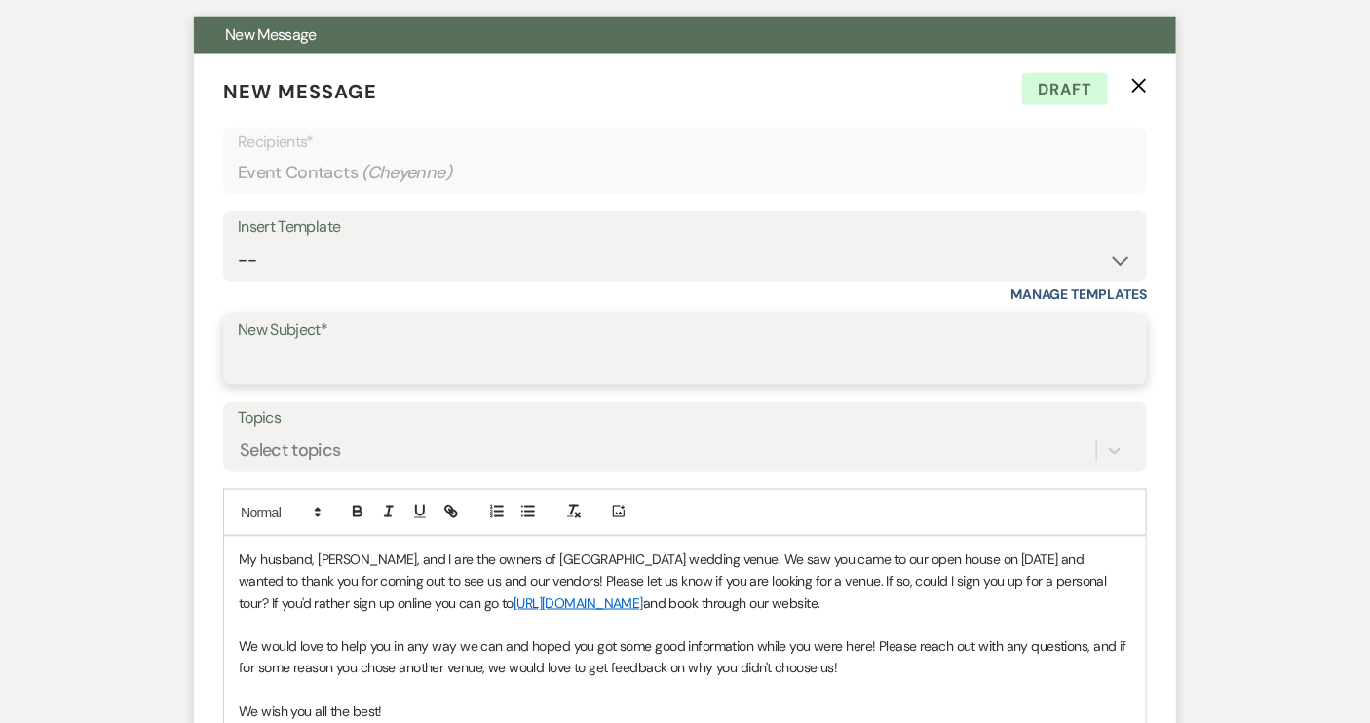
click at [260, 363] on input "New Subject*" at bounding box center [685, 364] width 894 height 38
type input "Open House follow up"
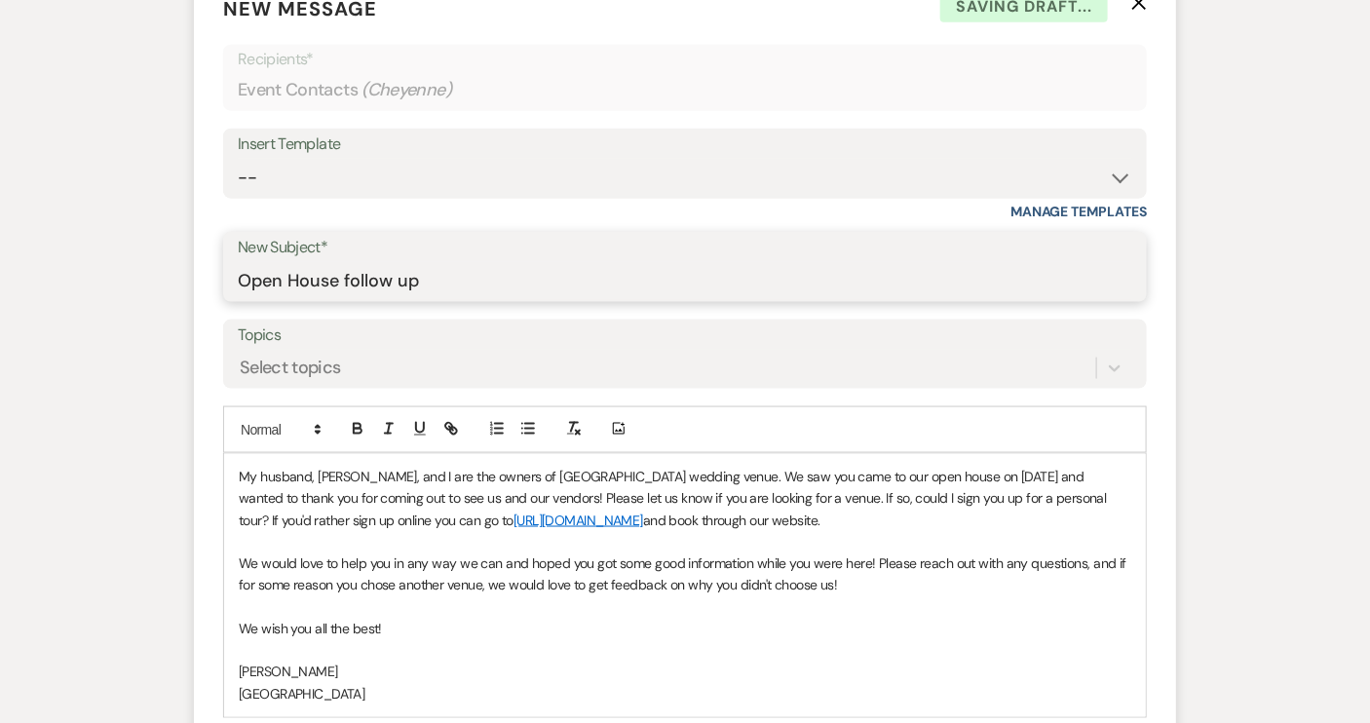
scroll to position [1062, 0]
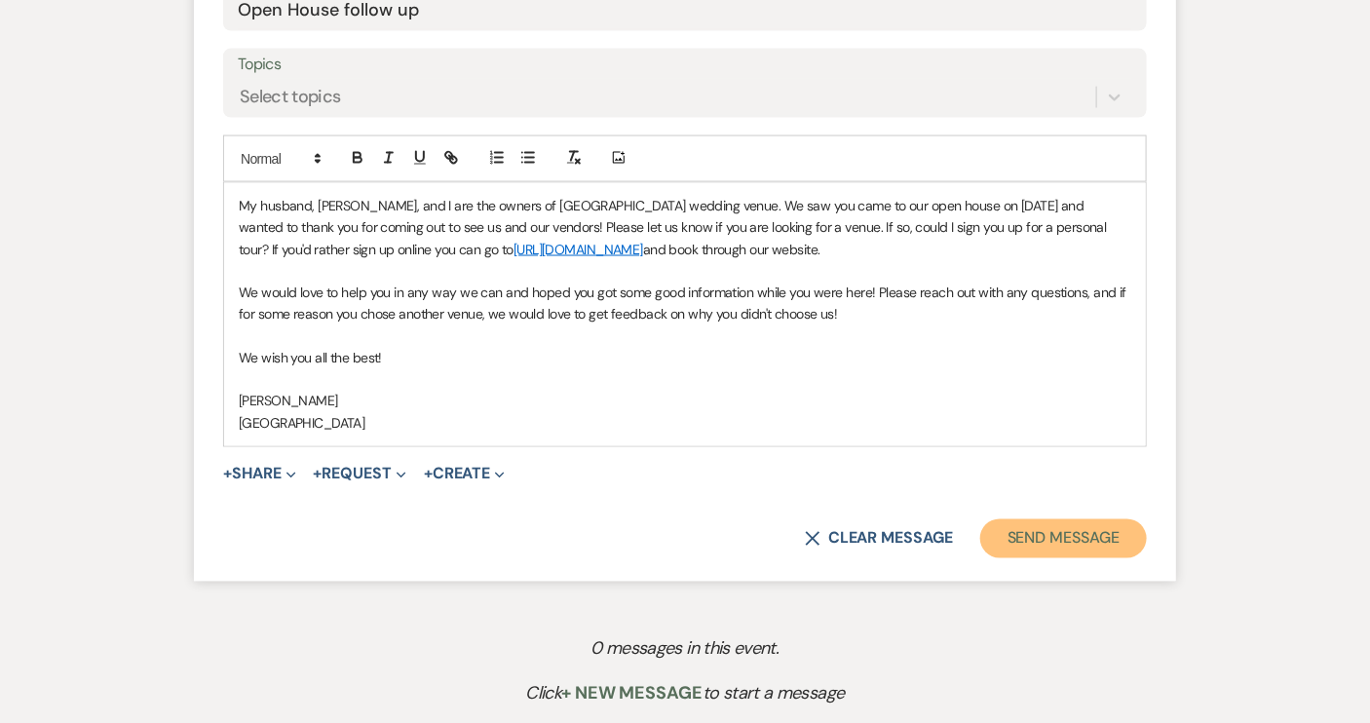
click at [1044, 544] on button "Send Message" at bounding box center [1063, 538] width 167 height 39
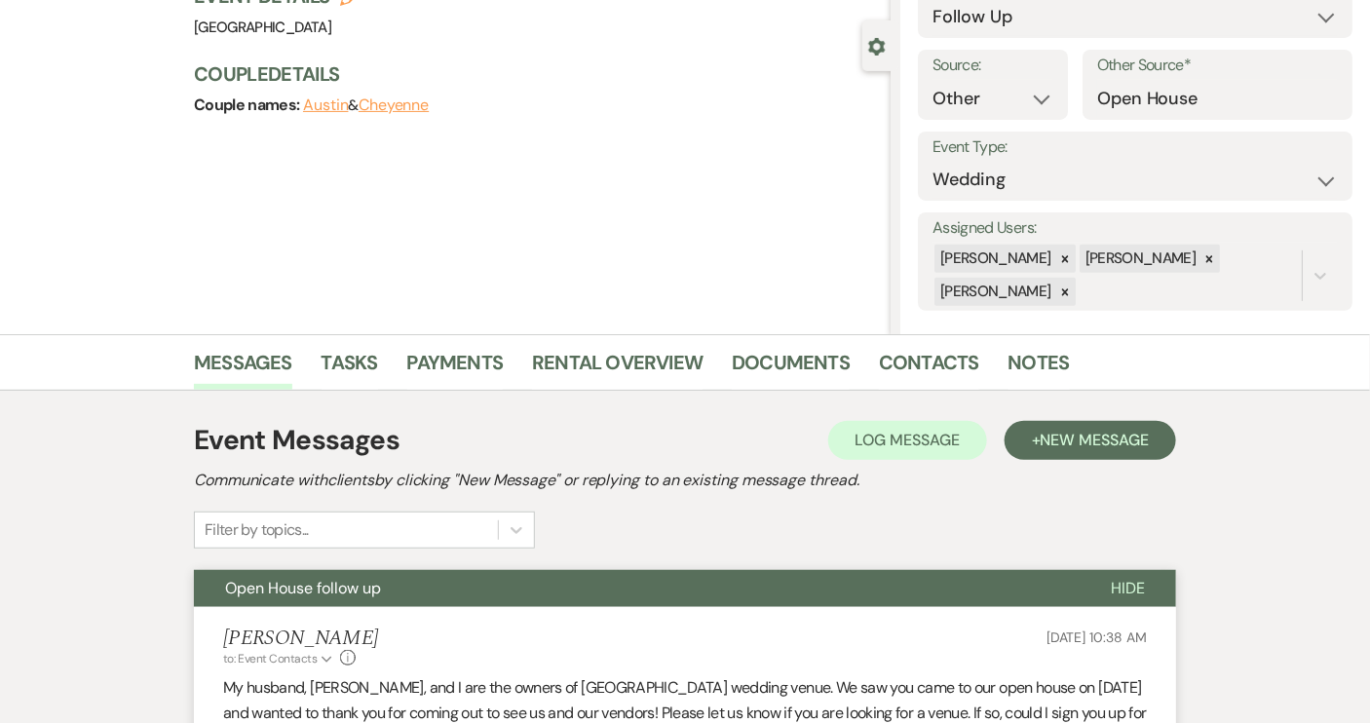
scroll to position [0, 0]
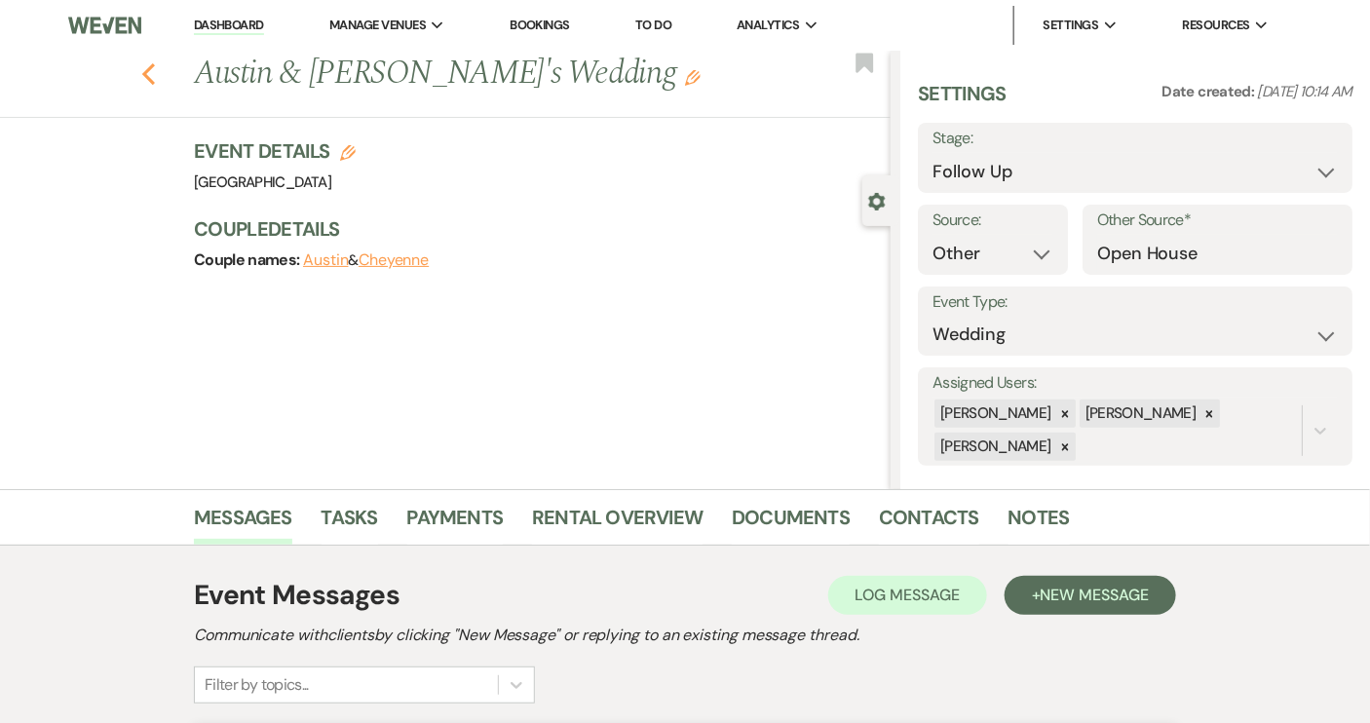
click at [151, 72] on use "button" at bounding box center [148, 73] width 13 height 21
select select "9"
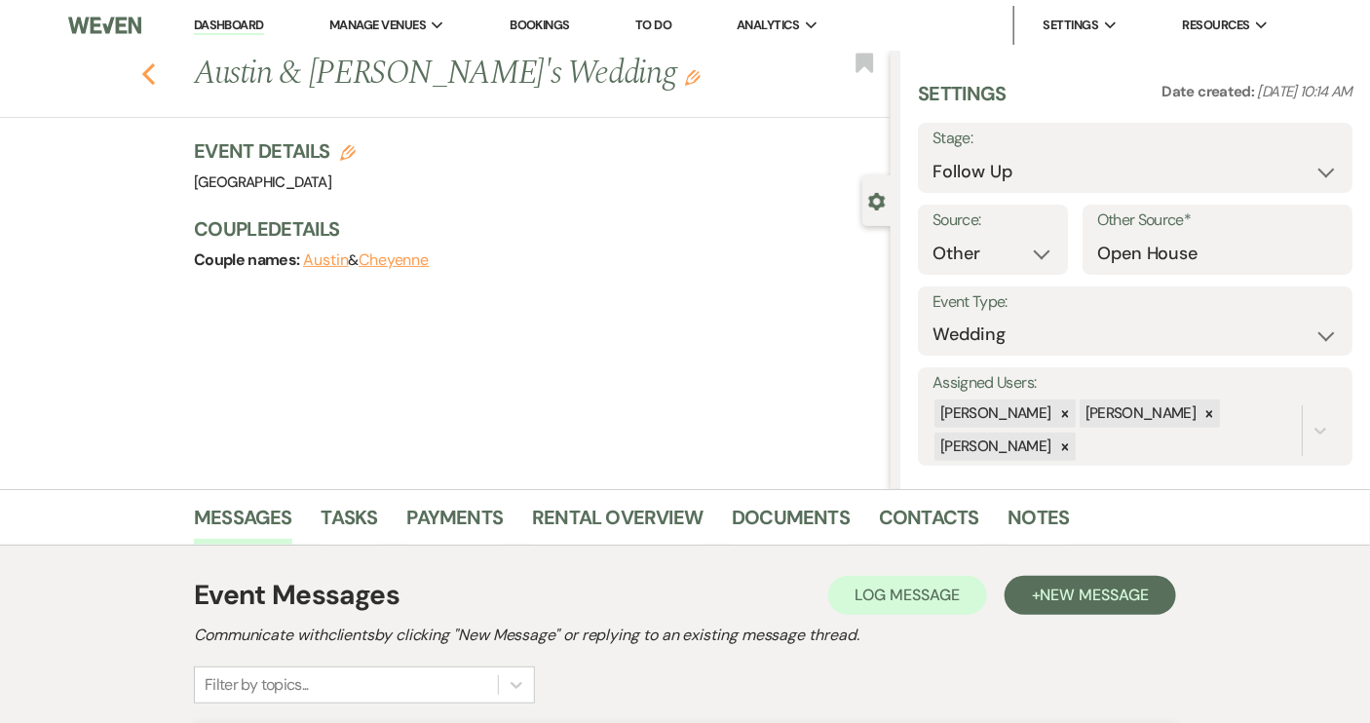
select select "9"
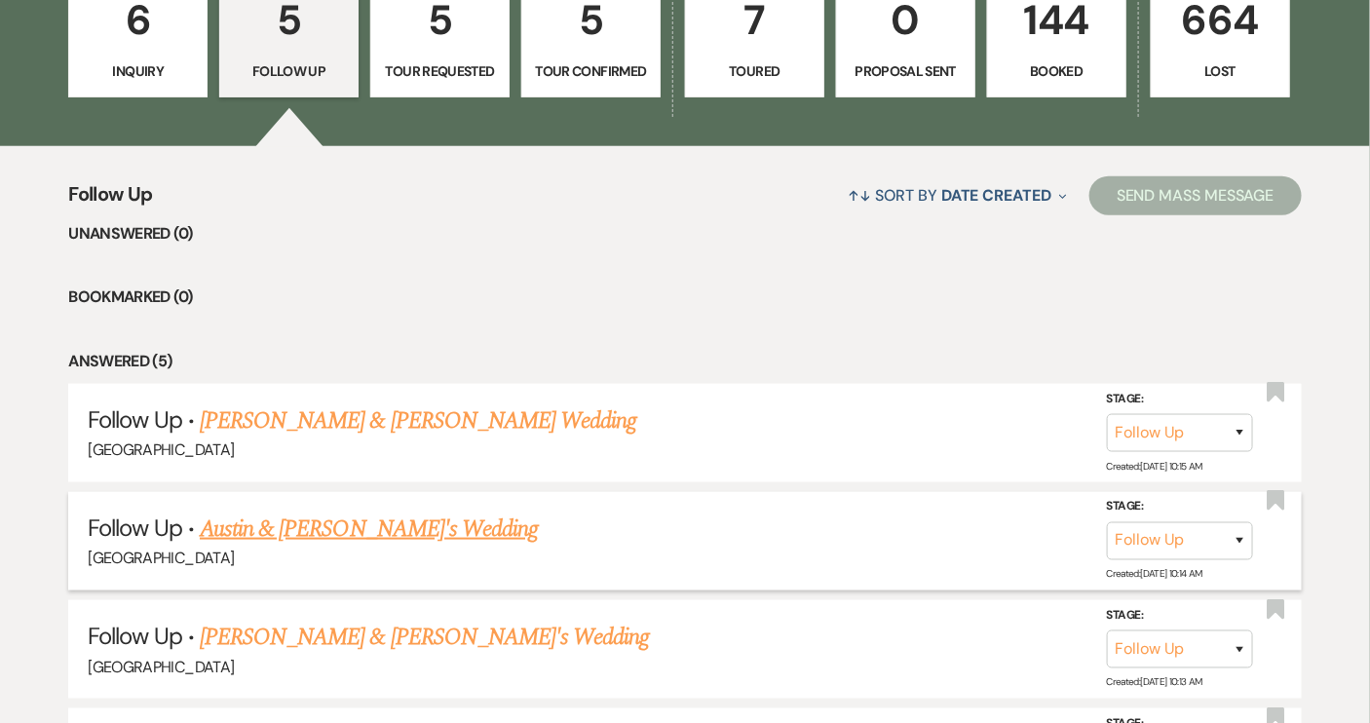
scroll to position [708, 0]
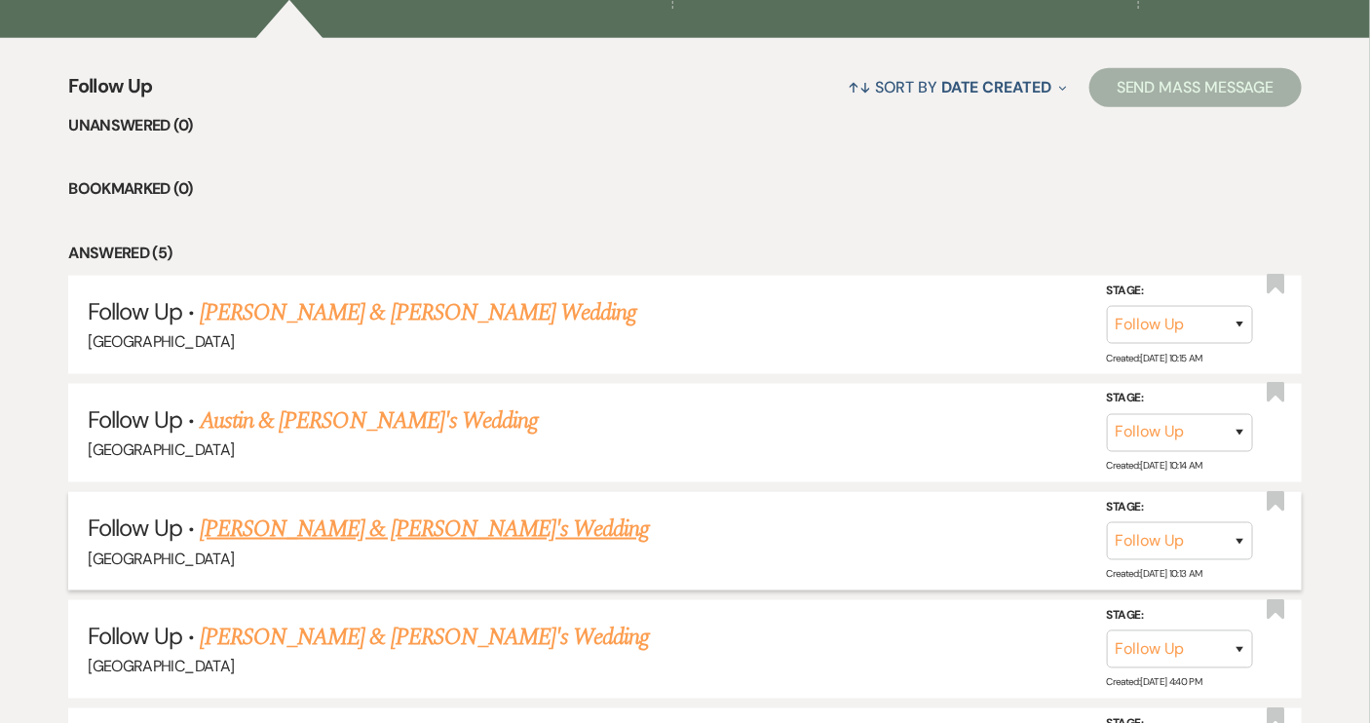
click at [381, 526] on link "[PERSON_NAME] & [PERSON_NAME]'s Wedding" at bounding box center [425, 529] width 450 height 35
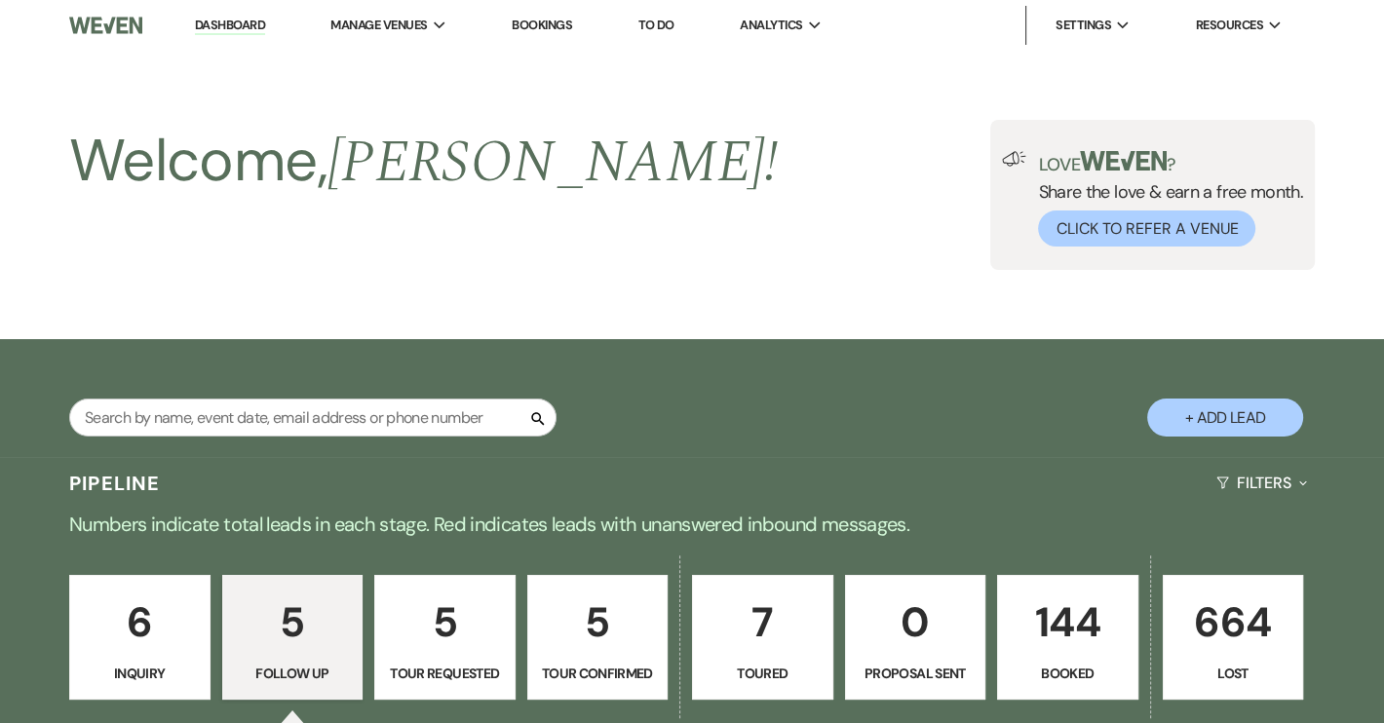
select select "9"
select select "14"
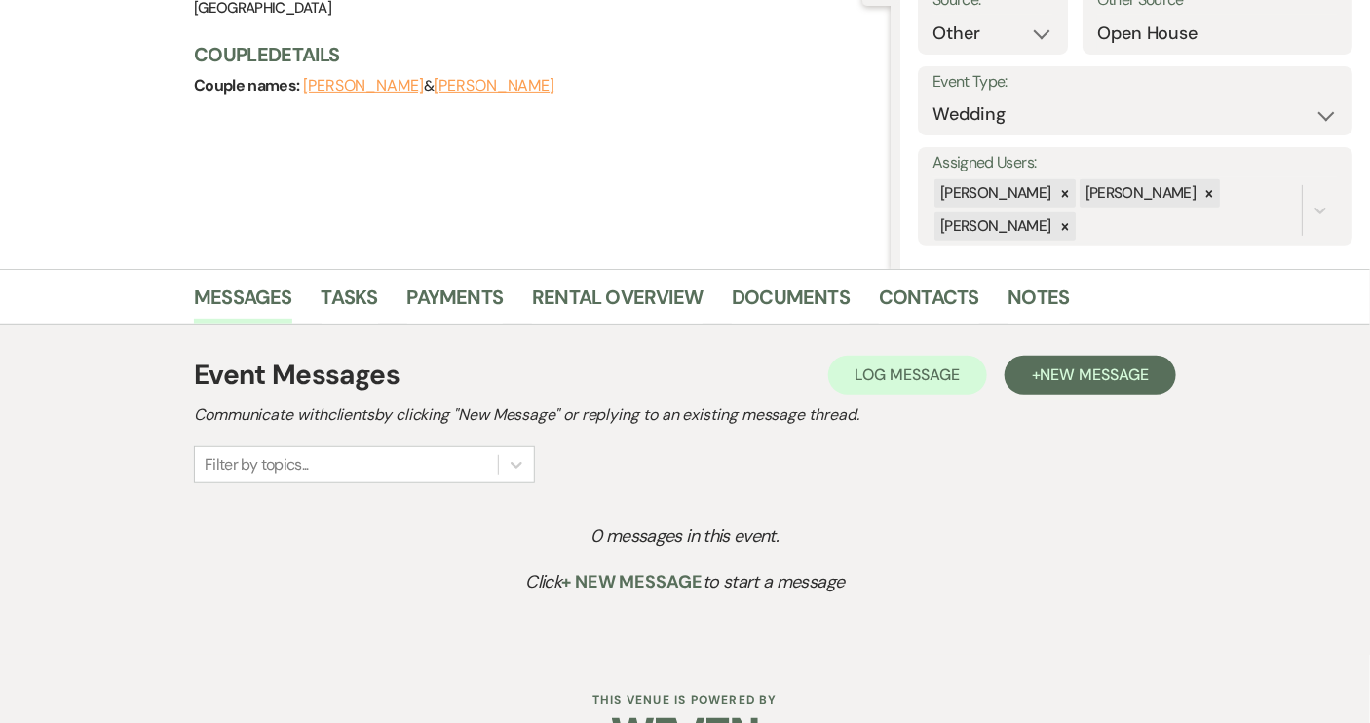
scroll to position [265, 0]
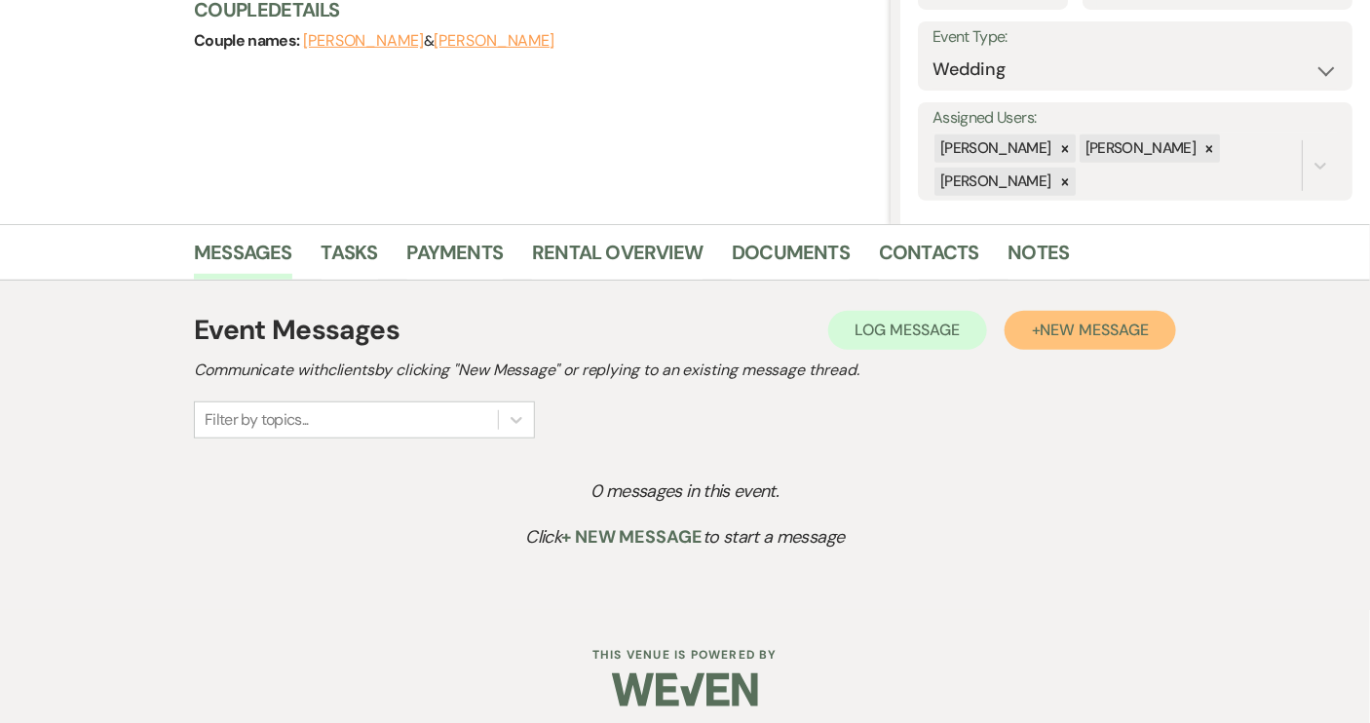
click at [1106, 326] on span "New Message" at bounding box center [1095, 330] width 108 height 20
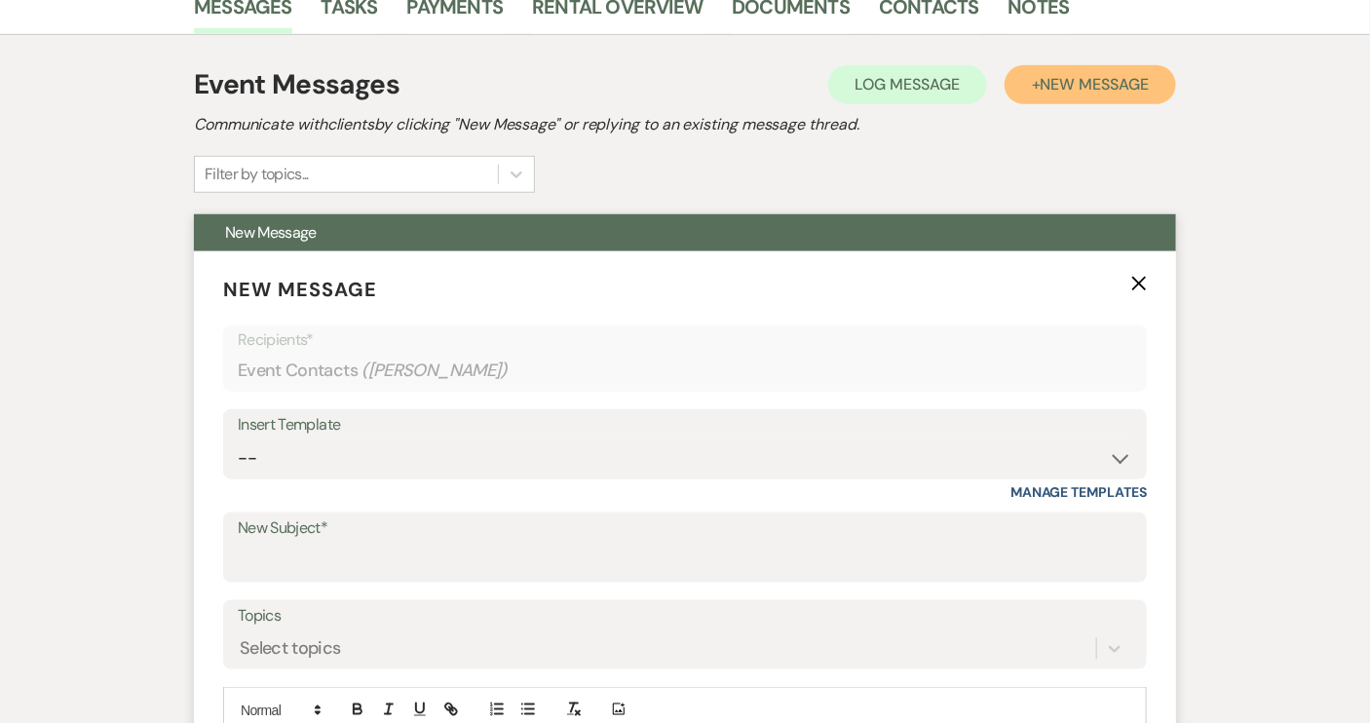
scroll to position [620, 0]
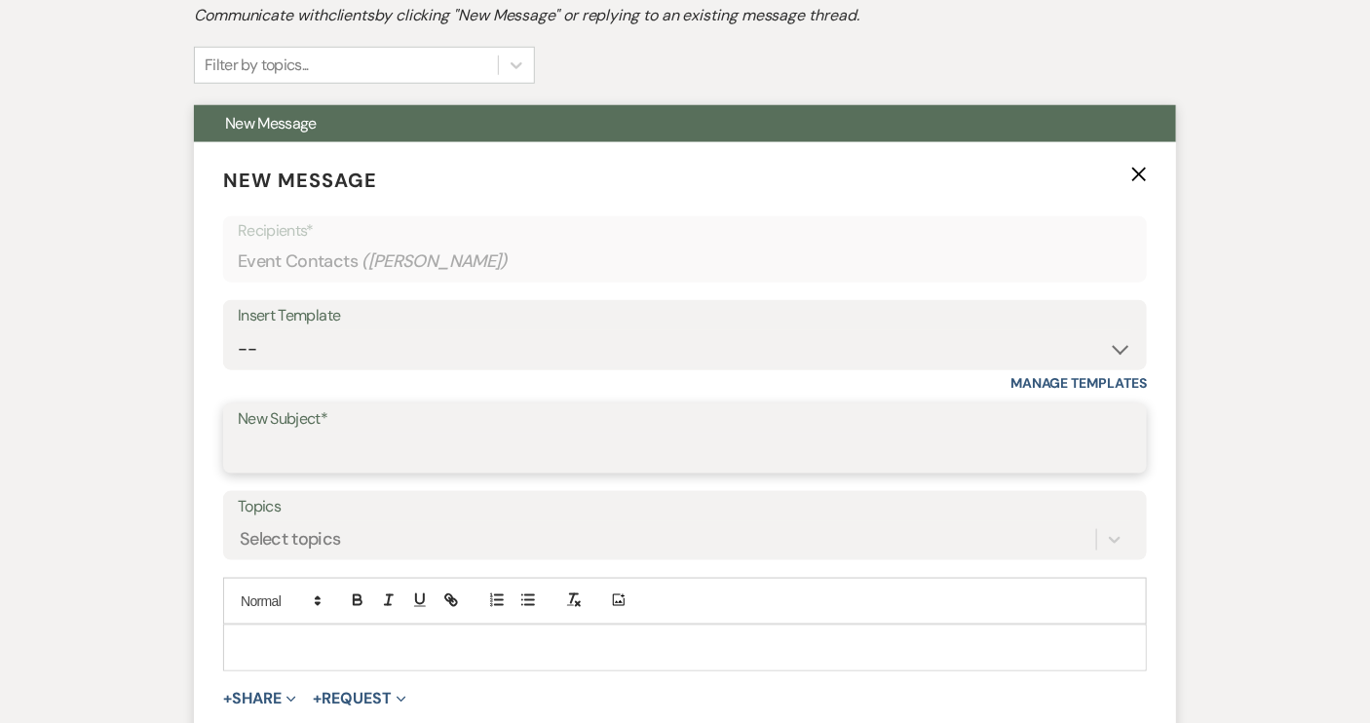
click at [284, 440] on input "New Subject*" at bounding box center [685, 453] width 894 height 38
type input "Open House follow up"
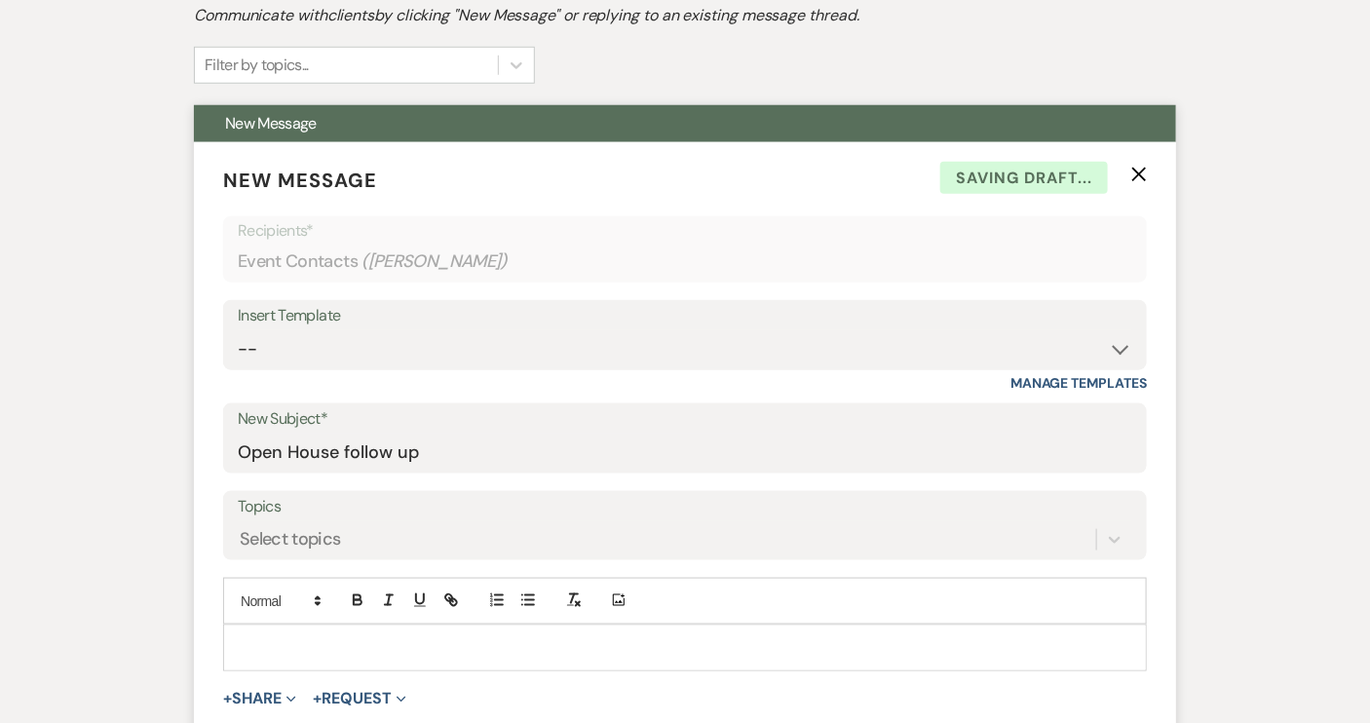
click at [299, 637] on p at bounding box center [685, 647] width 893 height 21
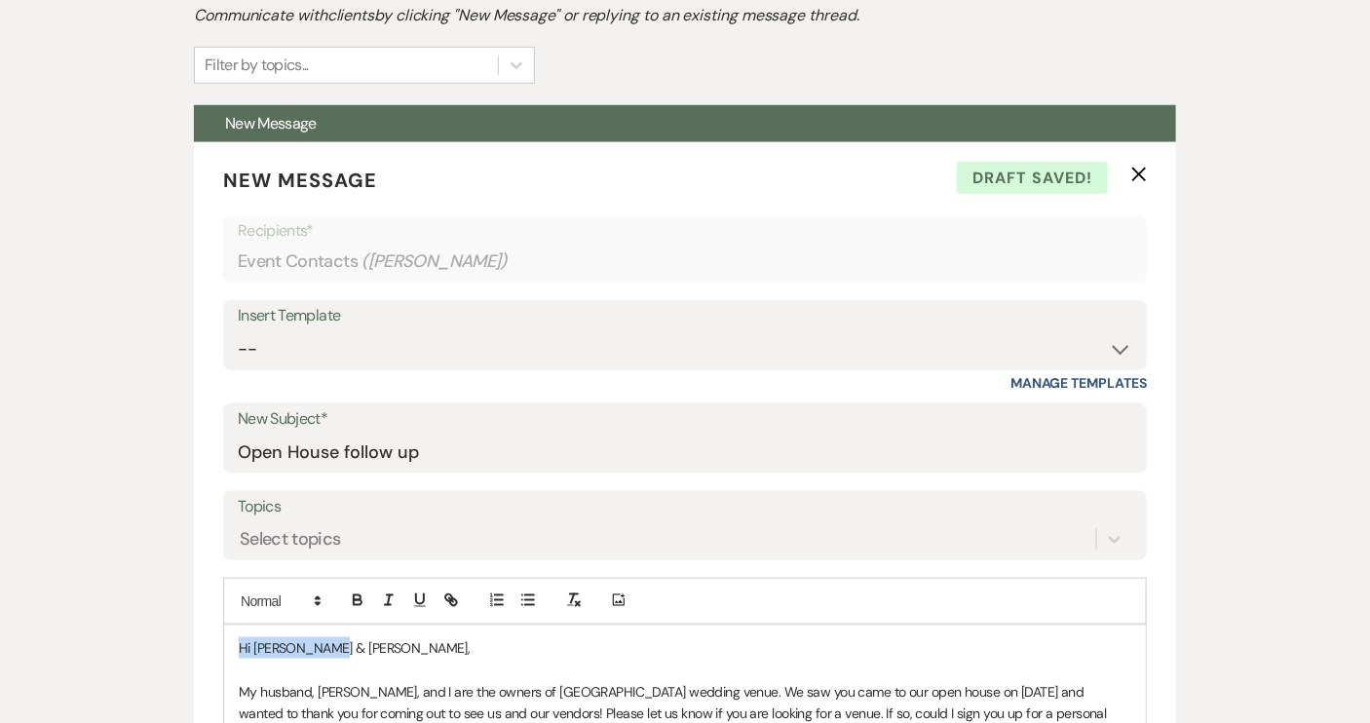
drag, startPoint x: 330, startPoint y: 649, endPoint x: 189, endPoint y: 645, distance: 141.3
click at [189, 645] on div "Event Messages Log Log Message + New Message Communicate with clients by clicki…" at bounding box center [685, 601] width 1111 height 1350
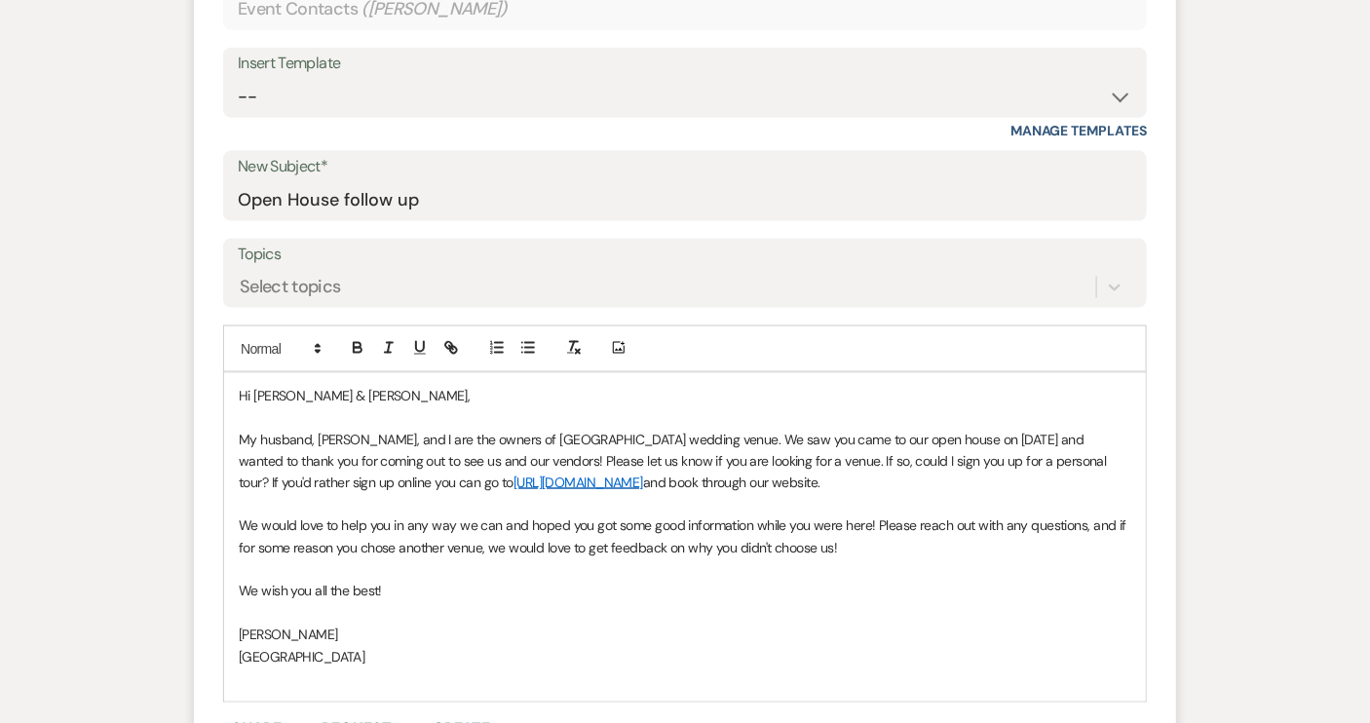
scroll to position [973, 0]
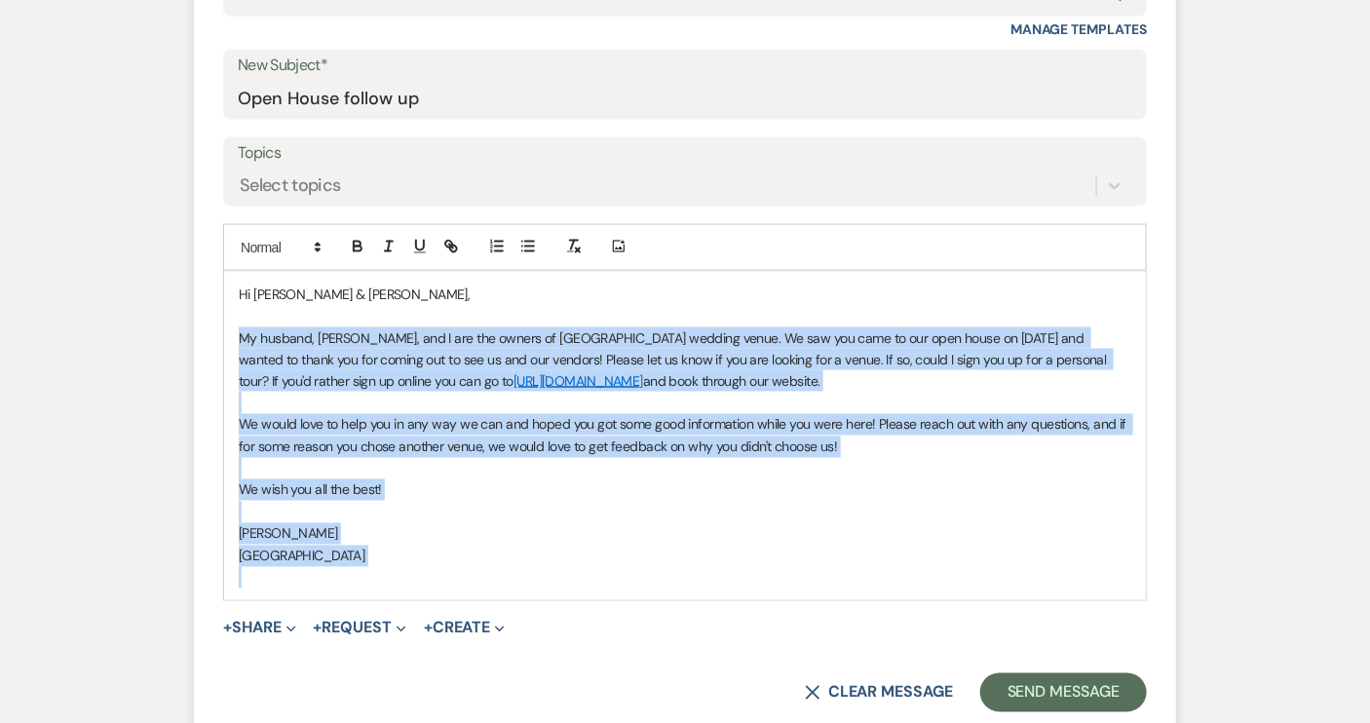
drag, startPoint x: 236, startPoint y: 336, endPoint x: 421, endPoint y: 566, distance: 295.2
click at [421, 566] on div "Hi Elizabeth & Mitchell, My husband, John, and I are the owners of Piney Grove …" at bounding box center [685, 436] width 922 height 328
copy div "My husband, John, and I are the owners of Piney Grove Ranch wedding venue. We s…"
click at [1079, 690] on button "Send Message" at bounding box center [1063, 692] width 167 height 39
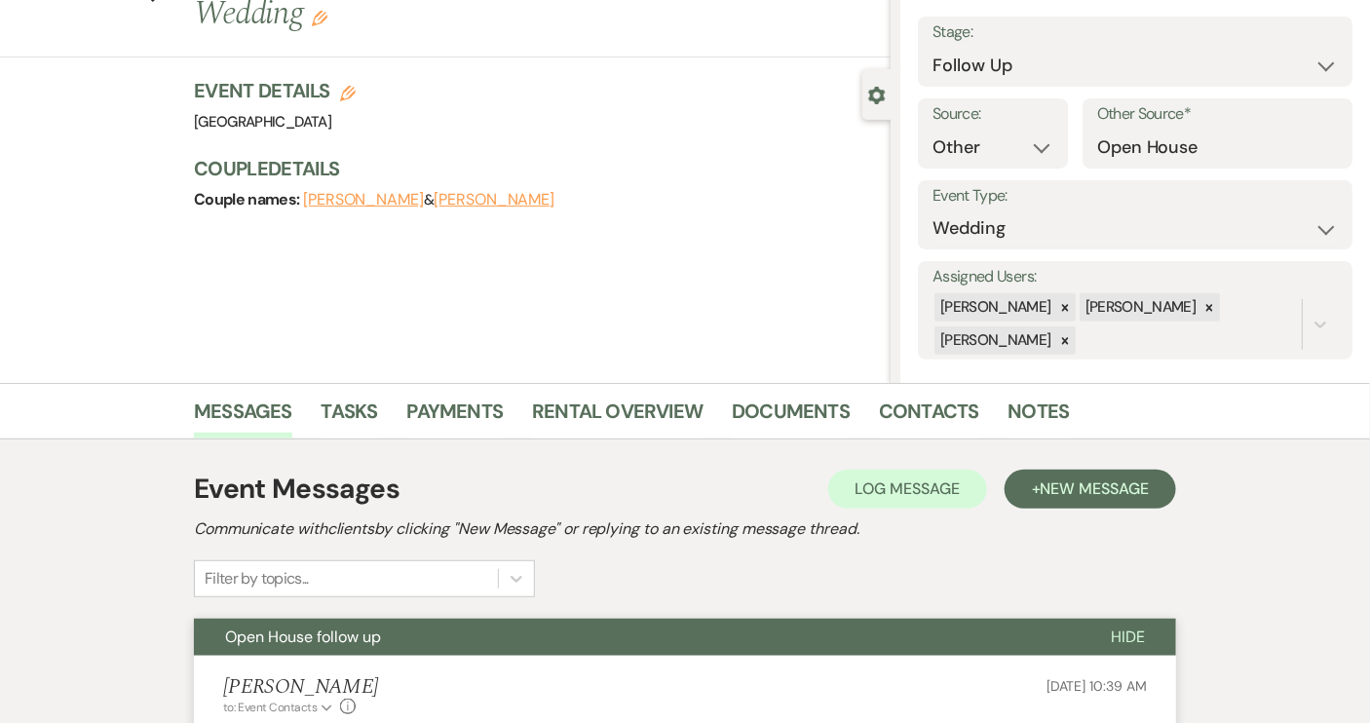
scroll to position [0, 0]
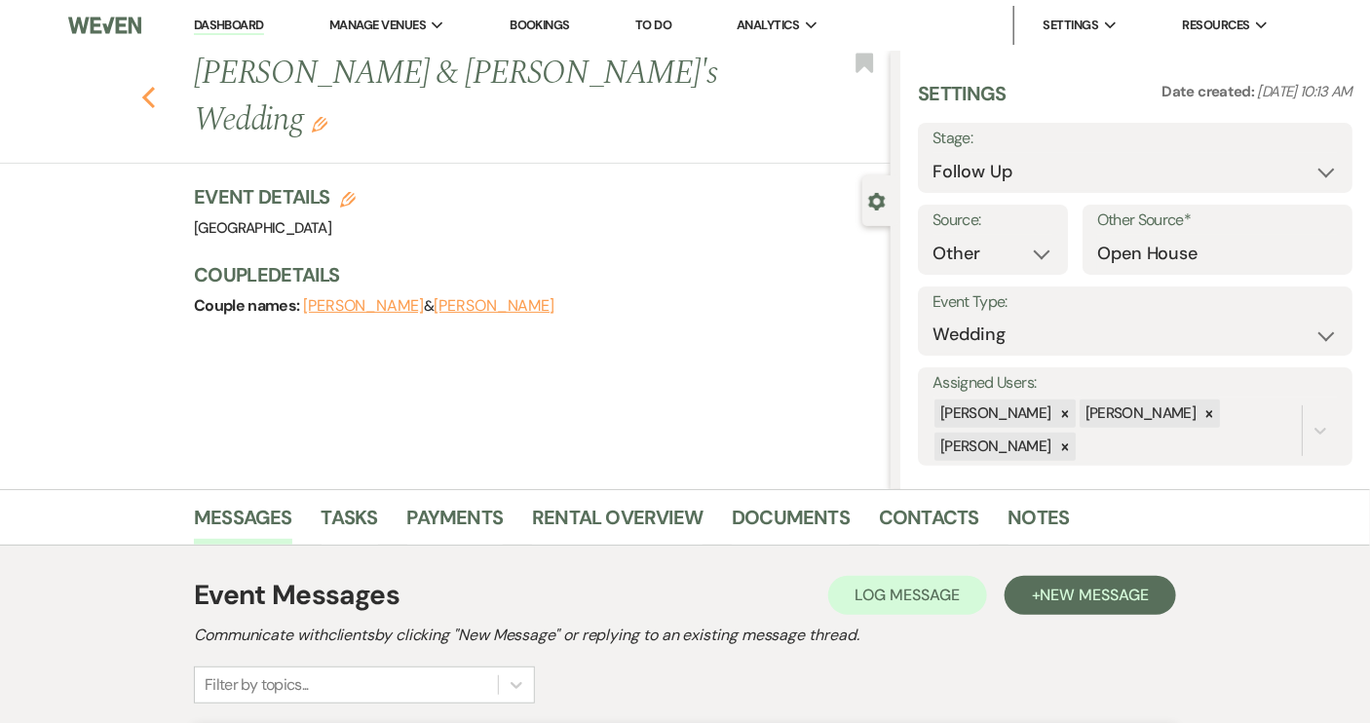
click at [153, 87] on use "button" at bounding box center [148, 97] width 13 height 21
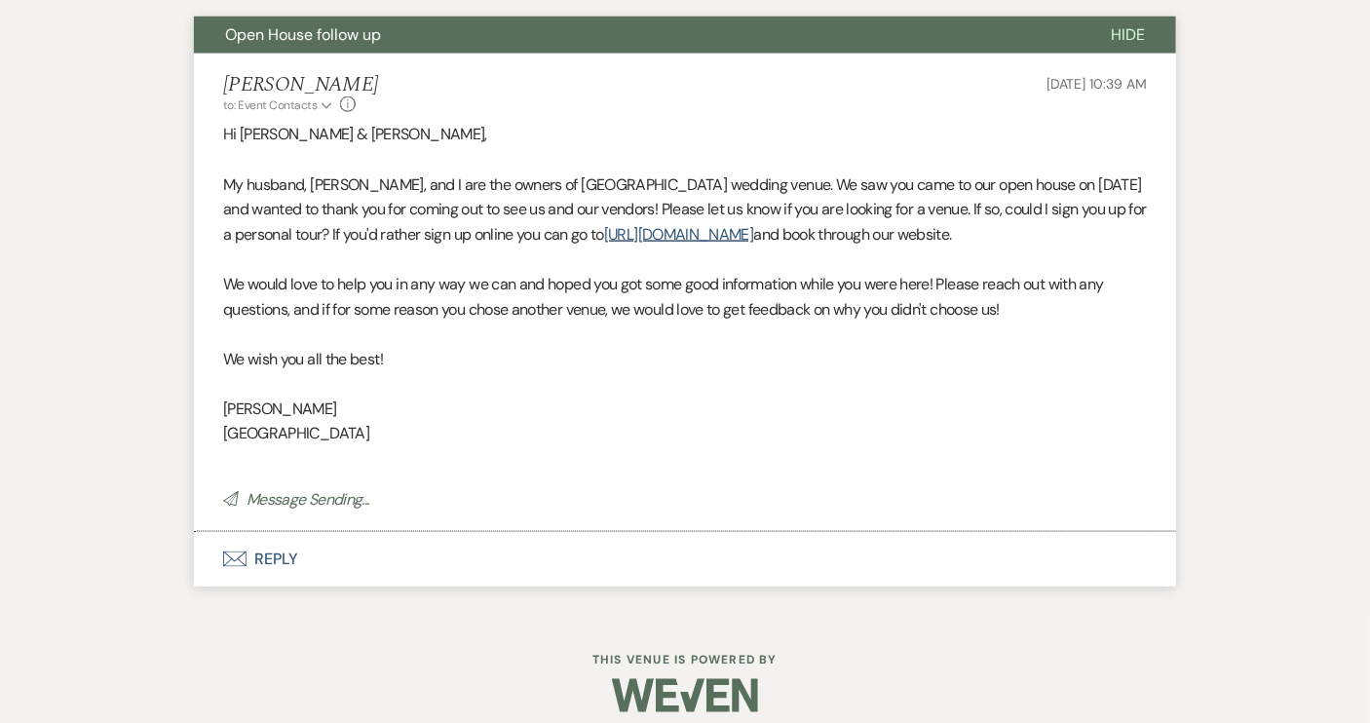
select select "9"
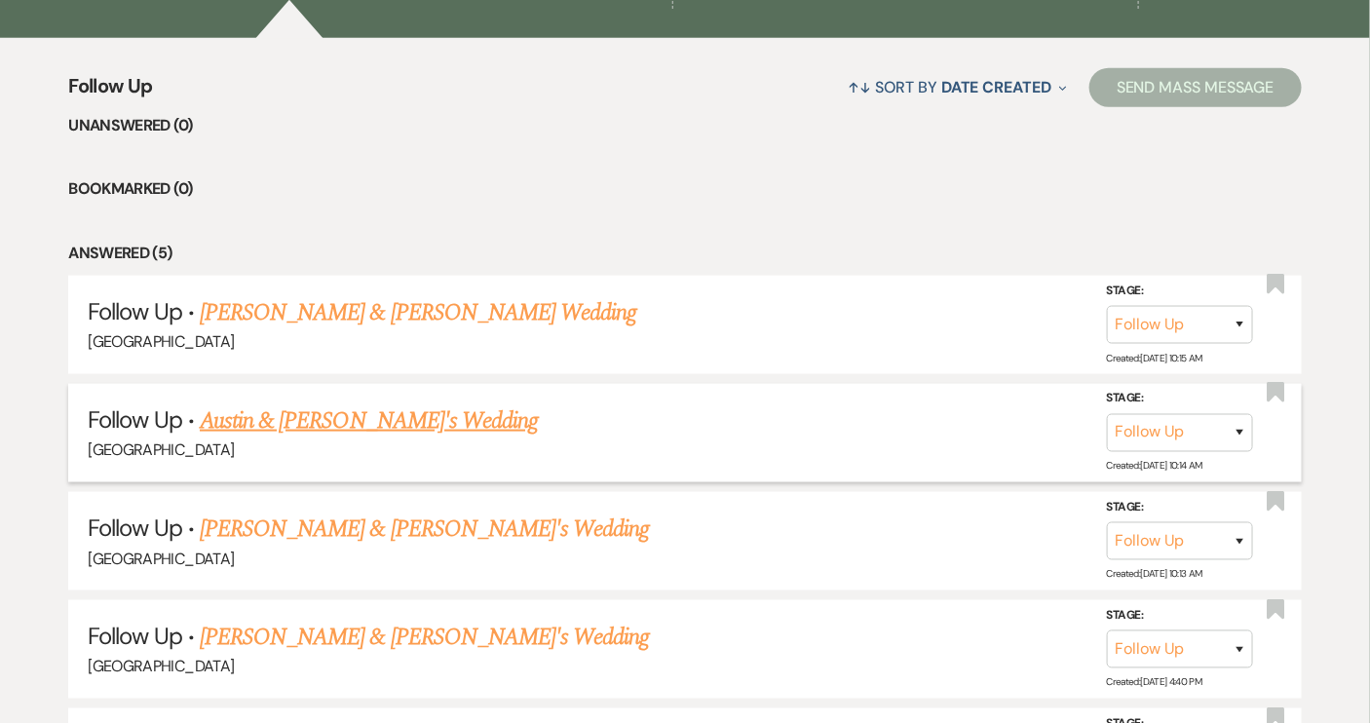
click at [325, 417] on link "Austin & [PERSON_NAME]'s Wedding" at bounding box center [369, 420] width 338 height 35
select select "9"
select select "14"
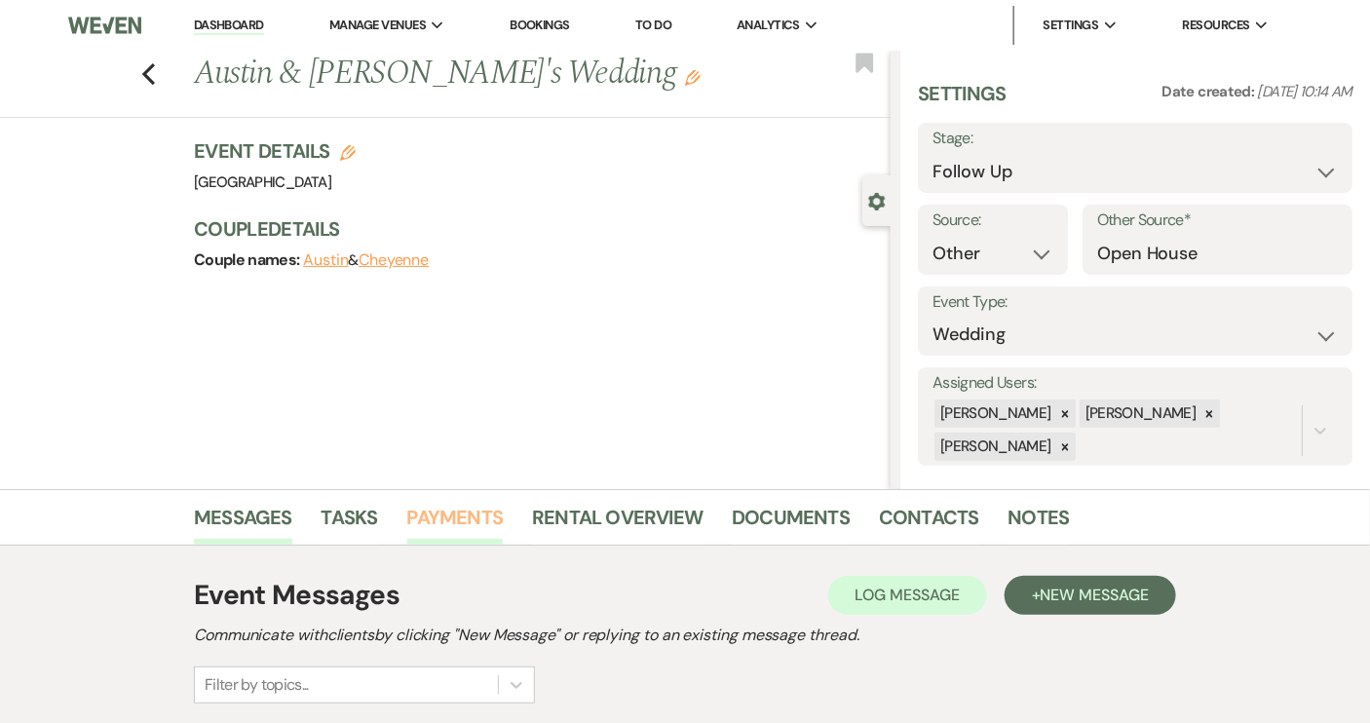
scroll to position [225, 0]
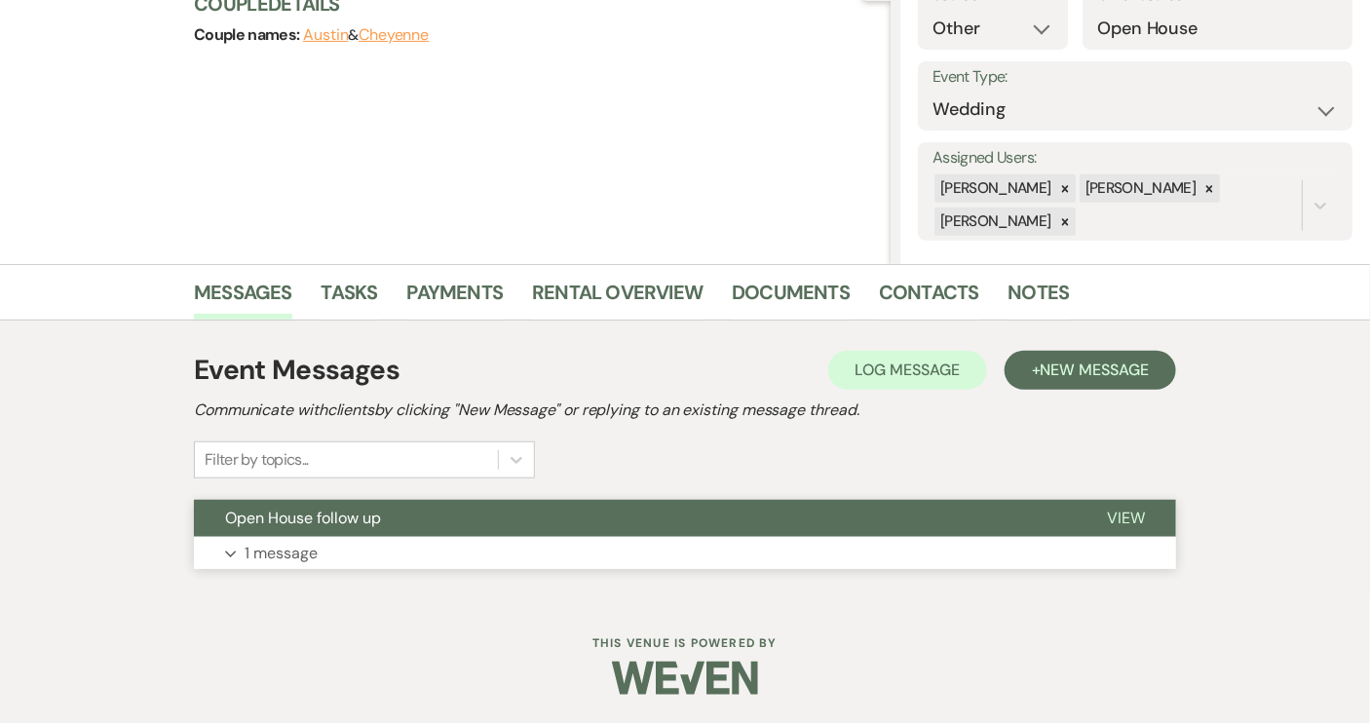
click at [355, 502] on button "Open House follow up" at bounding box center [635, 518] width 882 height 37
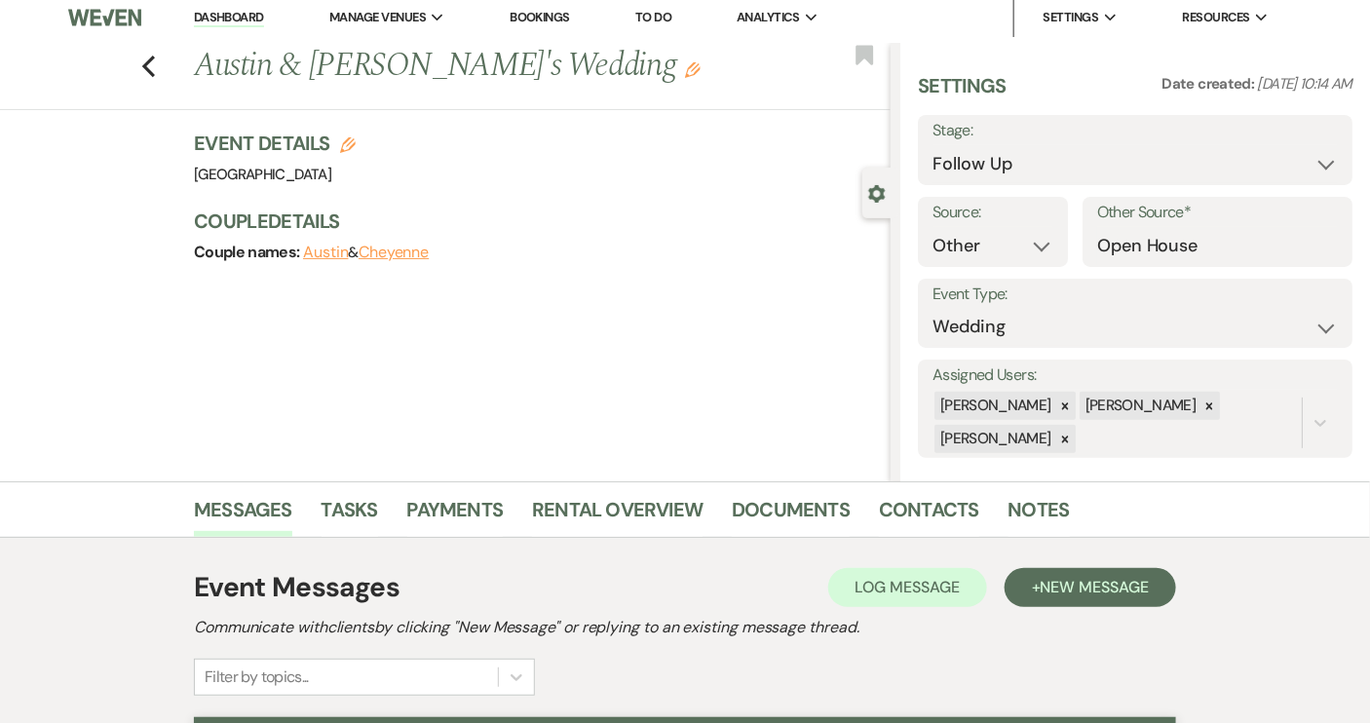
scroll to position [0, 0]
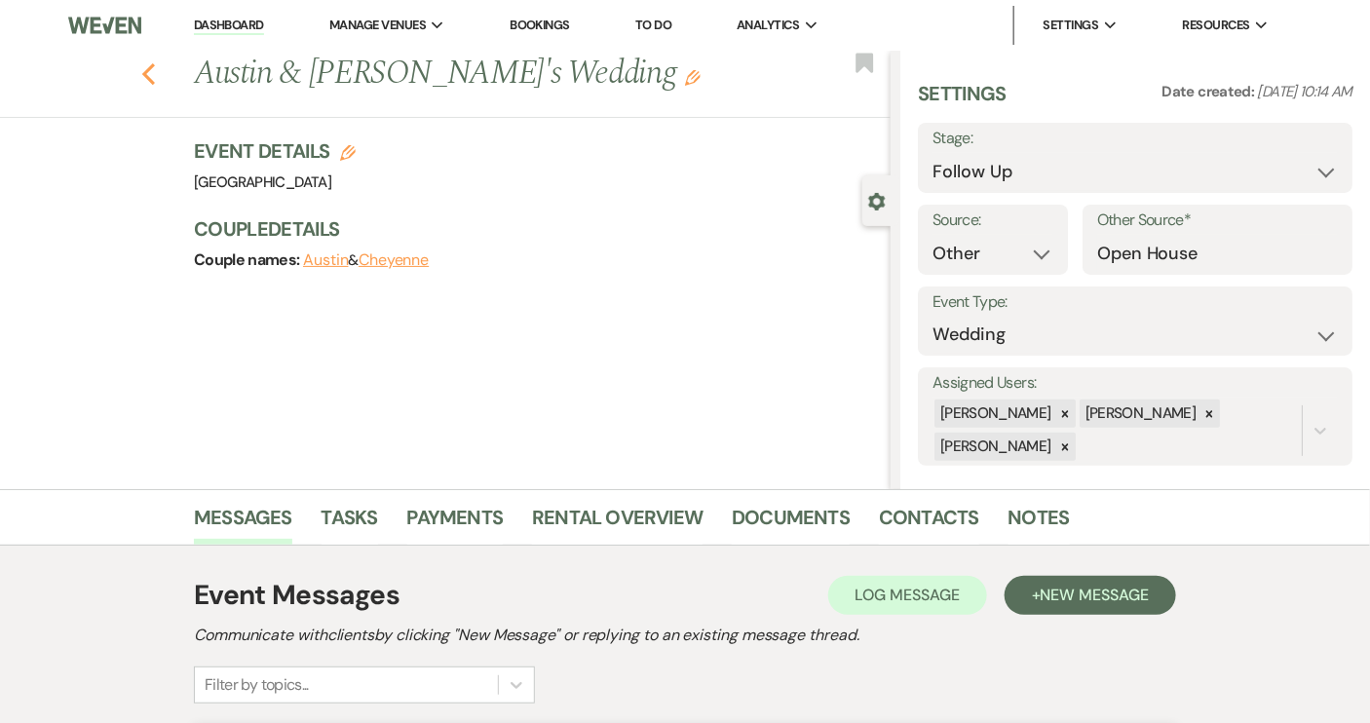
click at [151, 69] on icon "Previous" at bounding box center [148, 73] width 15 height 23
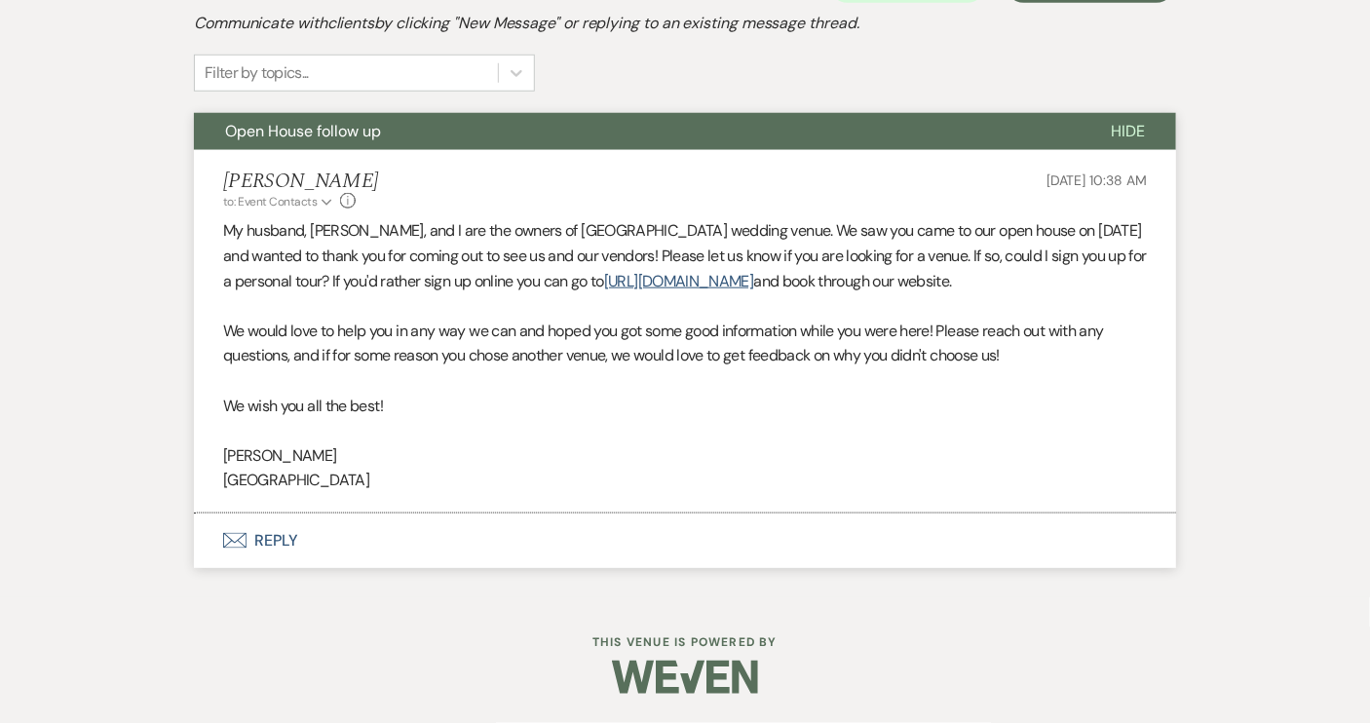
select select "9"
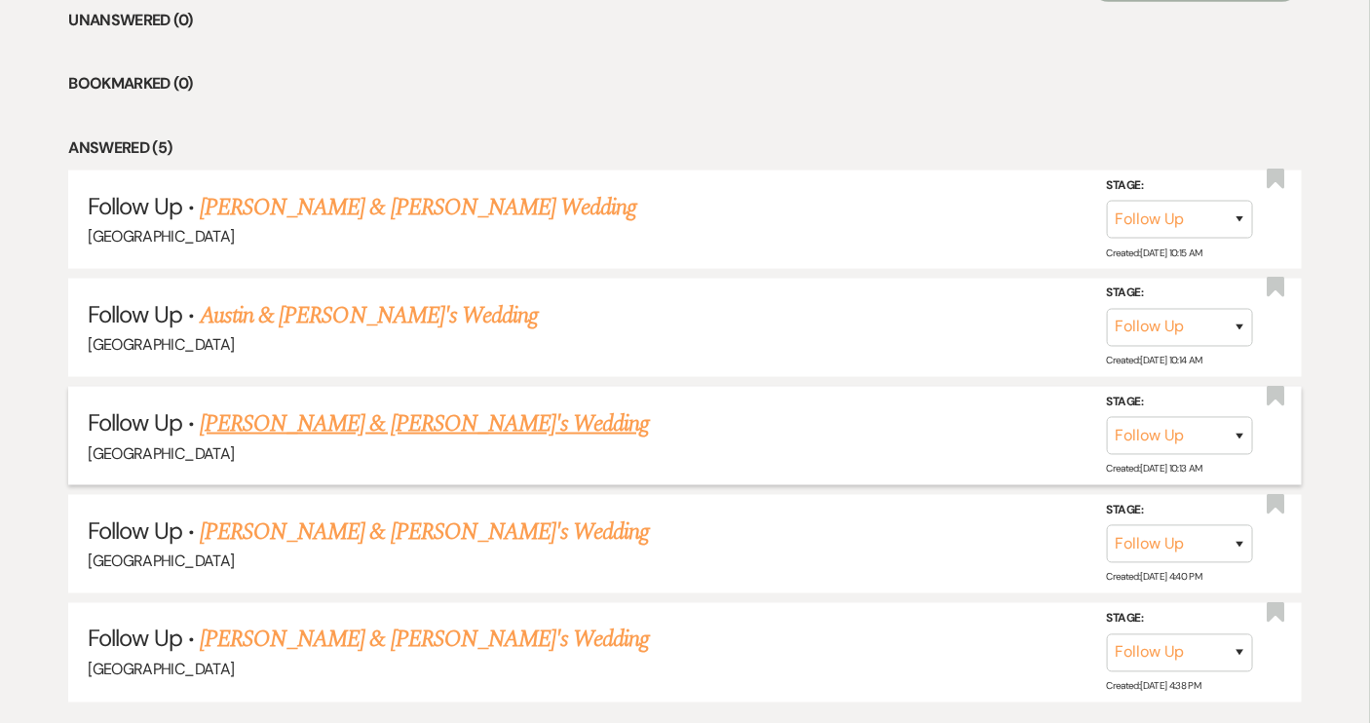
scroll to position [886, 0]
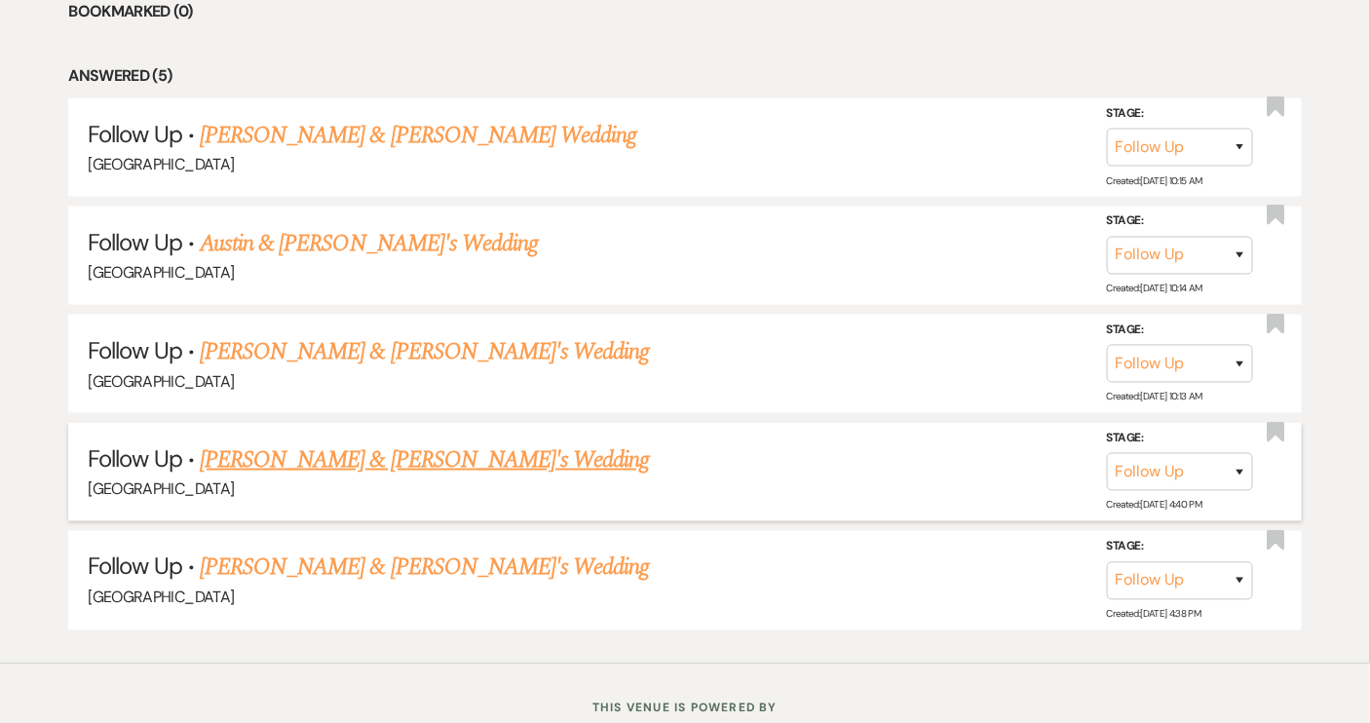
click at [323, 460] on link "[PERSON_NAME] & [PERSON_NAME]'s Wedding" at bounding box center [425, 459] width 450 height 35
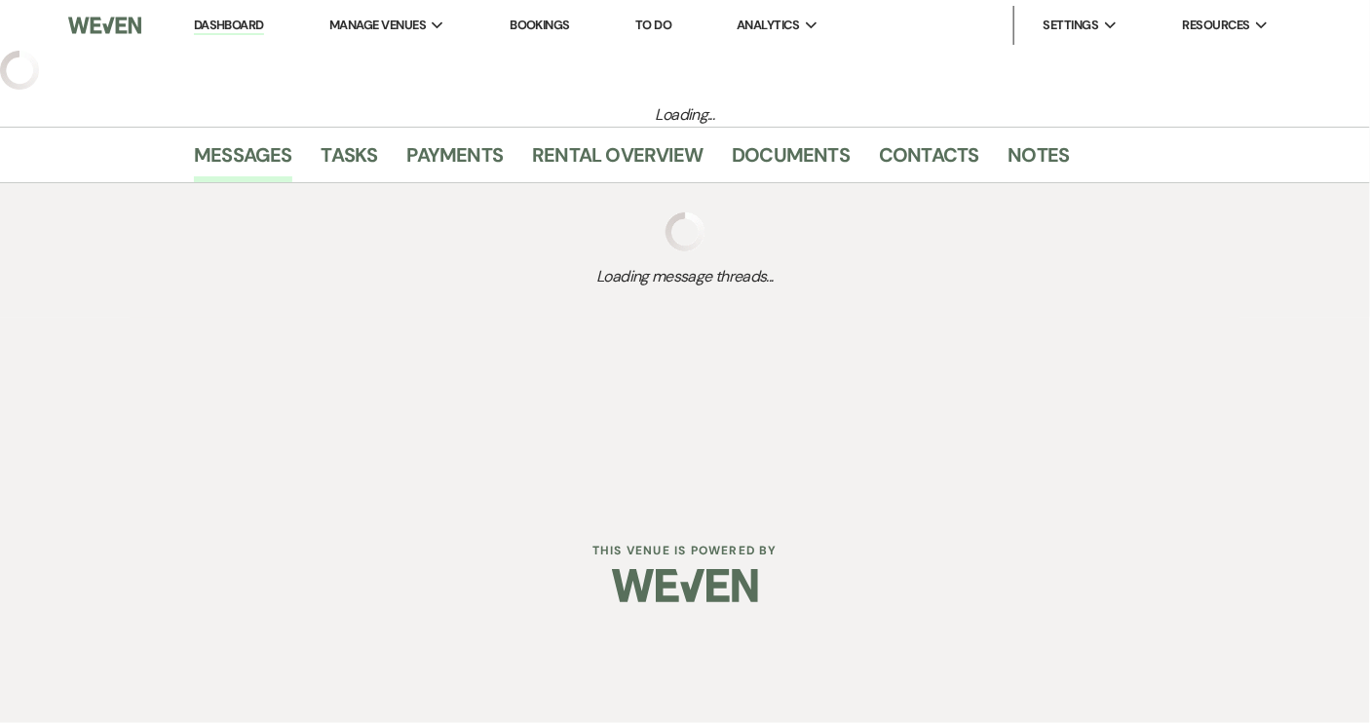
select select "9"
select select "14"
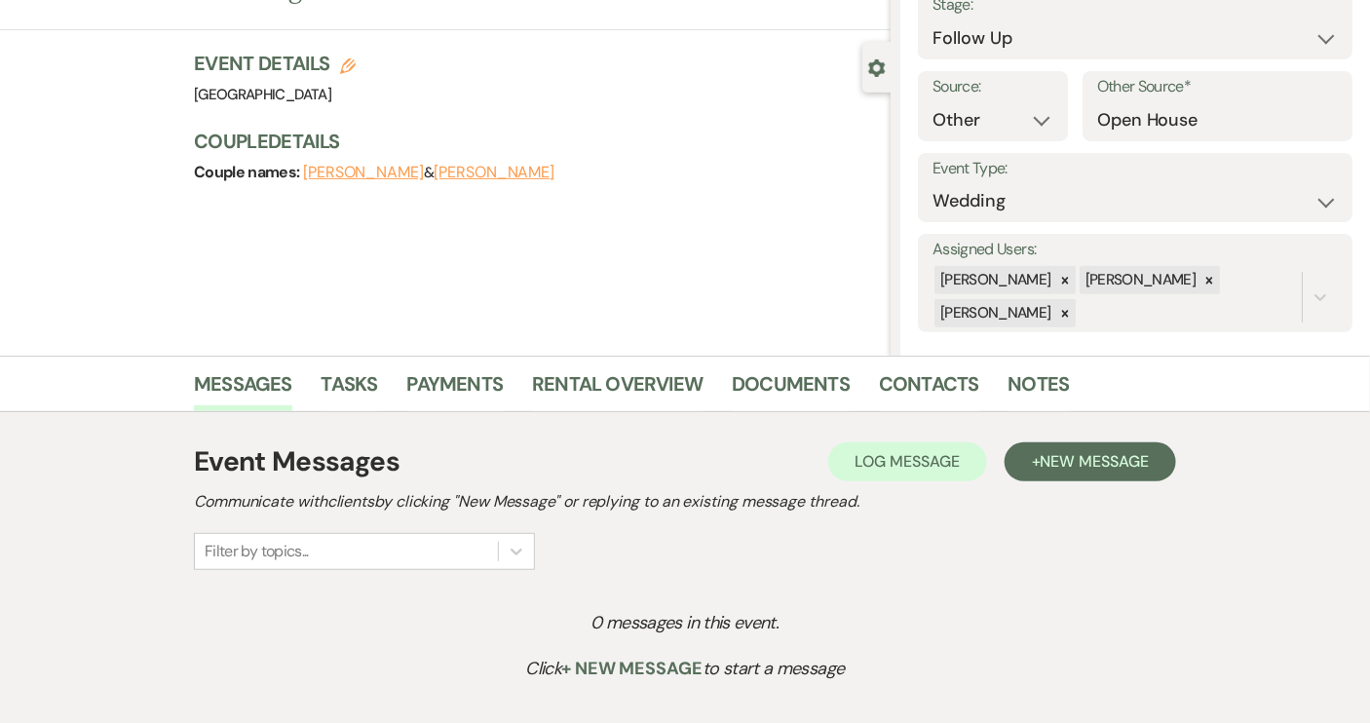
scroll to position [276, 0]
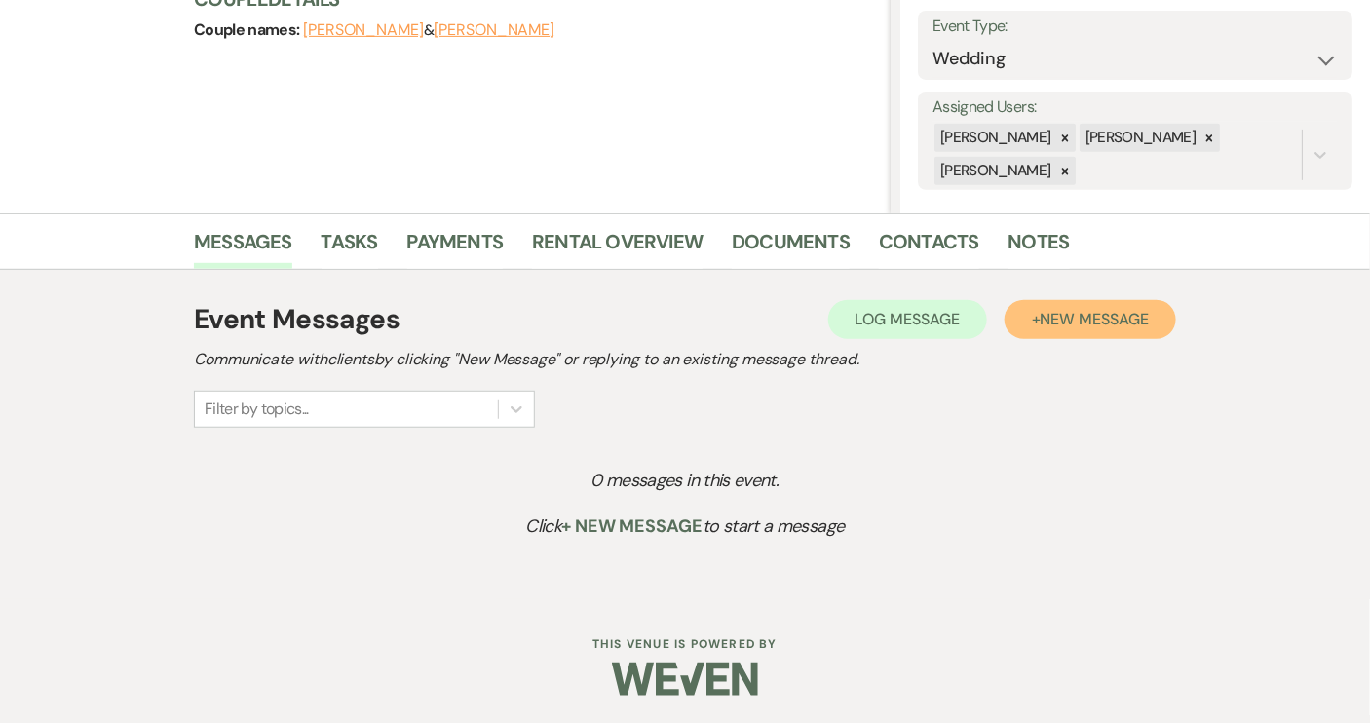
click at [1064, 320] on span "New Message" at bounding box center [1095, 319] width 108 height 20
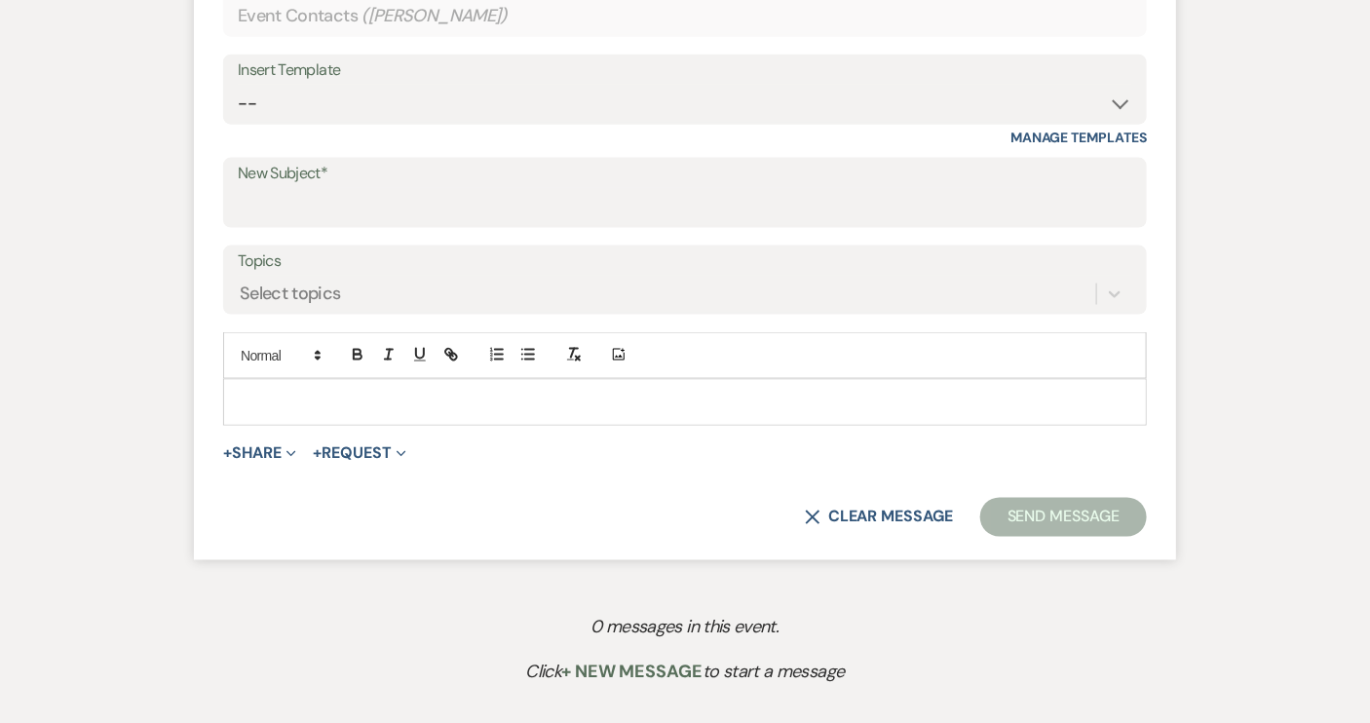
scroll to position [896, 0]
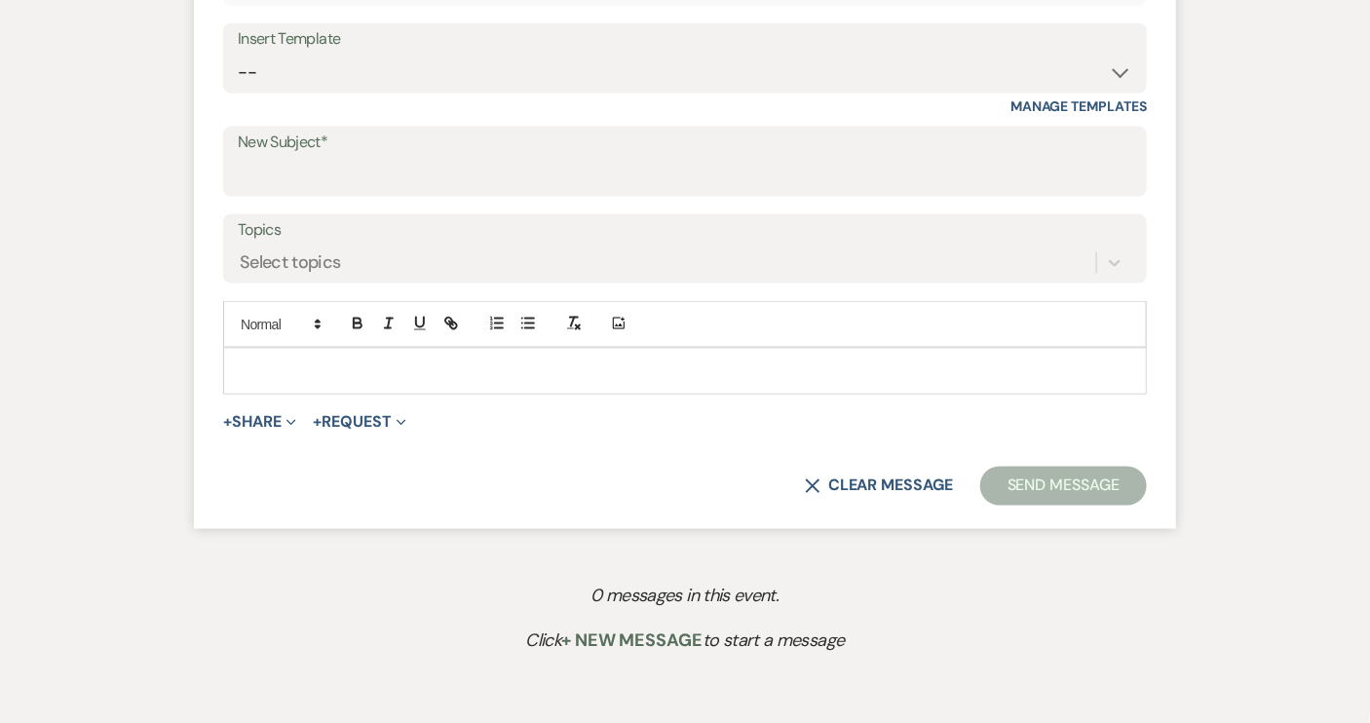
click at [246, 365] on p at bounding box center [685, 371] width 893 height 21
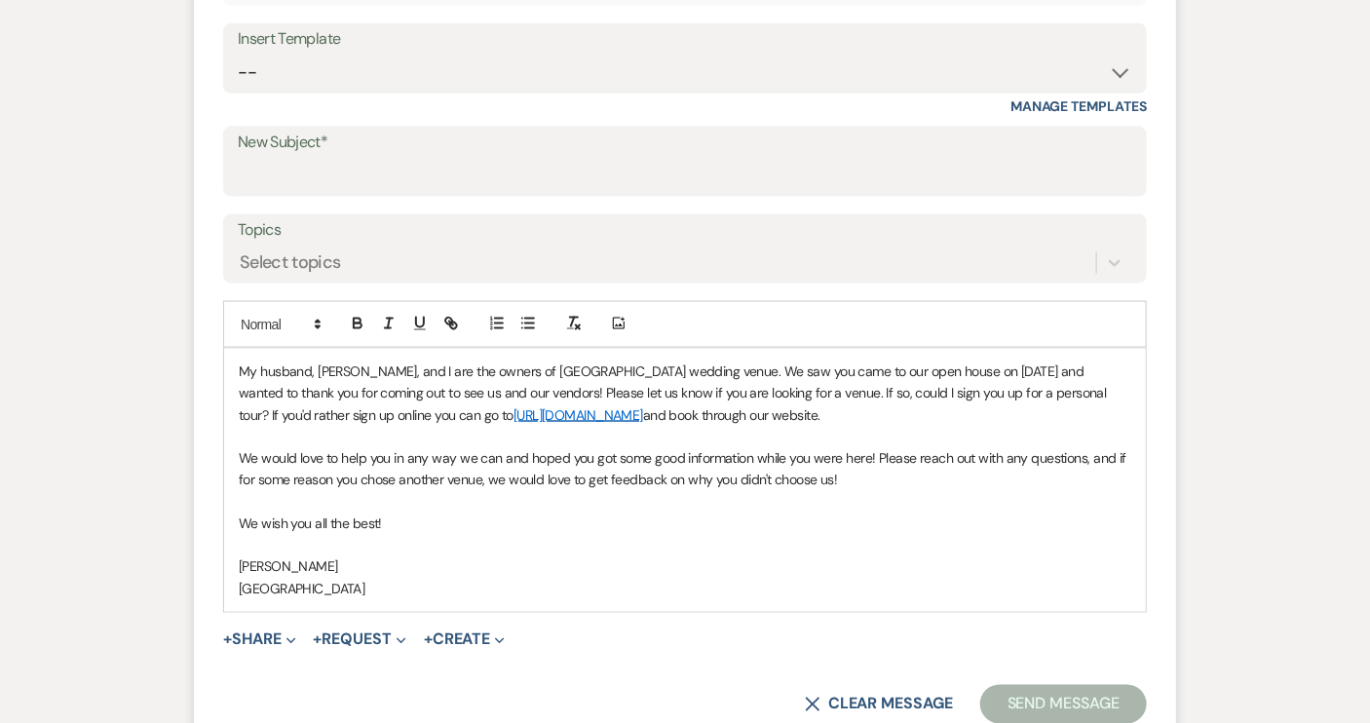
click at [237, 367] on div "My husband, John, and I are the owners of Piney Grove Ranch wedding venue. We s…" at bounding box center [685, 480] width 922 height 263
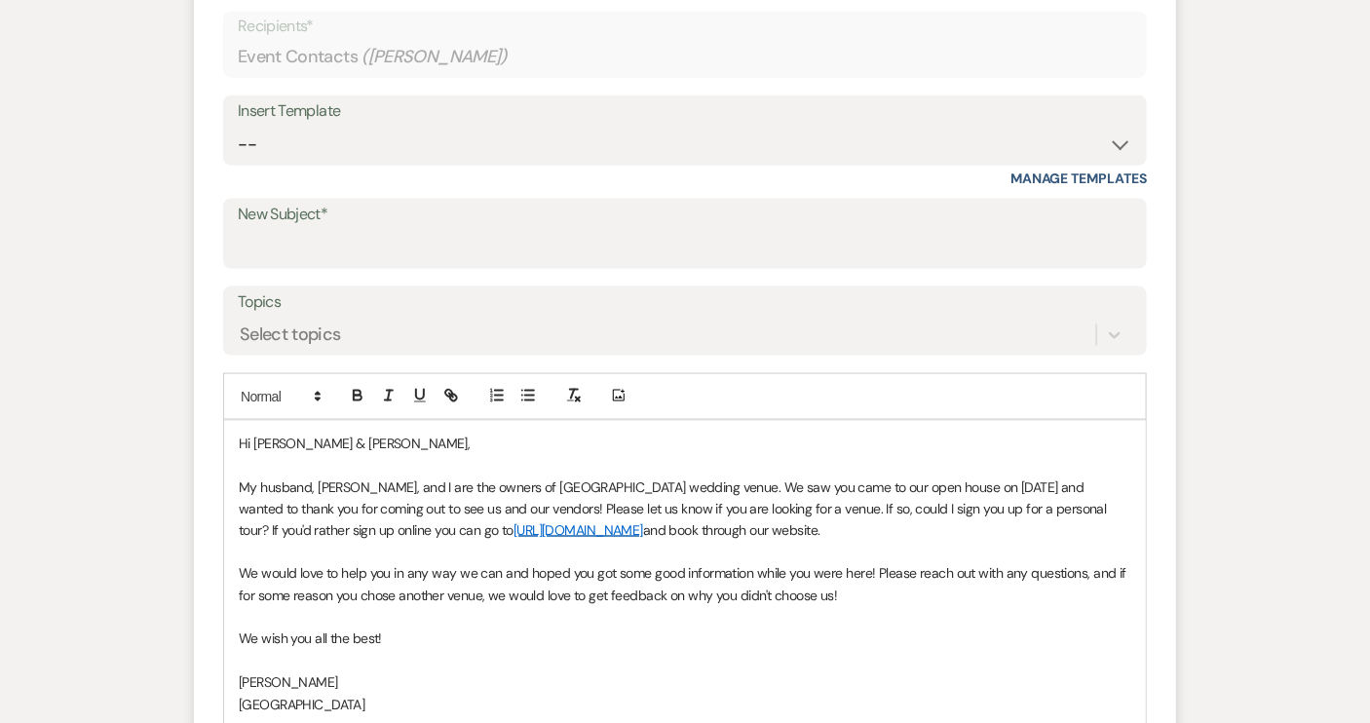
scroll to position [708, 0]
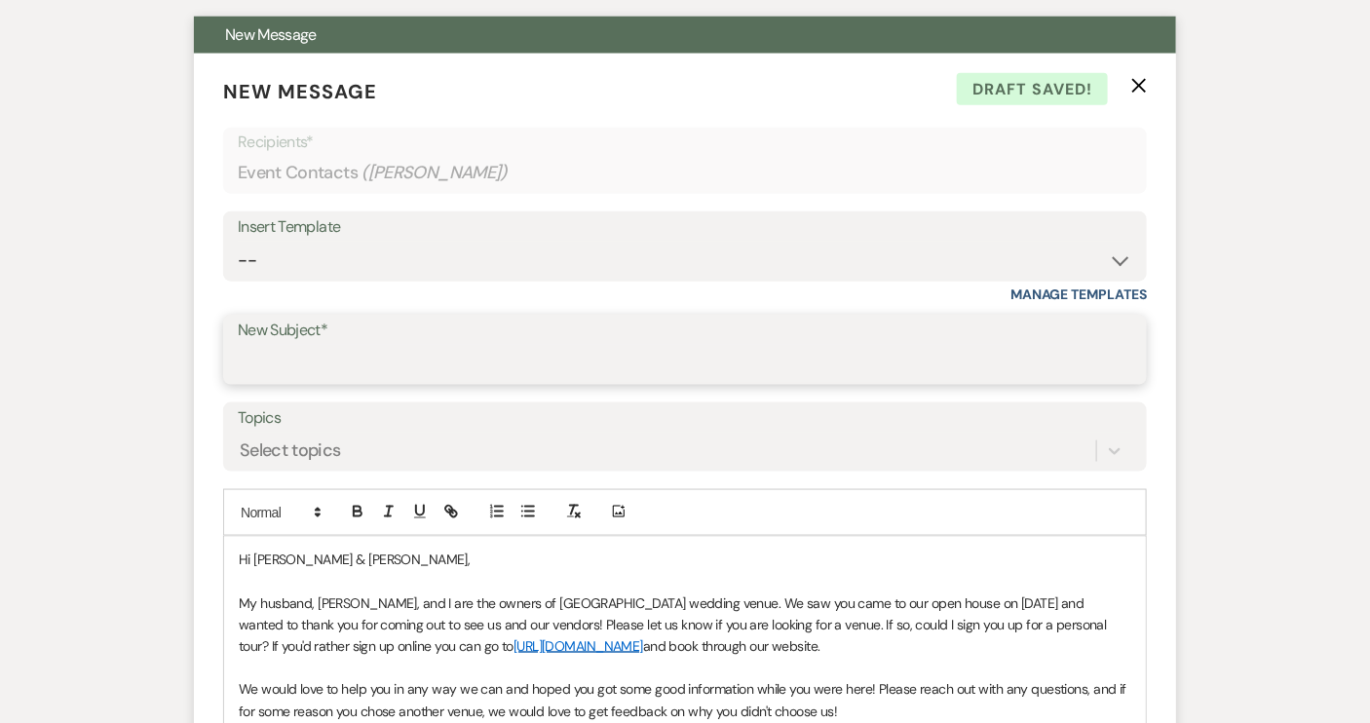
click at [265, 355] on input "New Subject*" at bounding box center [685, 364] width 894 height 38
type input "Open House follow up"
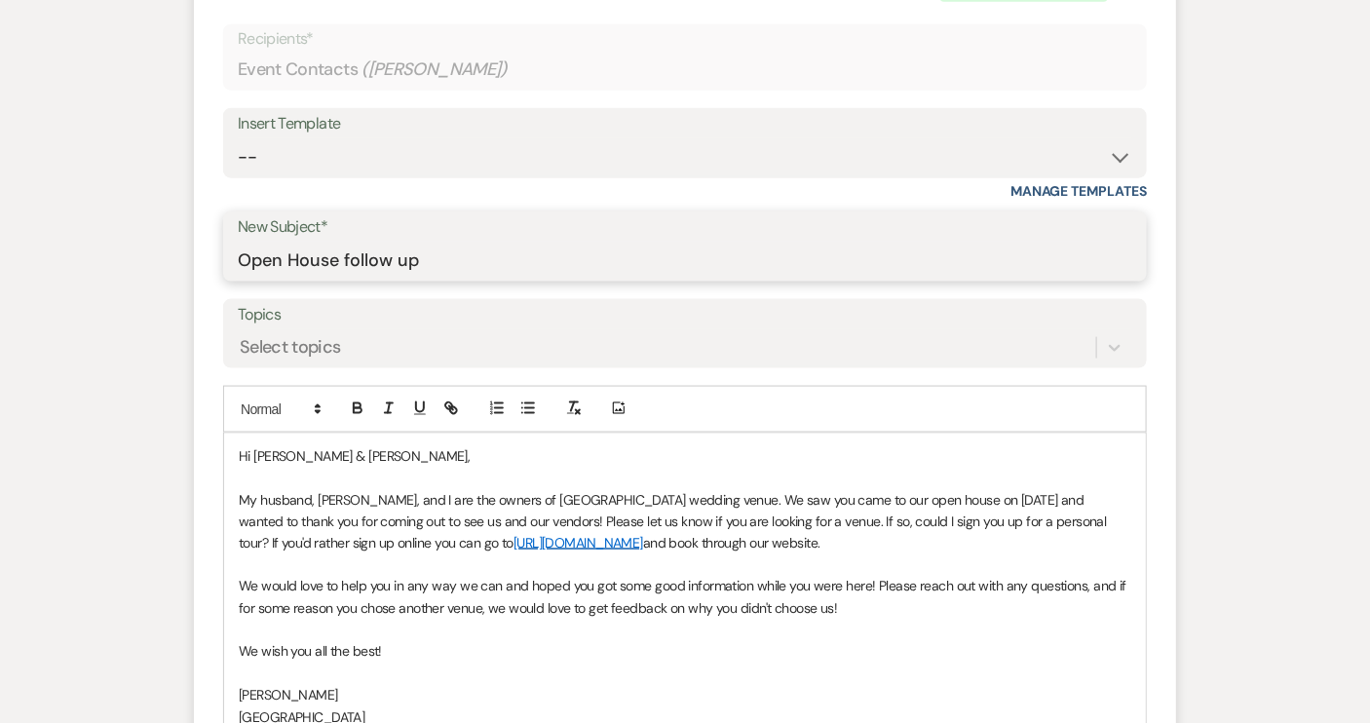
scroll to position [1062, 0]
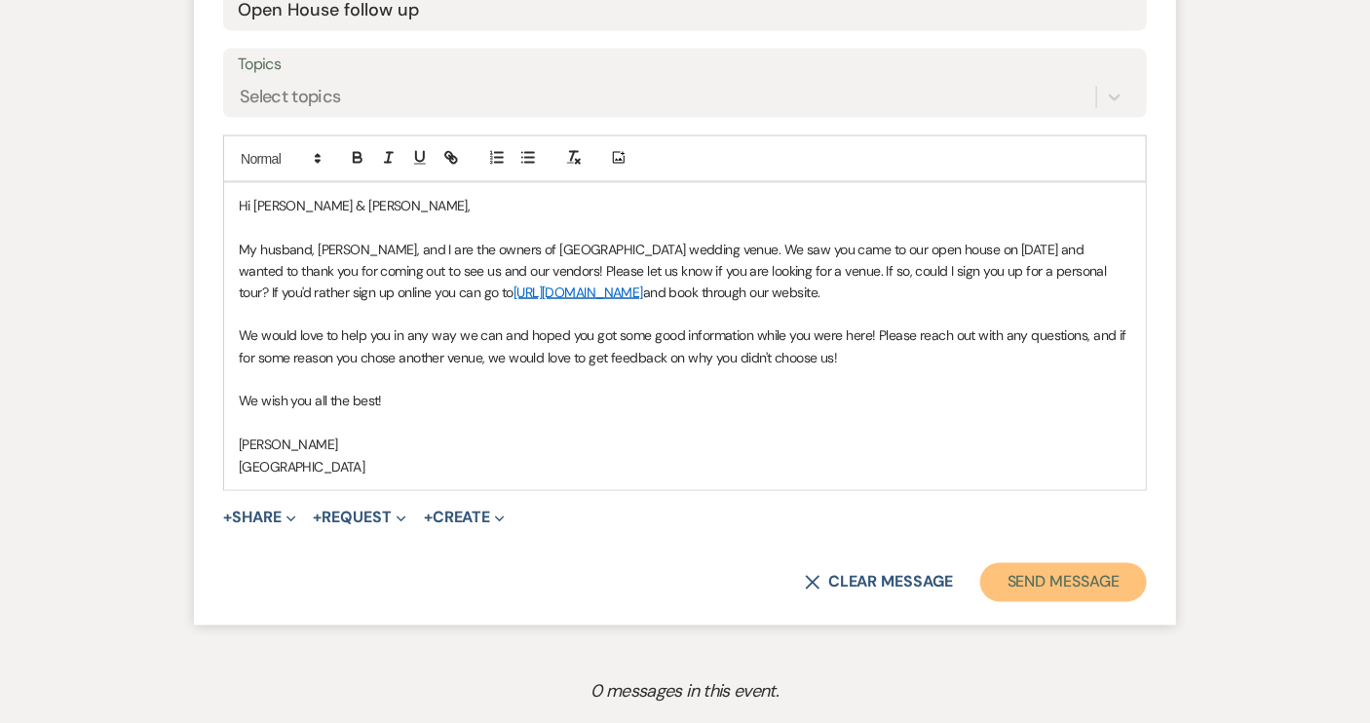
click at [1047, 586] on button "Send Message" at bounding box center [1063, 582] width 167 height 39
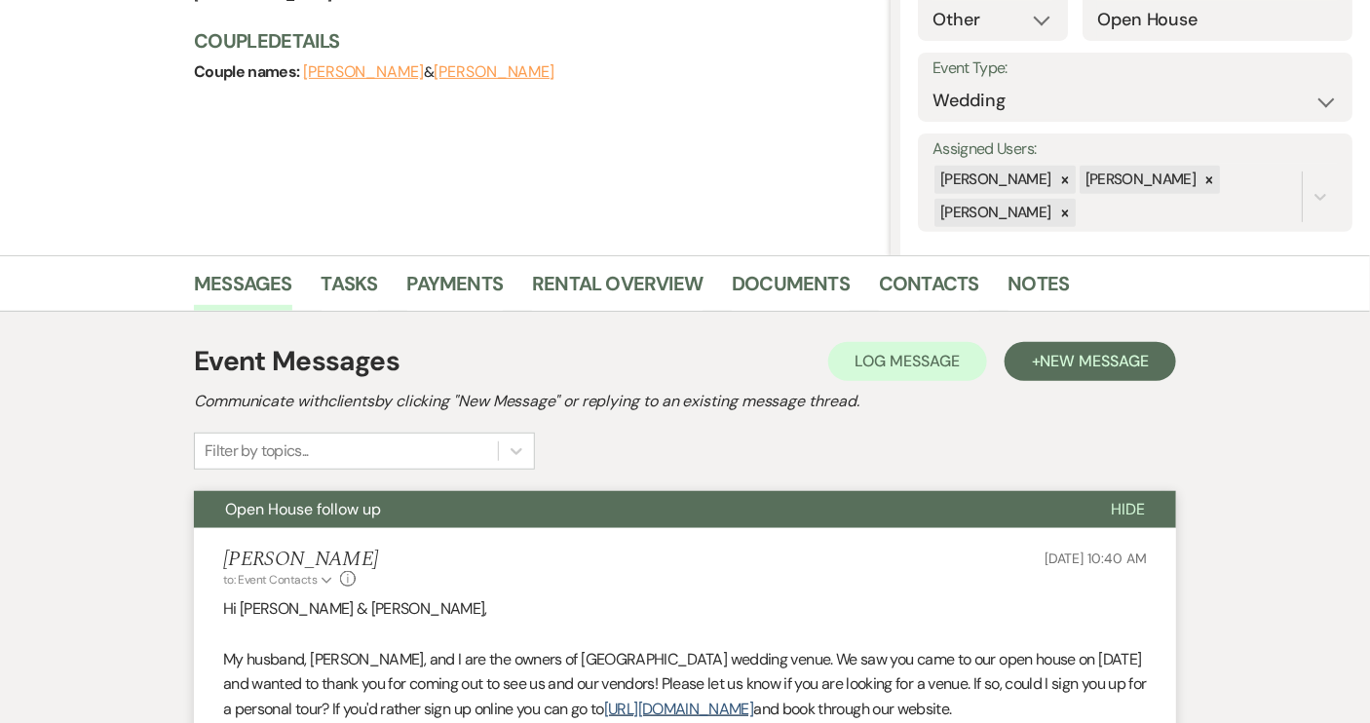
scroll to position [0, 0]
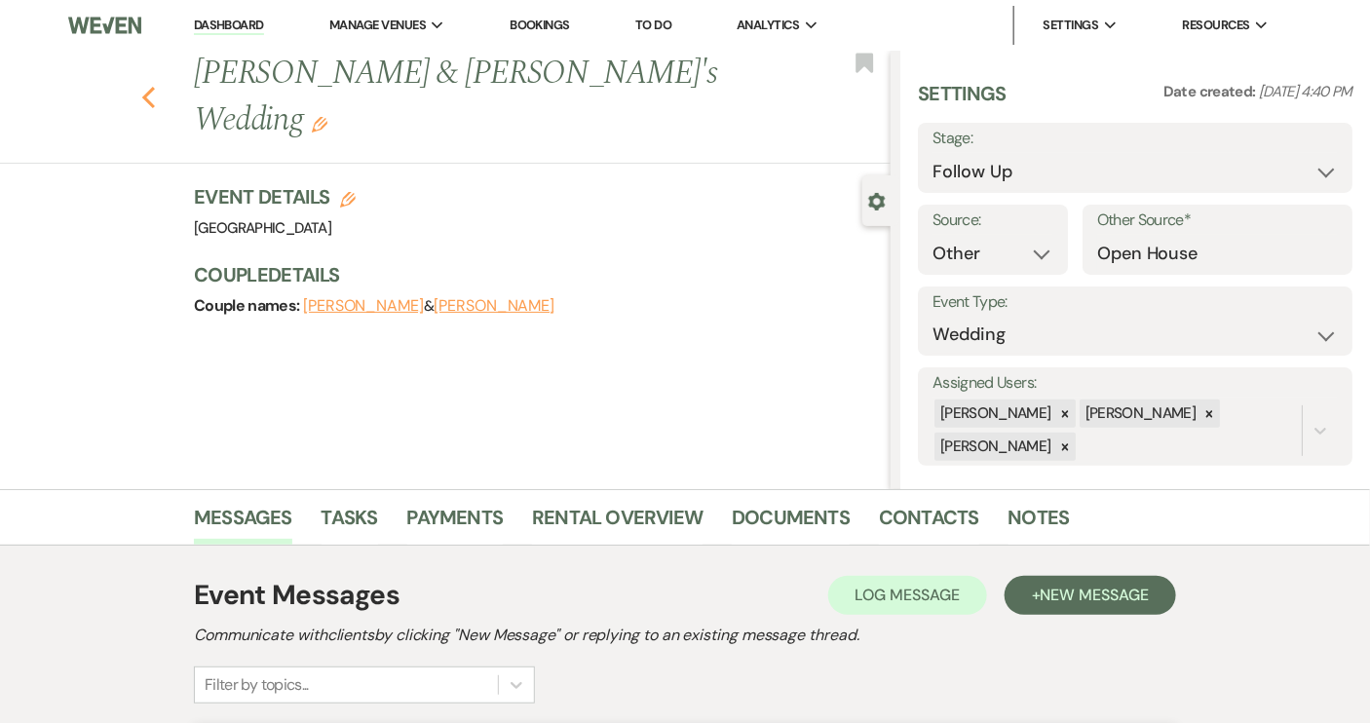
click at [156, 86] on icon "Previous" at bounding box center [148, 97] width 15 height 23
select select "9"
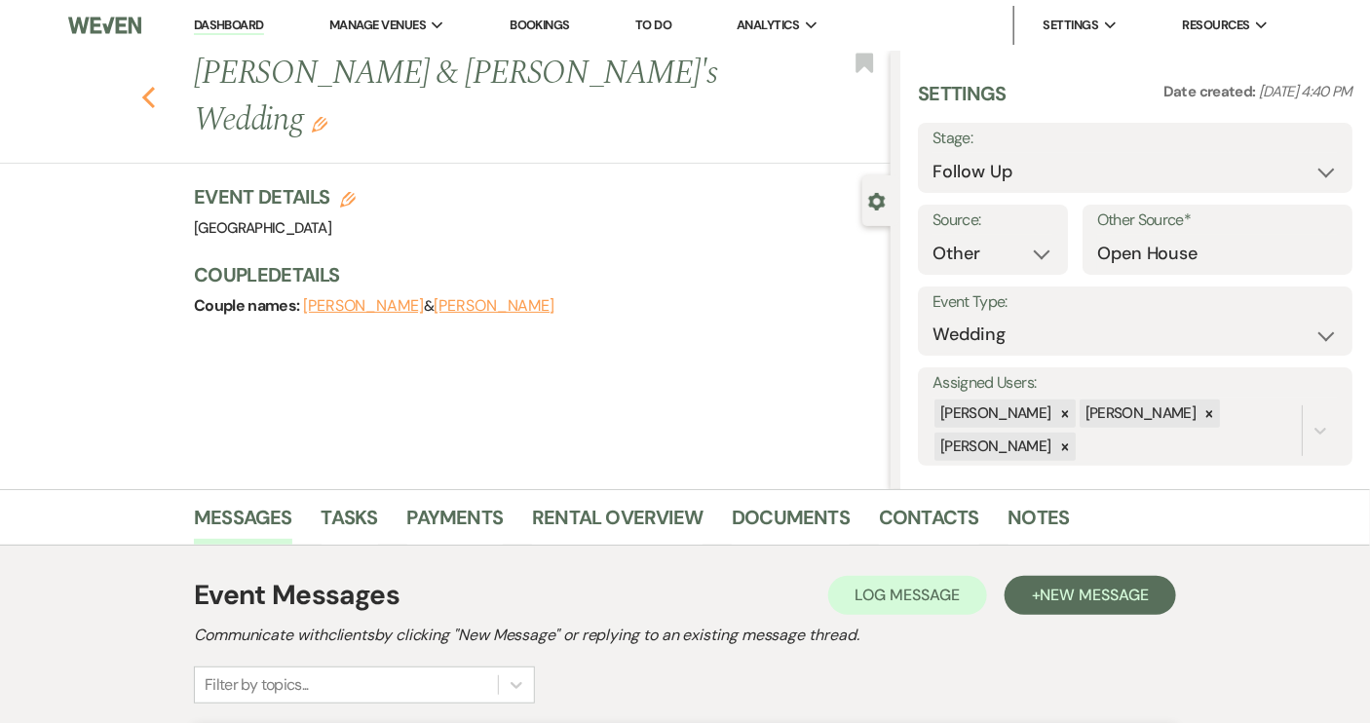
select select "9"
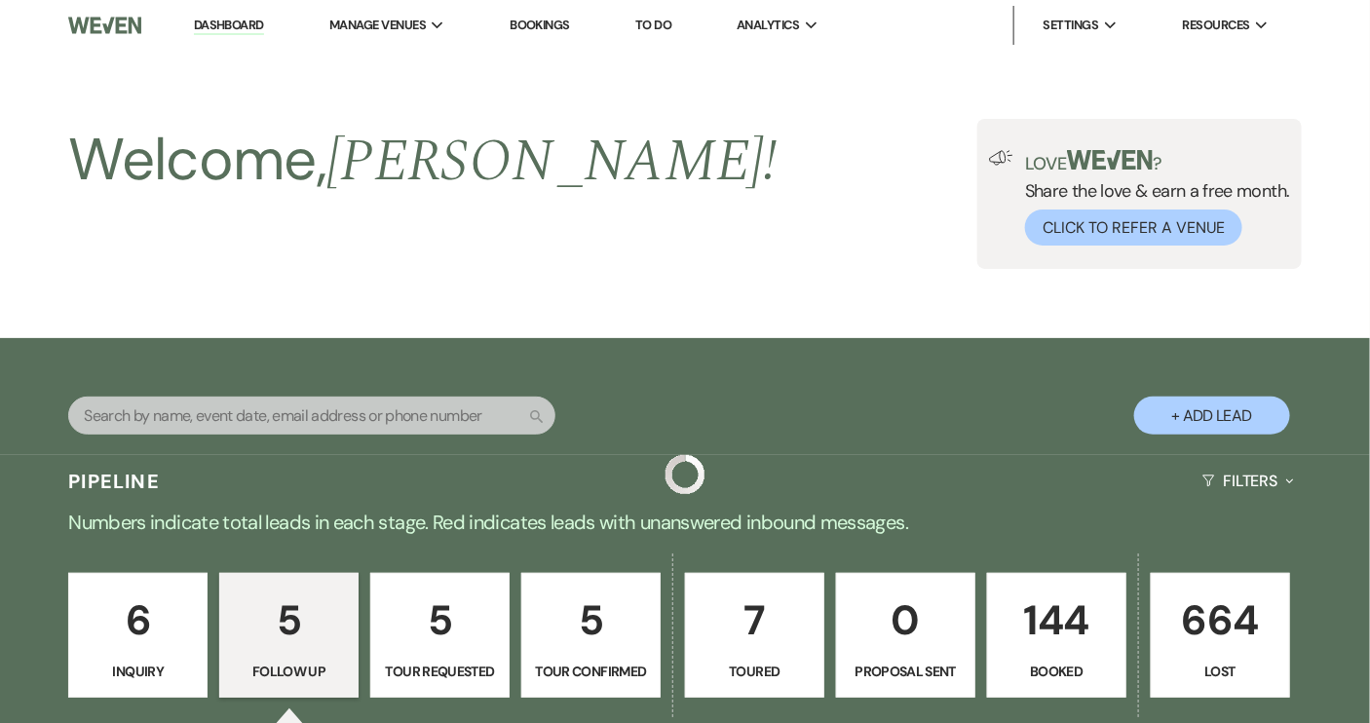
scroll to position [886, 0]
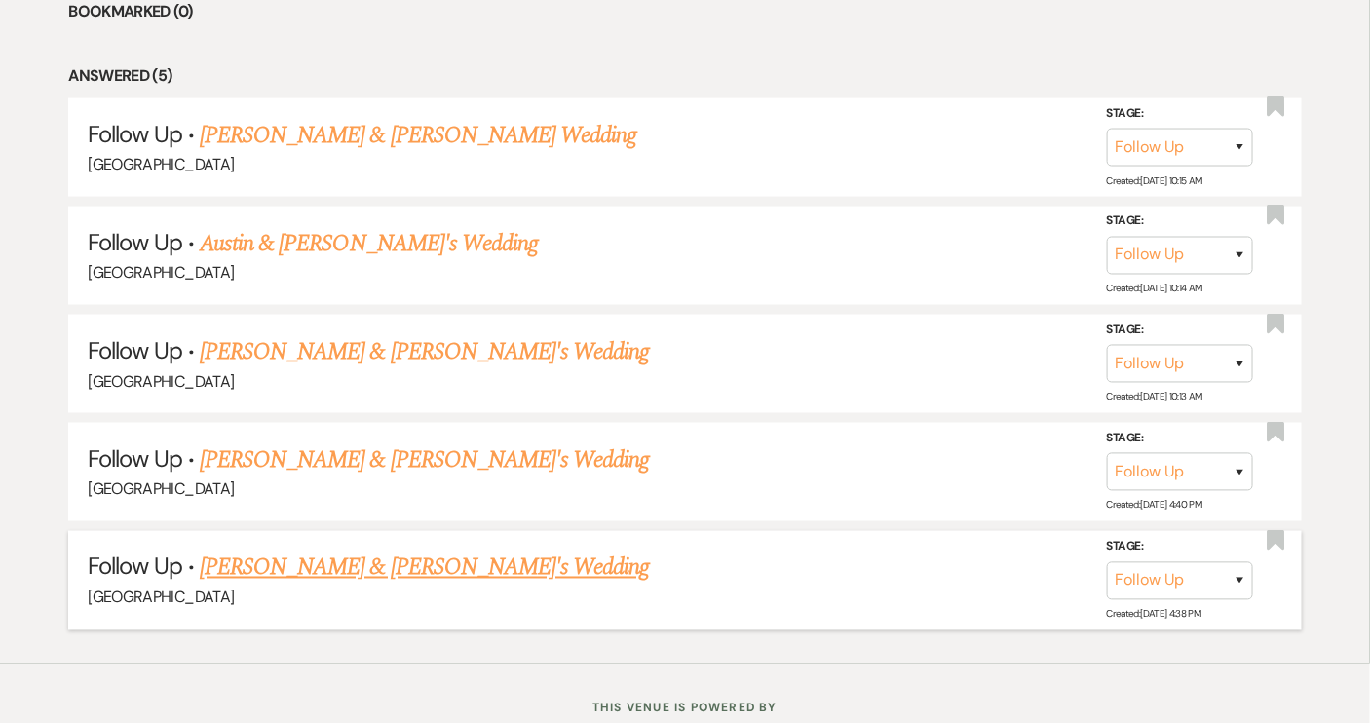
click at [341, 569] on link "[PERSON_NAME] & [PERSON_NAME]'s Wedding" at bounding box center [425, 568] width 450 height 35
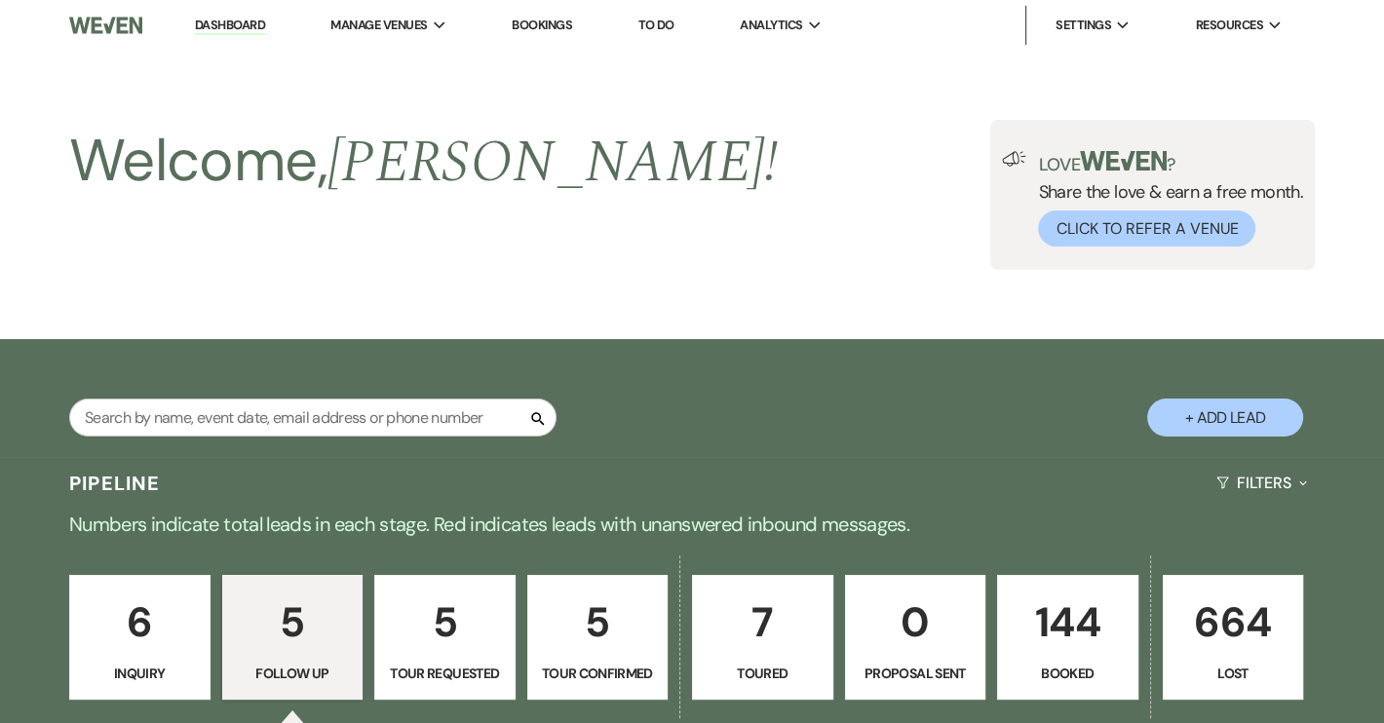
select select "9"
select select "14"
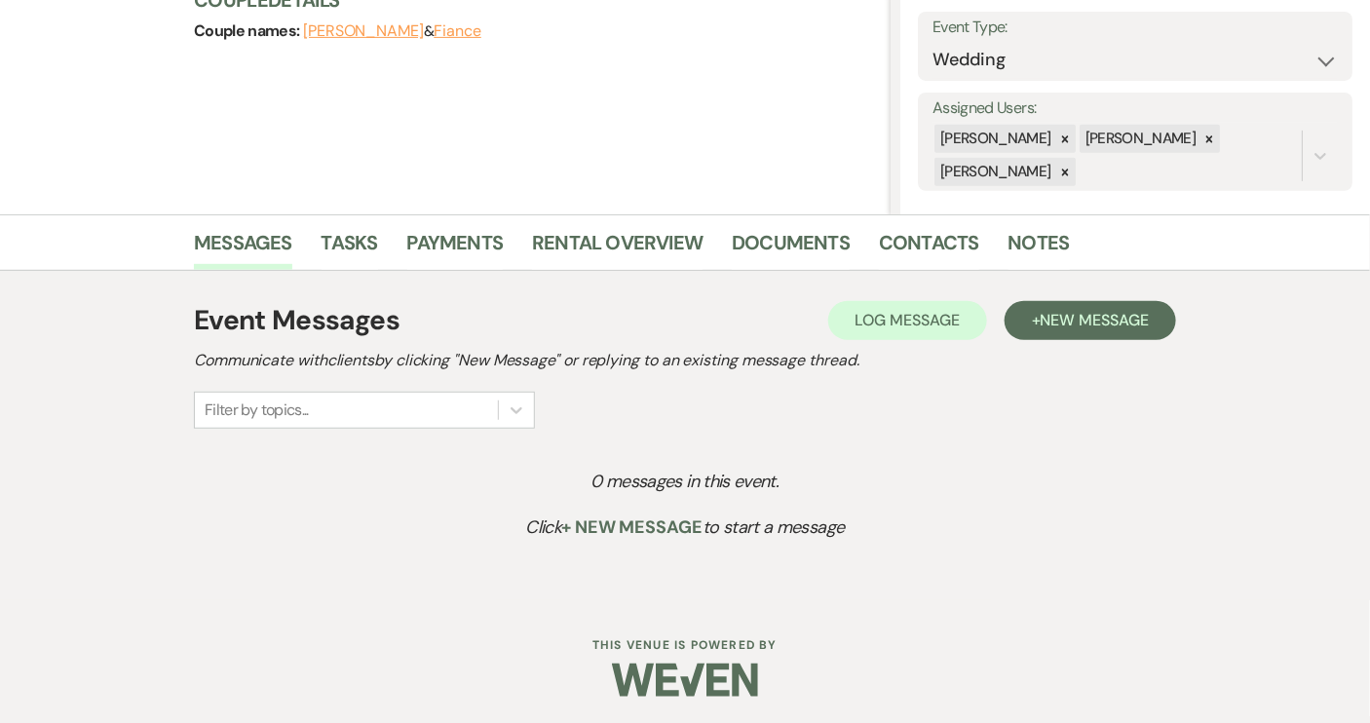
scroll to position [276, 0]
click at [1069, 330] on button "+ New Message" at bounding box center [1090, 319] width 171 height 39
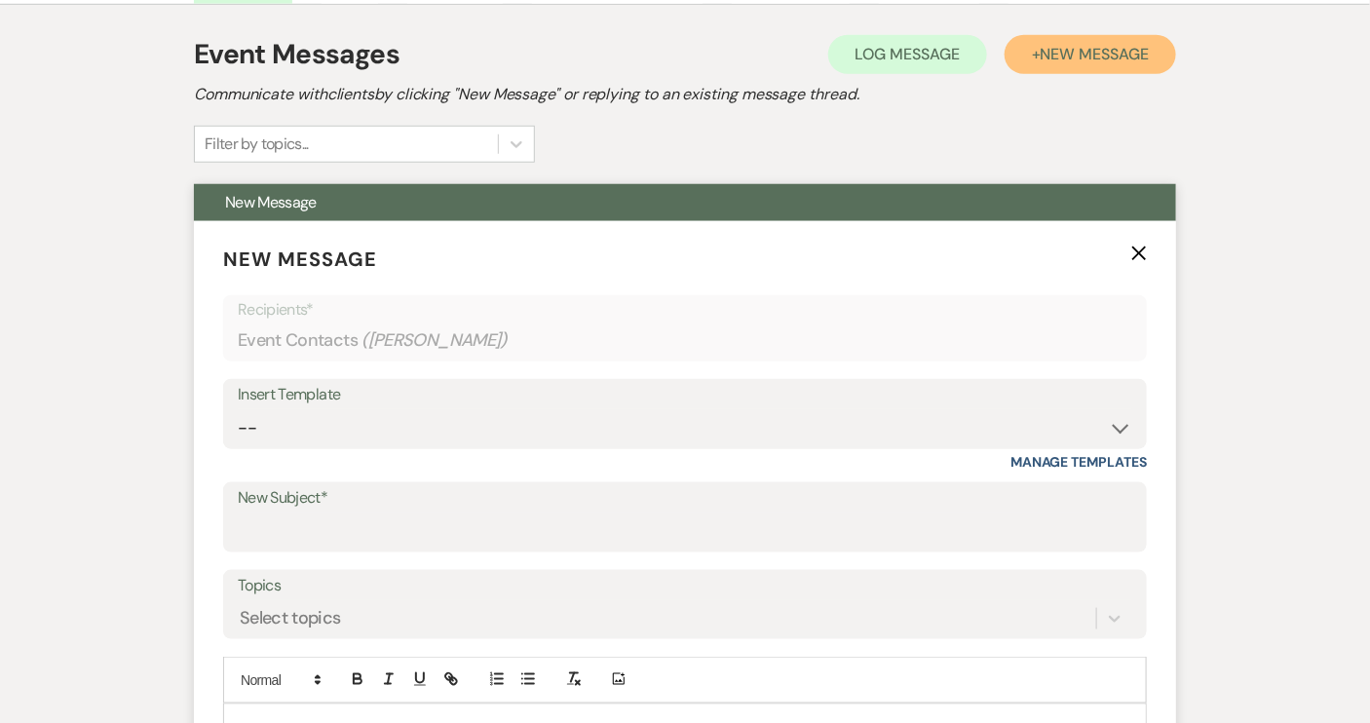
scroll to position [542, 0]
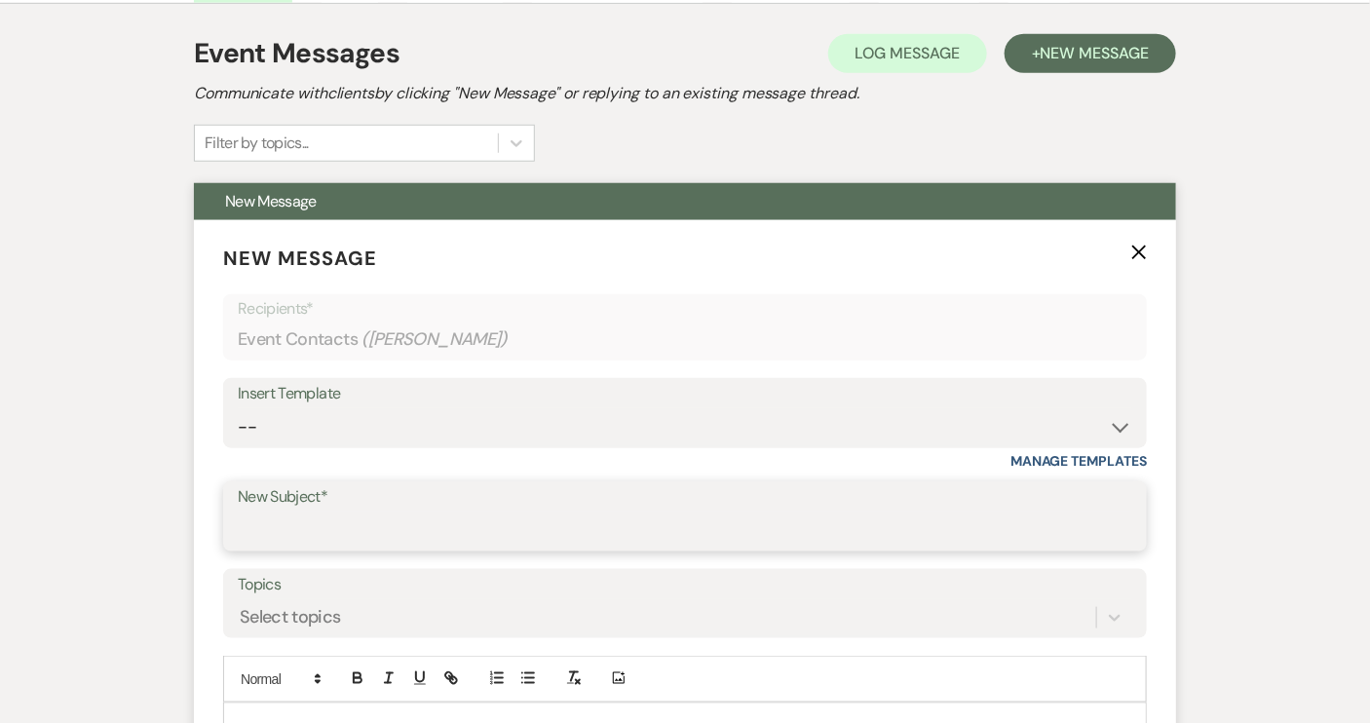
click at [285, 521] on input "New Subject*" at bounding box center [685, 531] width 894 height 38
type input "Open House follow up"
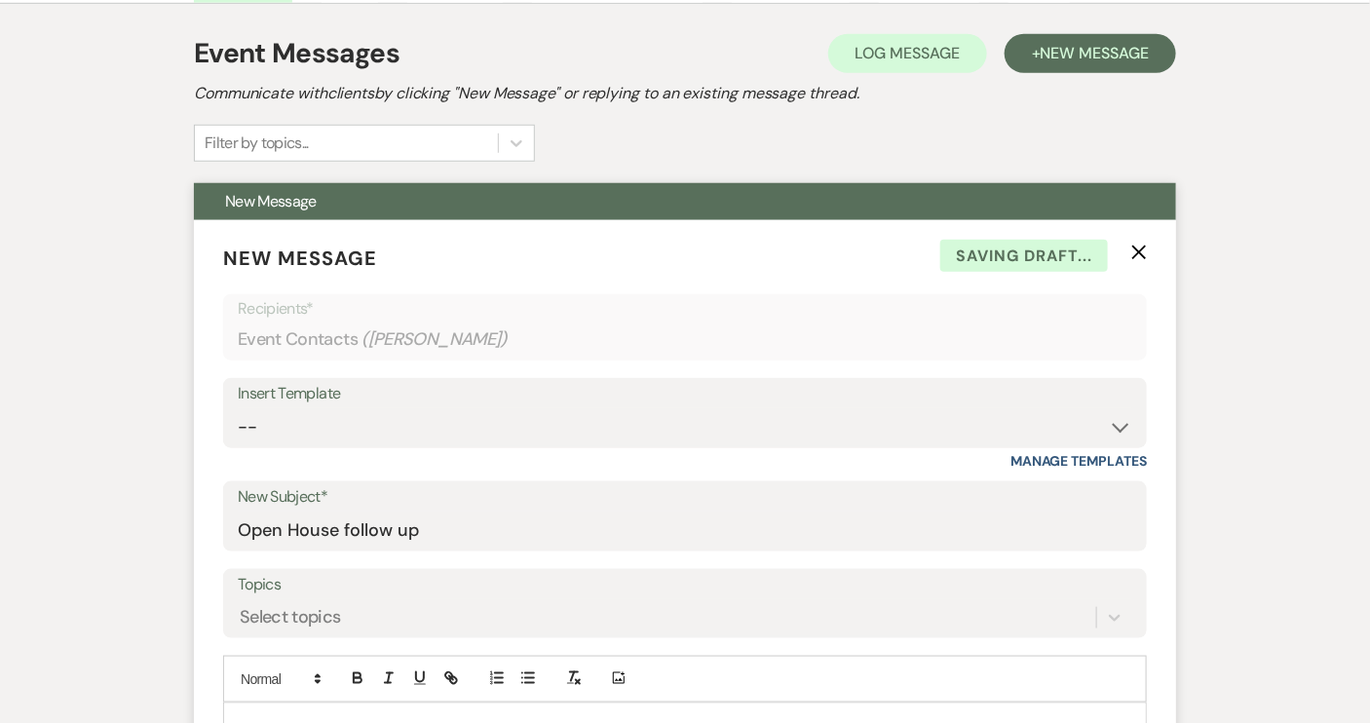
click at [280, 709] on div at bounding box center [685, 726] width 922 height 45
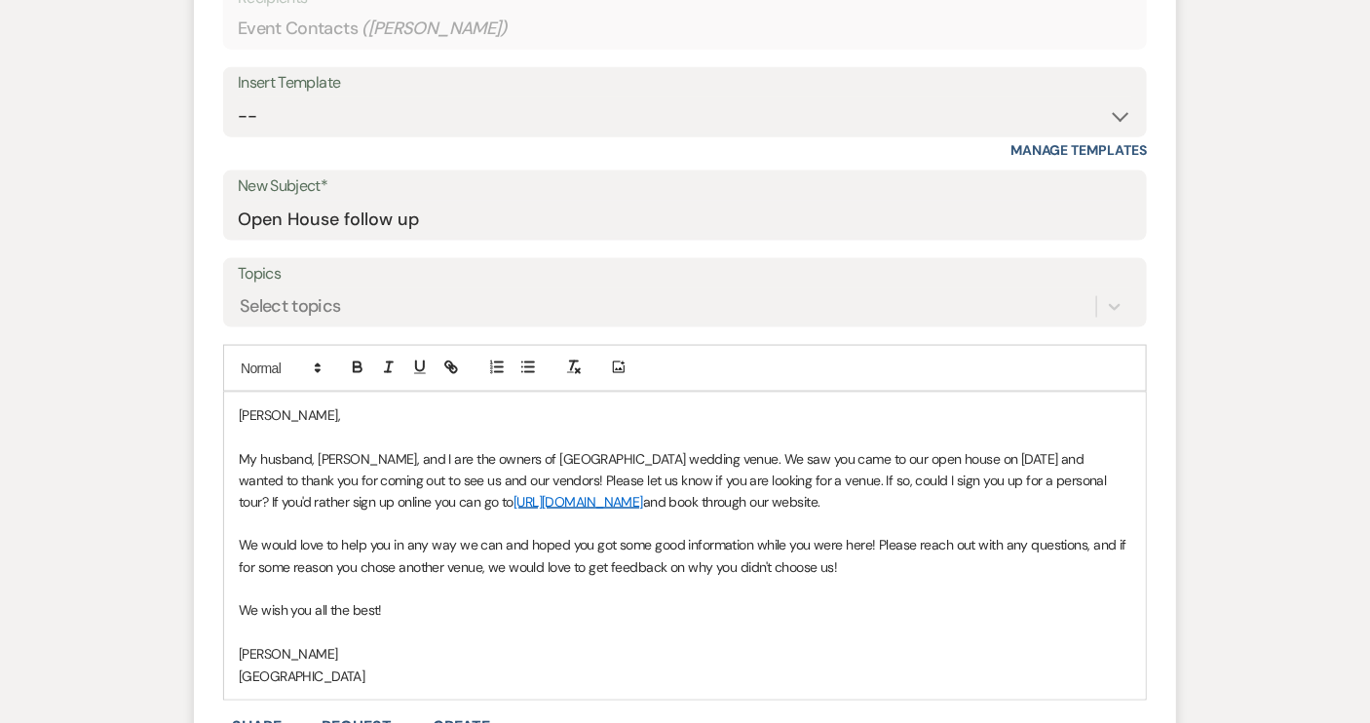
scroll to position [1084, 0]
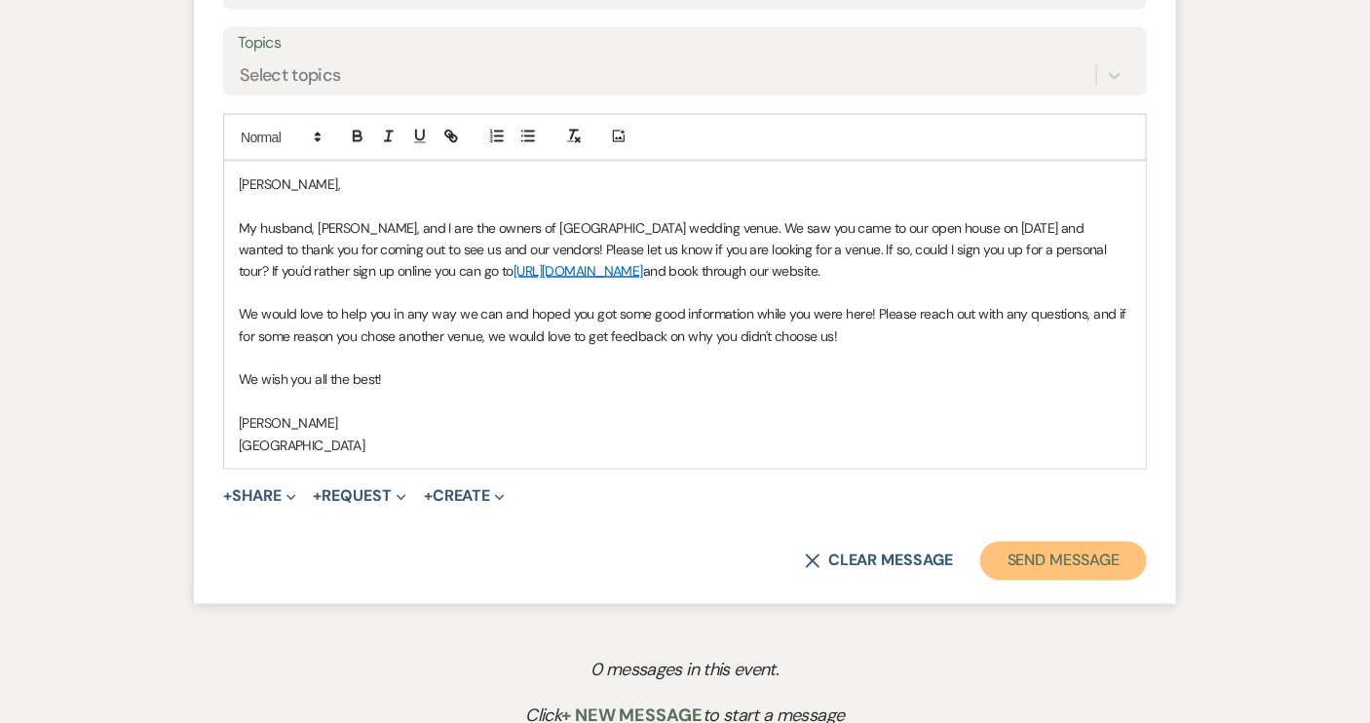
click at [1032, 549] on button "Send Message" at bounding box center [1063, 561] width 167 height 39
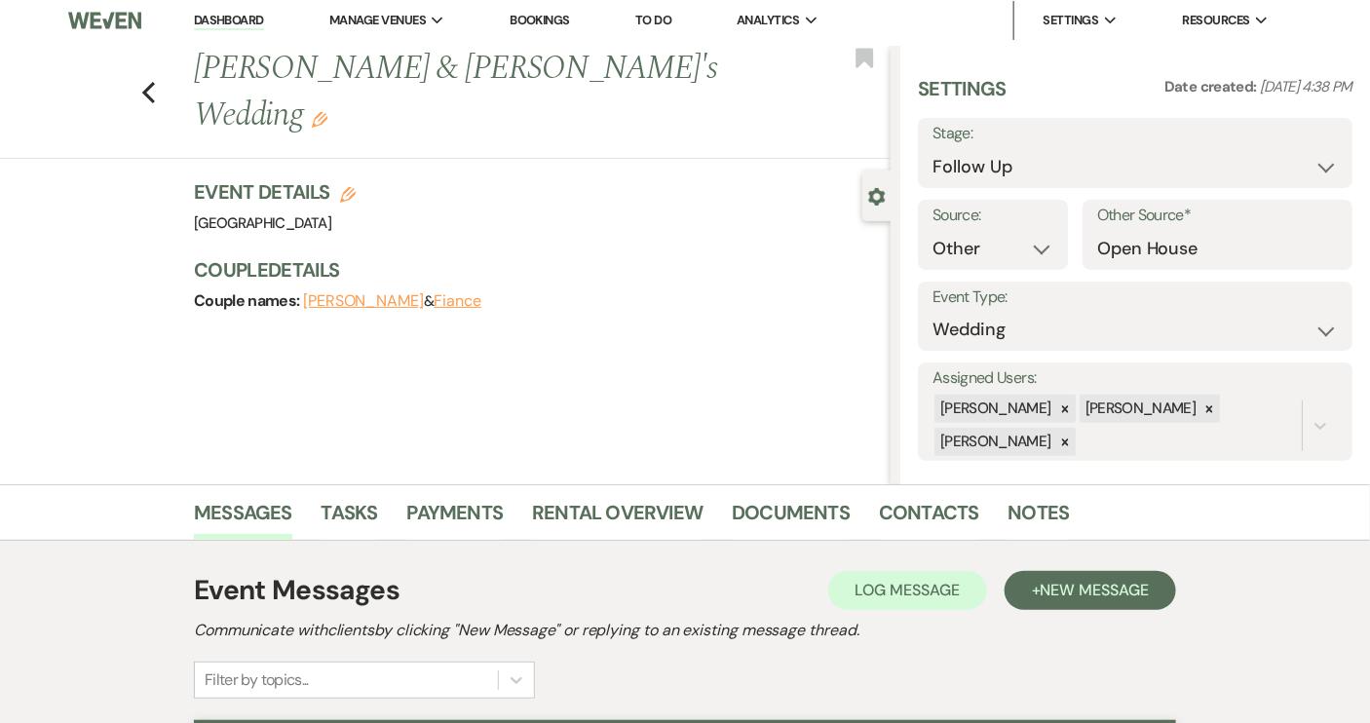
scroll to position [0, 0]
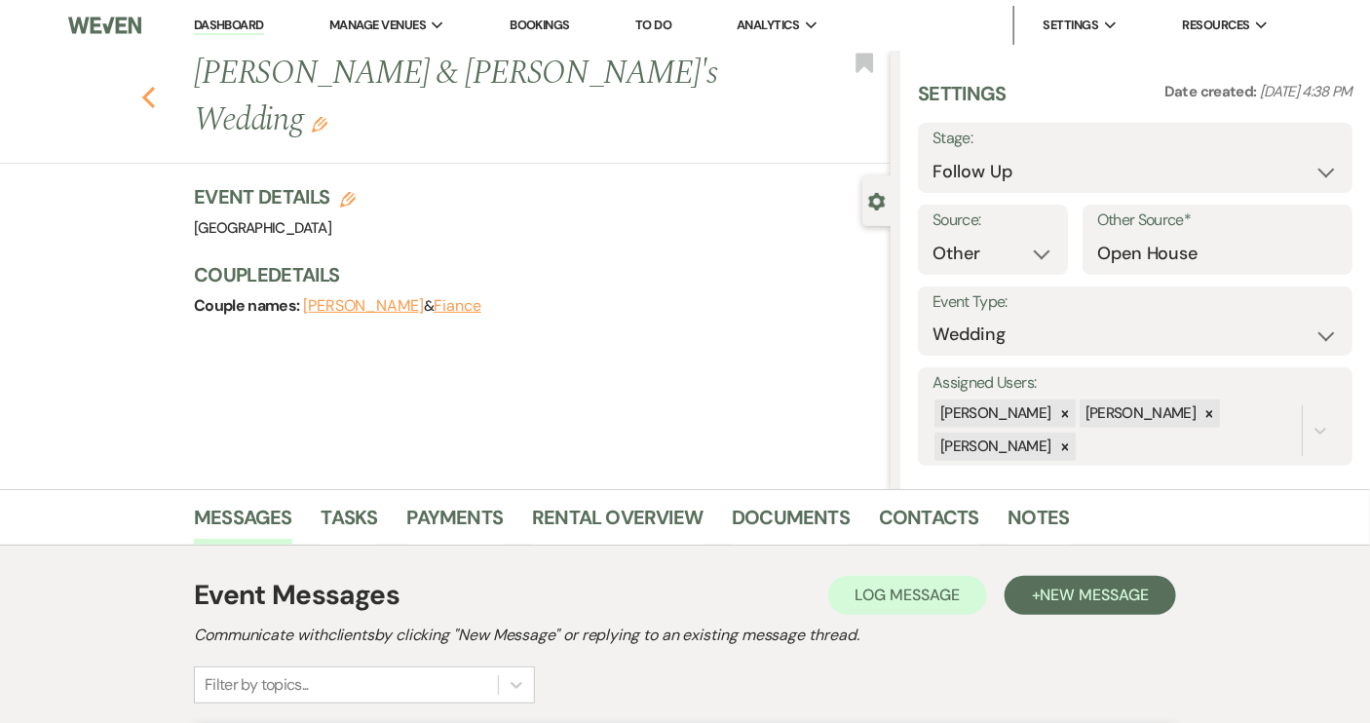
click at [156, 86] on icon "Previous" at bounding box center [148, 97] width 15 height 23
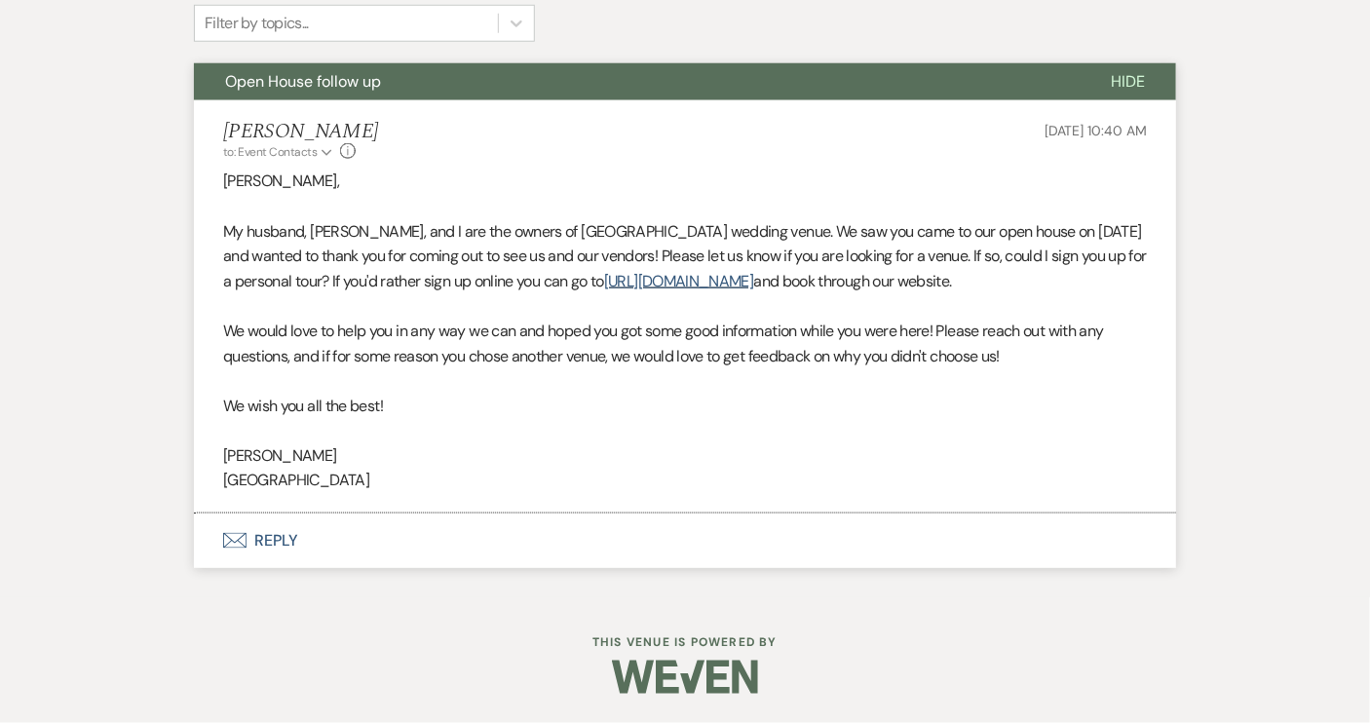
select select "9"
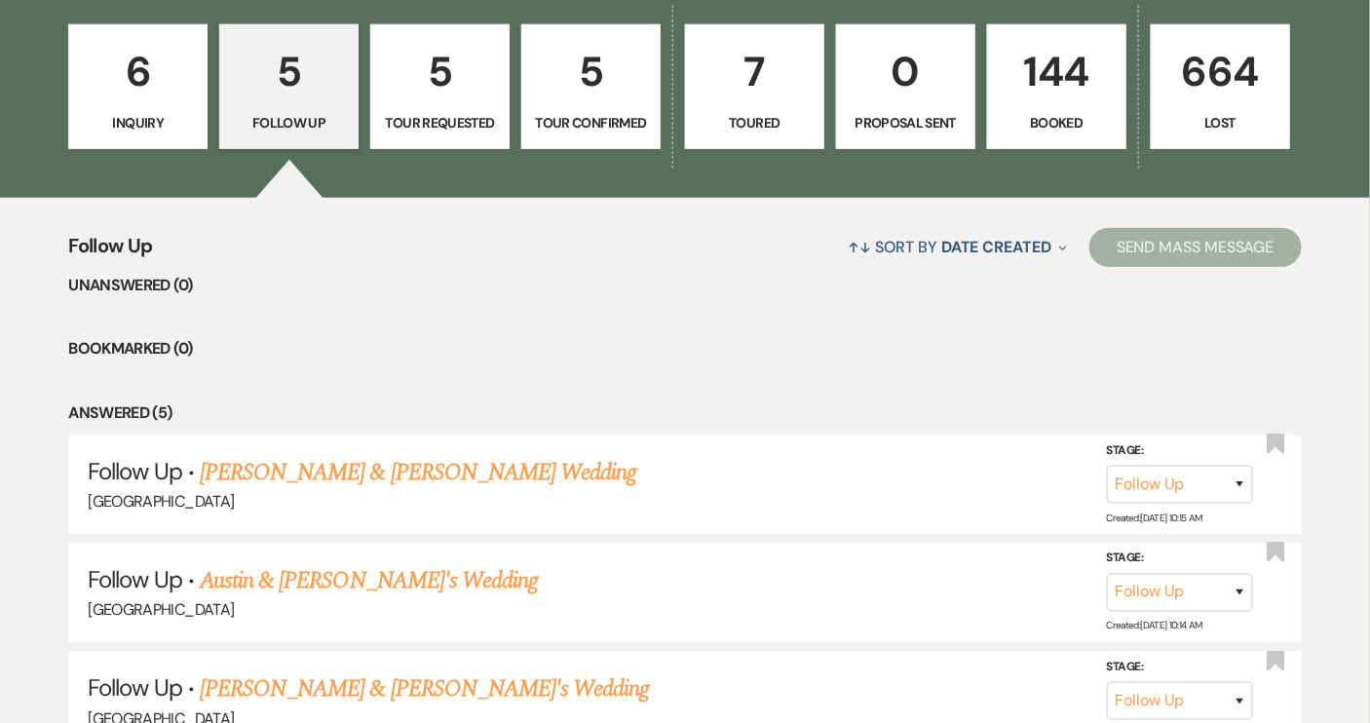
scroll to position [708, 0]
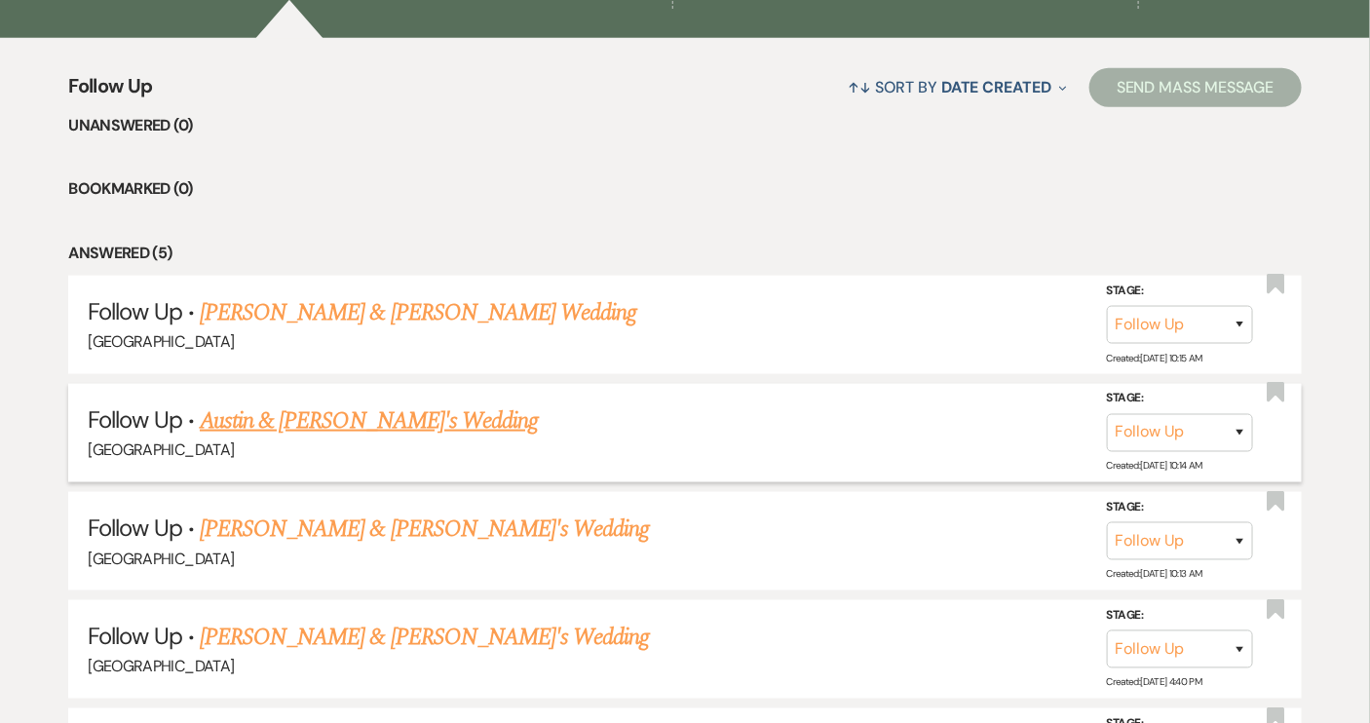
click at [353, 424] on link "Austin & [PERSON_NAME]'s Wedding" at bounding box center [369, 420] width 338 height 35
select select "9"
select select "14"
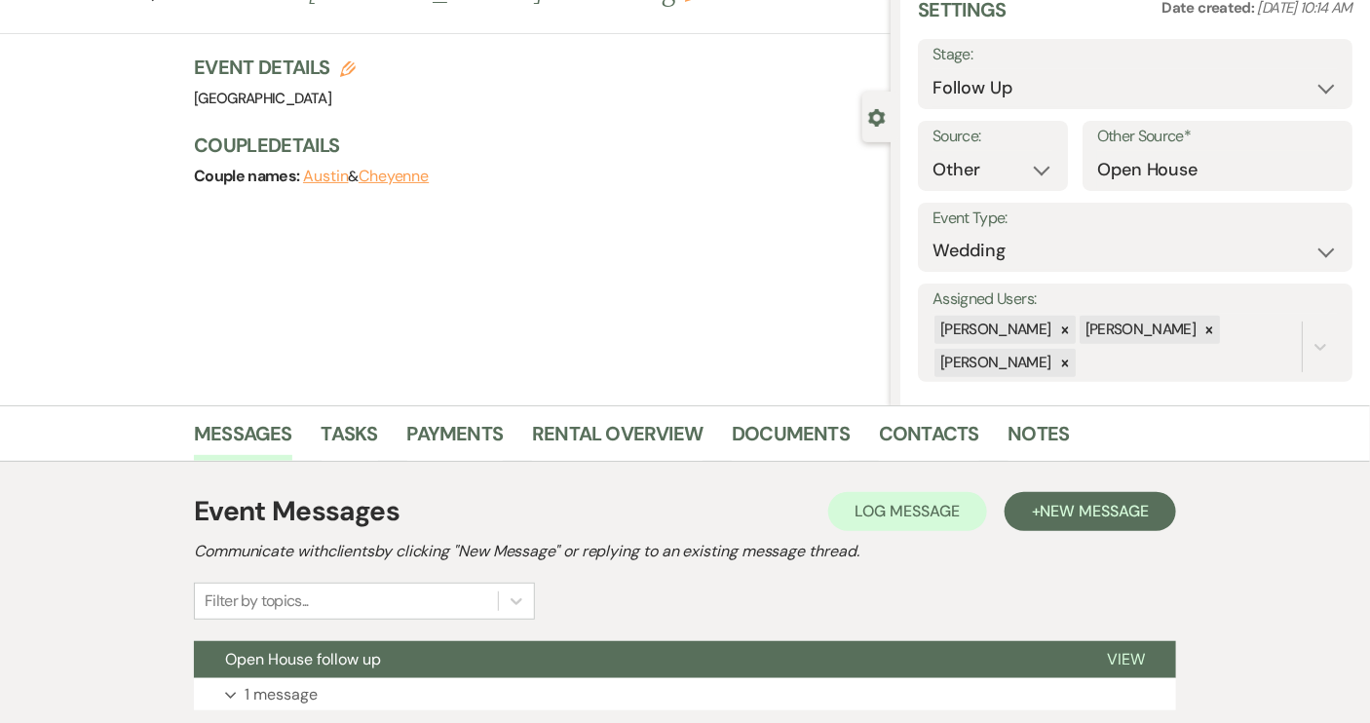
scroll to position [225, 0]
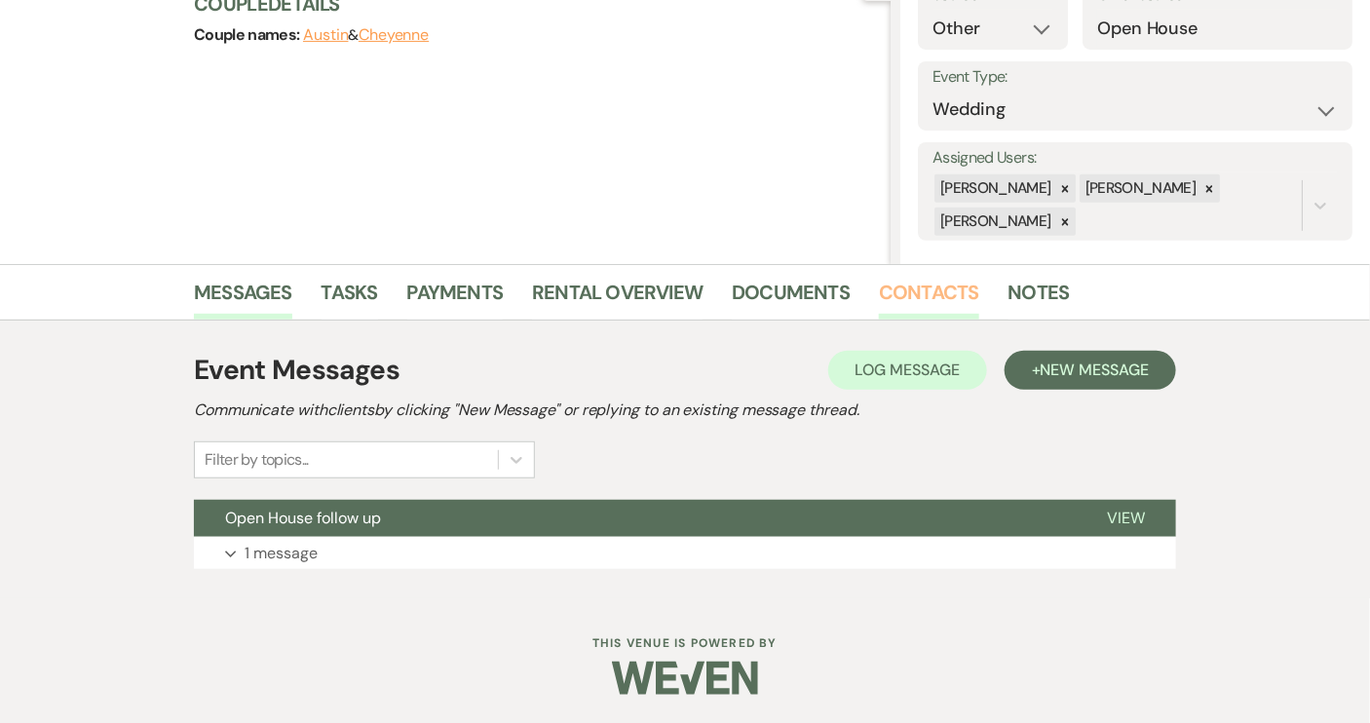
click at [925, 298] on link "Contacts" at bounding box center [929, 298] width 100 height 43
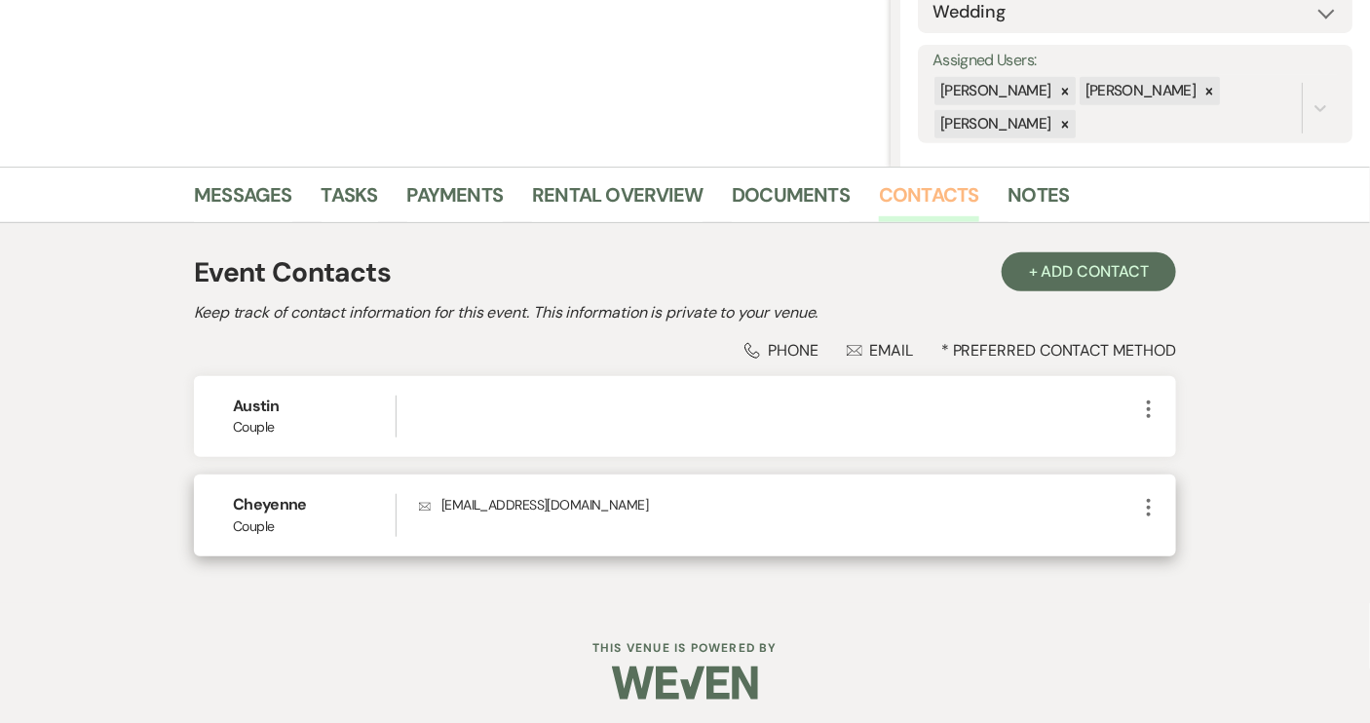
scroll to position [326, 0]
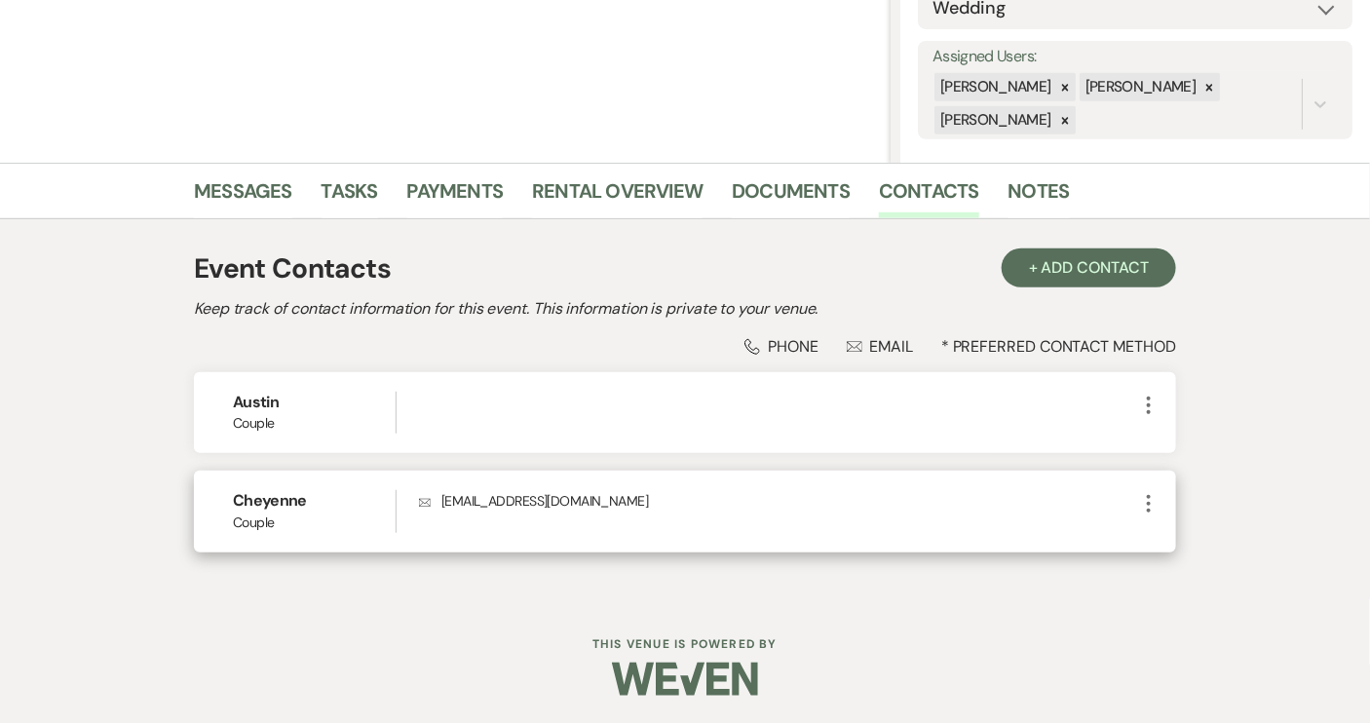
click at [1150, 500] on icon "More" at bounding box center [1148, 503] width 23 height 23
click at [1171, 542] on use "button" at bounding box center [1168, 542] width 15 height 15
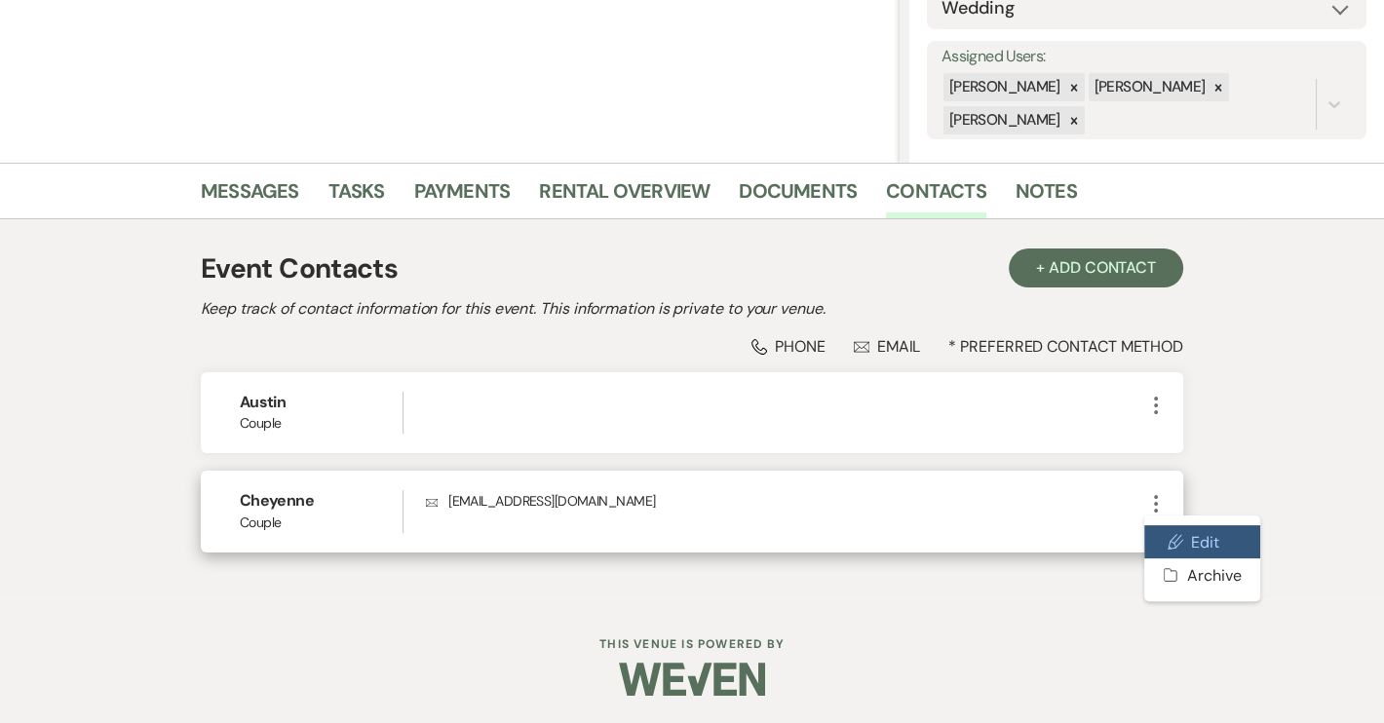
select select "1"
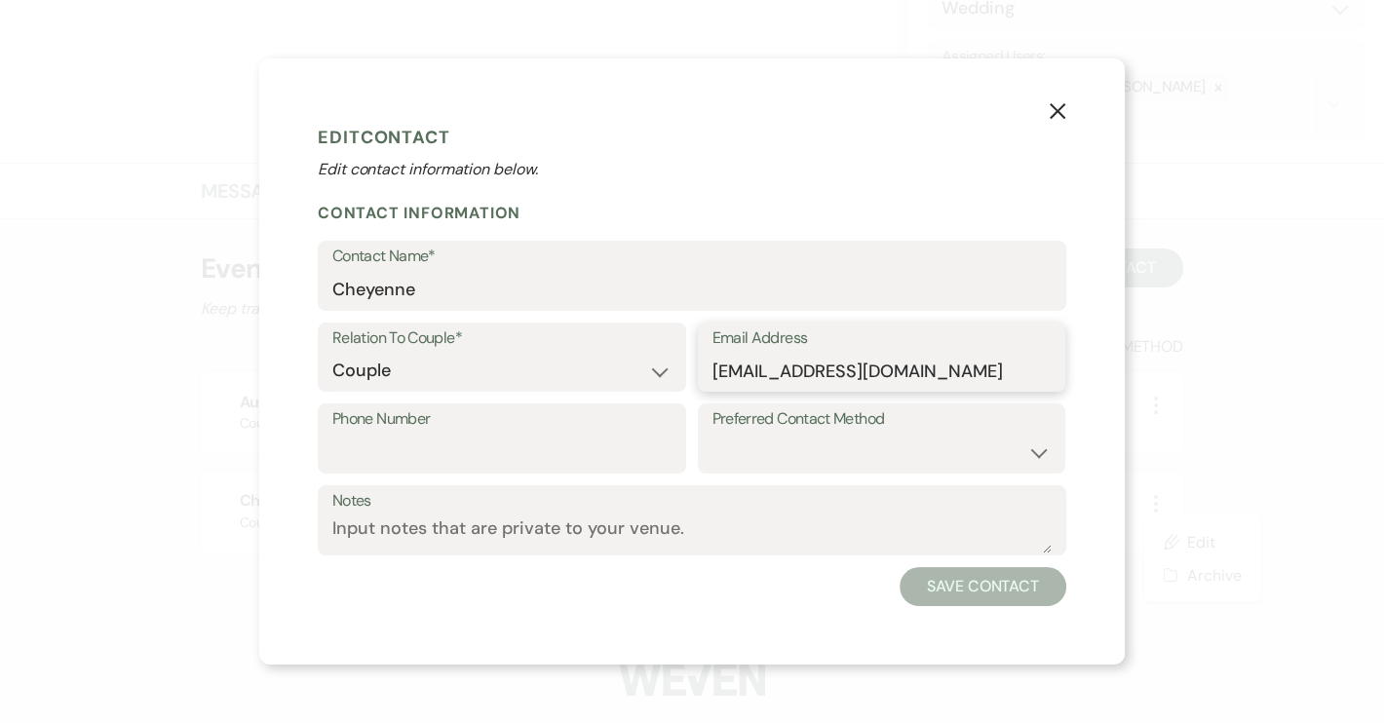
click at [714, 372] on input "[EMAIL_ADDRESS][DOMAIN_NAME]" at bounding box center [881, 371] width 339 height 38
type input "hcv42@yahoo.com"
click at [959, 581] on button "Save Contact" at bounding box center [982, 586] width 167 height 39
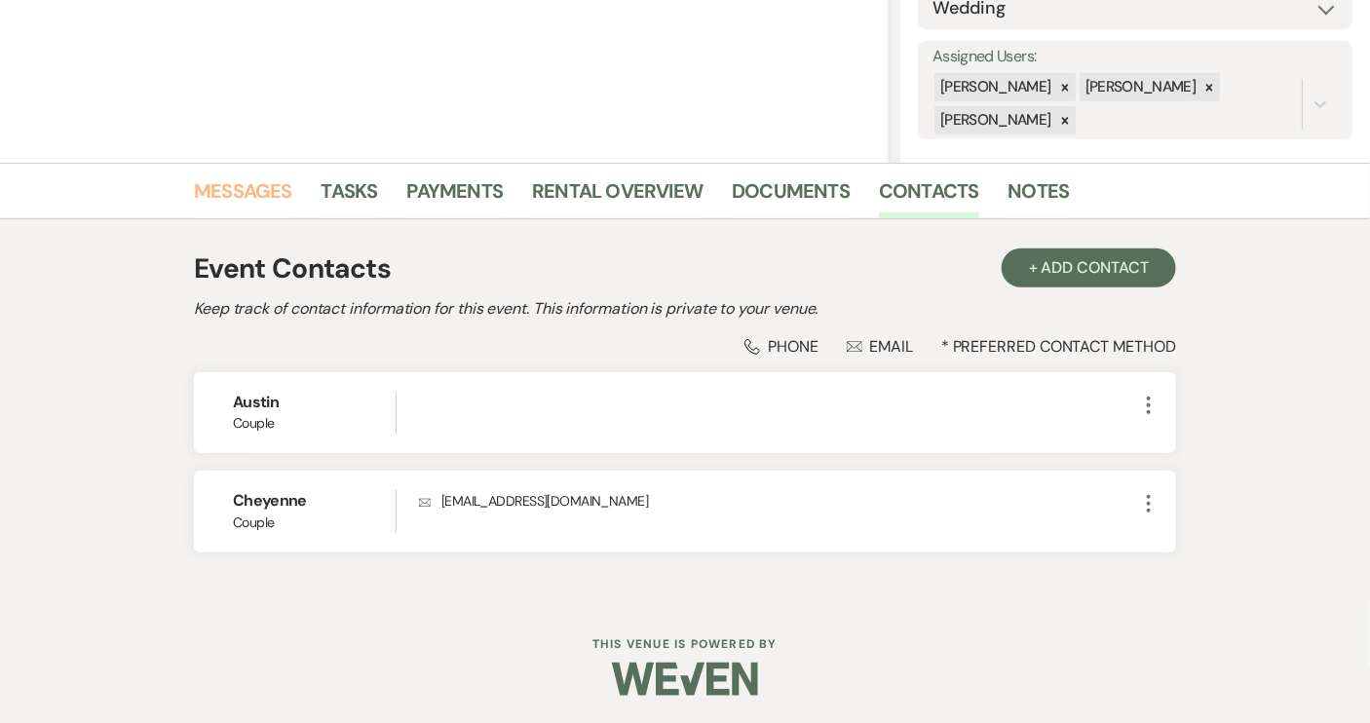
click at [229, 185] on link "Messages" at bounding box center [243, 196] width 98 height 43
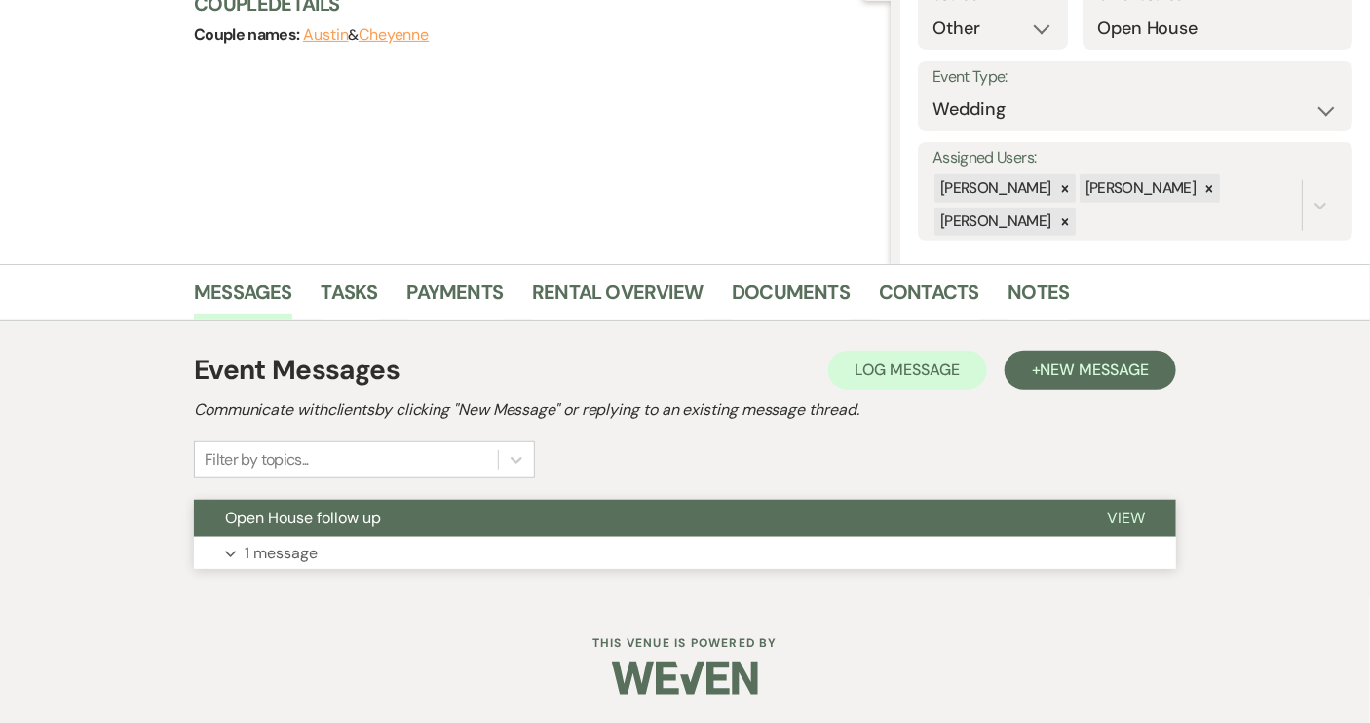
click at [1139, 519] on span "View" at bounding box center [1126, 518] width 38 height 20
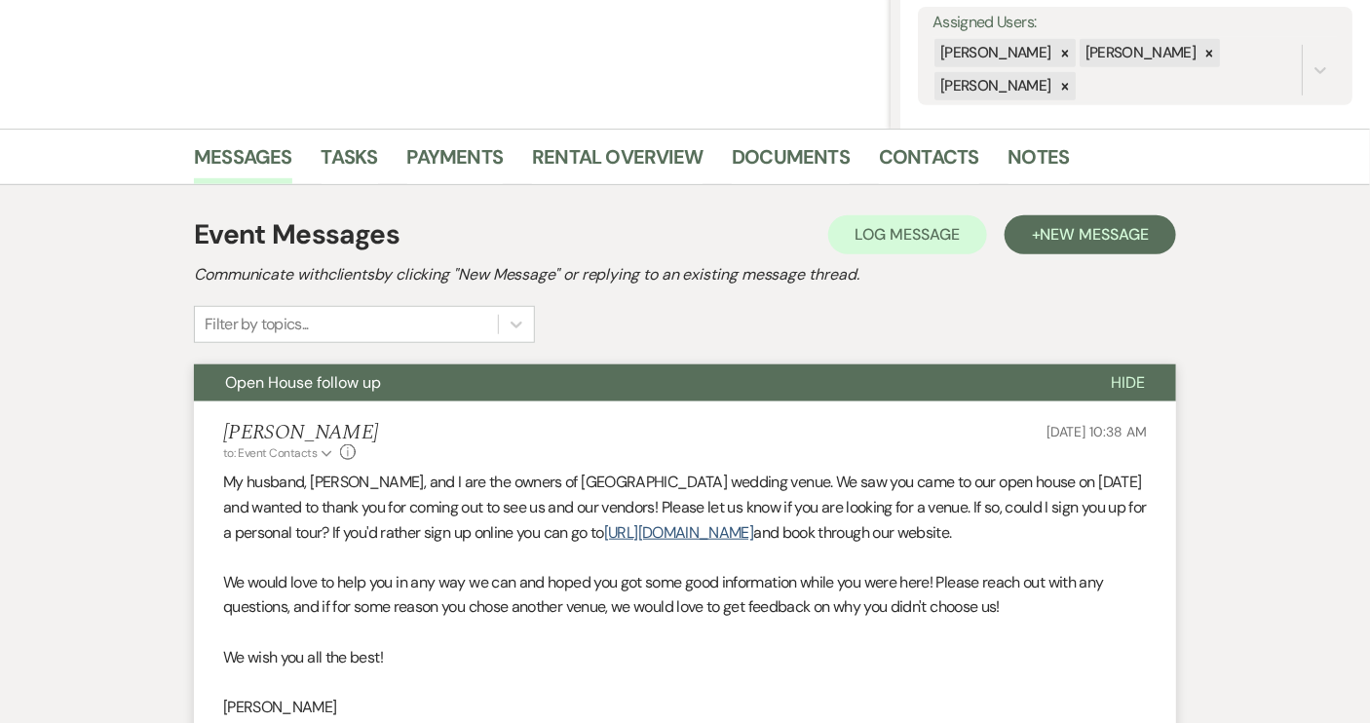
scroll to position [579, 0]
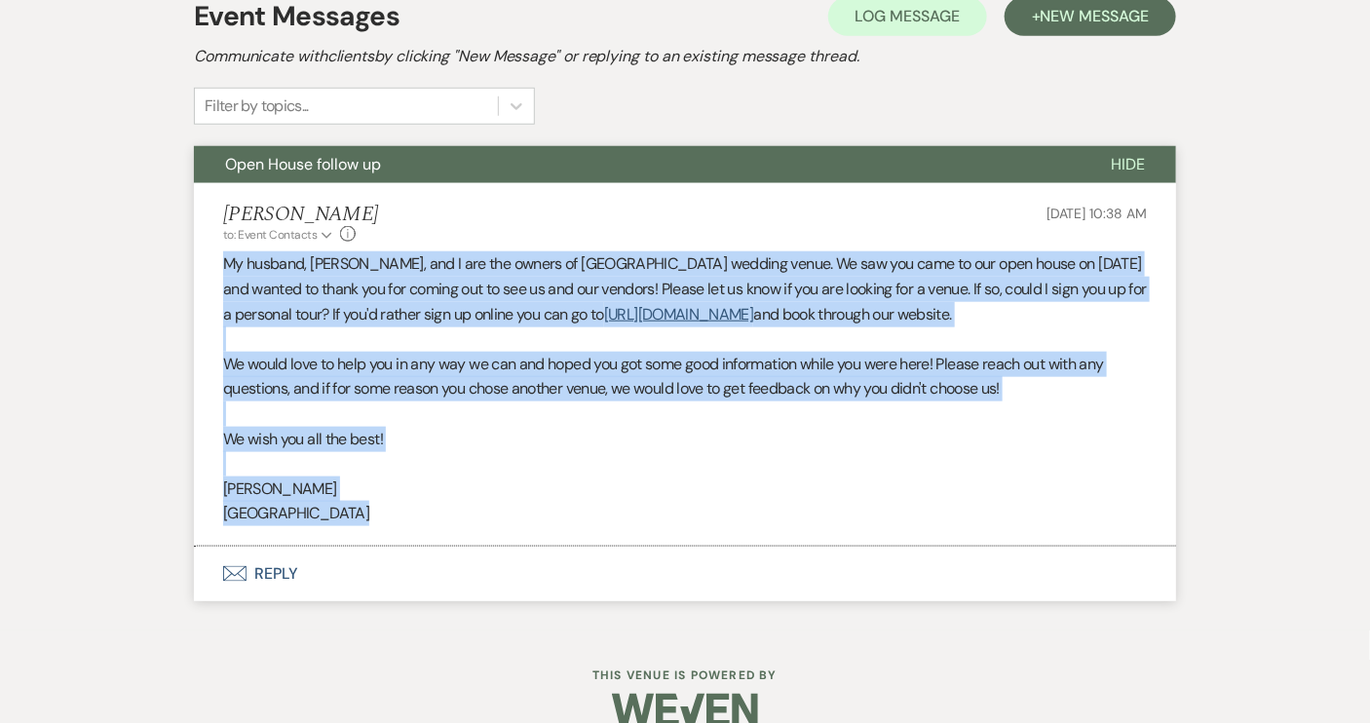
drag, startPoint x: 347, startPoint y: 513, endPoint x: 202, endPoint y: 259, distance: 292.0
click at [202, 259] on li "Sarah Stevens to: Event Contacts Expand Info Aug 19, 2025, 10:38 AM My husband,…" at bounding box center [685, 364] width 982 height 363
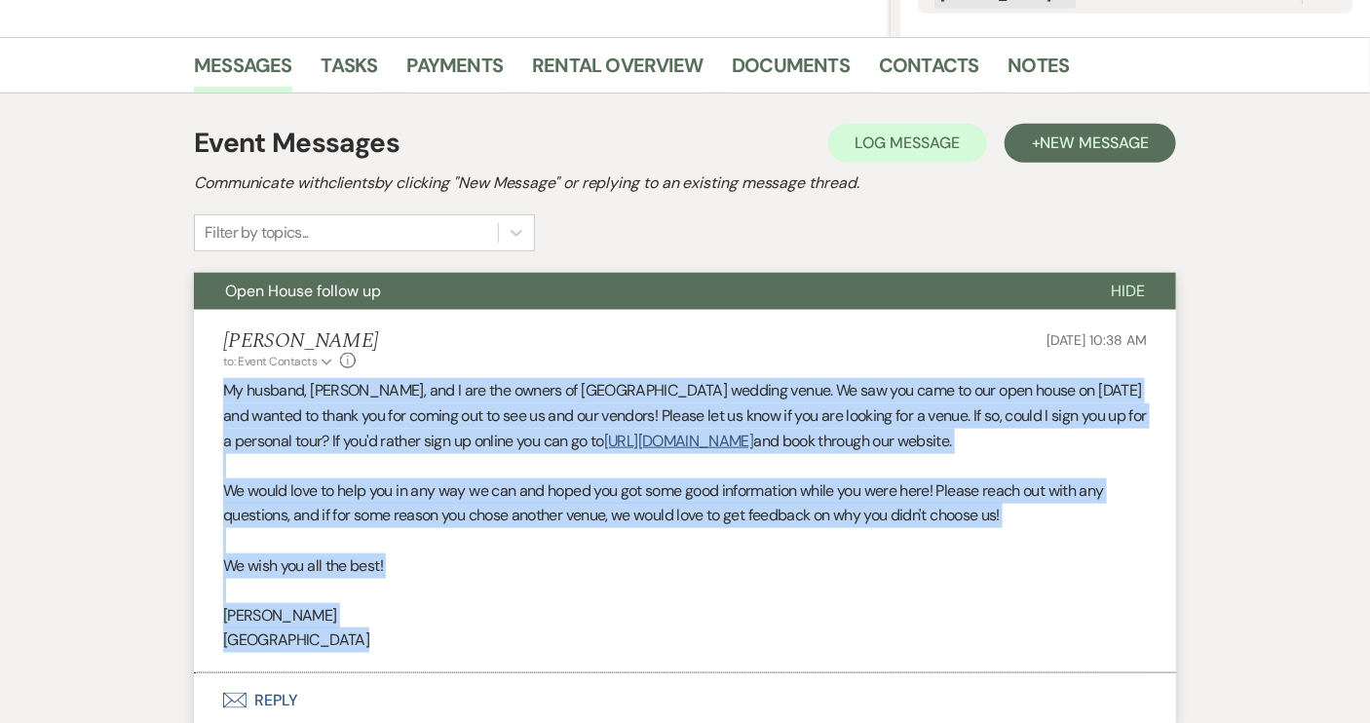
scroll to position [402, 0]
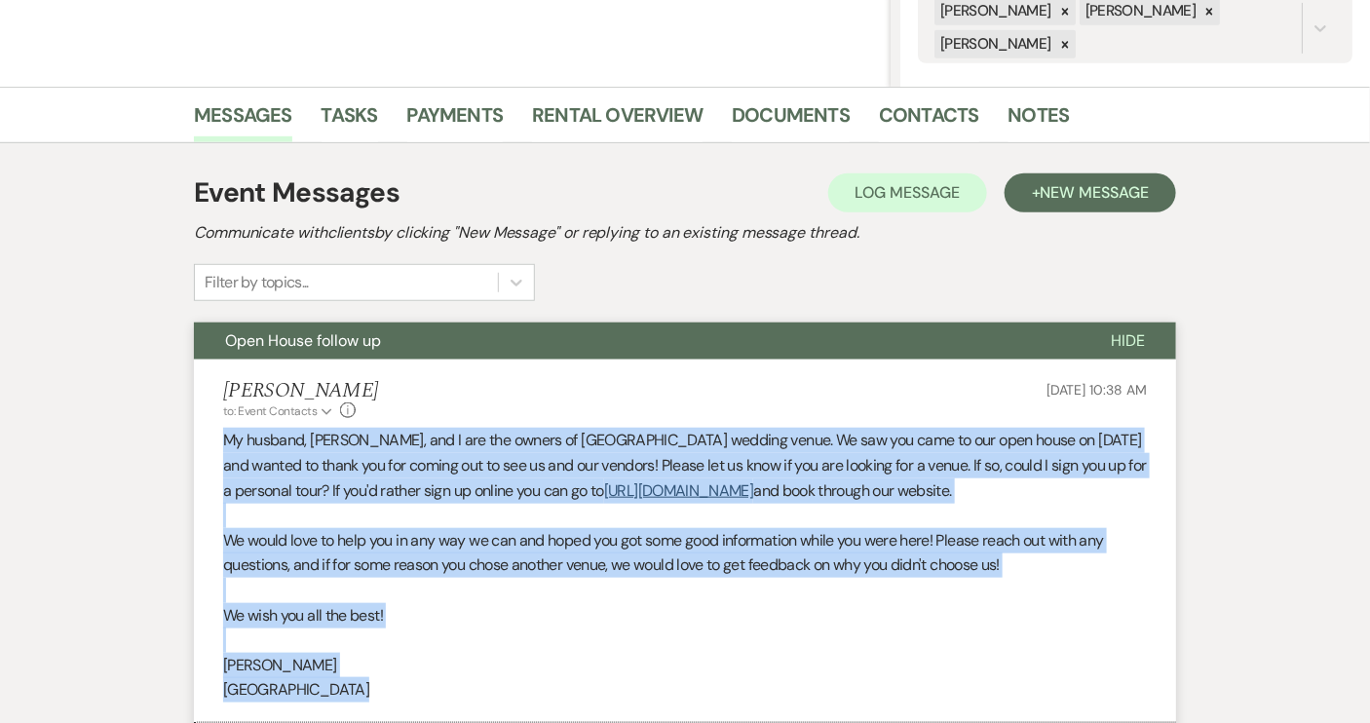
click at [231, 443] on p "My husband, John, and I are the owners of Piney Grove Ranch wedding venue. We s…" at bounding box center [685, 465] width 924 height 75
drag, startPoint x: 225, startPoint y: 437, endPoint x: 372, endPoint y: 696, distance: 297.2
click at [372, 696] on div "My husband, John, and I are the owners of Piney Grove Ranch wedding venue. We s…" at bounding box center [685, 565] width 924 height 275
copy div "My husband, John, and I are the owners of Piney Grove Ranch wedding venue. We s…"
click at [1082, 197] on span "New Message" at bounding box center [1095, 192] width 108 height 20
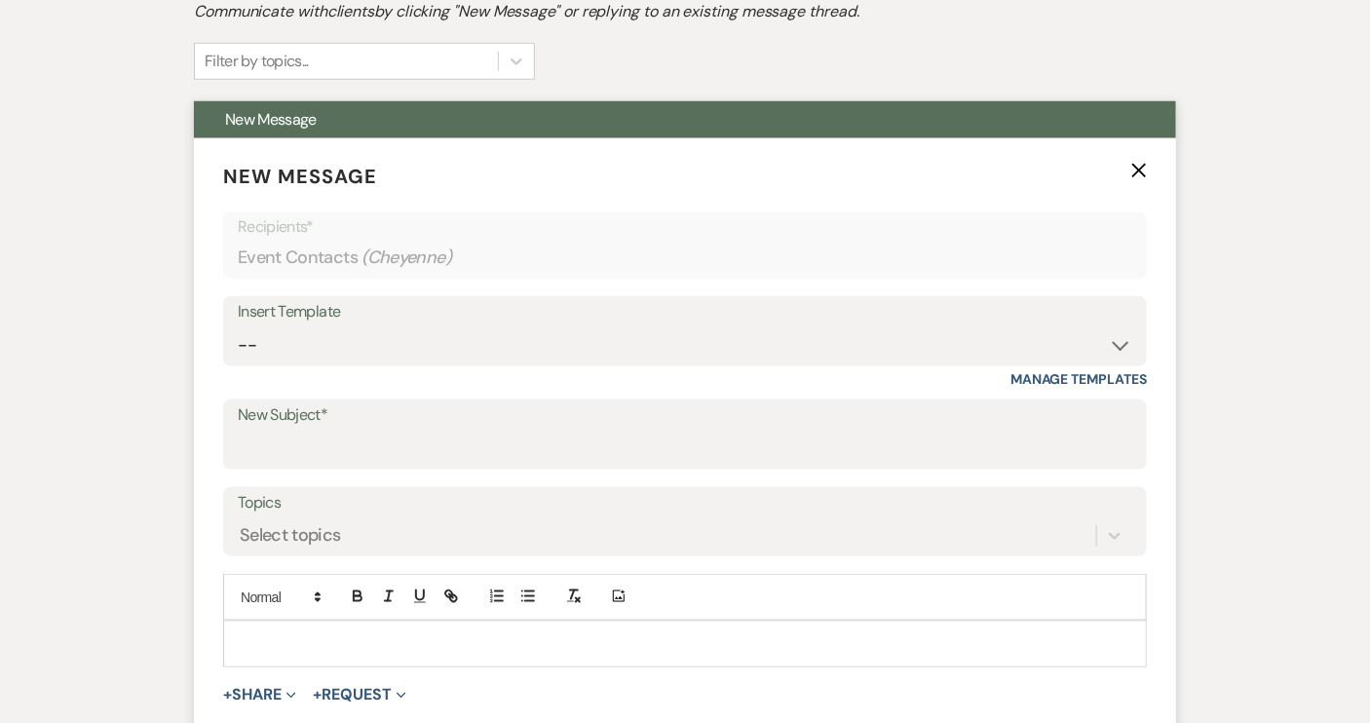
scroll to position [667, 0]
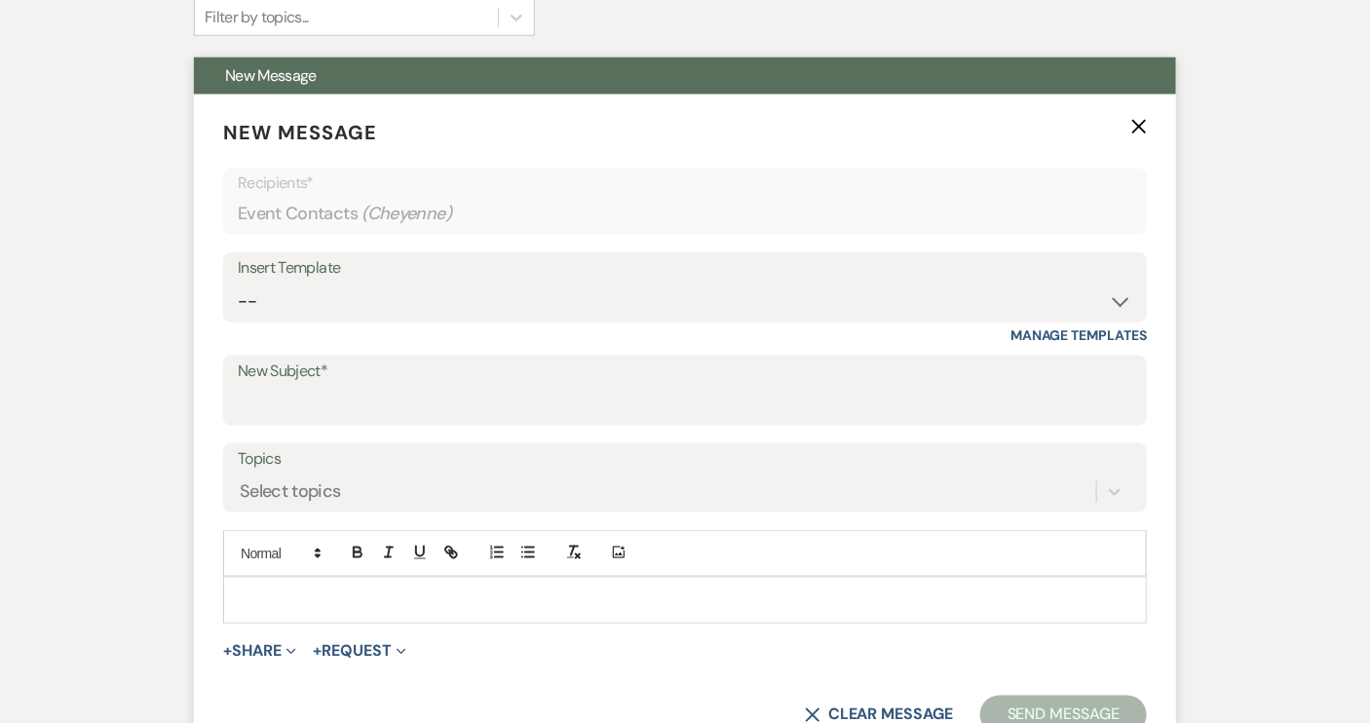
click at [289, 591] on p at bounding box center [685, 599] width 893 height 21
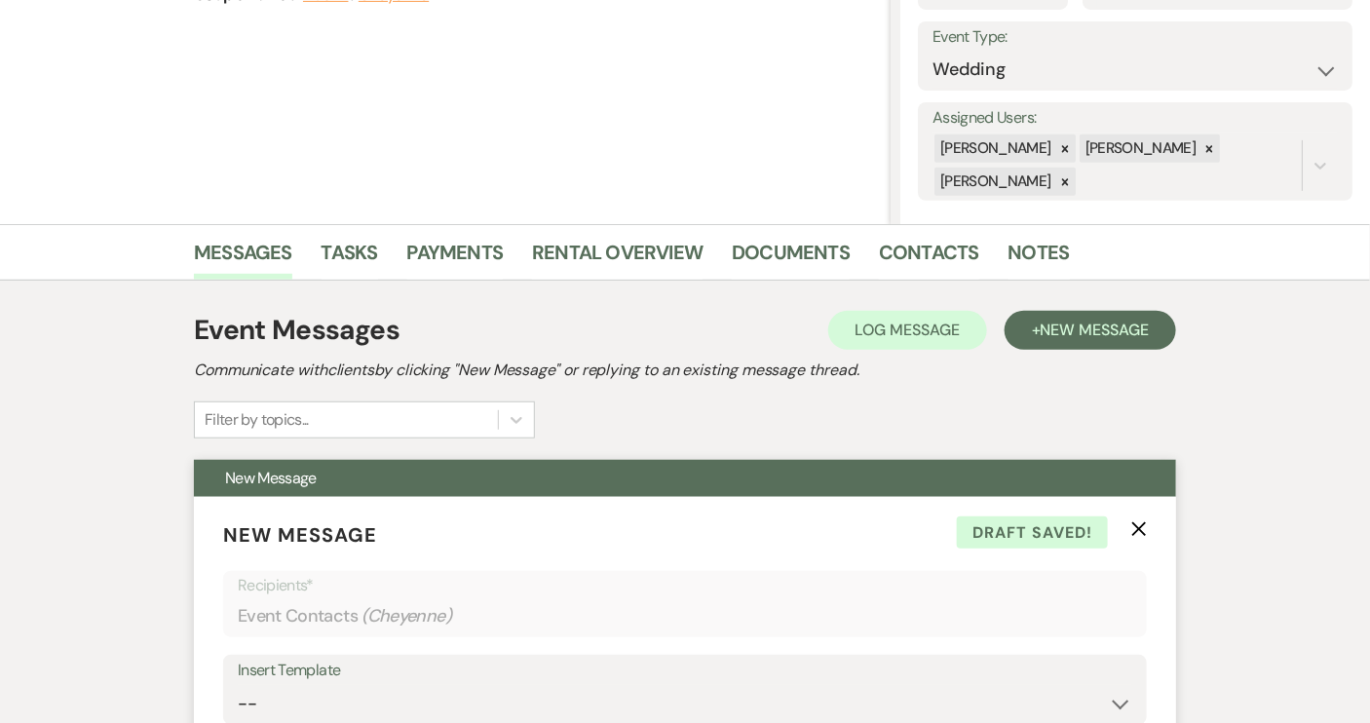
scroll to position [620, 0]
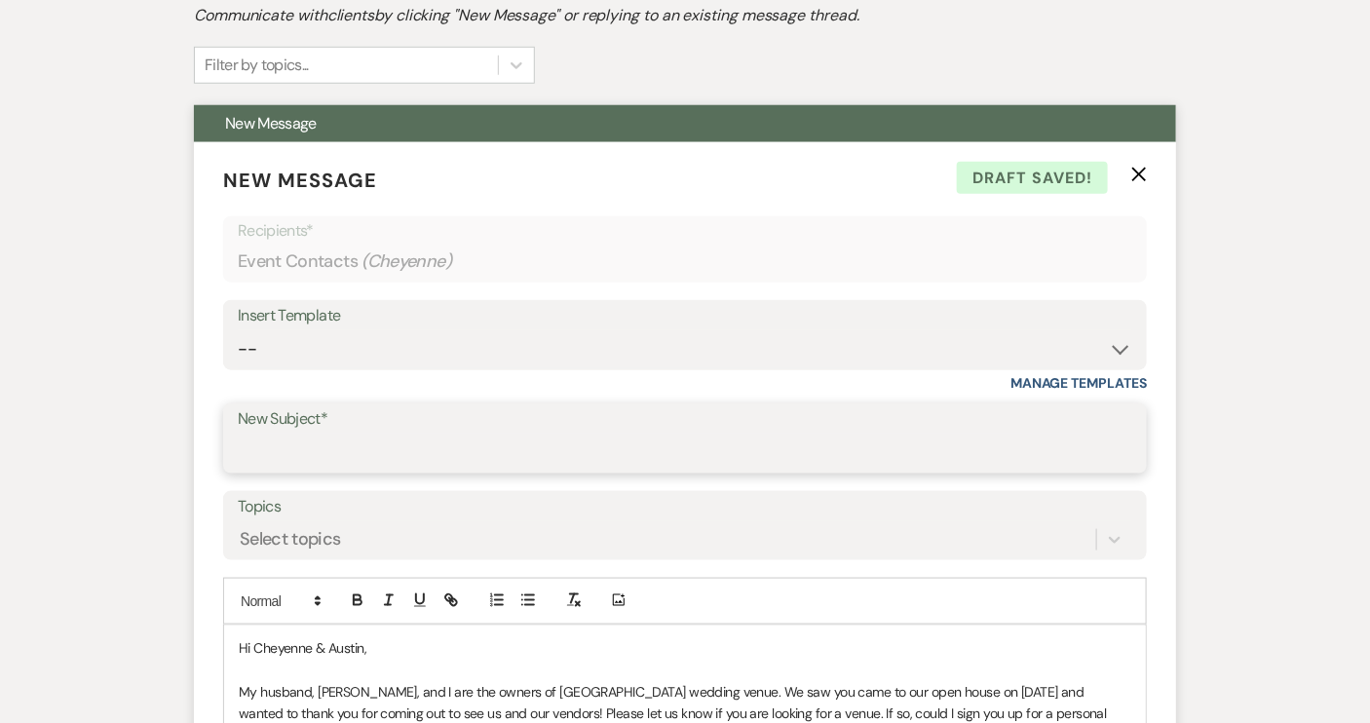
click at [260, 448] on input "New Subject*" at bounding box center [685, 453] width 894 height 38
type input "Open House follow up"
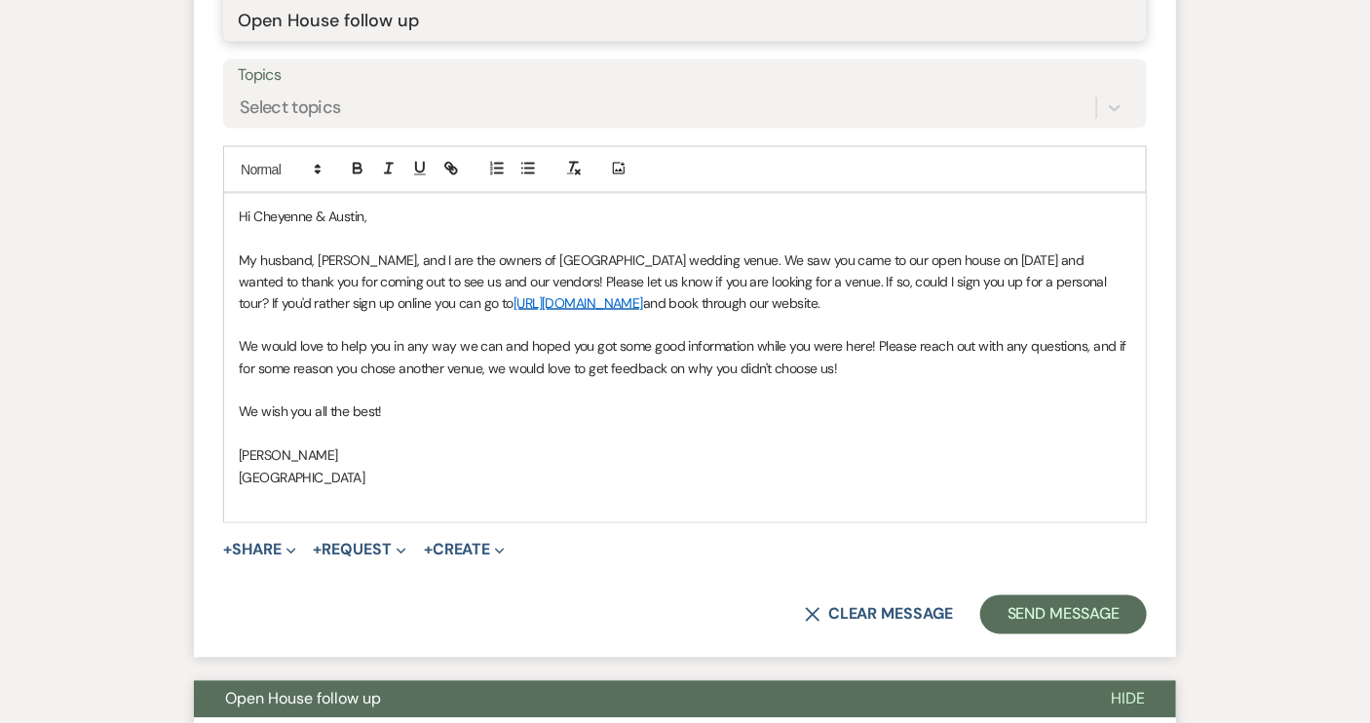
scroll to position [1062, 0]
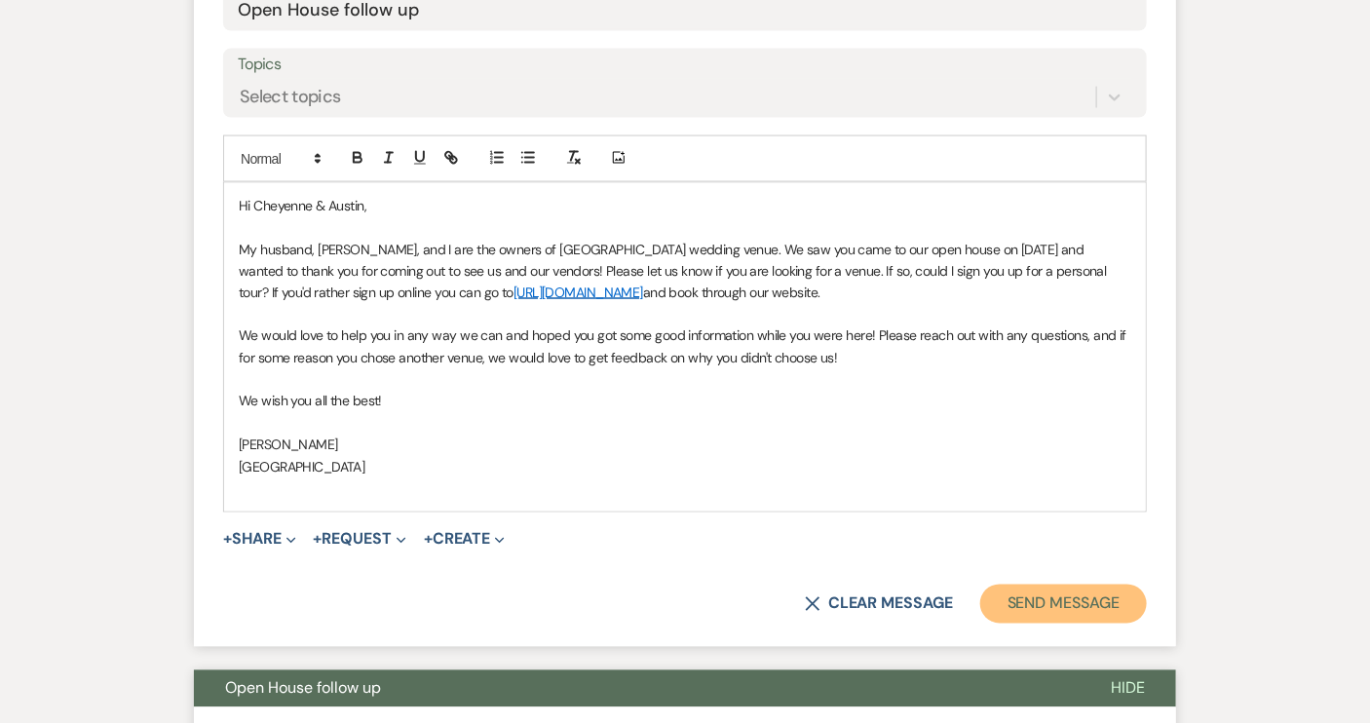
click at [1042, 613] on button "Send Message" at bounding box center [1063, 604] width 167 height 39
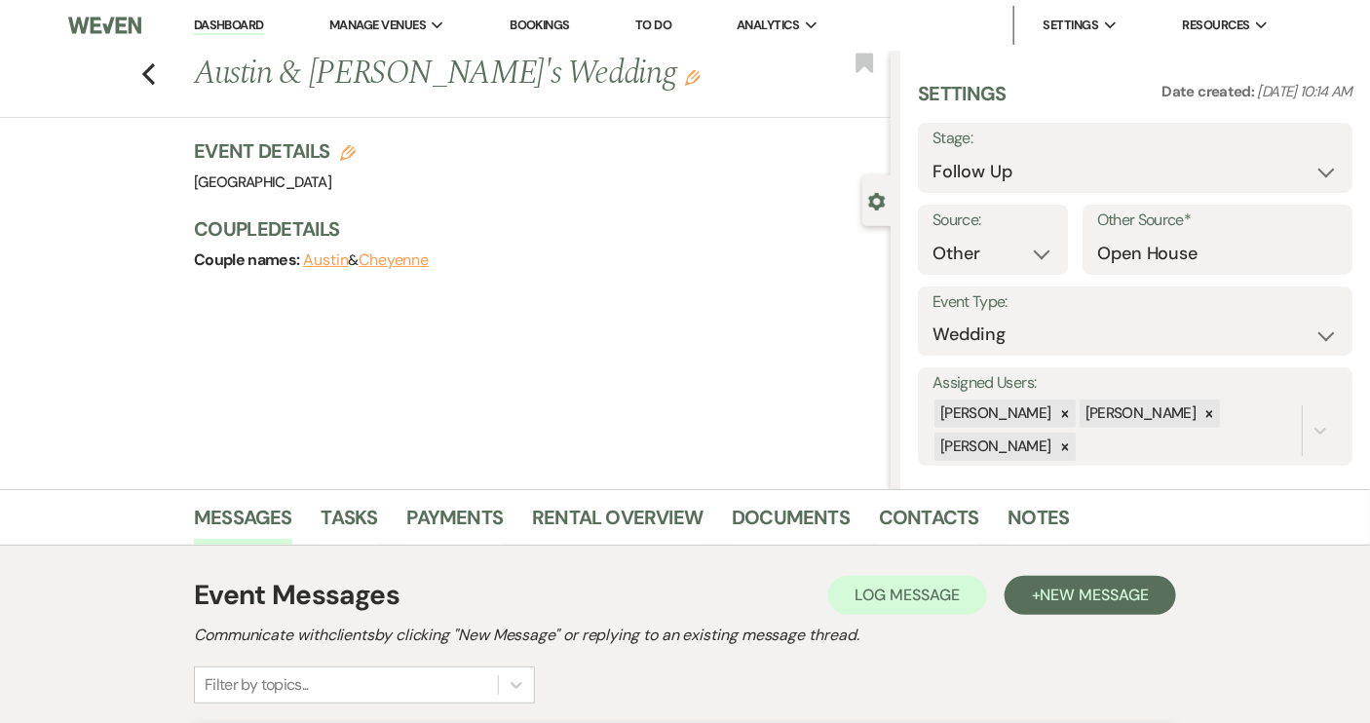
scroll to position [0, 0]
click at [156, 86] on div "Previous Austin & Cheyenne's Wedding Edit Bookmark" at bounding box center [440, 84] width 900 height 67
click at [155, 78] on use "button" at bounding box center [148, 73] width 13 height 21
select select "9"
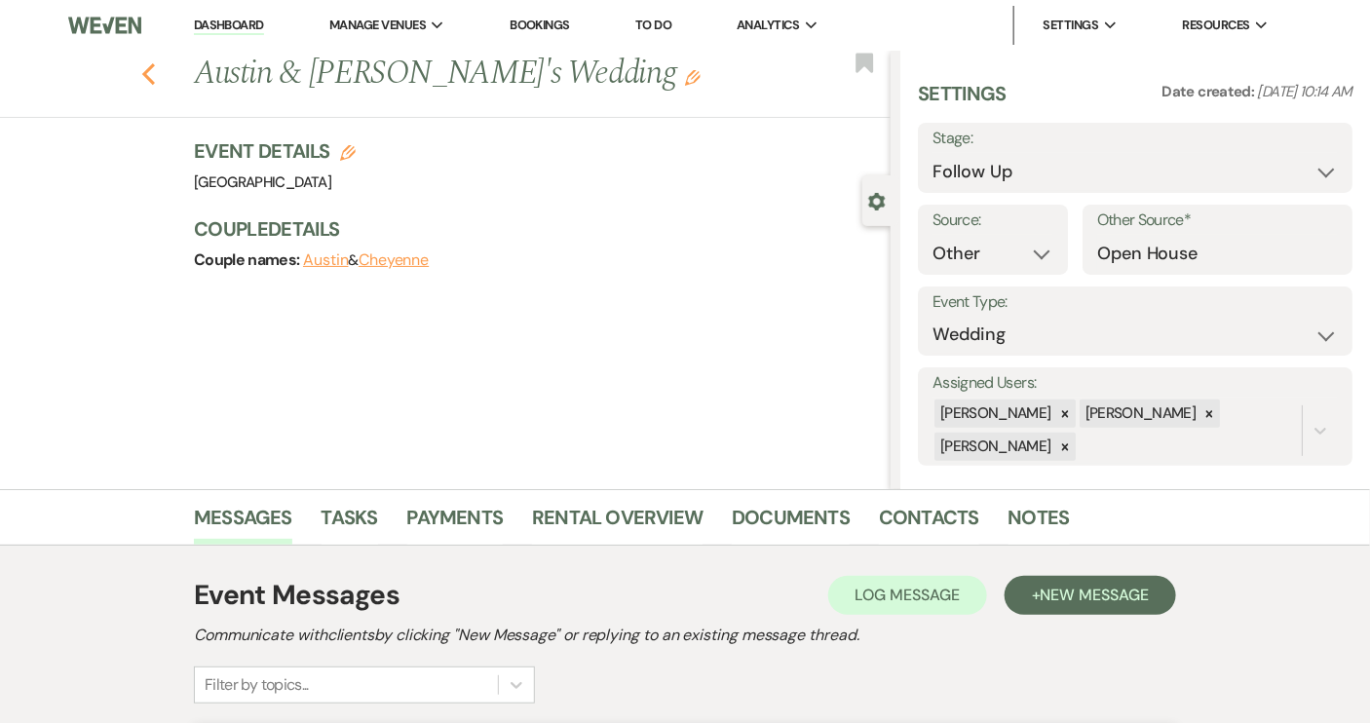
select select "9"
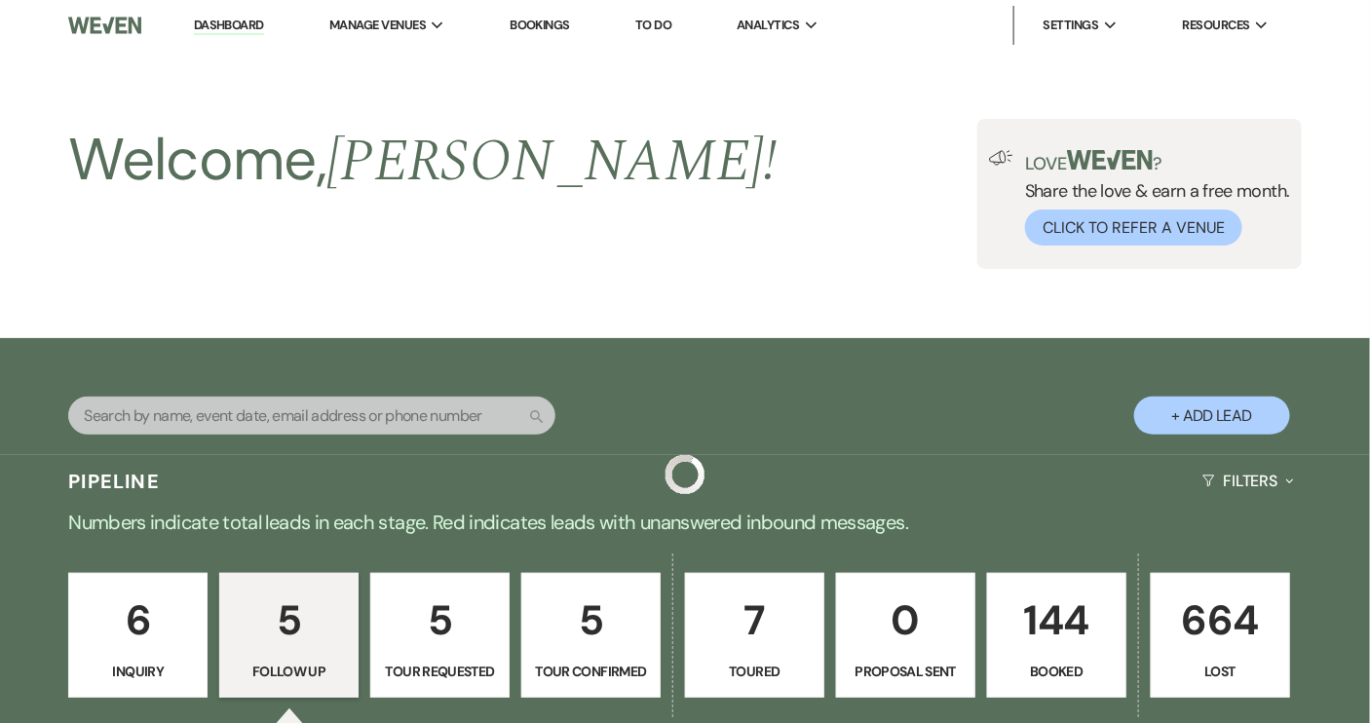
scroll to position [708, 0]
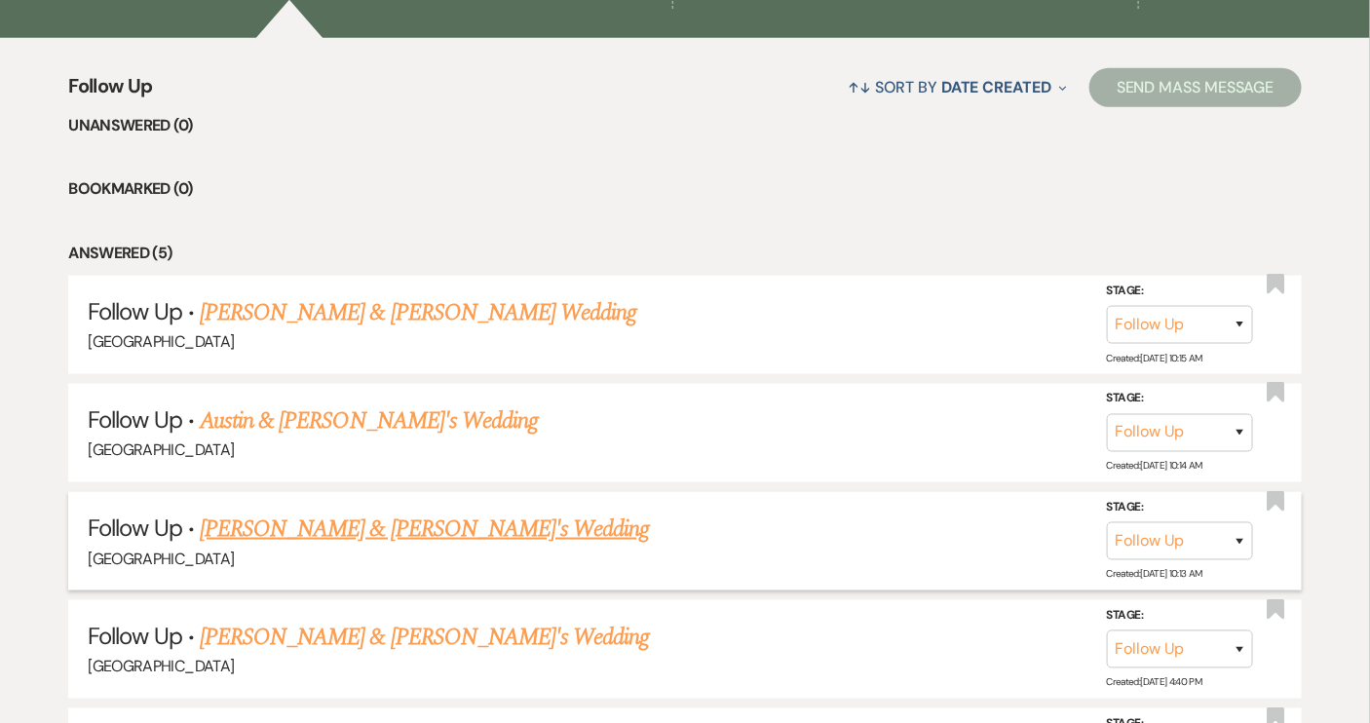
click at [421, 532] on link "[PERSON_NAME] & [PERSON_NAME]'s Wedding" at bounding box center [425, 529] width 450 height 35
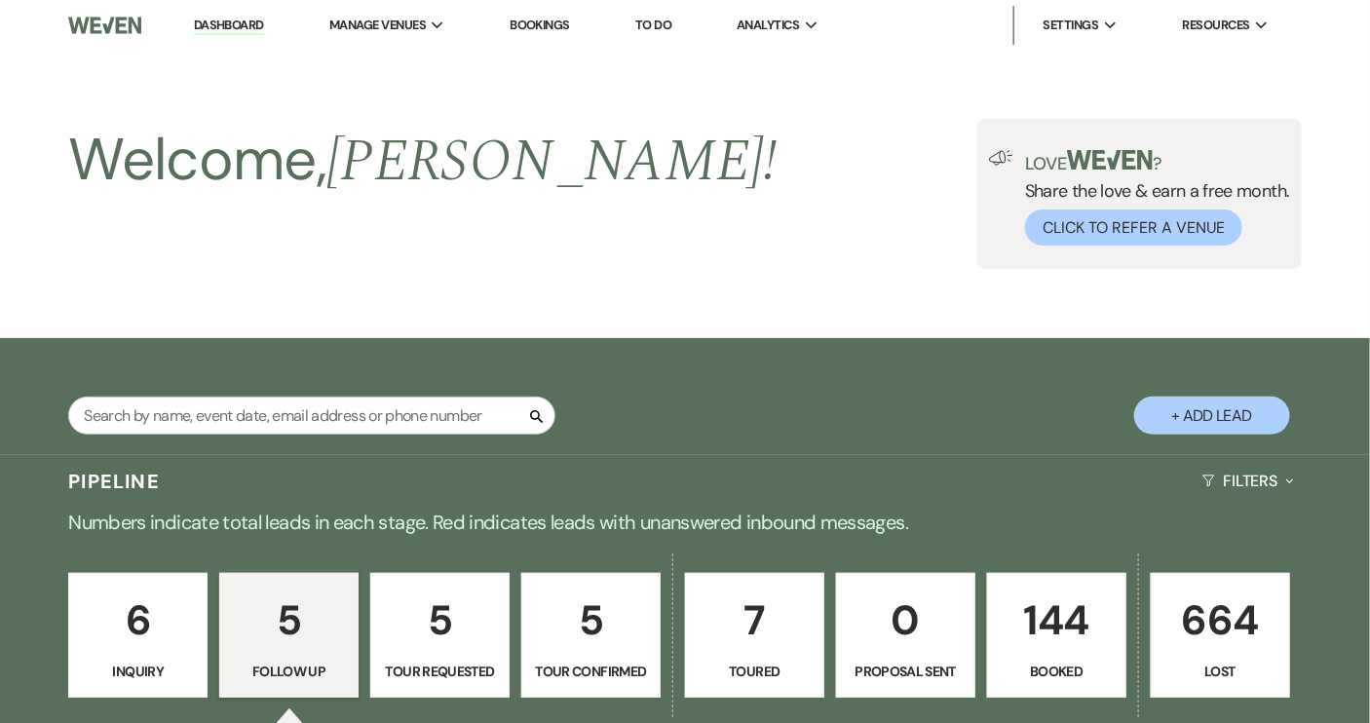
select select "9"
select select "14"
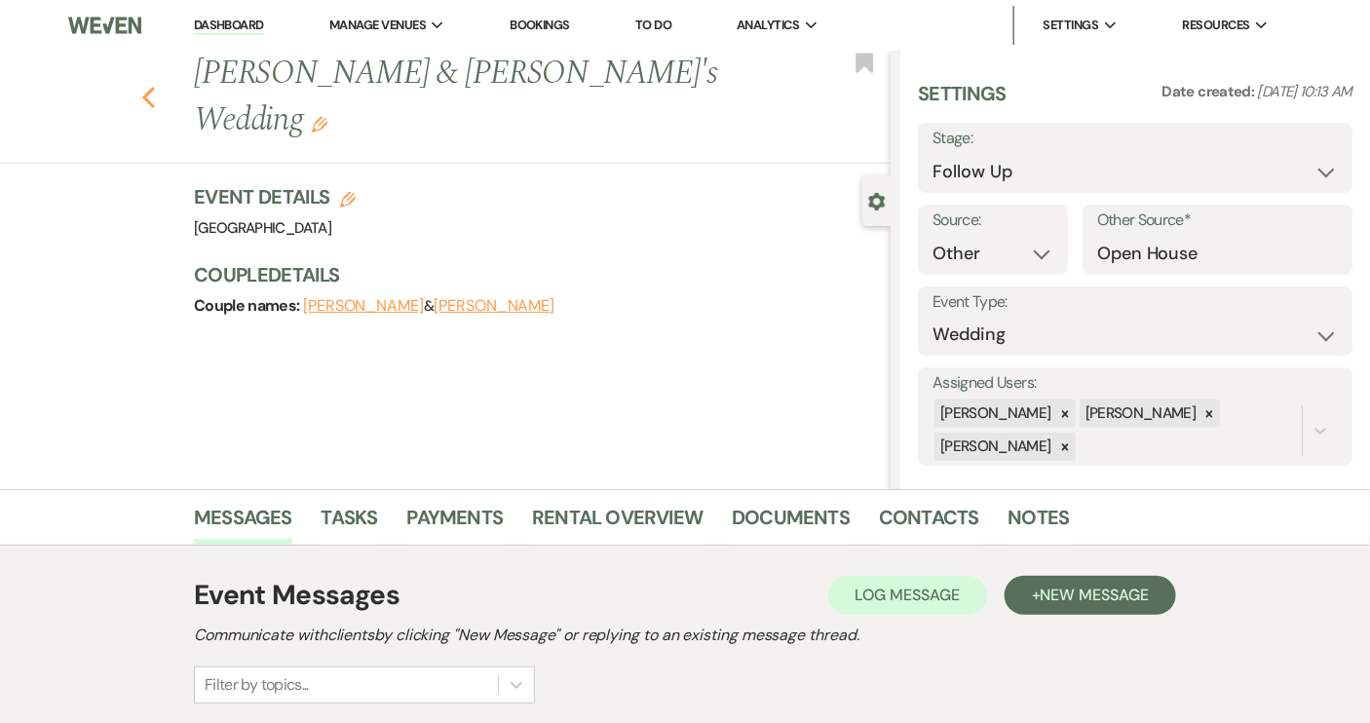
click at [156, 86] on icon "Previous" at bounding box center [148, 97] width 15 height 23
select select "9"
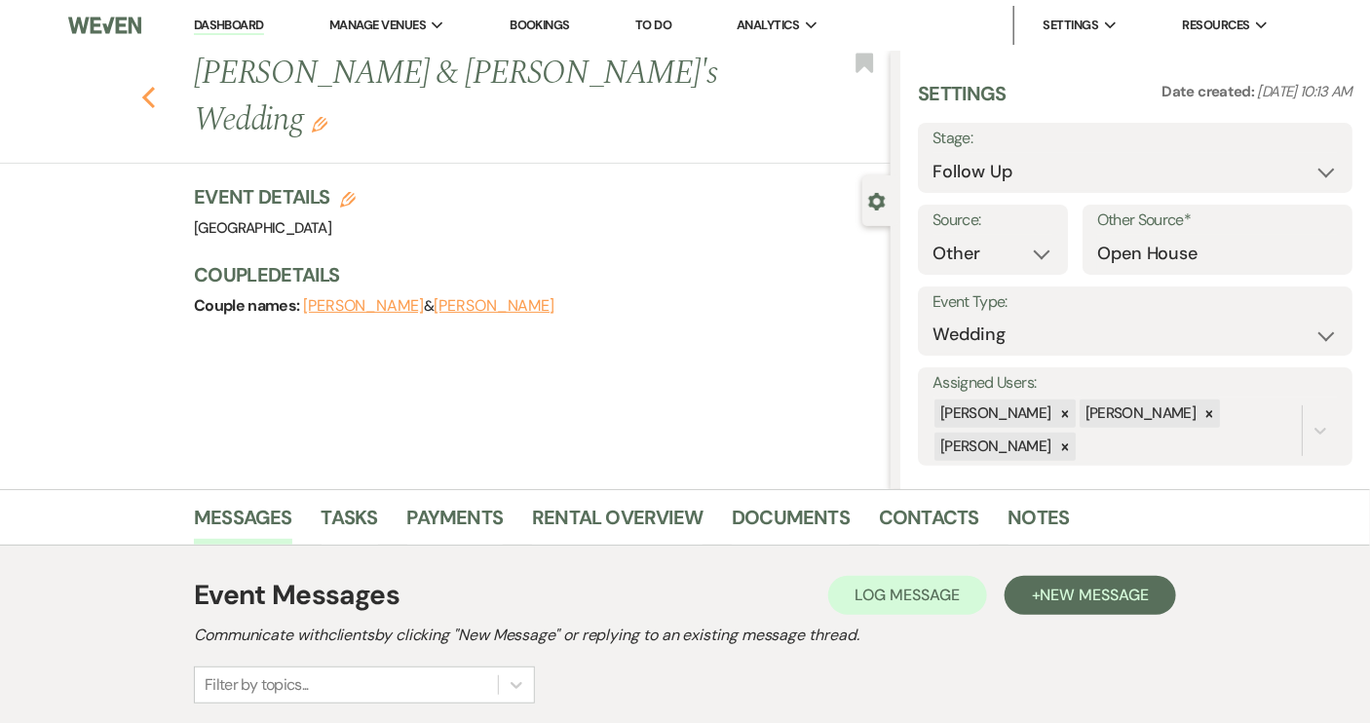
select select "9"
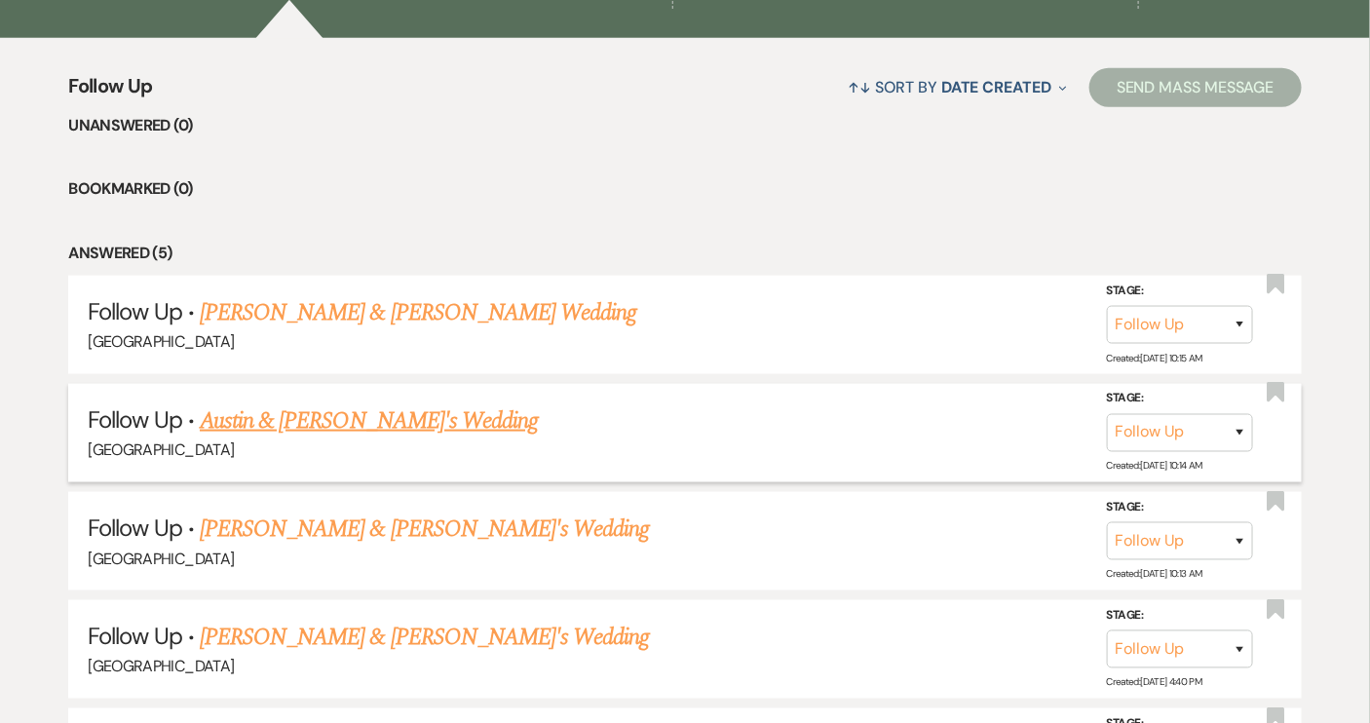
click at [338, 424] on link "Austin & [PERSON_NAME]'s Wedding" at bounding box center [369, 420] width 338 height 35
select select "9"
select select "14"
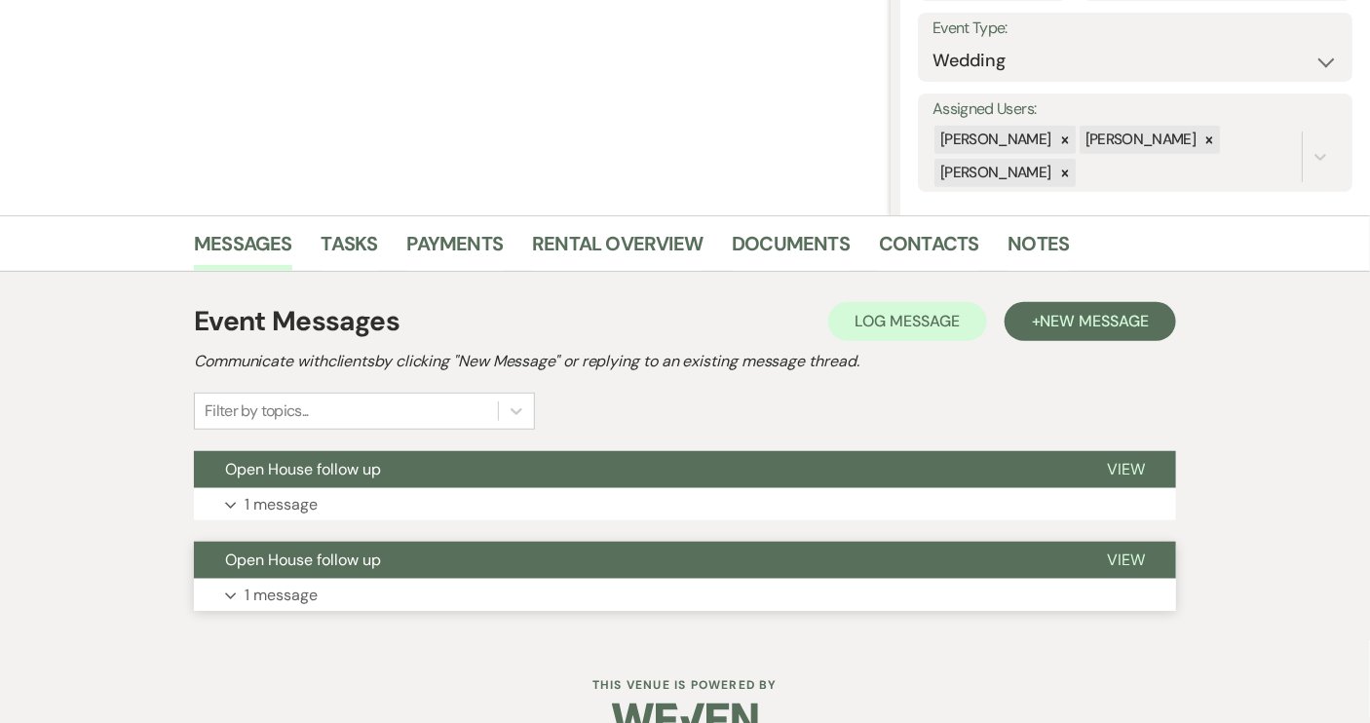
scroll to position [316, 0]
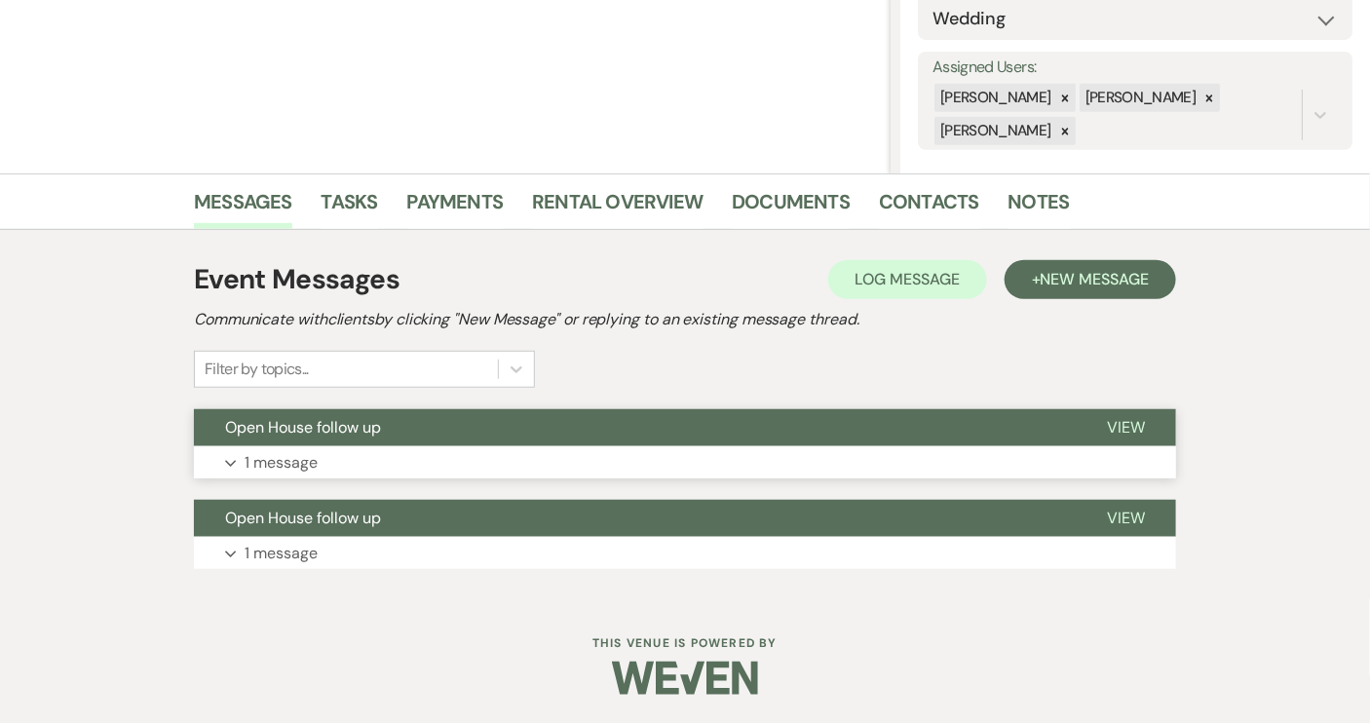
click at [489, 431] on button "Open House follow up" at bounding box center [635, 427] width 882 height 37
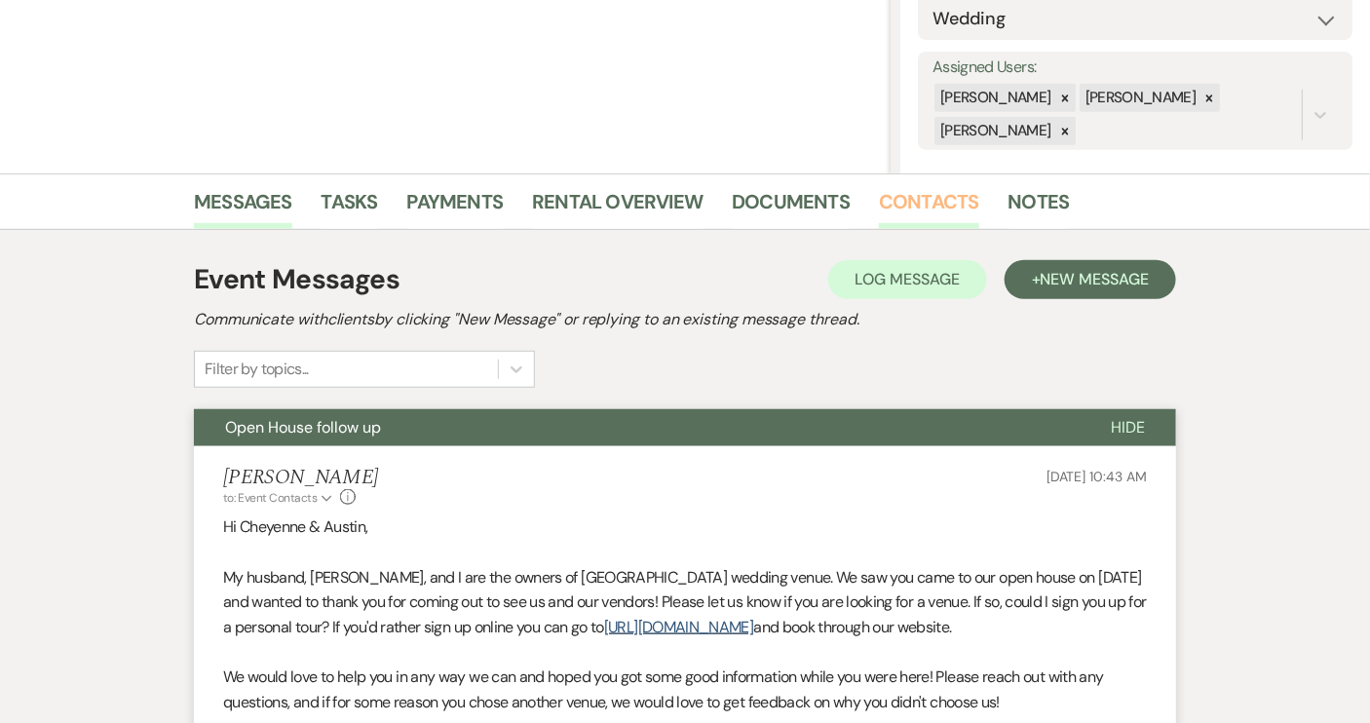
click at [907, 197] on link "Contacts" at bounding box center [929, 207] width 100 height 43
